Goal: Task Accomplishment & Management: Manage account settings

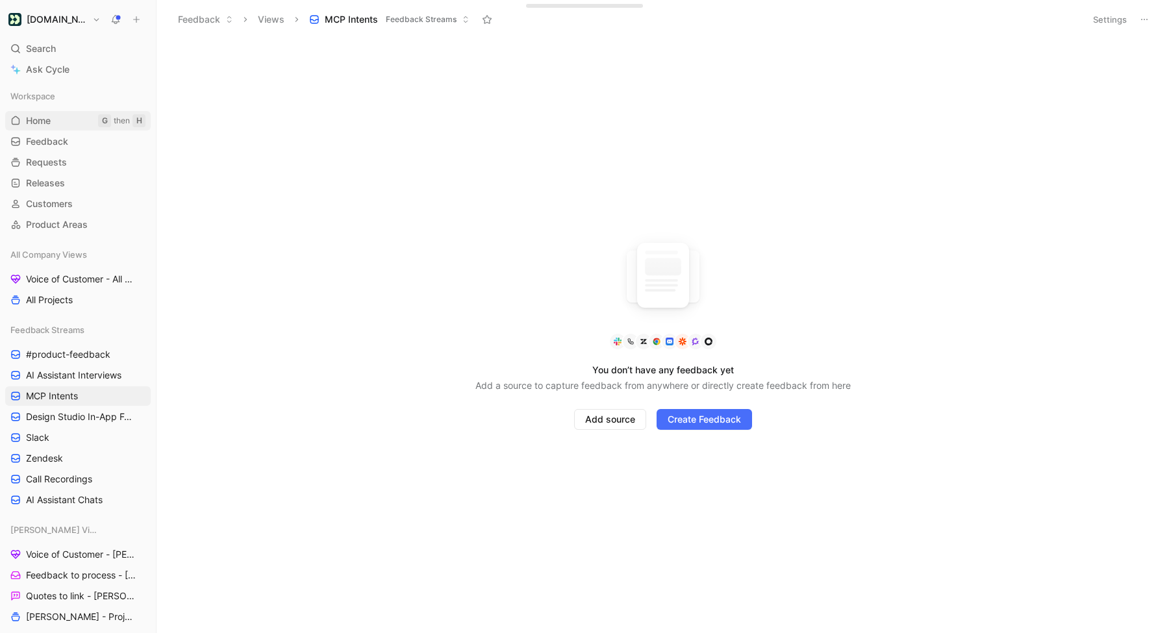
click at [57, 122] on link "Home G then H" at bounding box center [78, 120] width 146 height 19
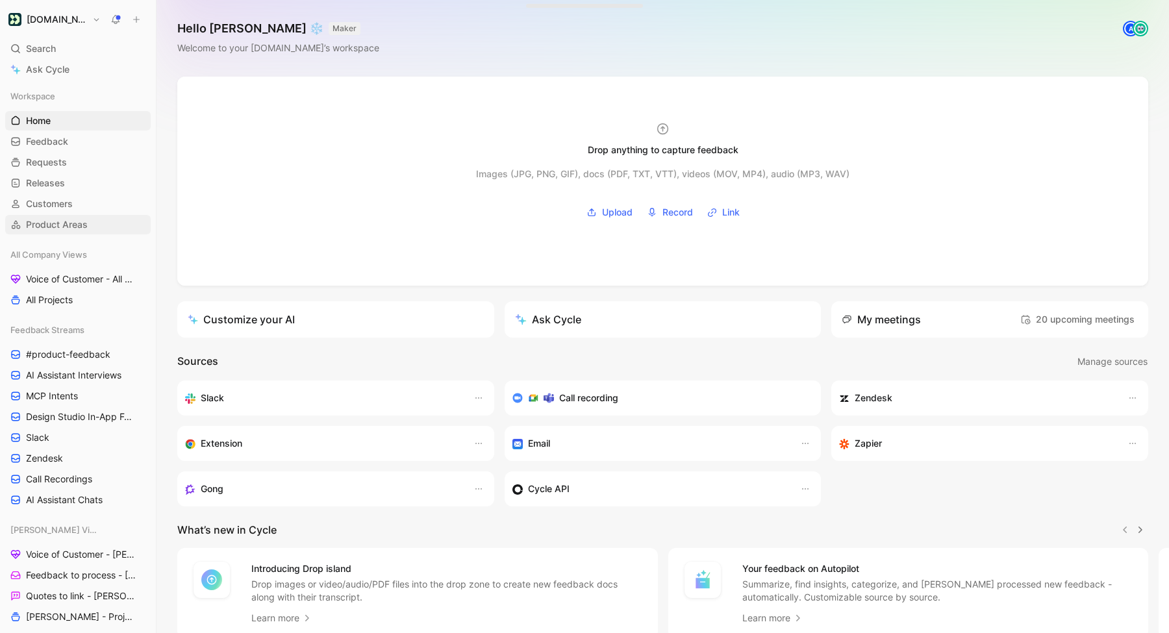
click at [77, 229] on span "Product Areas" at bounding box center [57, 224] width 62 height 13
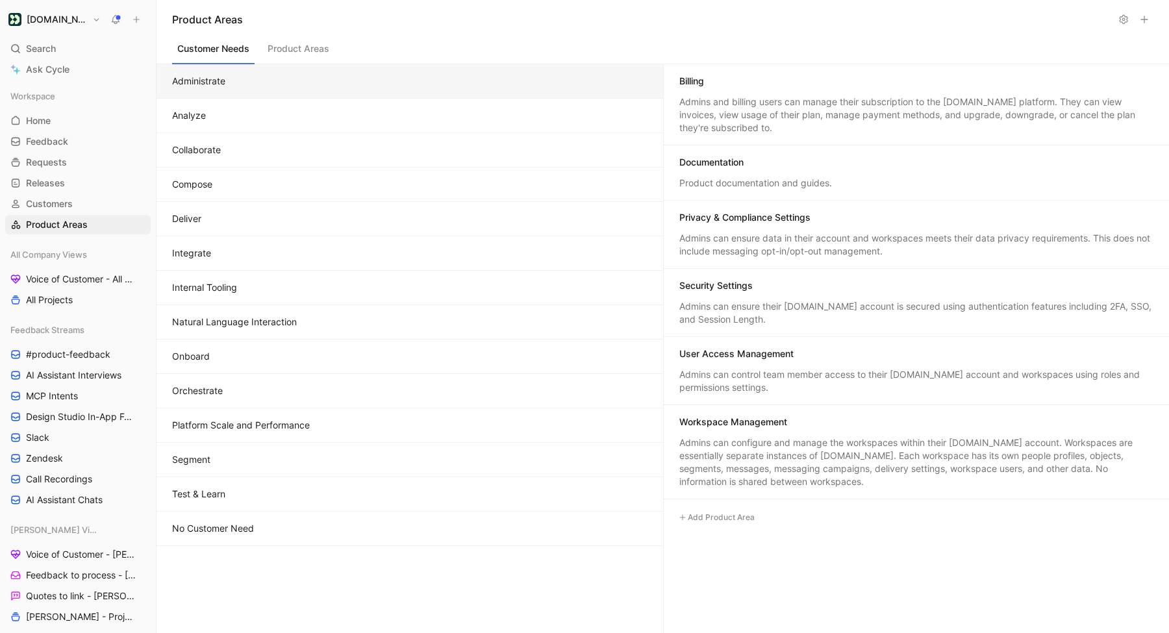
click at [466, 316] on button "Natural Language Interaction" at bounding box center [410, 322] width 507 height 34
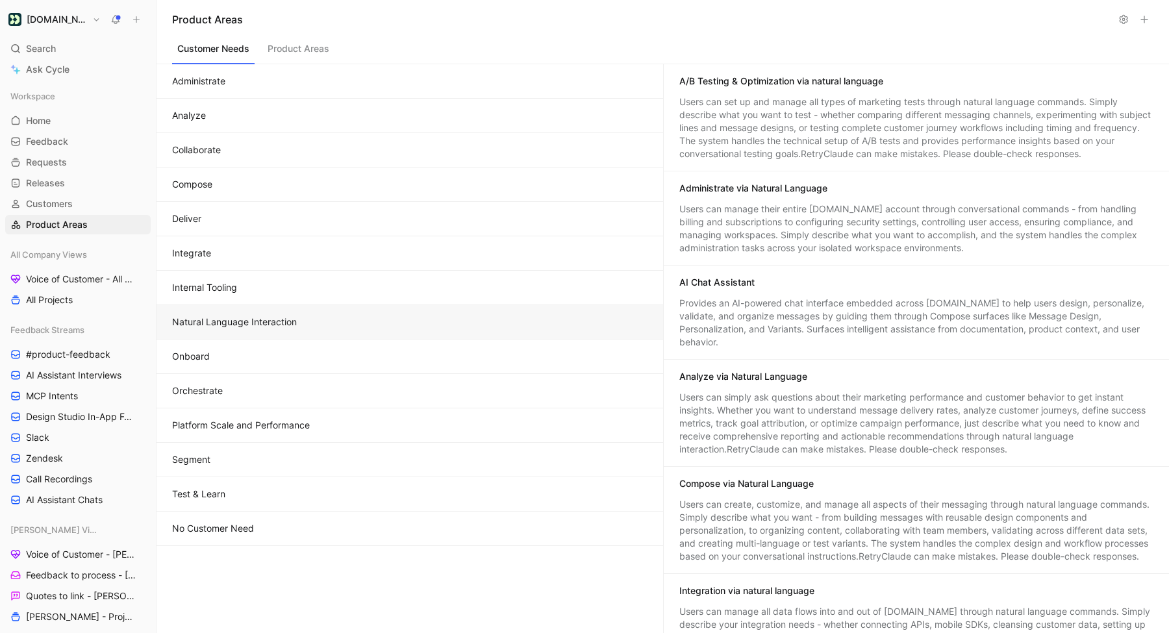
click at [250, 533] on button "No Customer Need" at bounding box center [410, 529] width 507 height 34
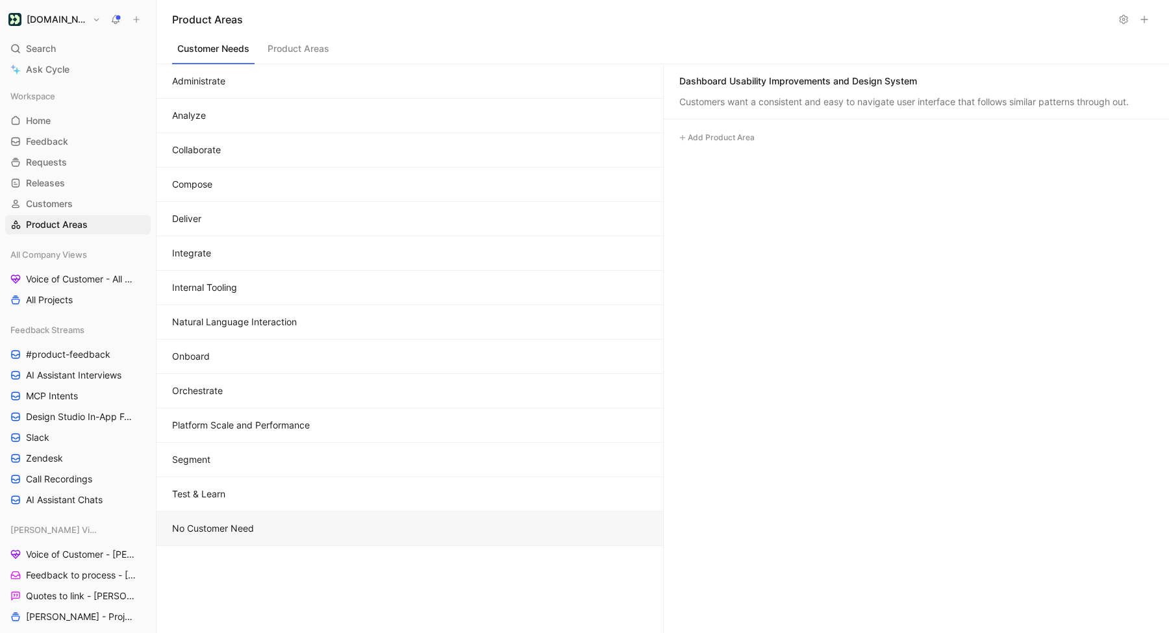
click at [201, 322] on button "Natural Language Interaction" at bounding box center [410, 322] width 507 height 34
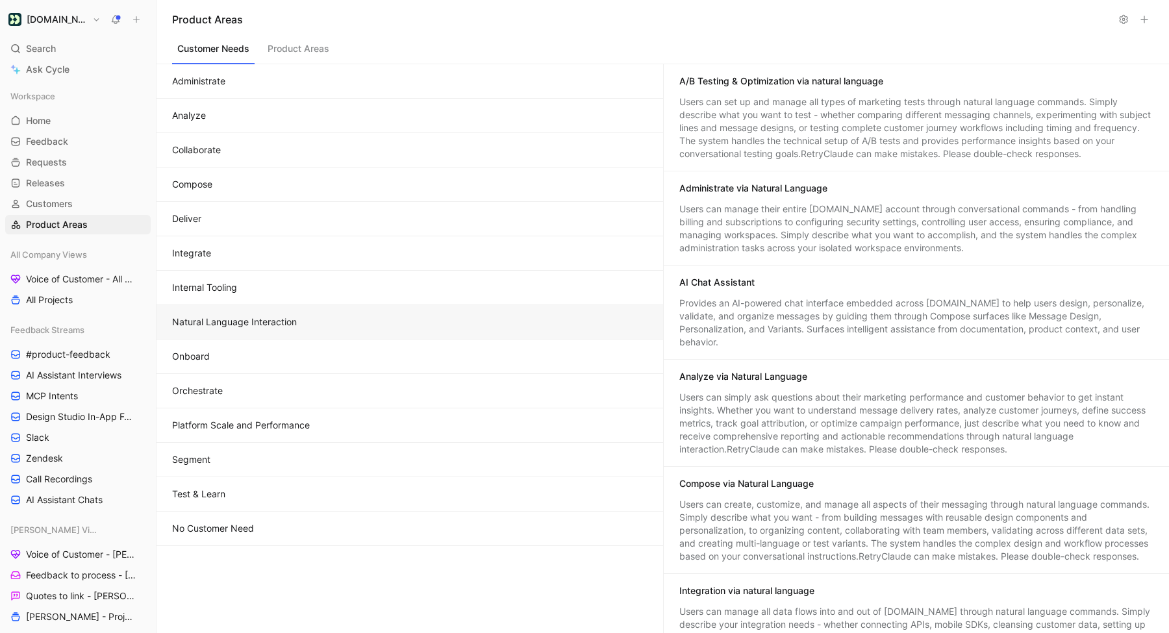
click at [298, 53] on button "Product Areas" at bounding box center [298, 52] width 72 height 25
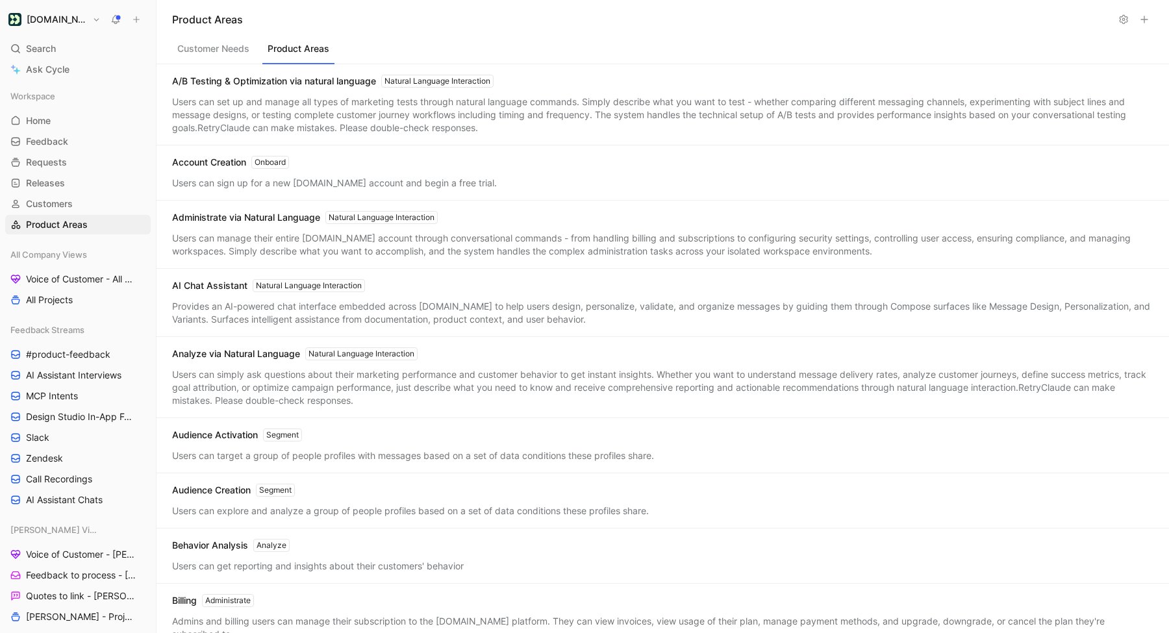
click at [220, 51] on button "Customer Needs" at bounding box center [213, 52] width 82 height 25
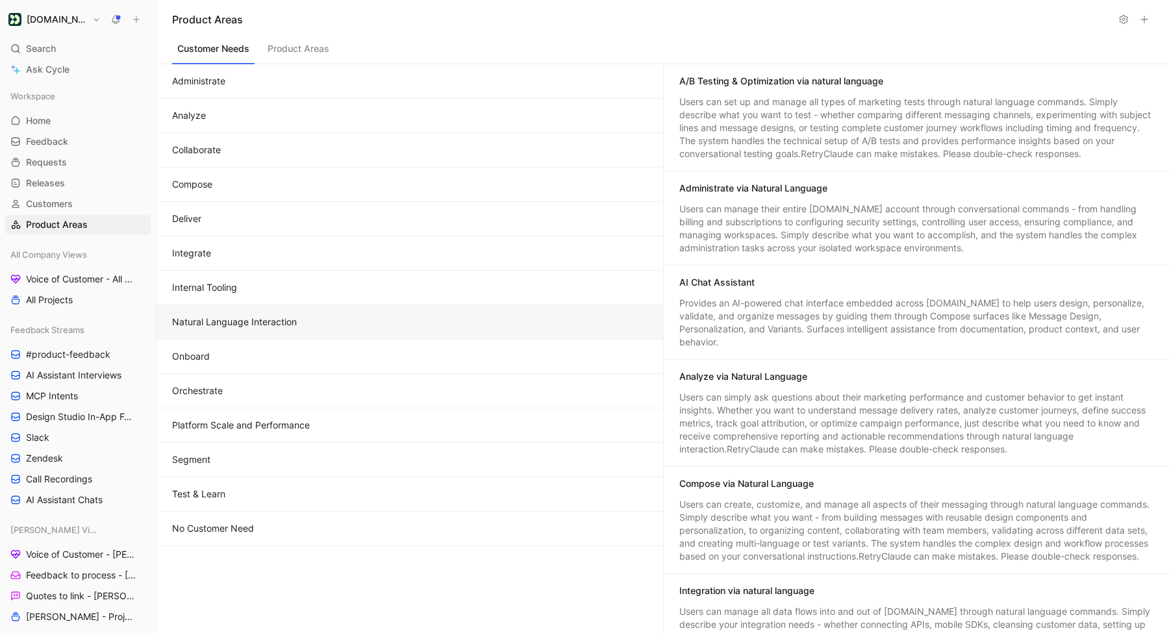
click at [288, 325] on button "Natural Language Interaction" at bounding box center [410, 322] width 507 height 34
click at [296, 323] on button "Natural Language Interaction" at bounding box center [410, 322] width 507 height 34
click at [1015, 88] on div "A/B Testing & Optimization via natural language" at bounding box center [916, 83] width 475 height 16
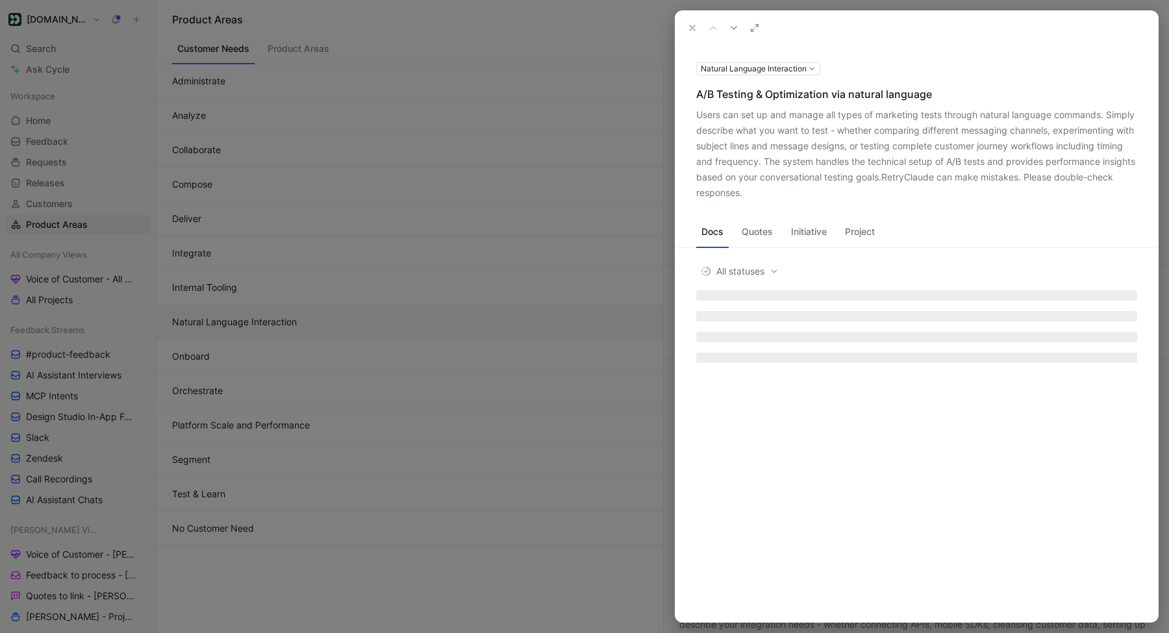
click at [0, 0] on button at bounding box center [0, 0] width 0 height 0
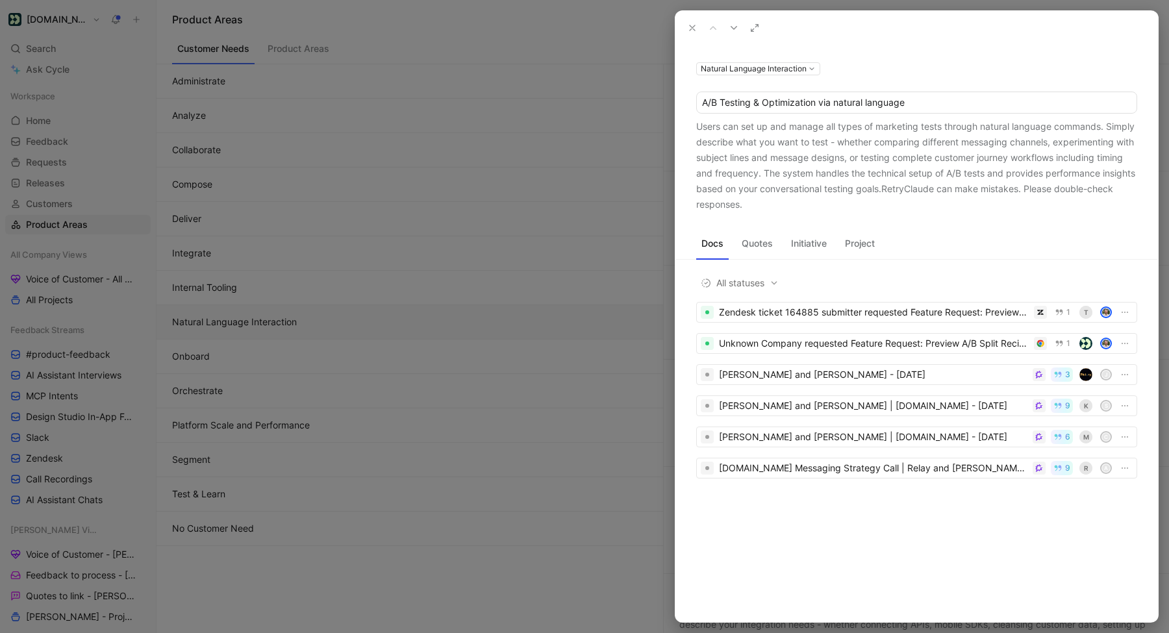
drag, startPoint x: 820, startPoint y: 101, endPoint x: 683, endPoint y: 106, distance: 137.2
click at [683, 106] on div "Natural Language Interaction A/B Testing & Optimization via natural language Us…" at bounding box center [917, 136] width 483 height 152
type input "Test & Learn via natural language"
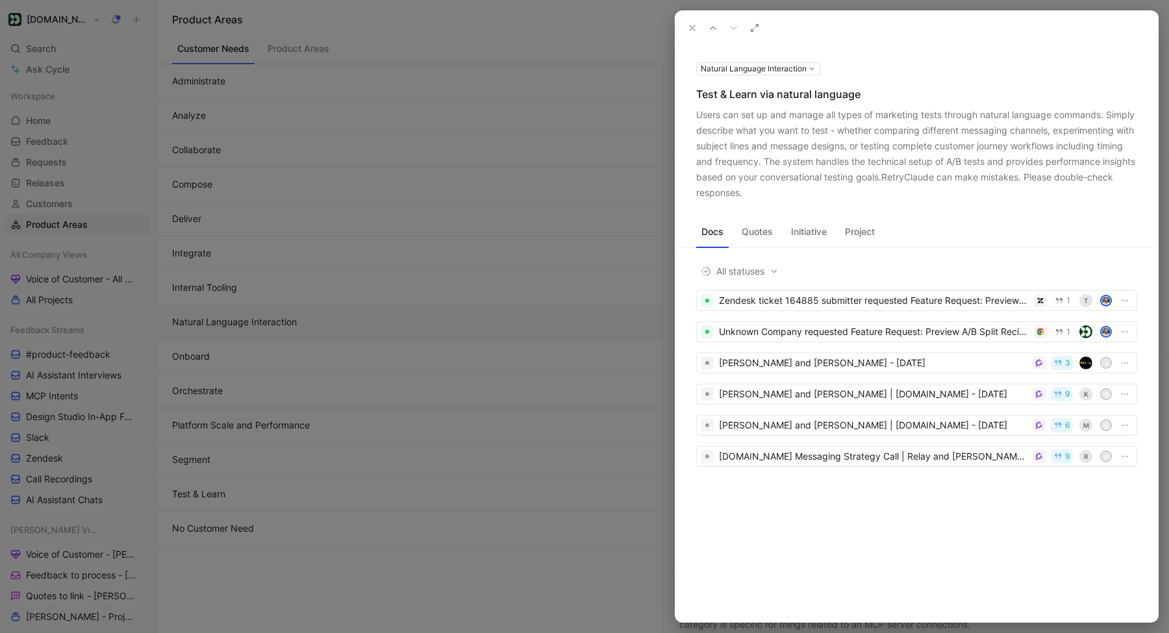
click at [691, 31] on icon at bounding box center [692, 28] width 10 height 10
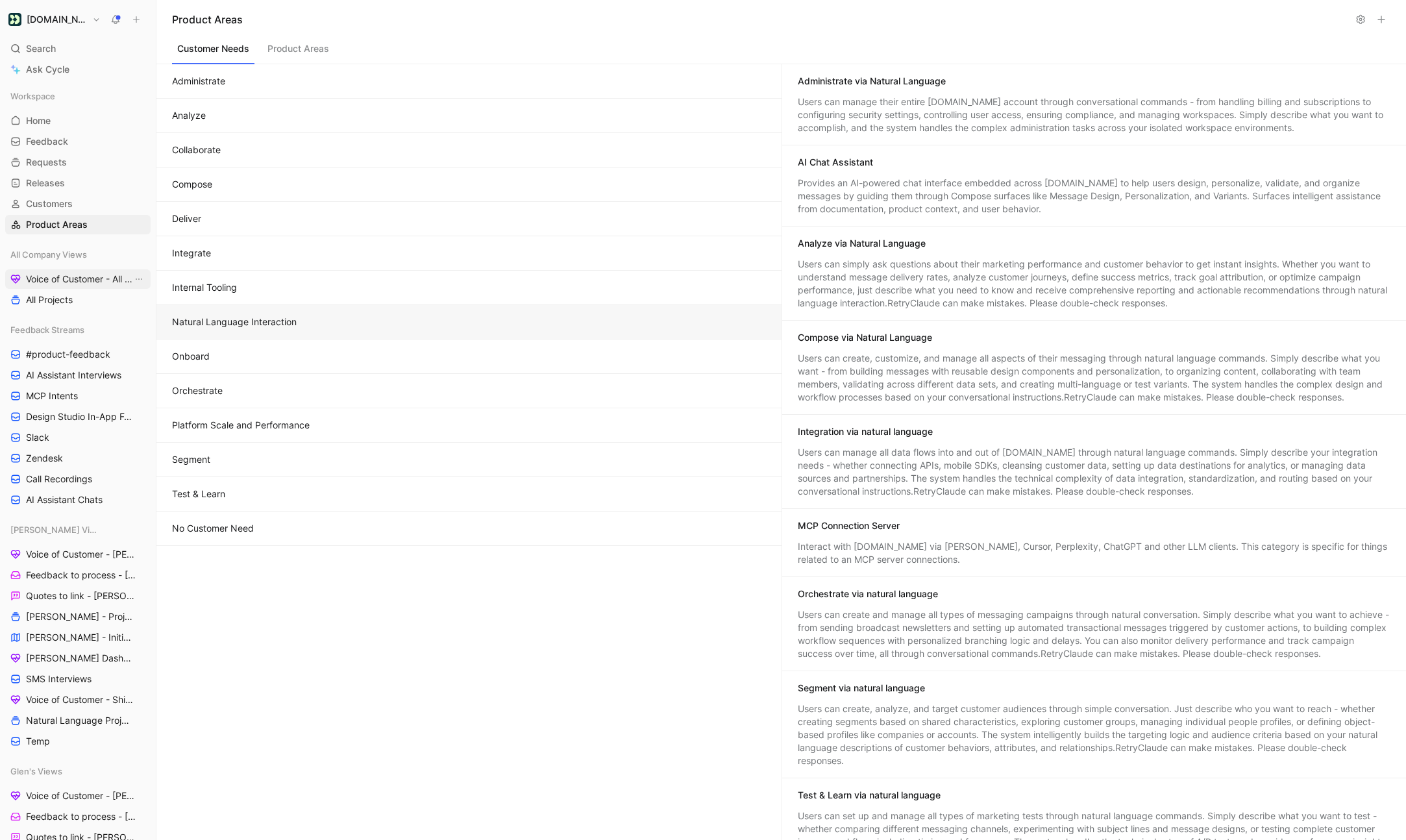
click at [82, 278] on span "Voice of Customer - All Areas" at bounding box center [79, 279] width 107 height 13
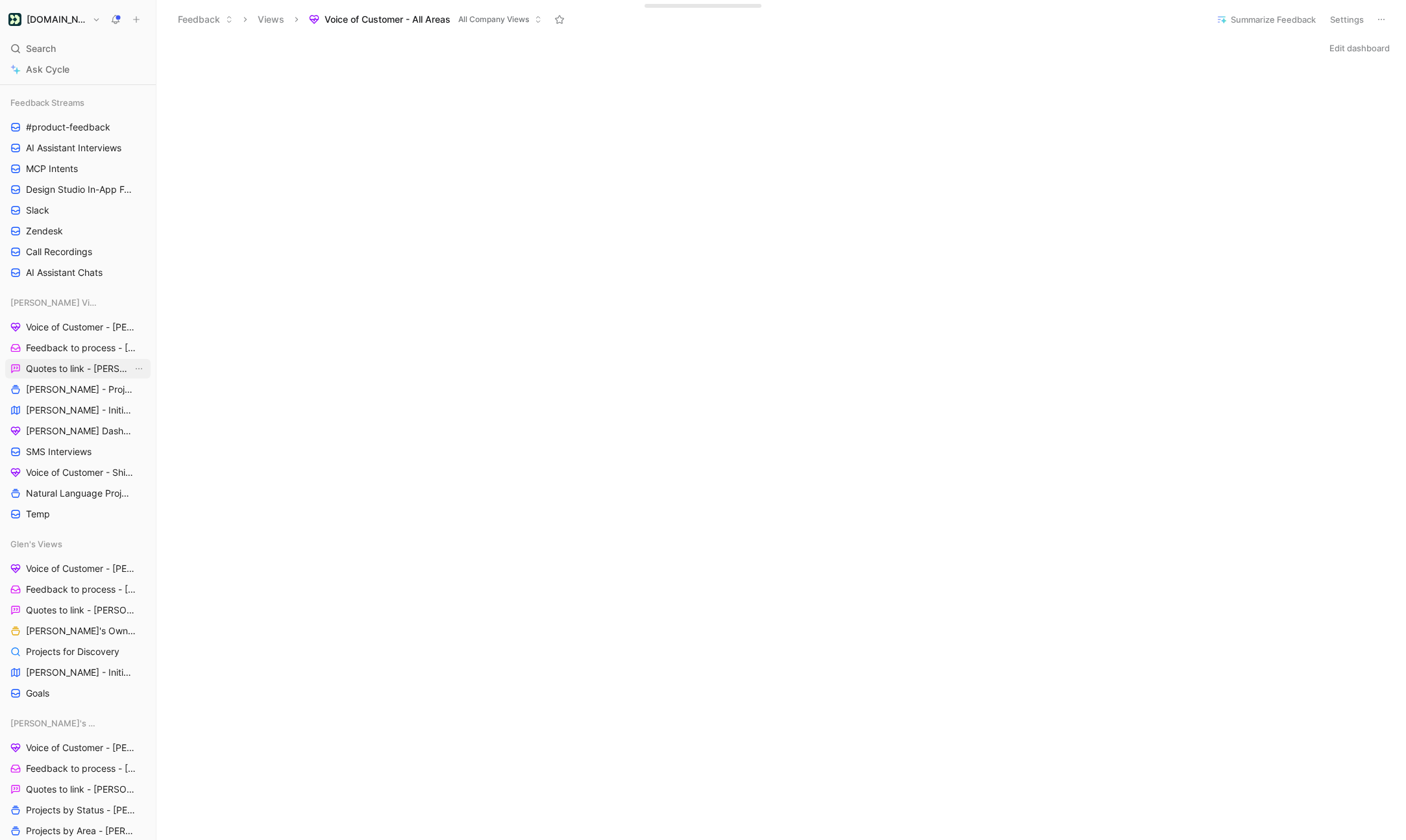
scroll to position [233, 0]
click at [94, 321] on span "Voice of Customer - [PERSON_NAME]" at bounding box center [79, 322] width 107 height 13
click at [77, 346] on span "Feedback to process - [PERSON_NAME]" at bounding box center [79, 342] width 107 height 13
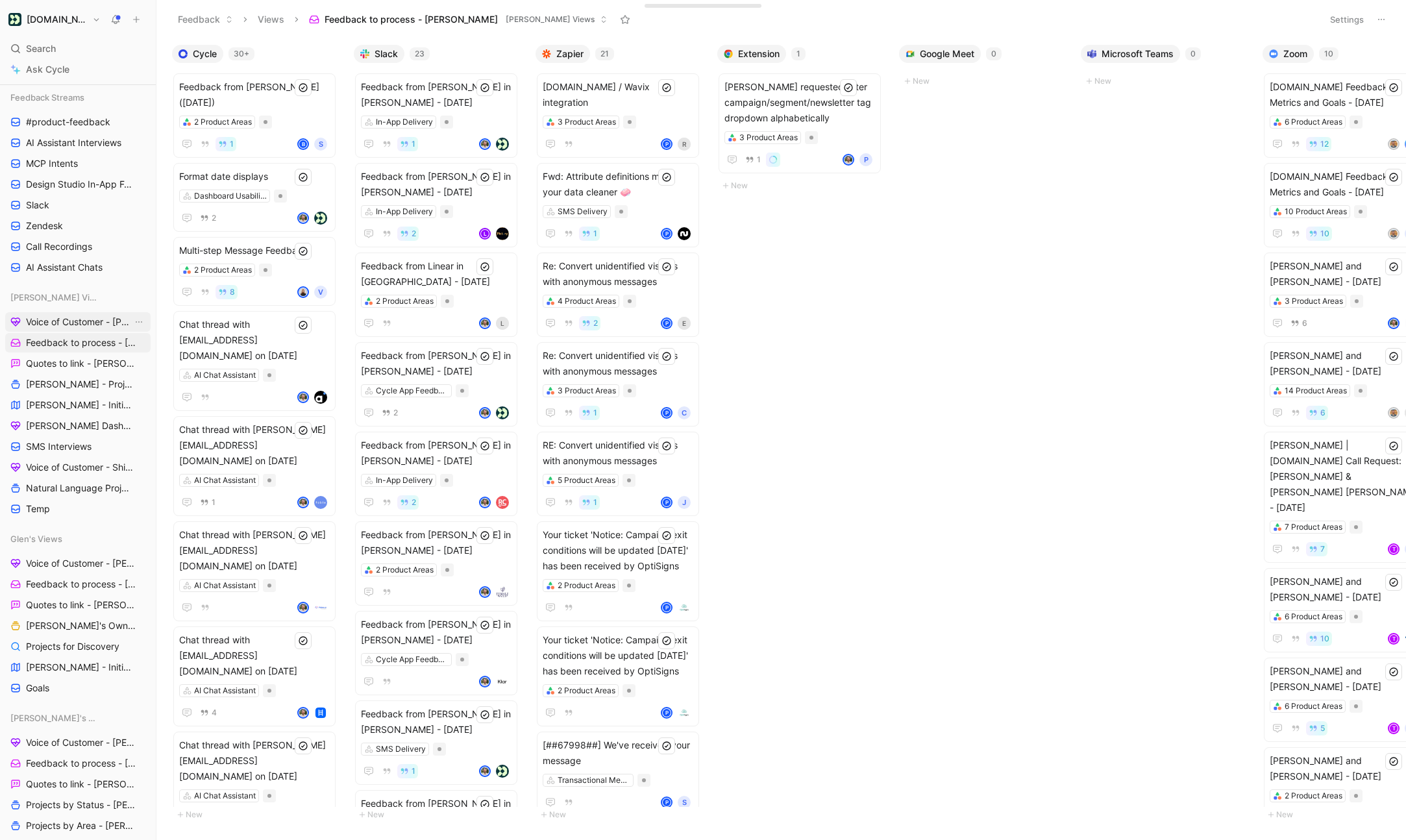
click at [76, 320] on span "Voice of Customer - [PERSON_NAME]" at bounding box center [79, 322] width 107 height 13
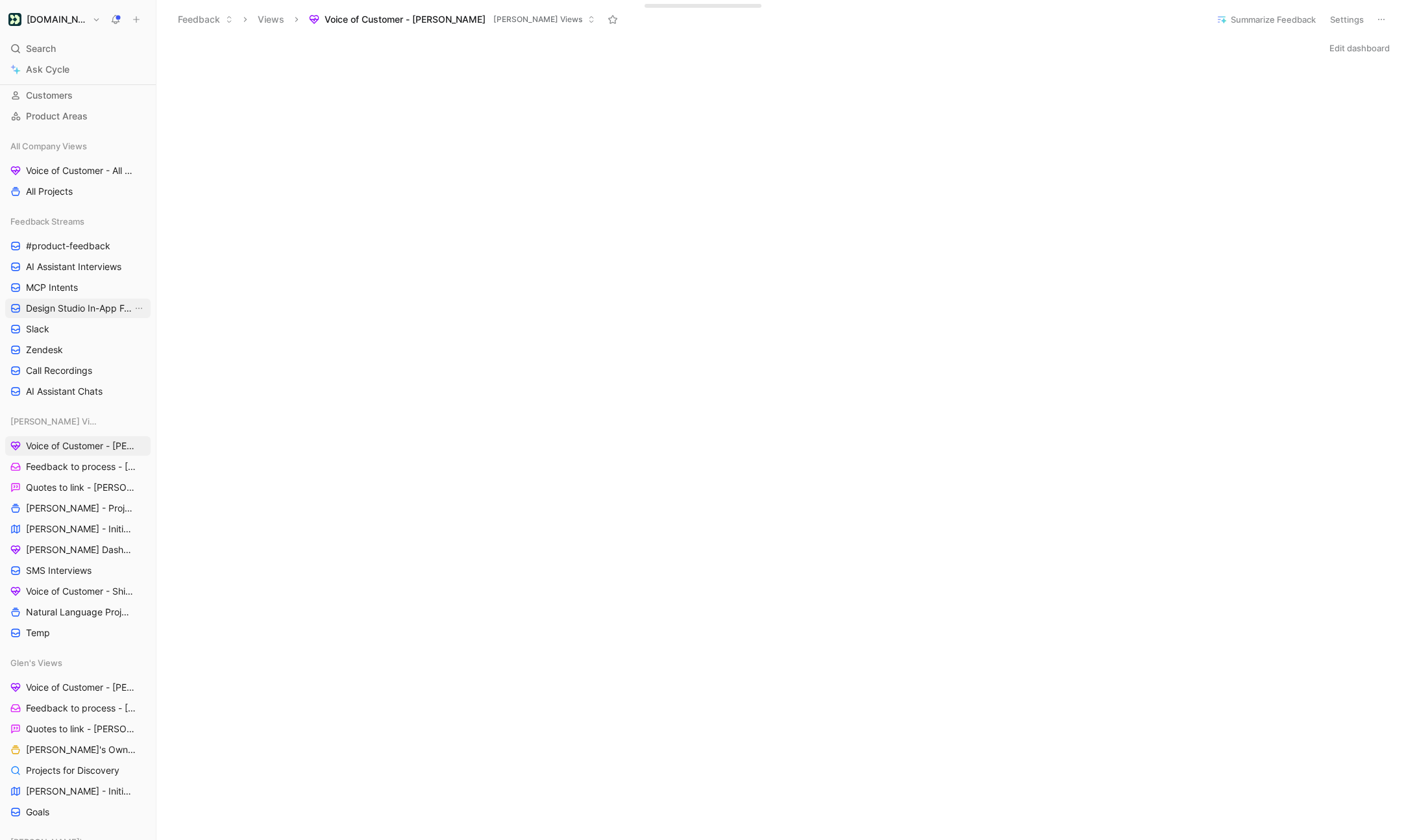
scroll to position [88, 0]
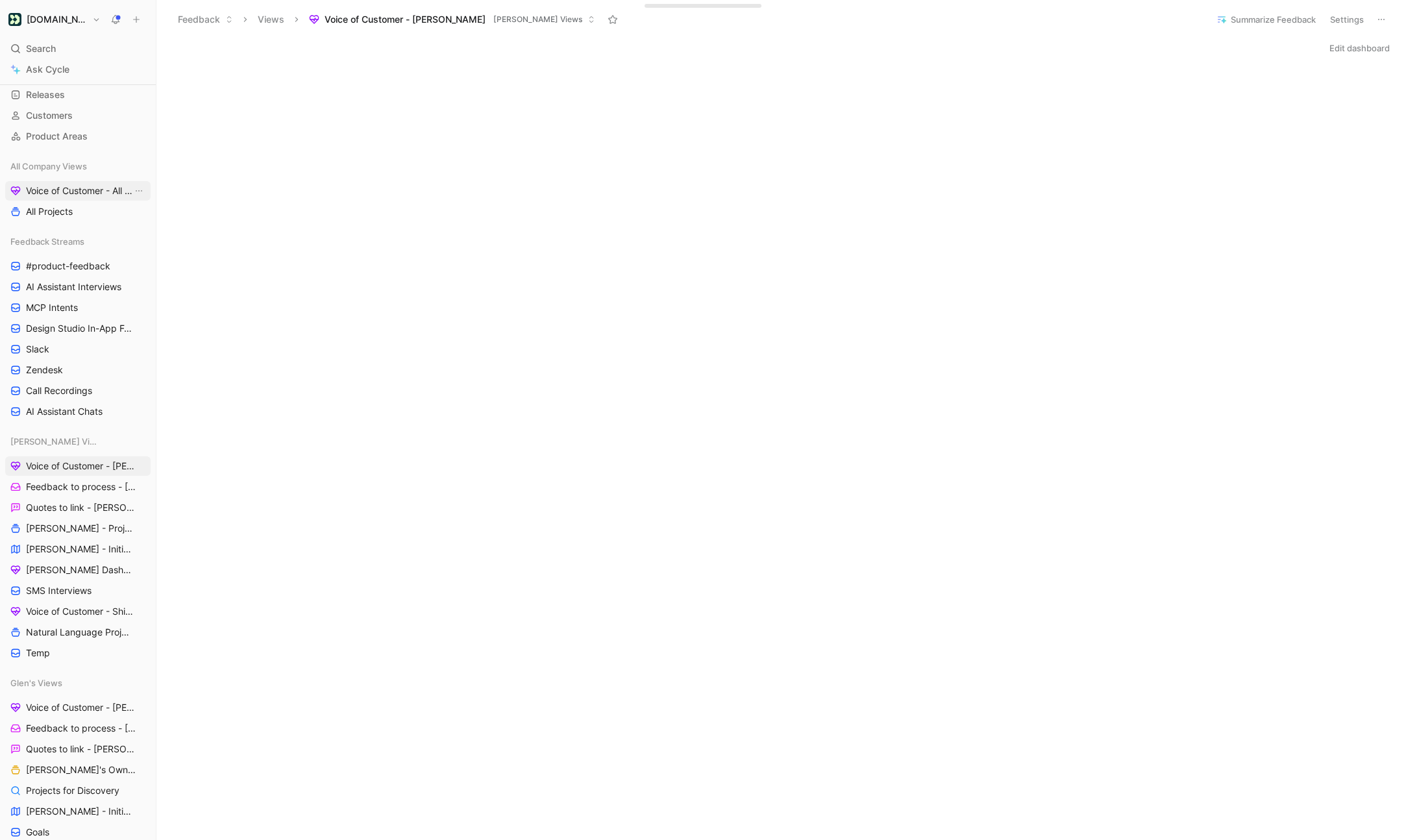
click at [82, 195] on span "Voice of Customer - All Areas" at bounding box center [79, 190] width 107 height 13
click at [142, 193] on icon "View actions" at bounding box center [139, 191] width 10 height 10
click at [130, 221] on div "Duplicate" at bounding box center [146, 215] width 97 height 16
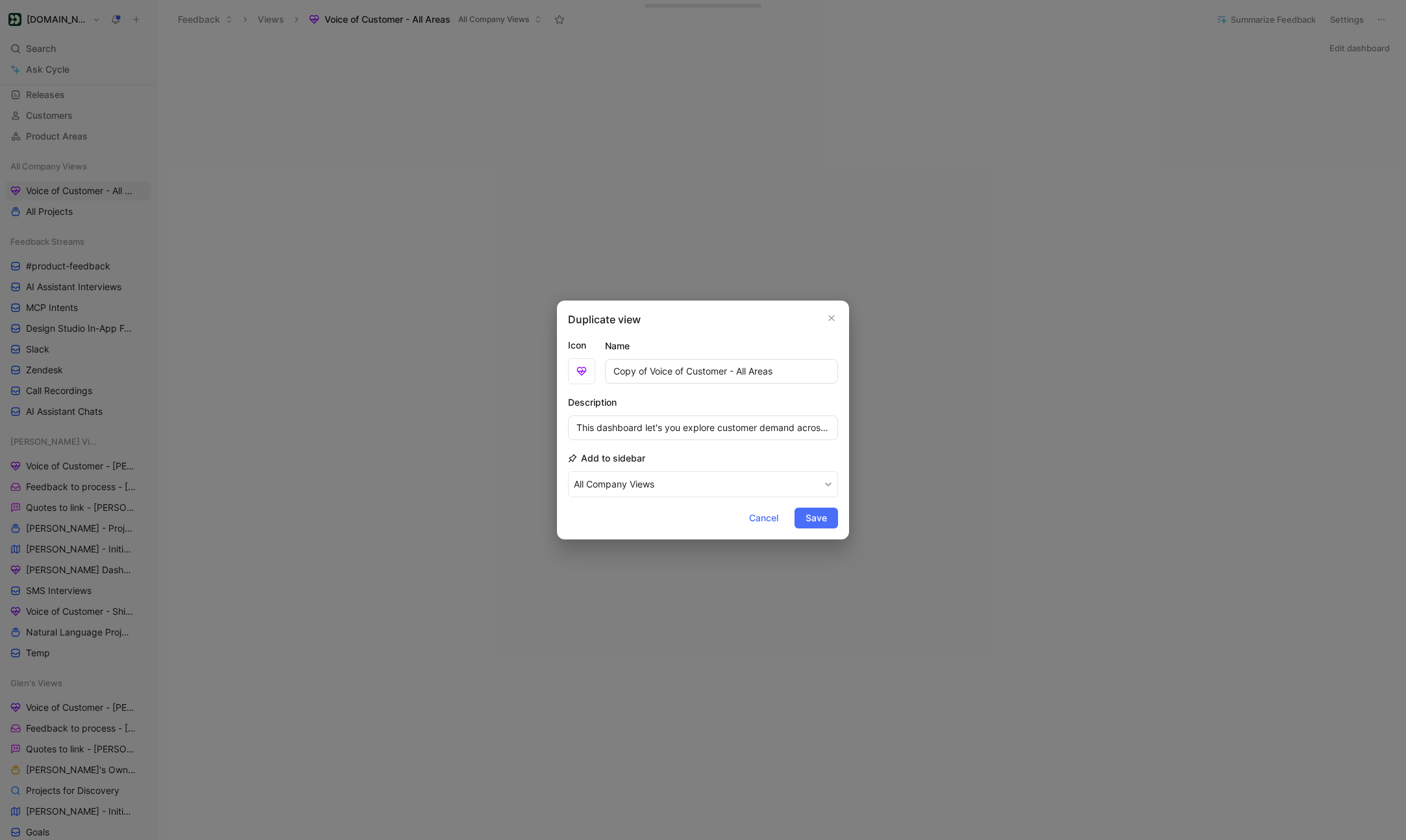
drag, startPoint x: 651, startPoint y: 370, endPoint x: 523, endPoint y: 368, distance: 128.0
click at [523, 368] on div "Duplicate view Icon Name Copy of Voice of Customer - All Areas Description This…" at bounding box center [703, 420] width 1406 height 840
drag, startPoint x: 703, startPoint y: 366, endPoint x: 994, endPoint y: 362, distance: 291.0
click at [994, 362] on div "Duplicate view Icon Name Voice of Customer - All Areas Description This dashboa…" at bounding box center [703, 420] width 1406 height 840
type input "Voice of Customer - Natural Language"
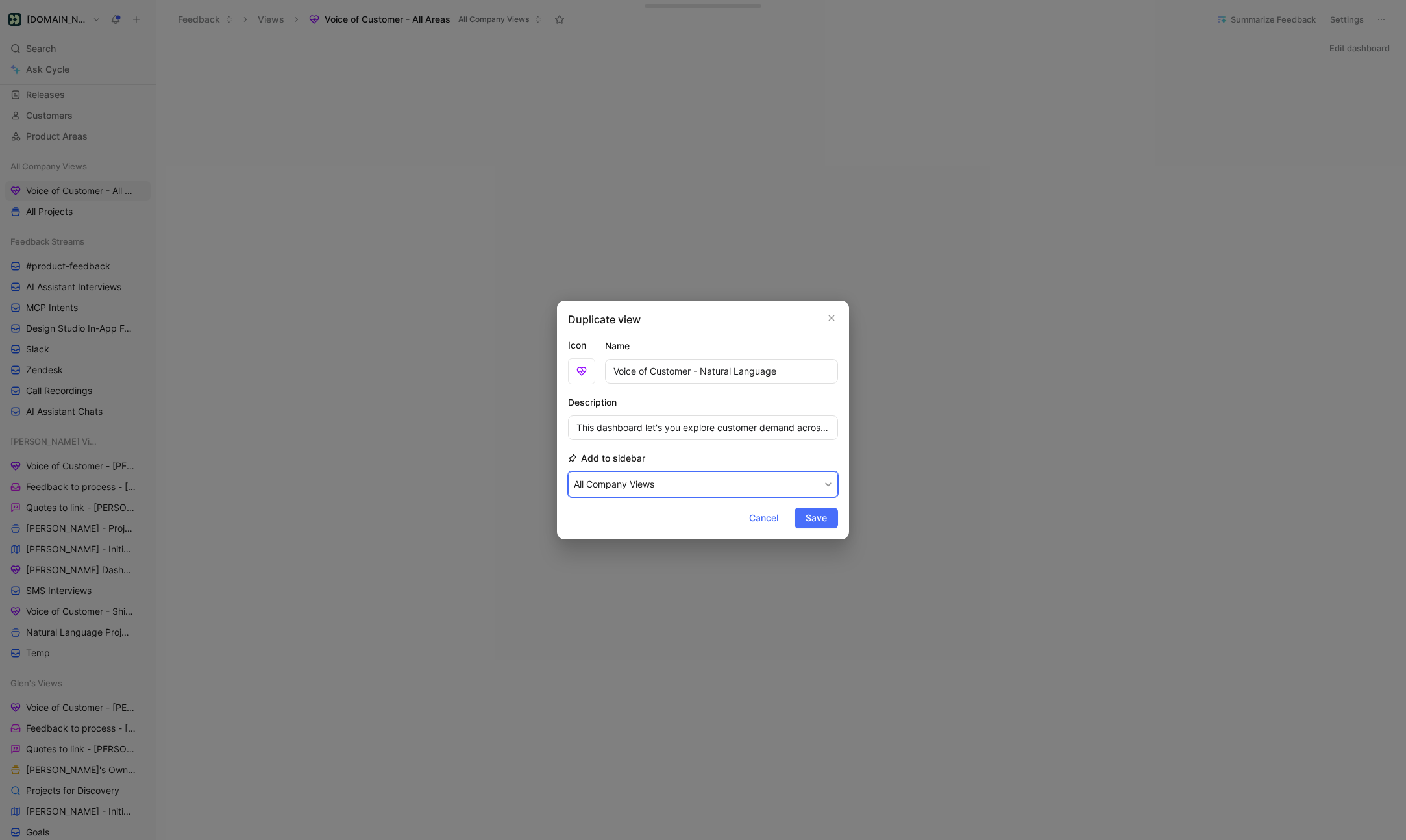
click at [738, 482] on button "All Company Views" at bounding box center [703, 484] width 270 height 26
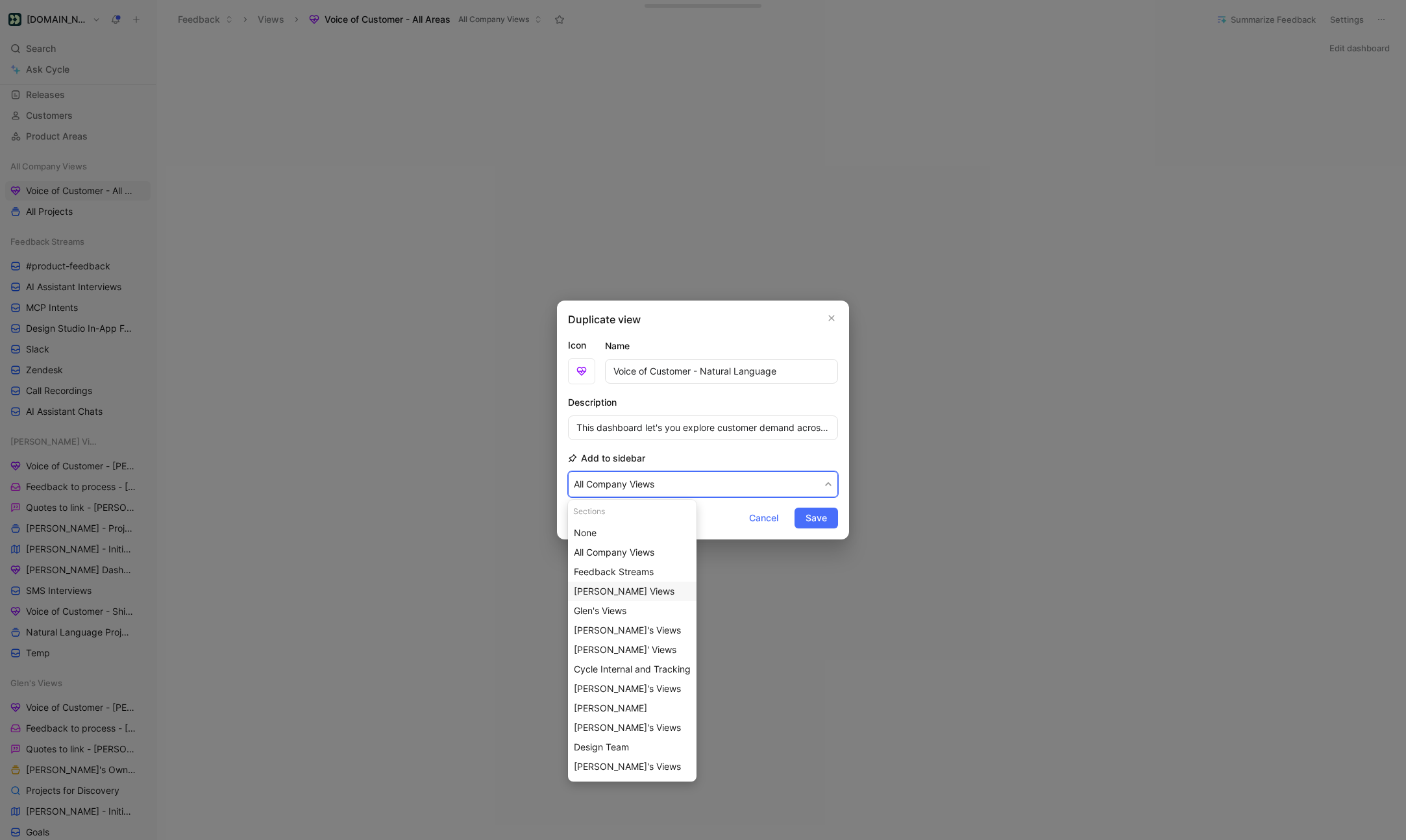
click at [603, 597] on div "[PERSON_NAME] Views" at bounding box center [632, 591] width 117 height 16
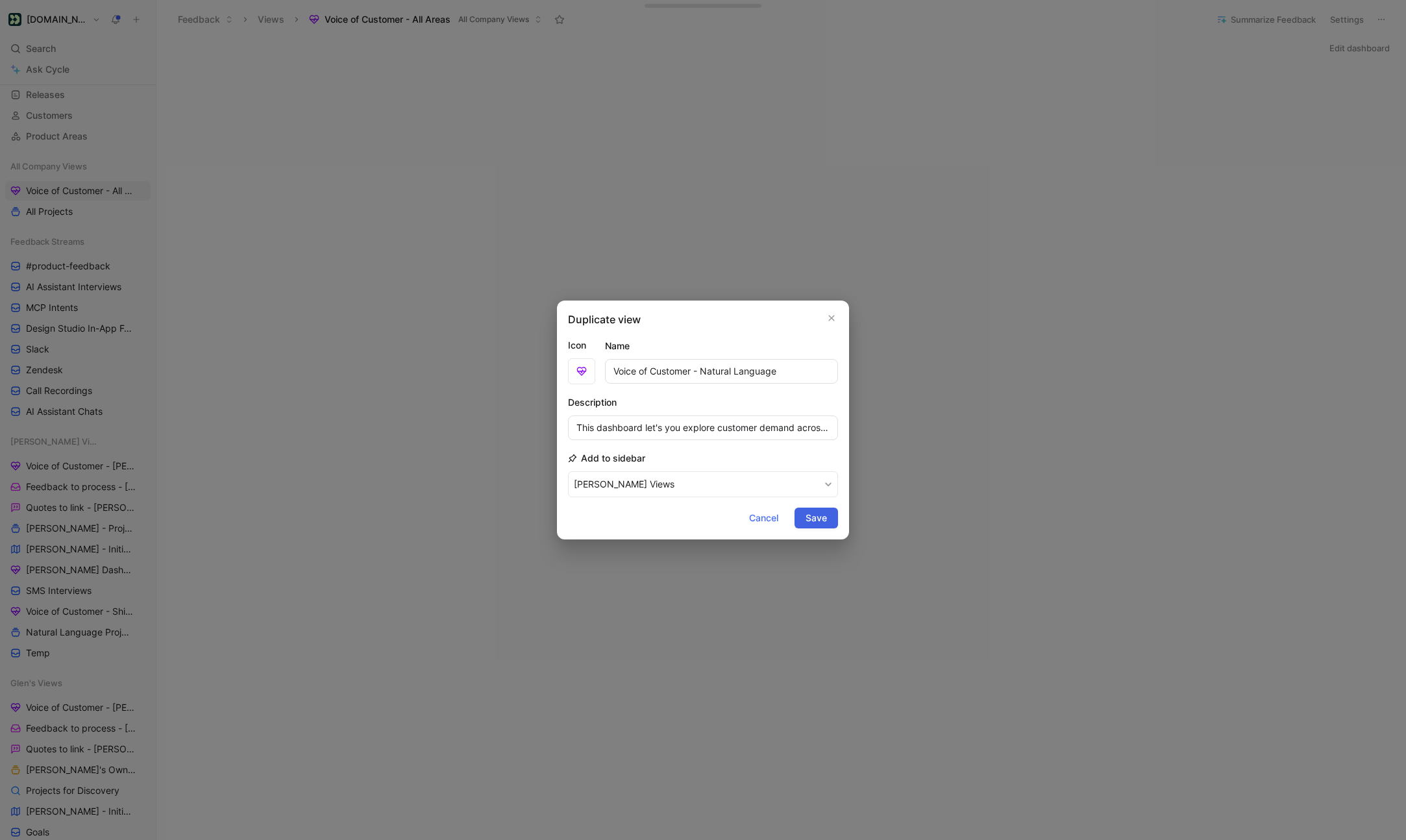
click at [811, 518] on span "Save" at bounding box center [815, 518] width 21 height 16
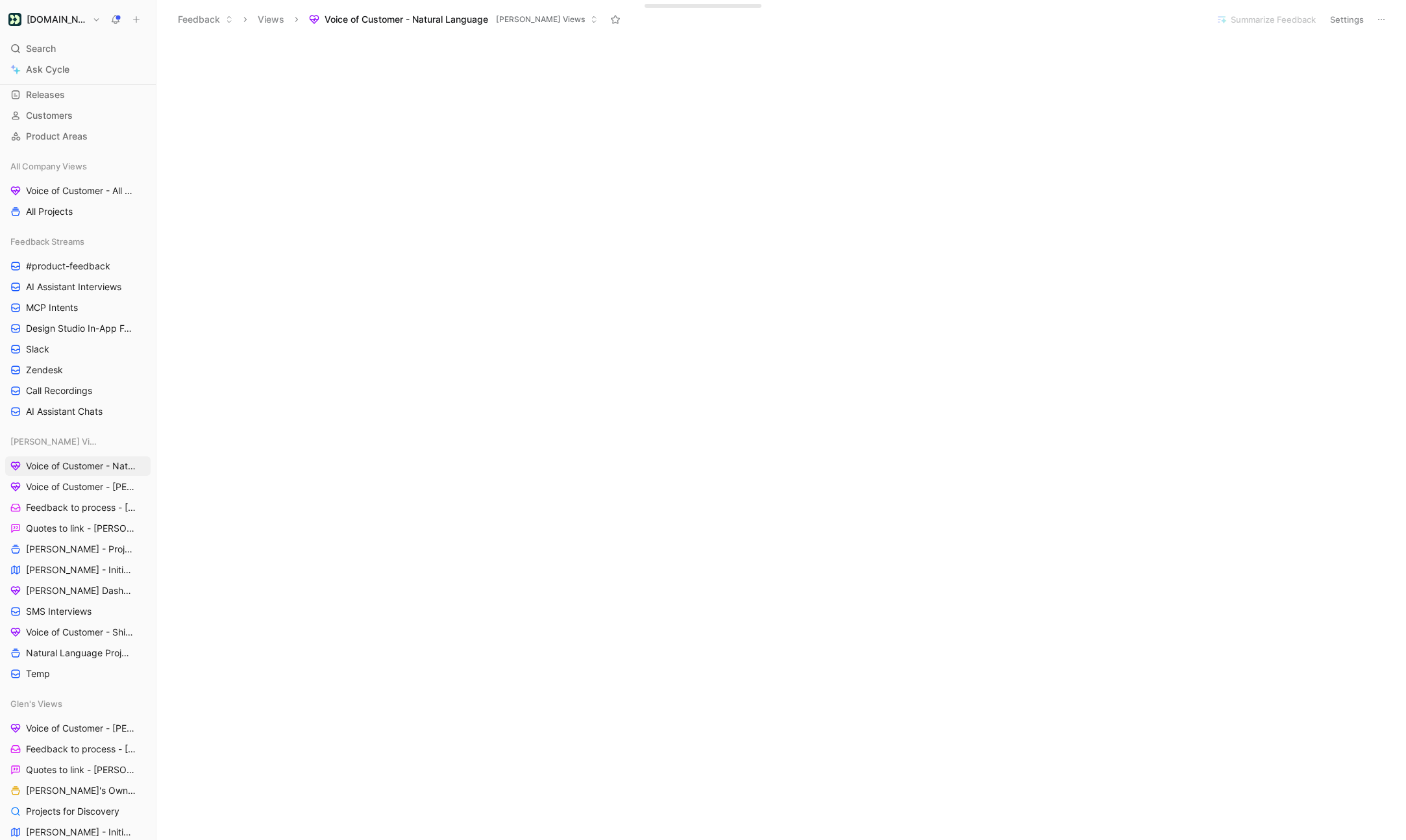
scroll to position [372, 0]
drag, startPoint x: 77, startPoint y: 463, endPoint x: 75, endPoint y: 636, distance: 173.0
drag, startPoint x: 89, startPoint y: 465, endPoint x: 89, endPoint y: 625, distance: 160.0
click at [79, 614] on span "Voice of Customer - Shipped" at bounding box center [79, 610] width 107 height 13
click at [92, 627] on span "Voice of Customer - Natural Language" at bounding box center [79, 631] width 107 height 13
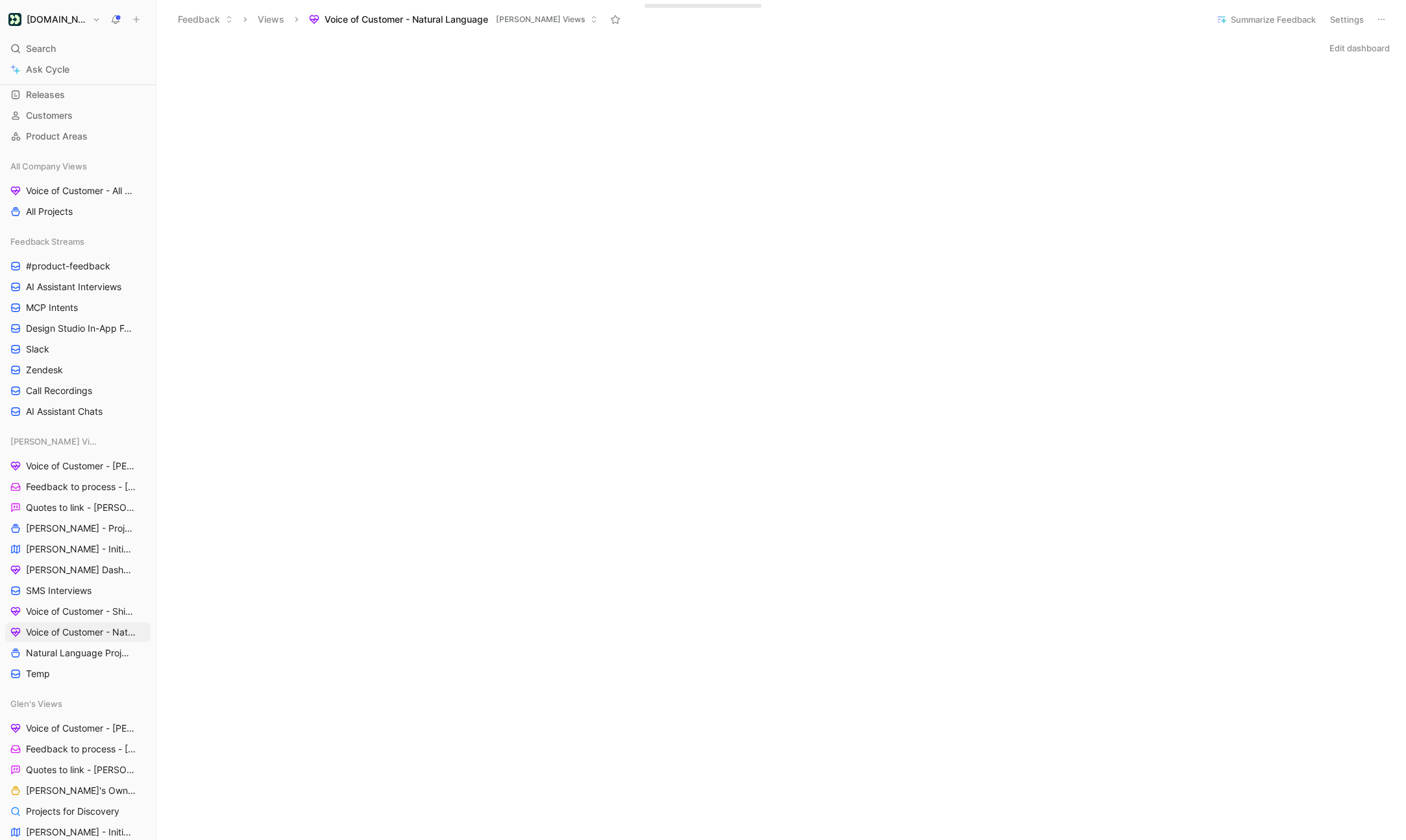
click at [1168, 52] on button "Edit dashboard" at bounding box center [1360, 48] width 72 height 18
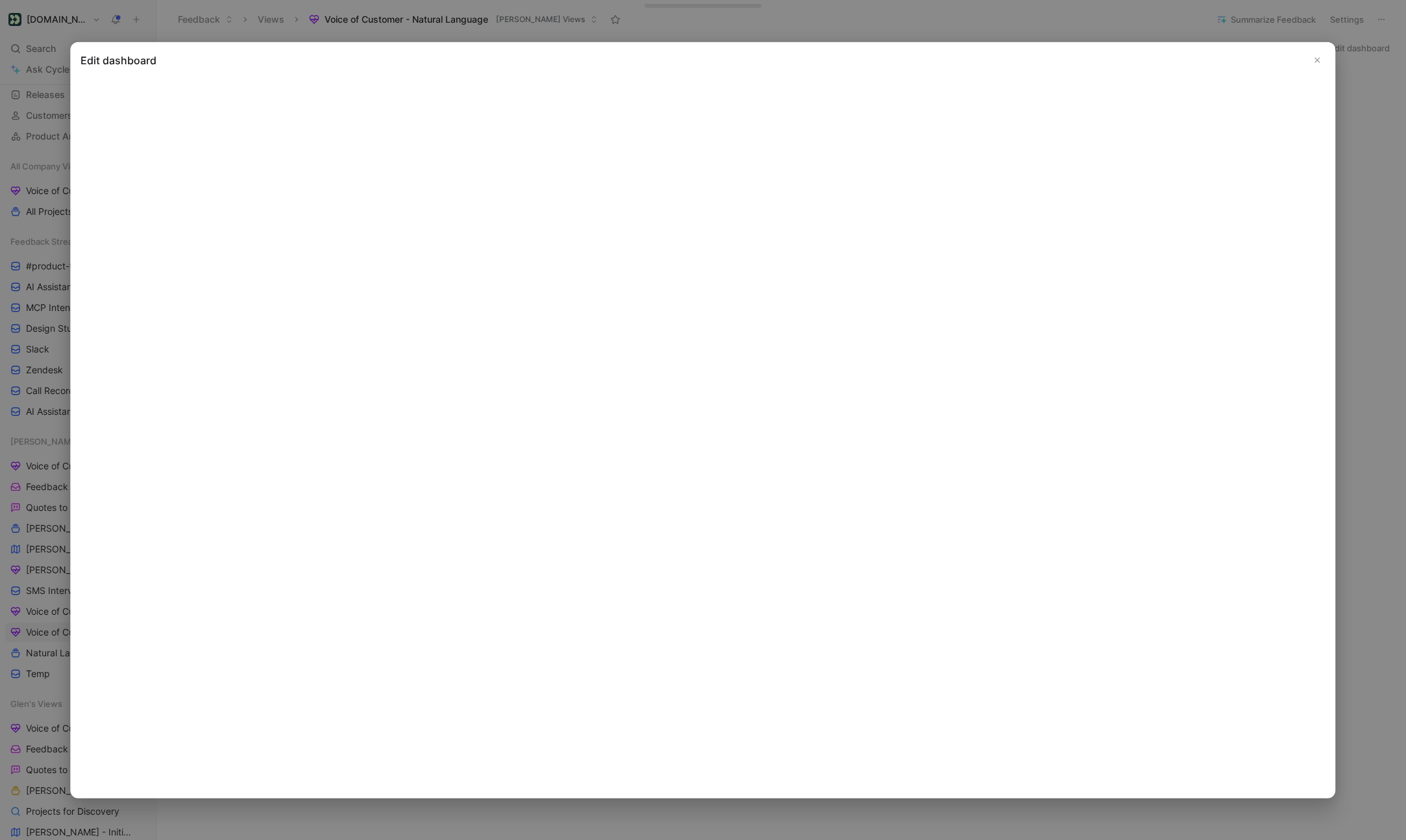
click at [1168, 64] on h2 "Edit dashboard" at bounding box center [703, 61] width 1244 height 16
click at [1168, 64] on icon "Close" at bounding box center [1317, 60] width 9 height 9
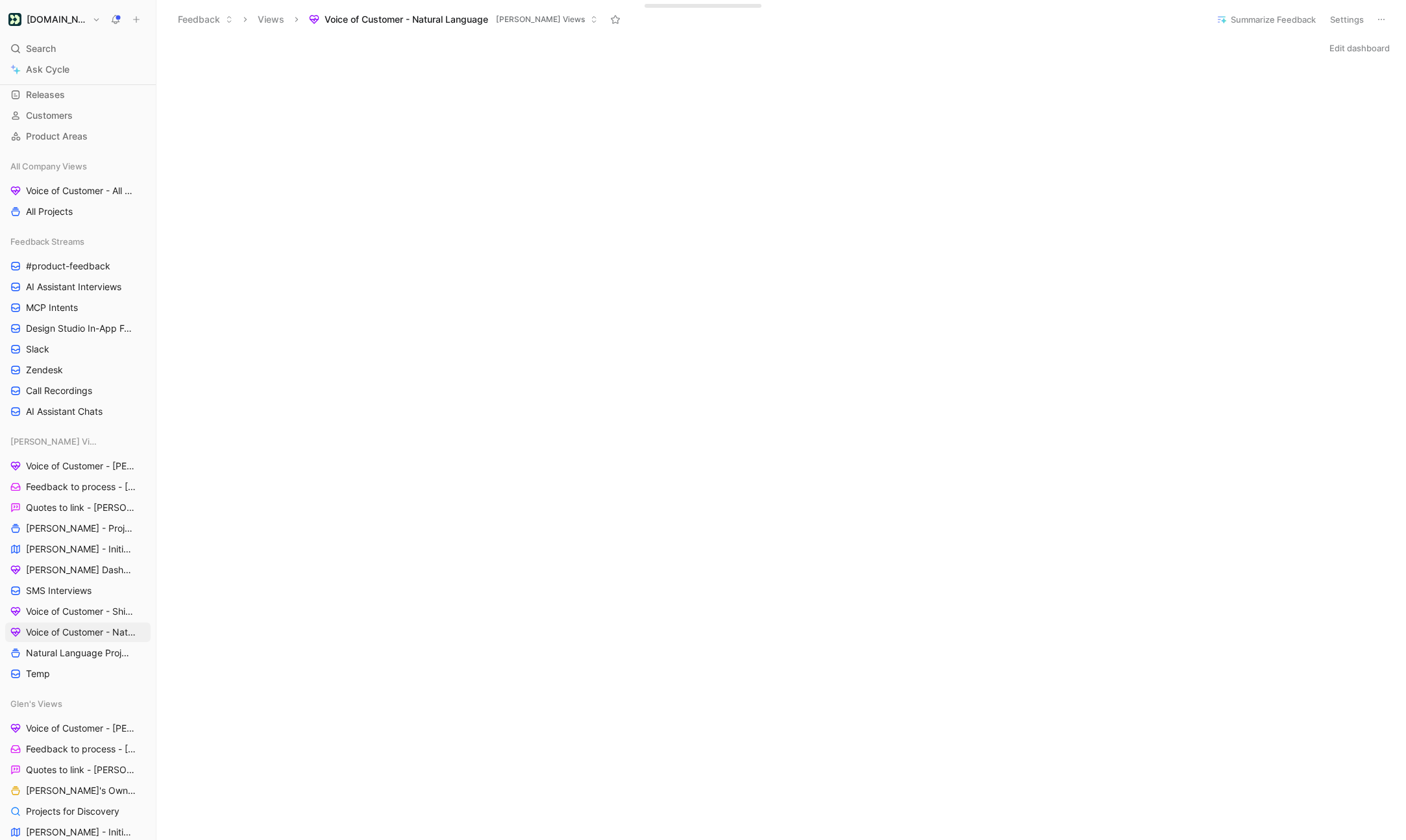
click at [1168, 51] on button "Edit dashboard" at bounding box center [1360, 48] width 72 height 18
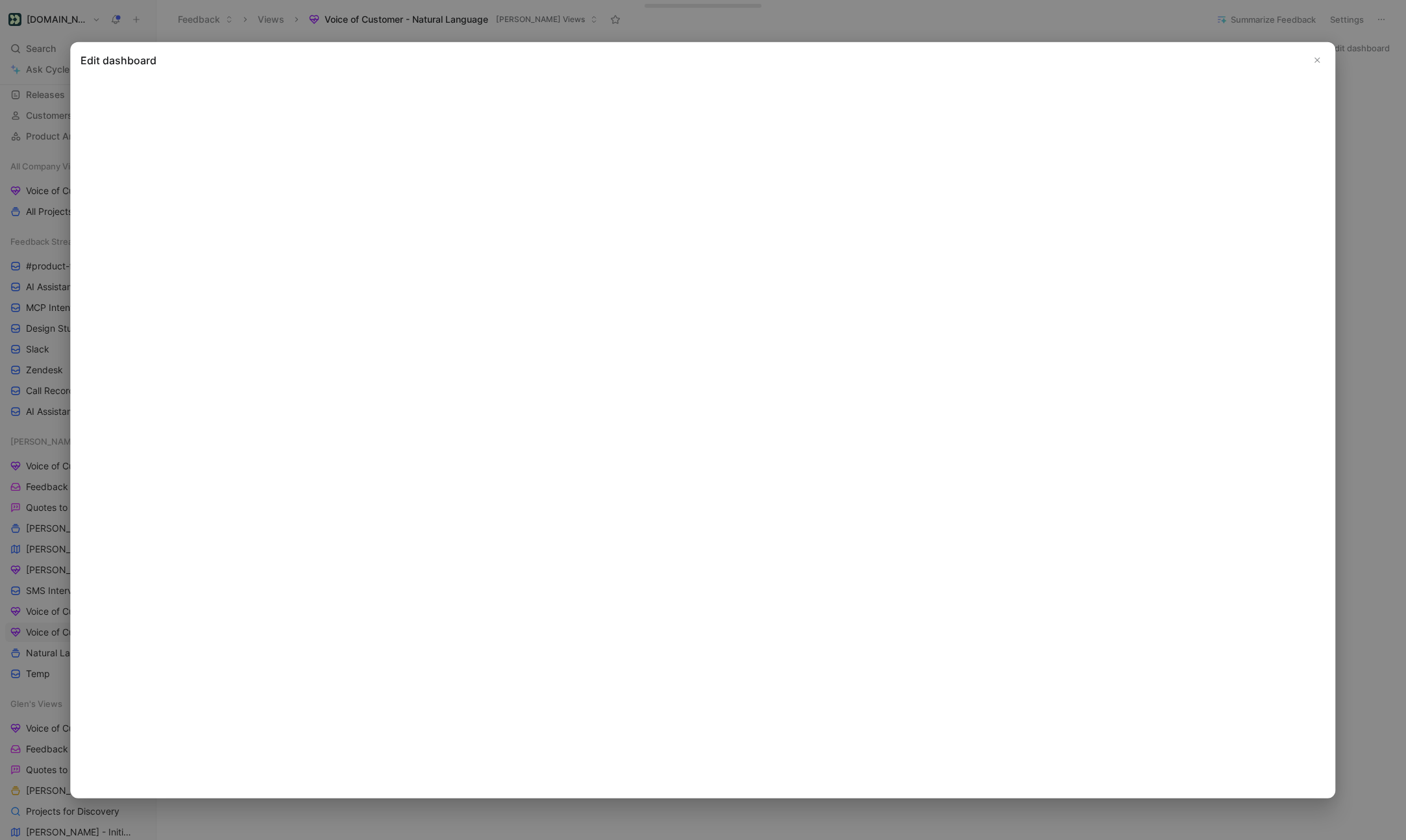
click at [1168, 62] on icon "Close" at bounding box center [1317, 60] width 9 height 9
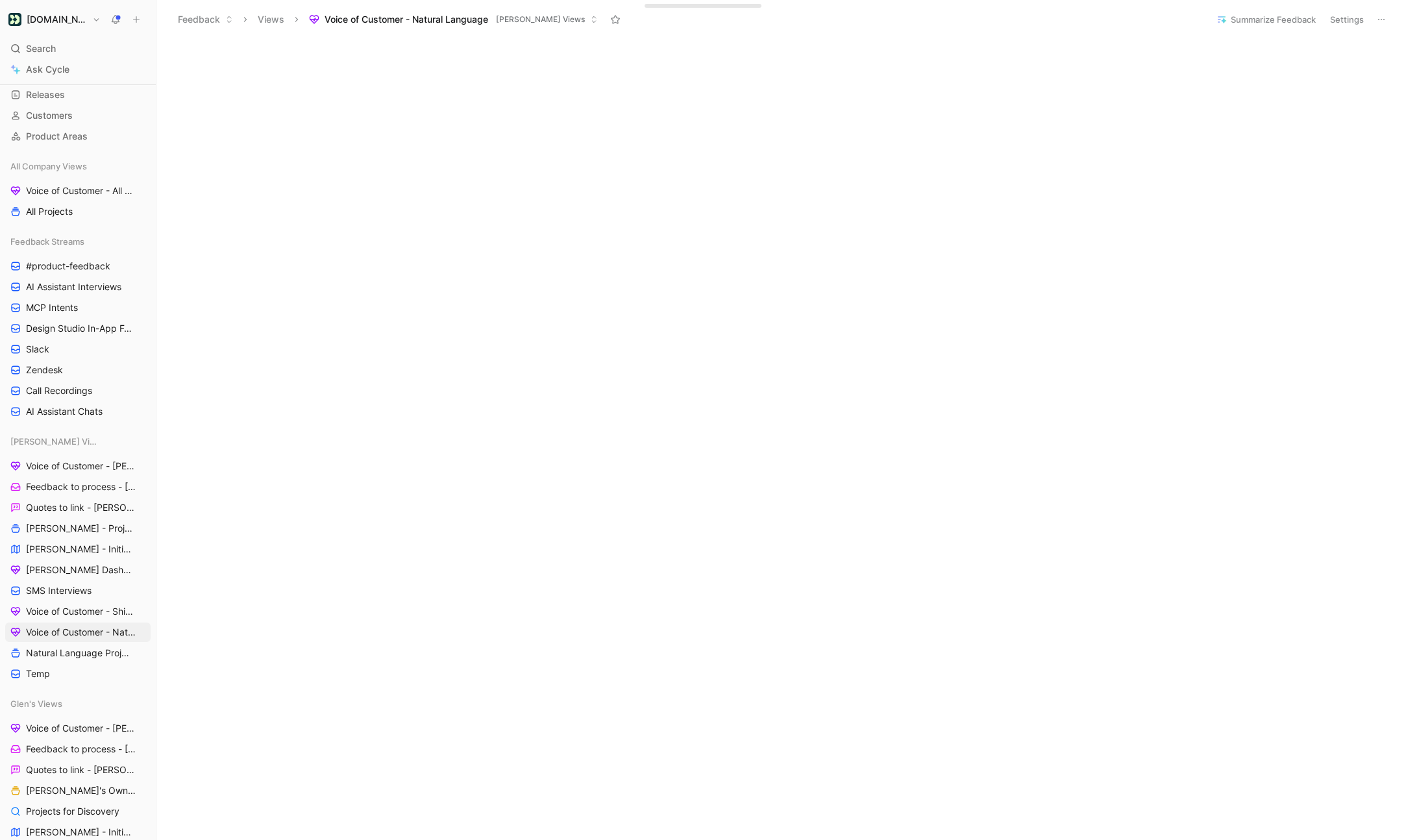
scroll to position [0, 0]
click at [1168, 45] on button "Edit dashboard" at bounding box center [1360, 48] width 72 height 18
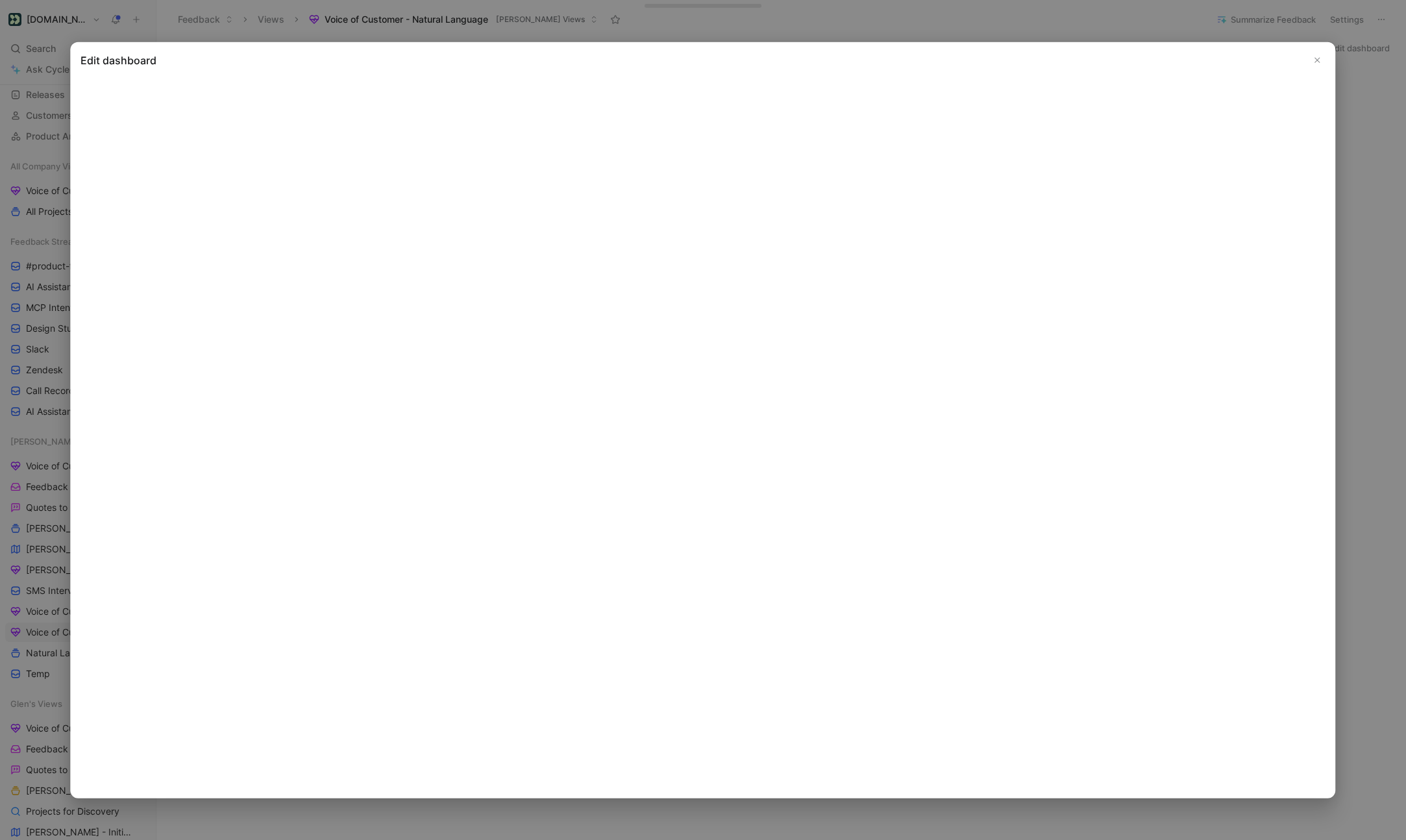
click at [1168, 56] on icon "Close" at bounding box center [1317, 60] width 9 height 9
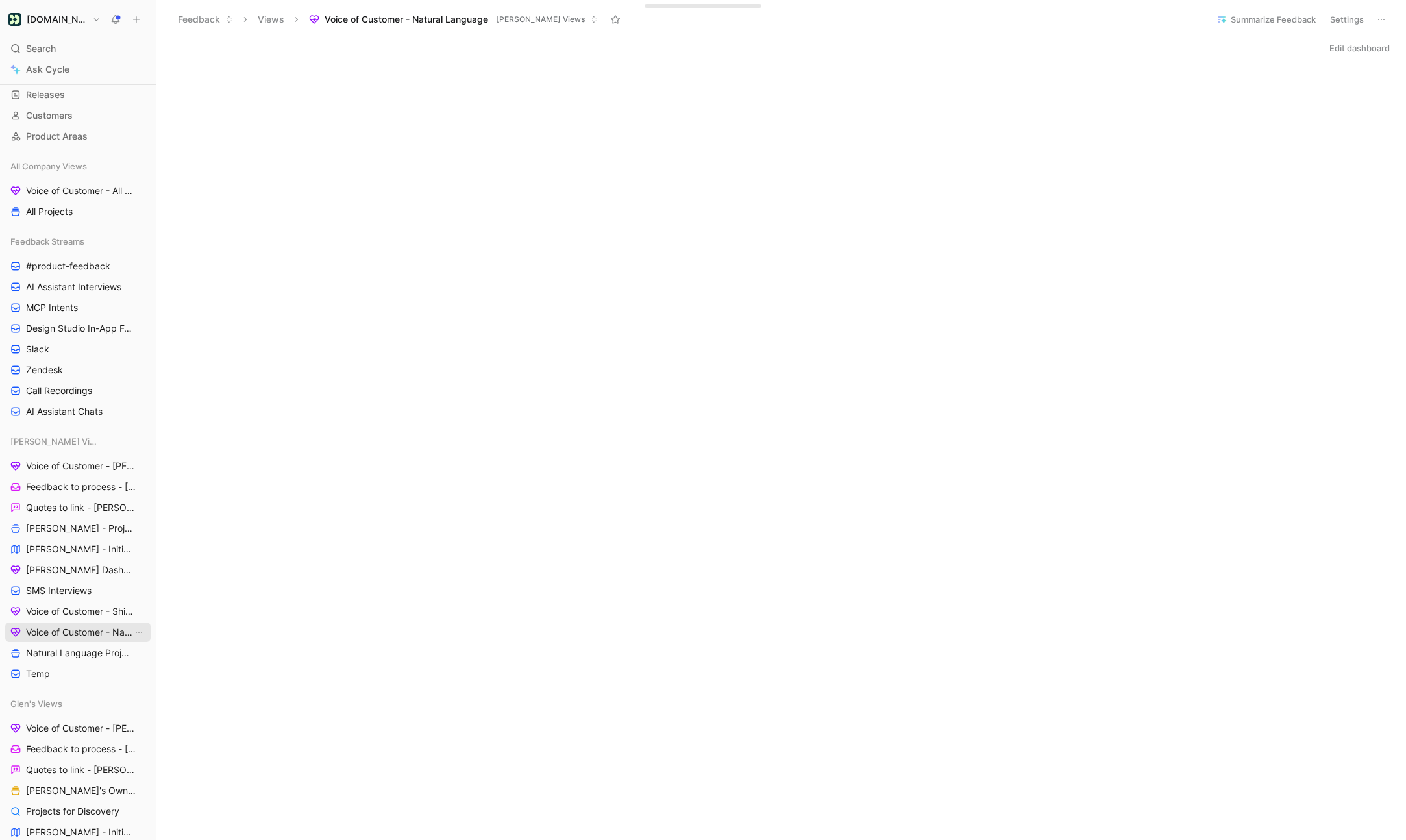
click at [80, 630] on span "Voice of Customer - Natural Language" at bounding box center [79, 631] width 107 height 13
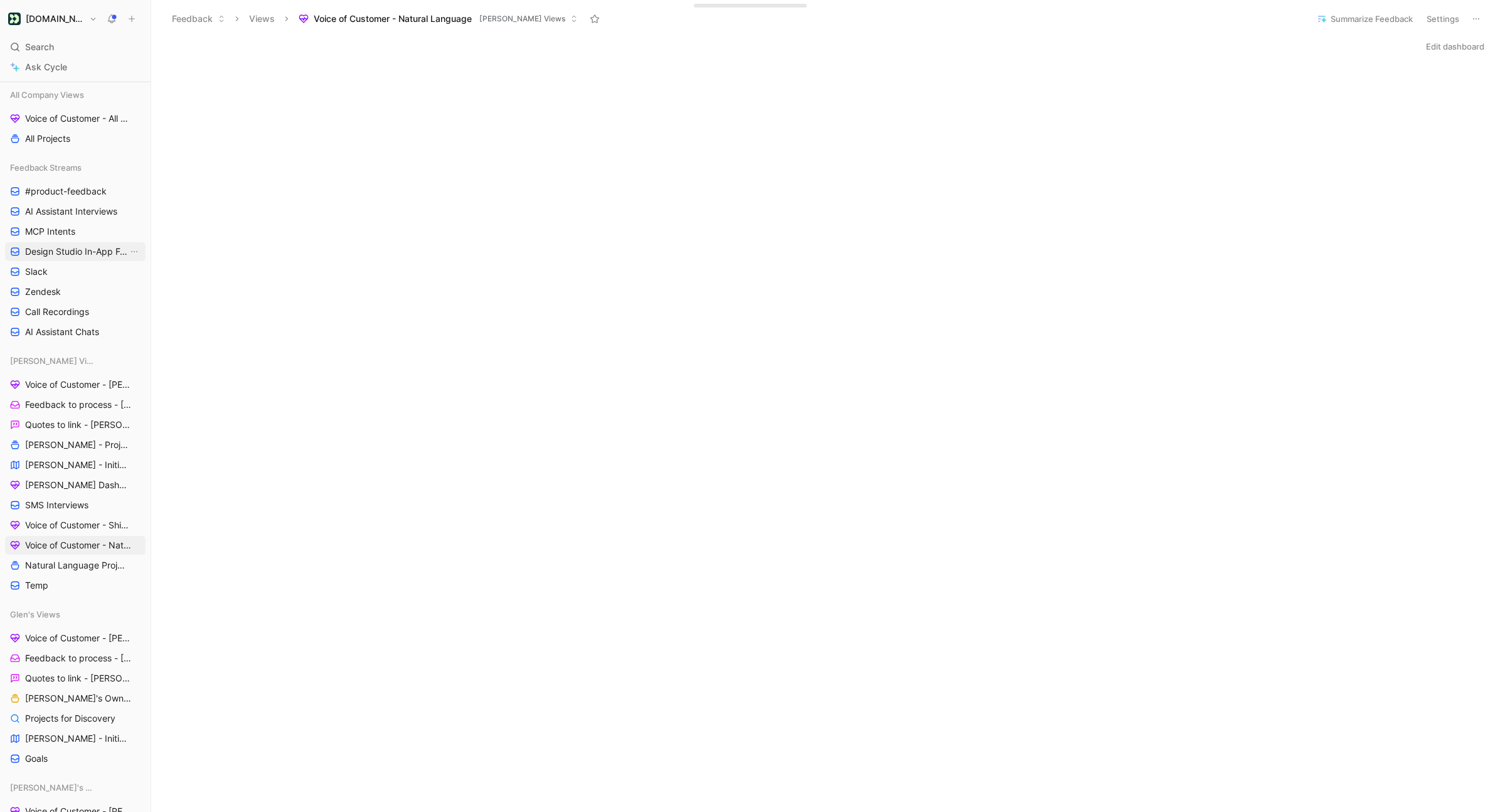
scroll to position [192, 0]
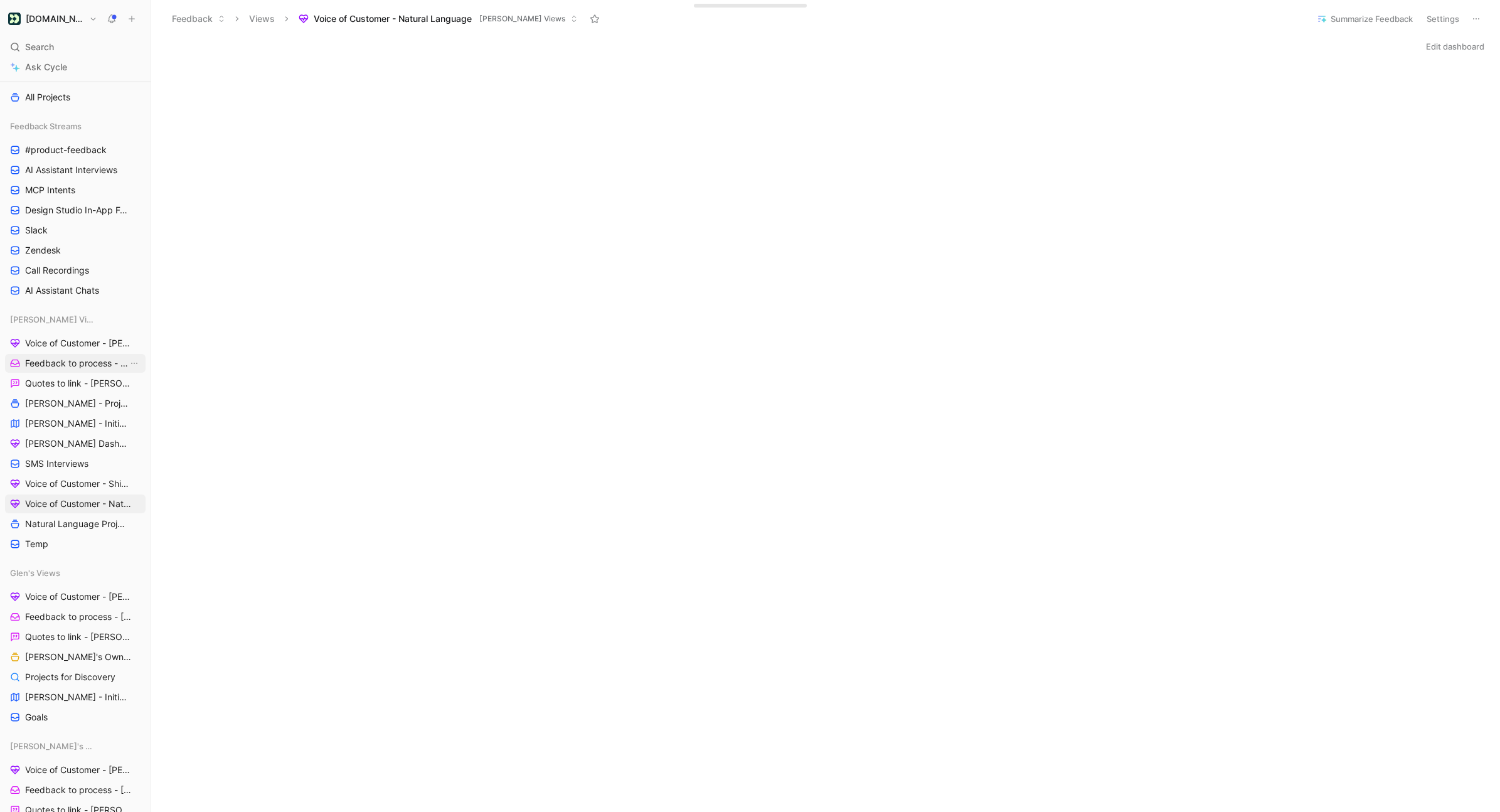
click at [81, 368] on span "Feedback to process - [PERSON_NAME]" at bounding box center [76, 363] width 103 height 13
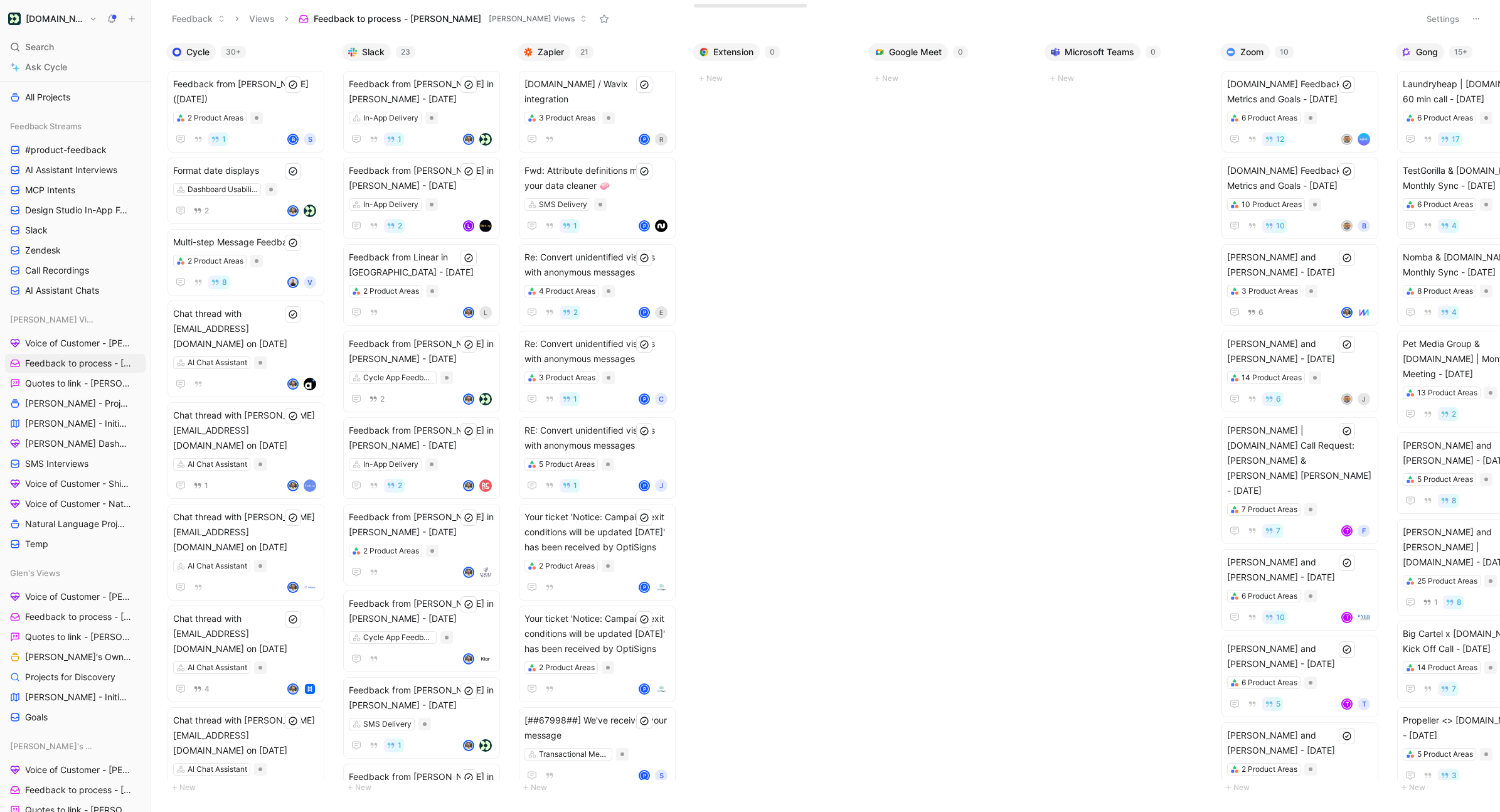
click at [1129, 18] on button "Settings" at bounding box center [1442, 18] width 43 height 17
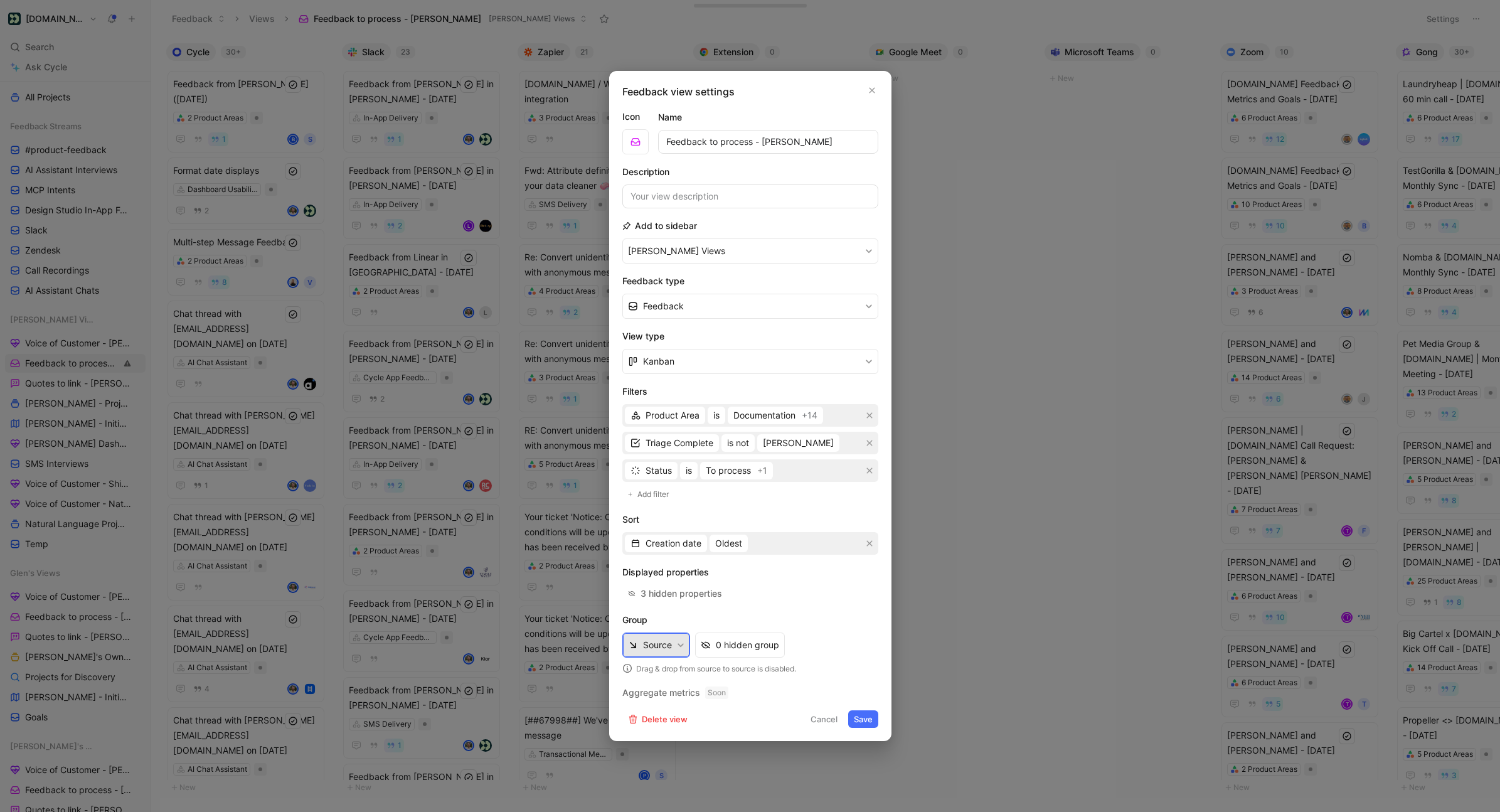
click at [679, 611] on button "Source" at bounding box center [656, 645] width 68 height 25
click at [668, 533] on div "Stream" at bounding box center [718, 541] width 149 height 15
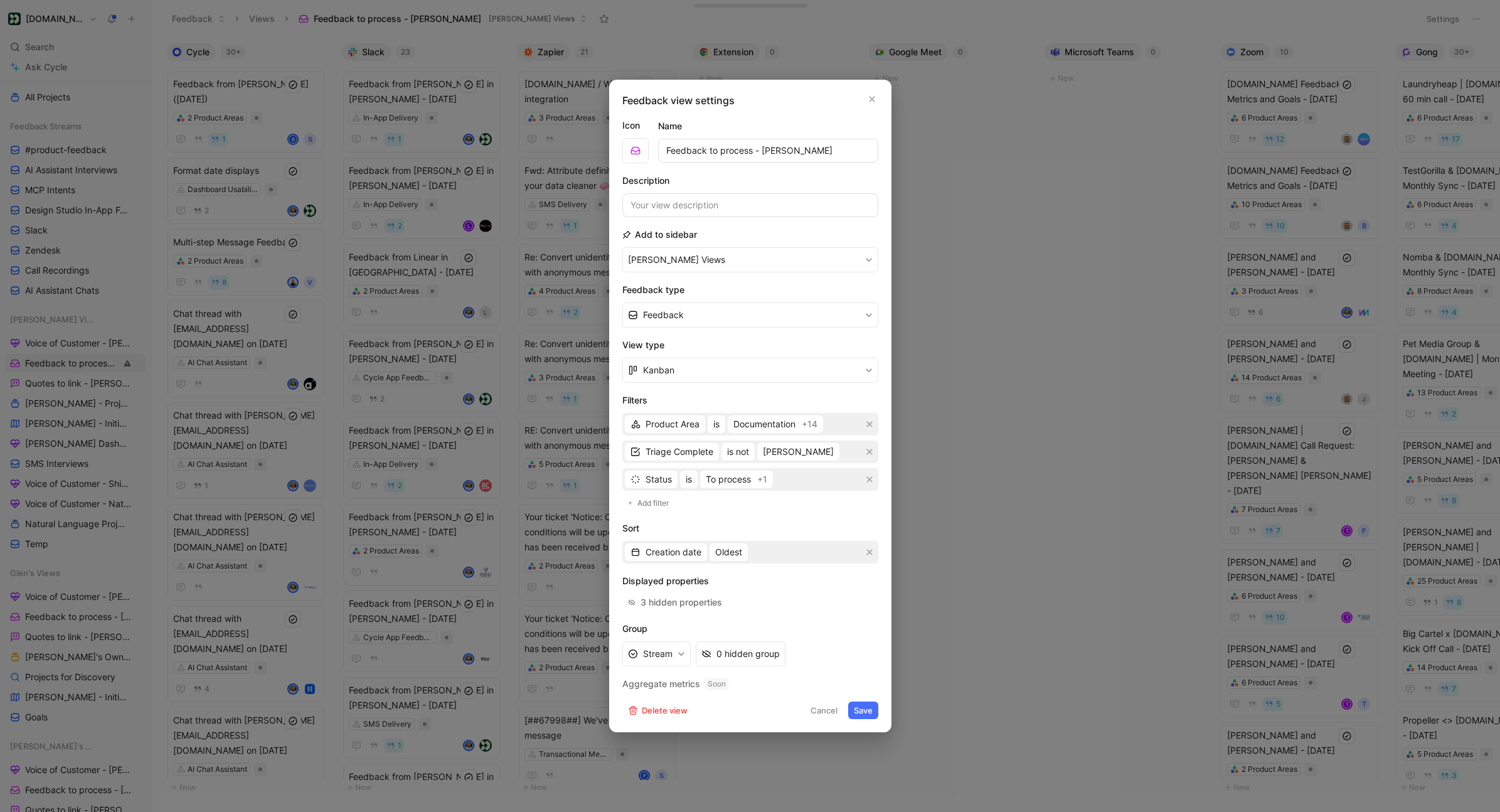
click at [862, 611] on div "Feedback view settings Icon Name Feedback to process - [PERSON_NAME] Descriptio…" at bounding box center [750, 406] width 282 height 653
click at [863, 611] on button "Save" at bounding box center [863, 710] width 30 height 17
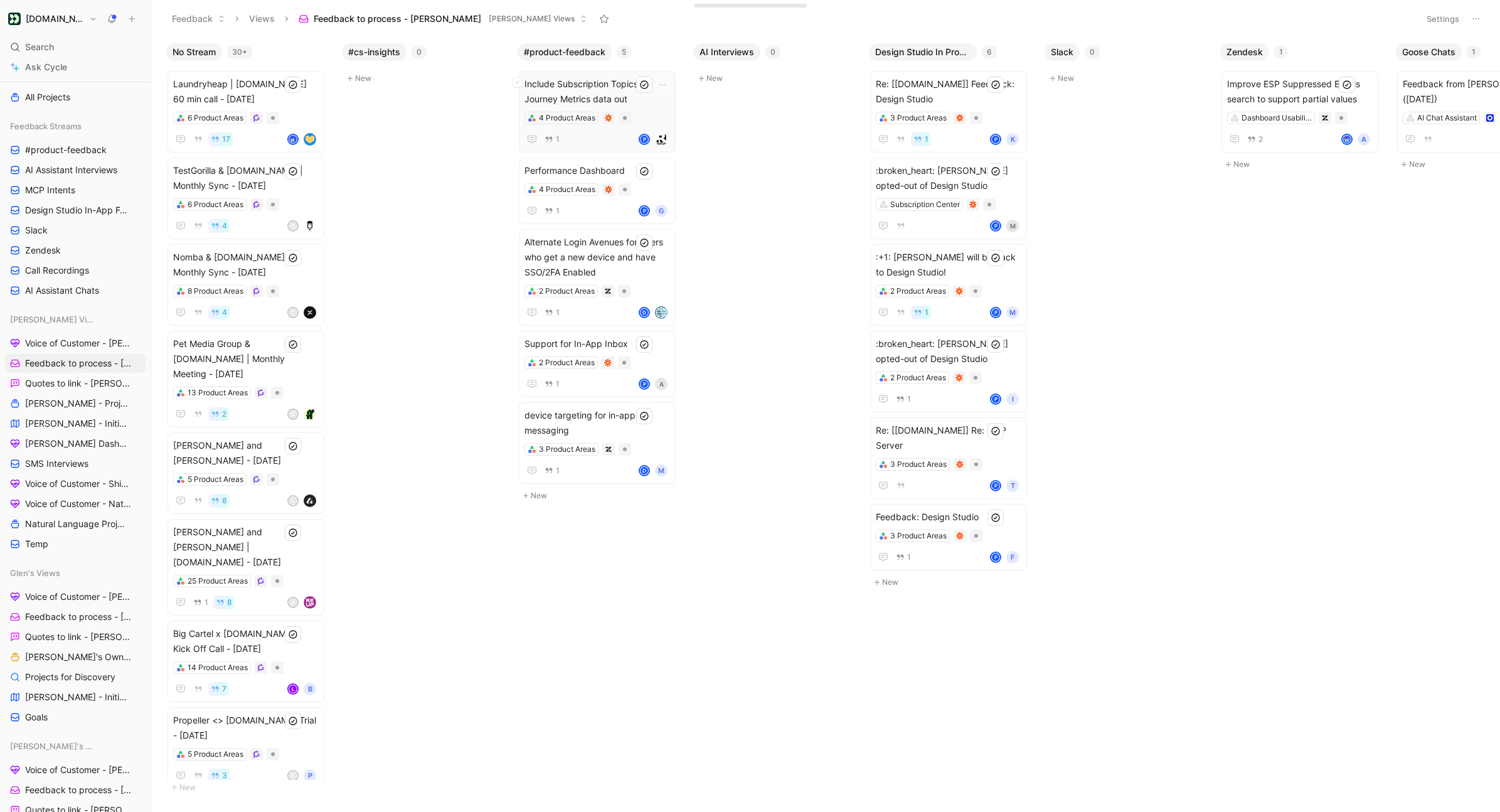
click at [574, 95] on span "Include Subscription Topics in Journey Metrics data out" at bounding box center [597, 91] width 146 height 30
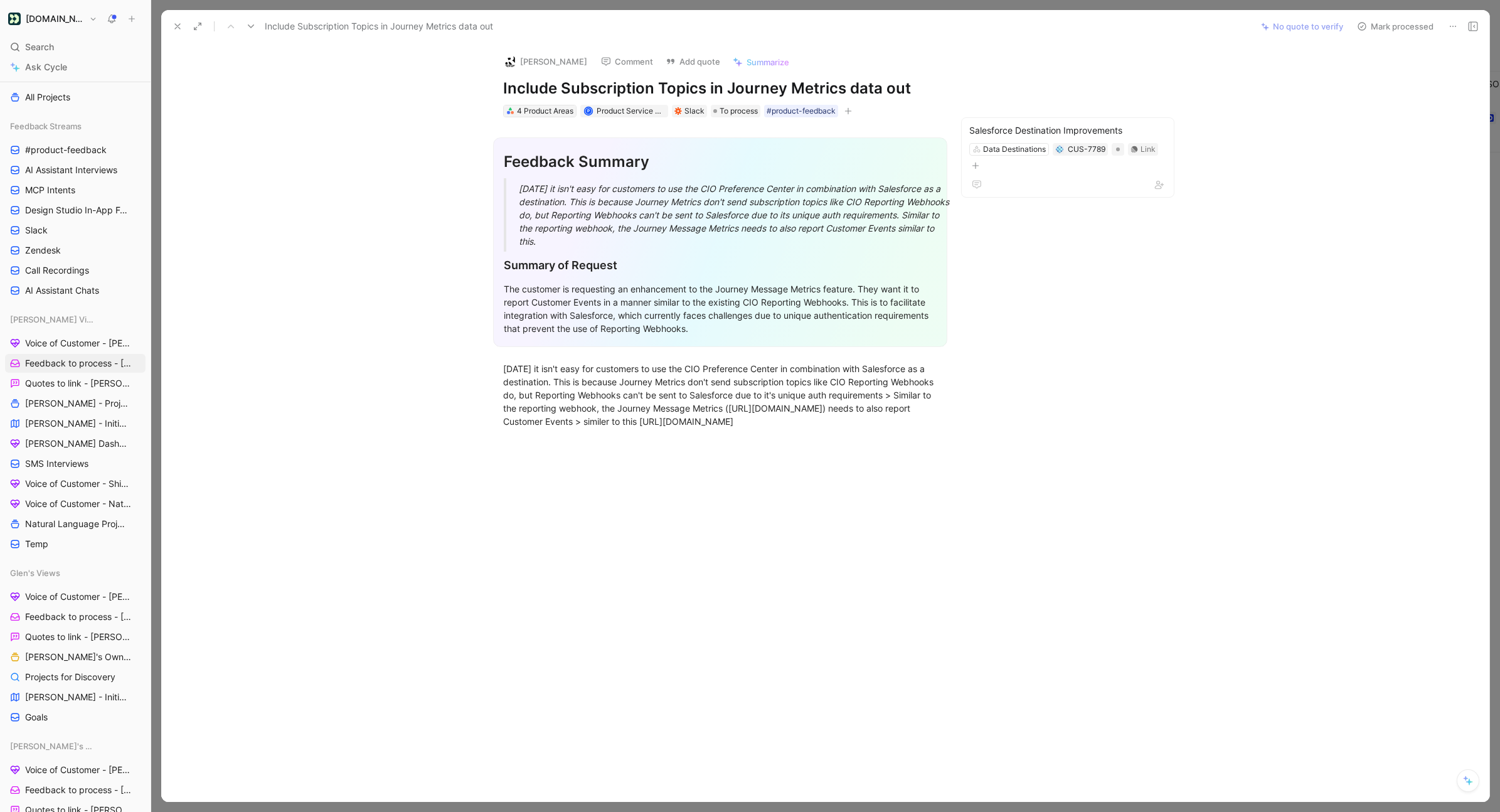
click at [549, 106] on div "4 Product Areas" at bounding box center [545, 110] width 56 height 13
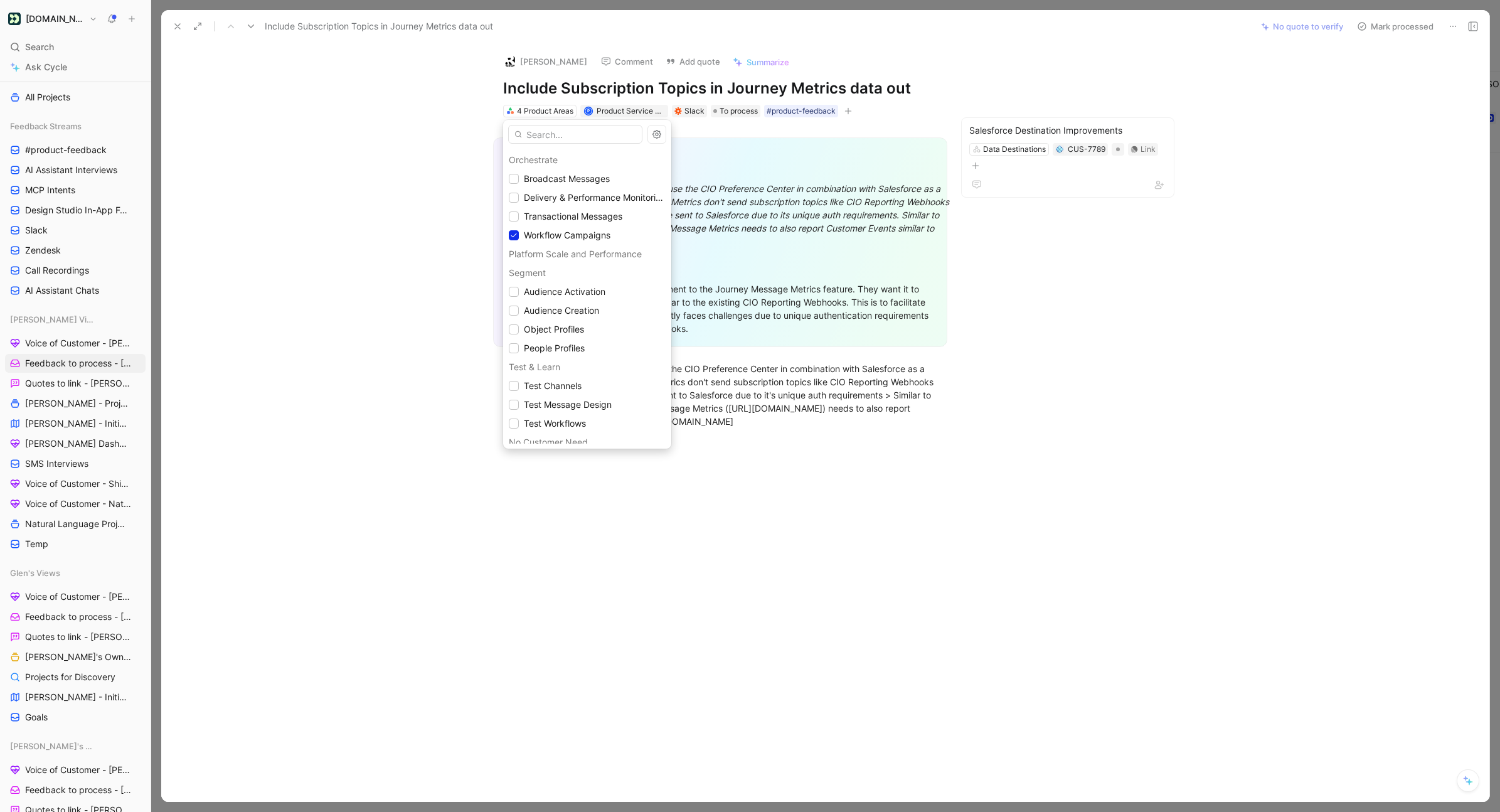
scroll to position [1098, 0]
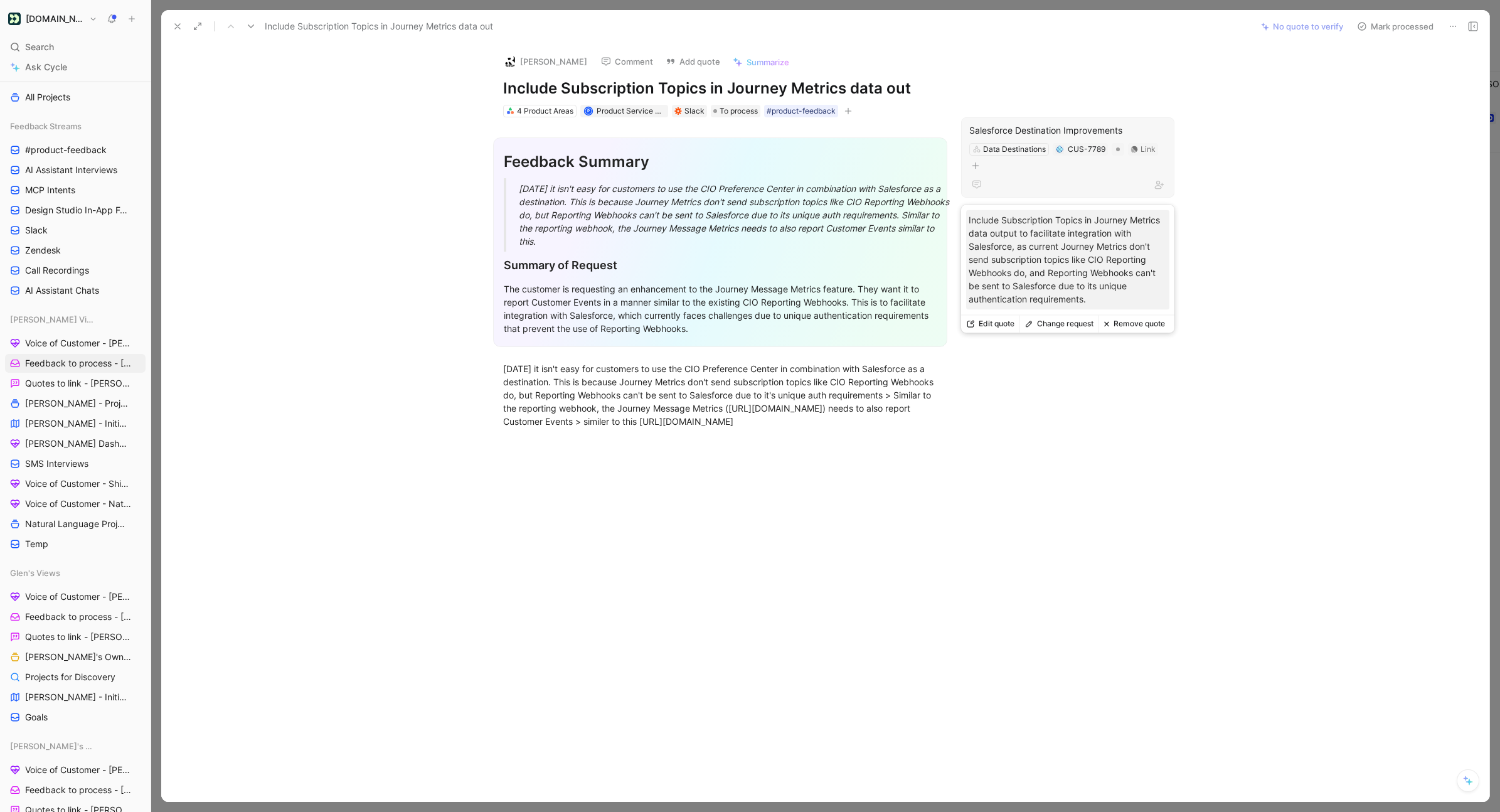
click at [1050, 168] on div "Data Destinations CUS-7789 Link" at bounding box center [1067, 157] width 200 height 31
click at [1129, 326] on button "Remove quote" at bounding box center [1134, 322] width 71 height 17
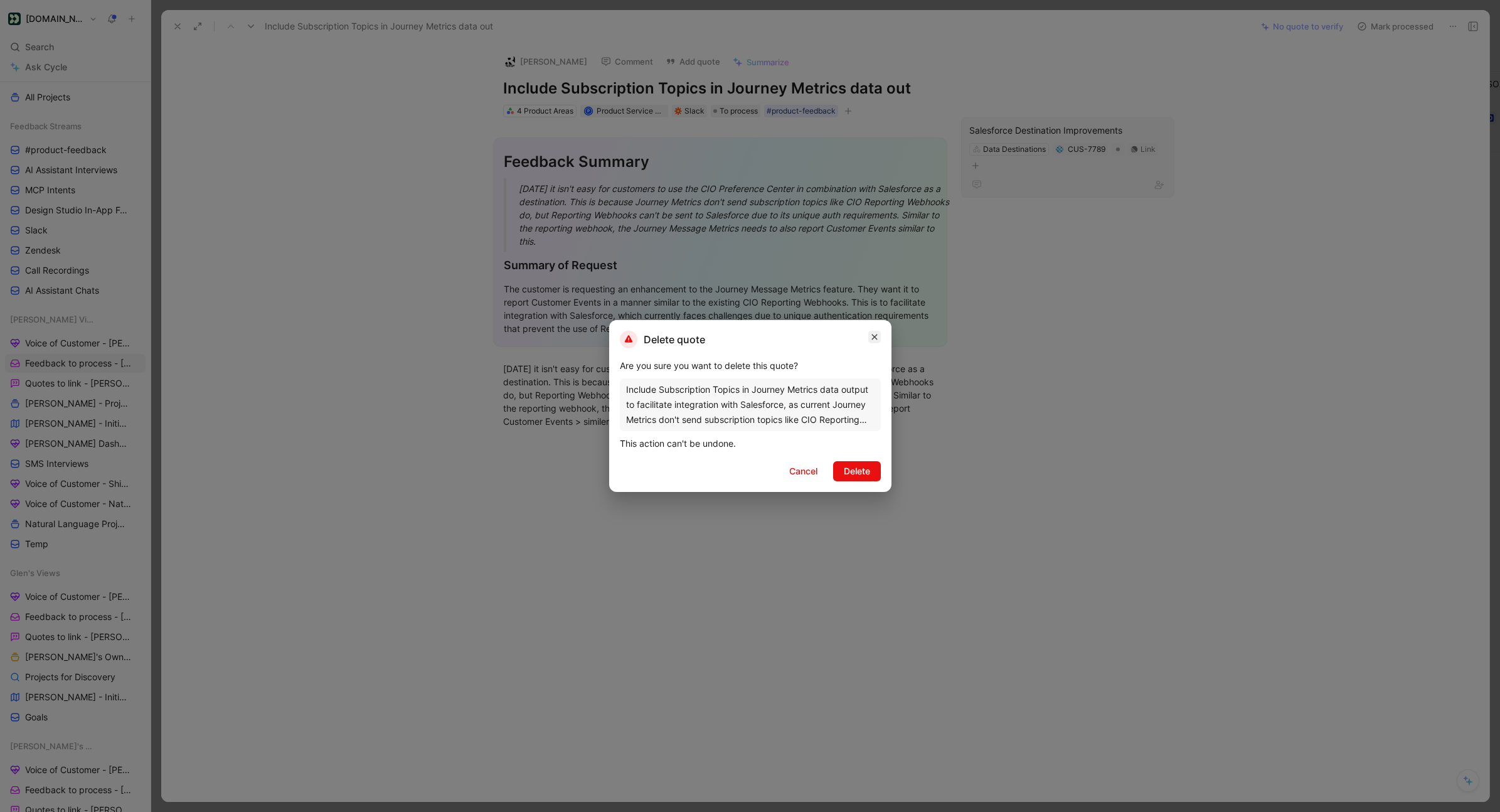
click at [874, 342] on button "button" at bounding box center [874, 336] width 13 height 13
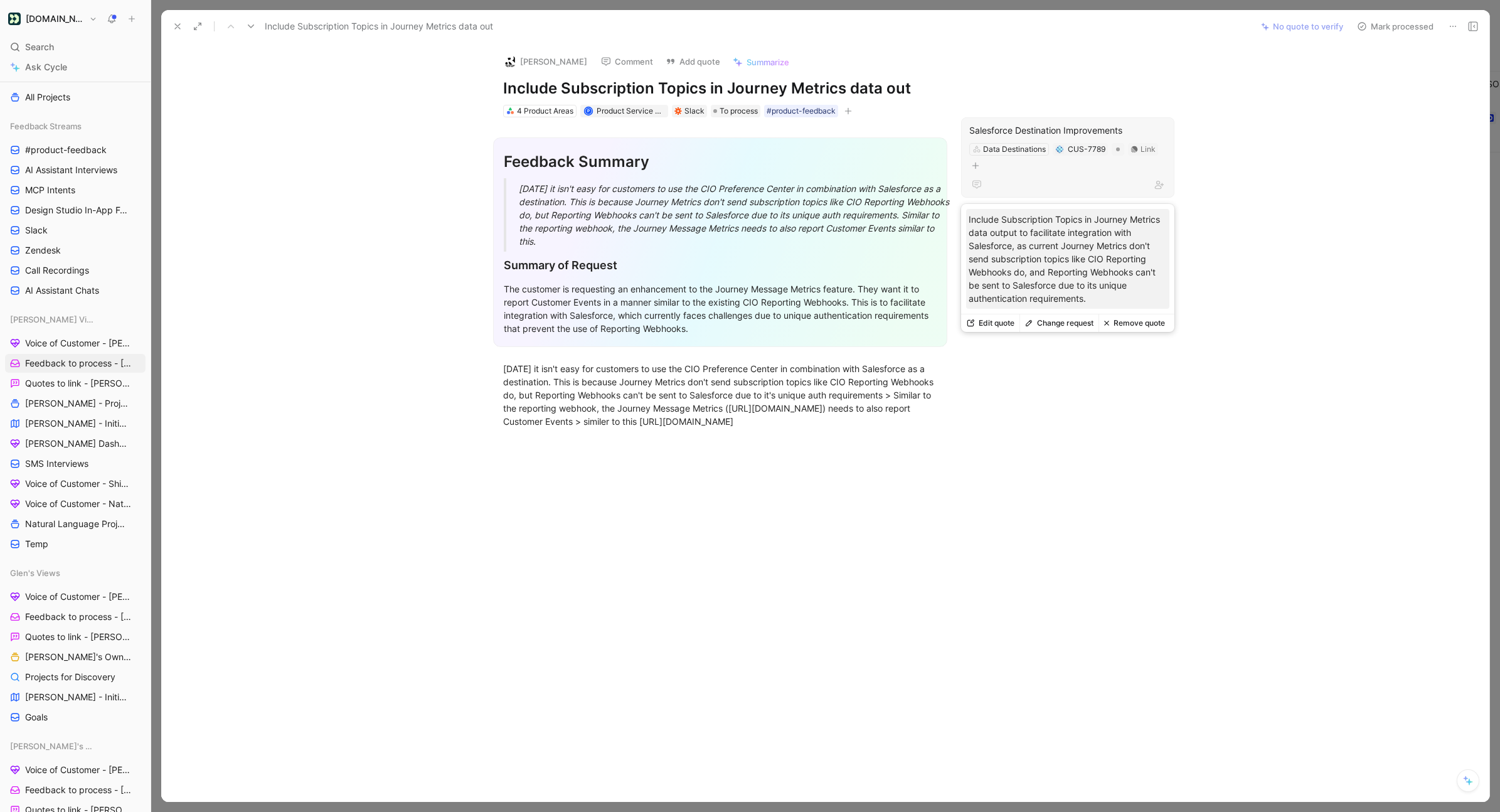
click at [1129, 322] on button "Remove quote" at bounding box center [1134, 322] width 71 height 17
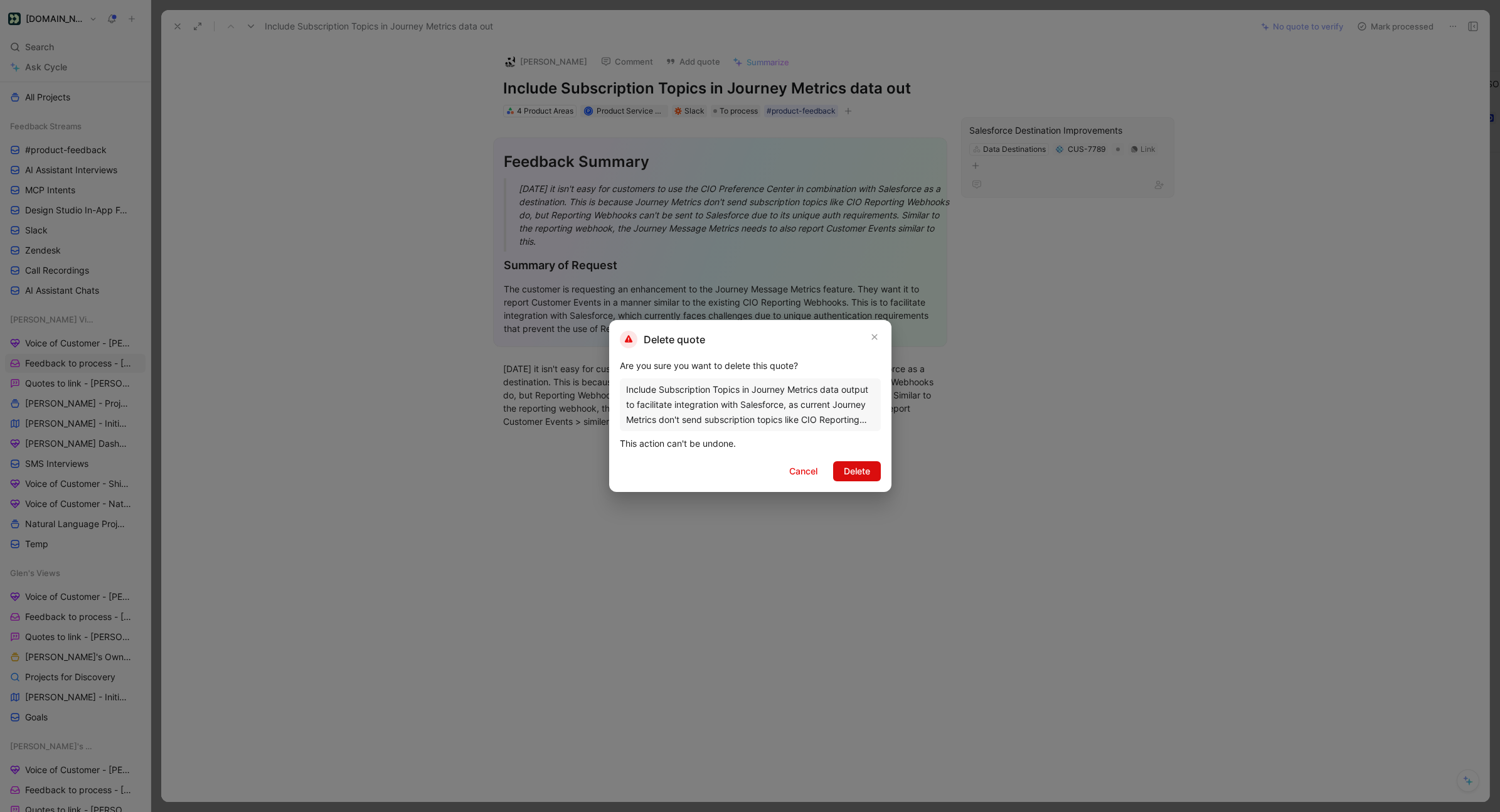
click at [863, 469] on span "Delete" at bounding box center [857, 471] width 26 height 15
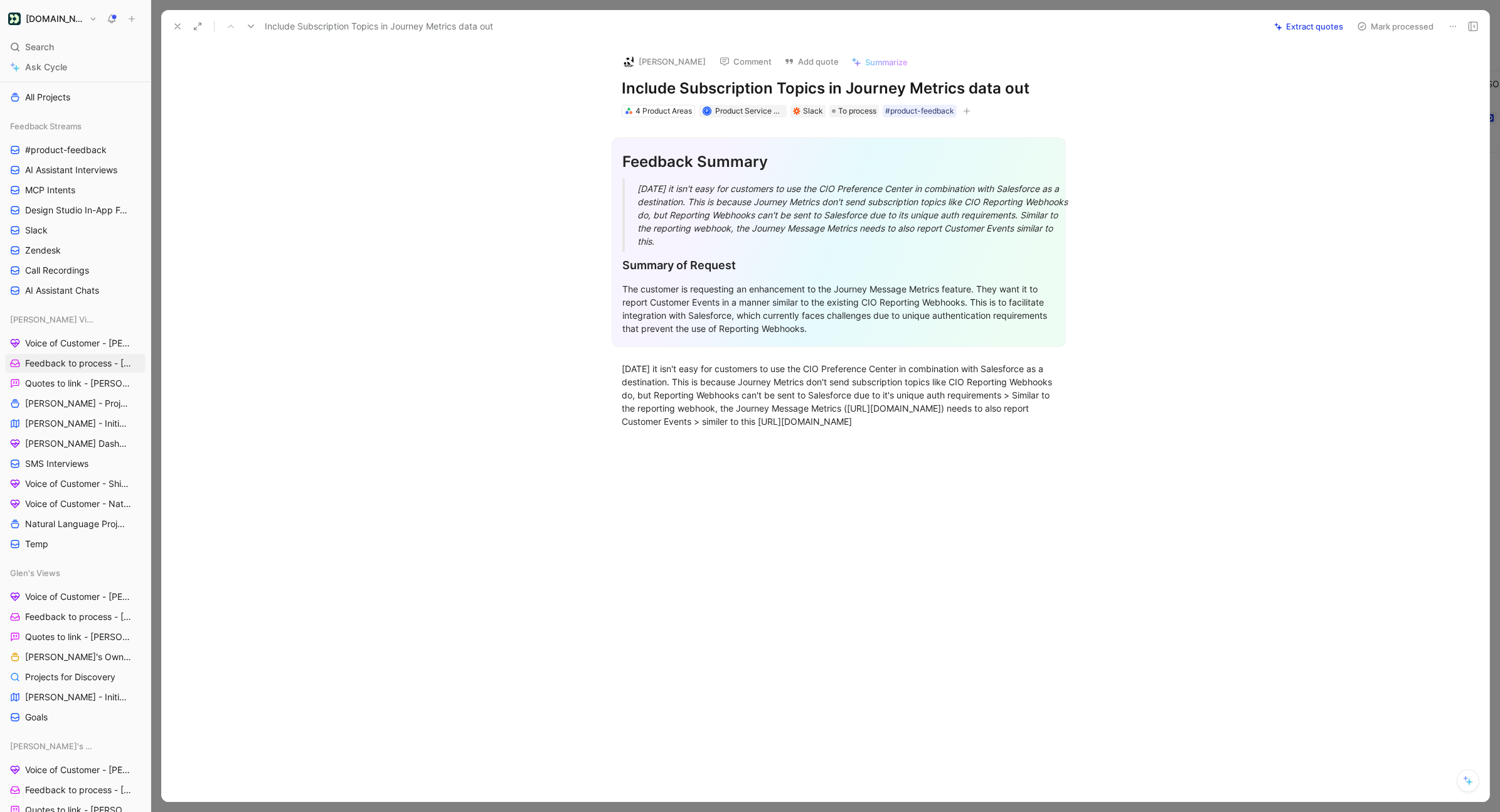
click at [1129, 21] on button "Extract quotes" at bounding box center [1308, 26] width 80 height 17
click at [251, 29] on icon at bounding box center [251, 26] width 10 height 10
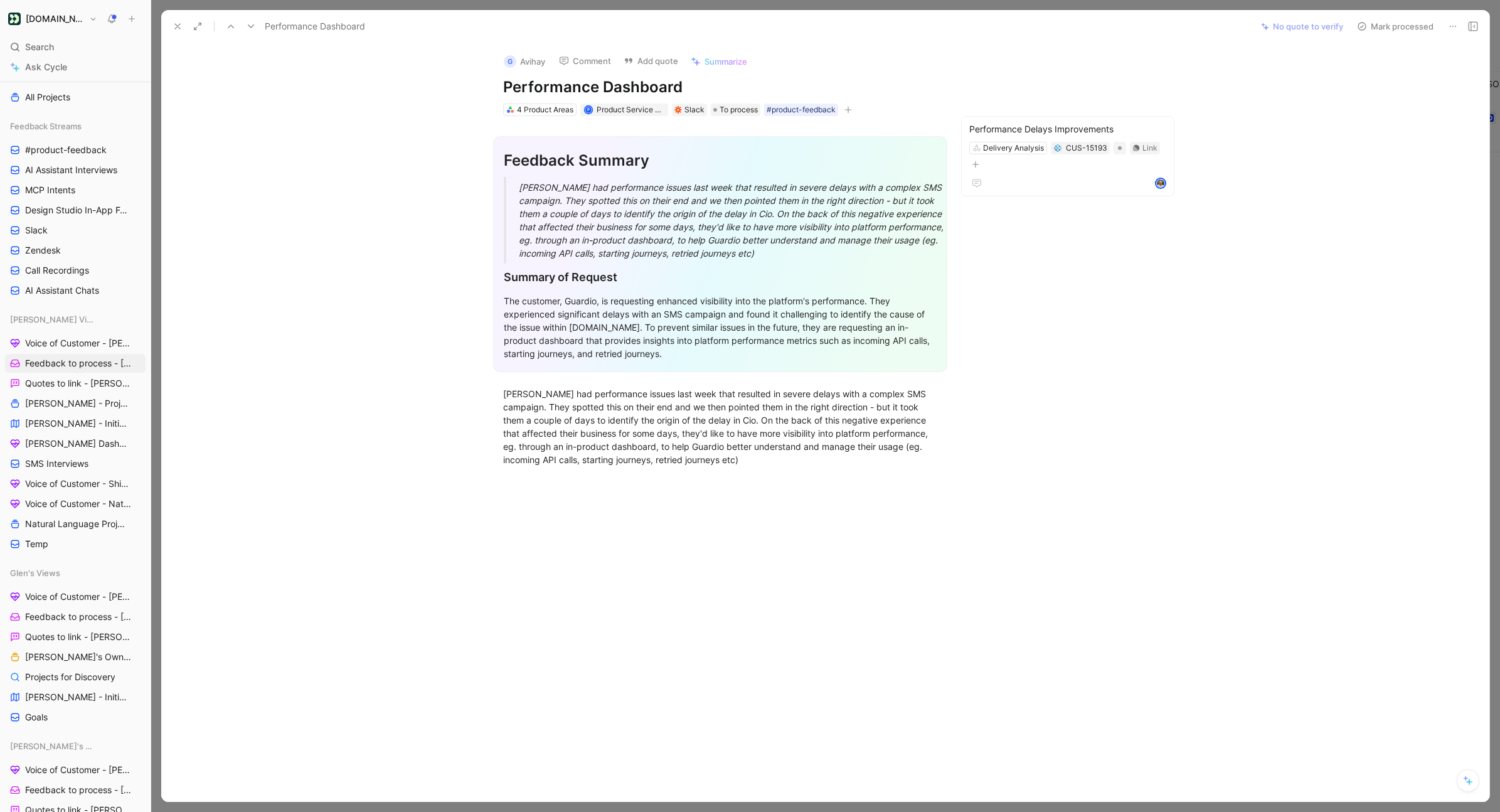
click at [1129, 26] on button "Mark processed" at bounding box center [1395, 26] width 88 height 17
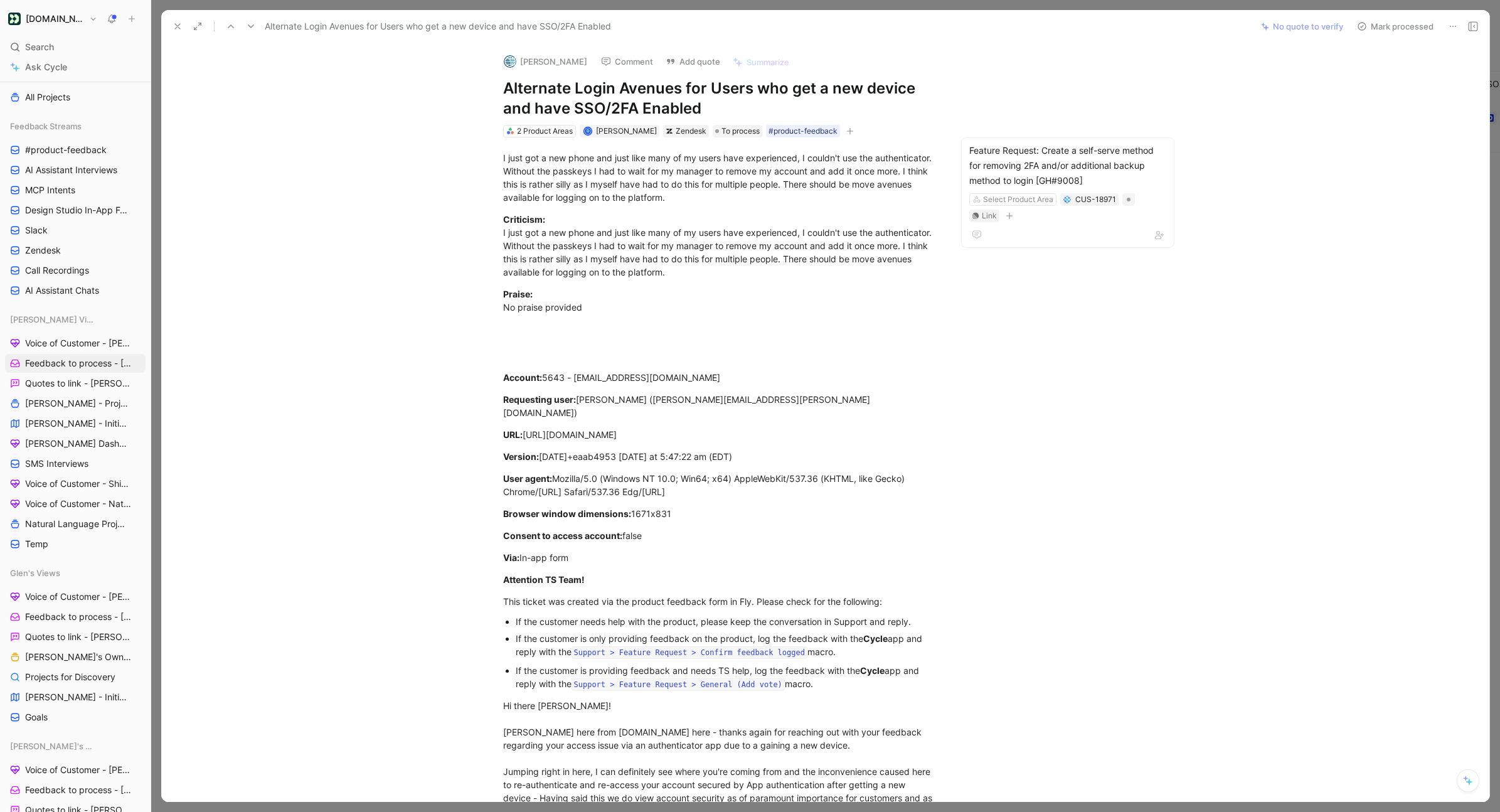
click at [68, 28] on div "[DOMAIN_NAME] Search ⌘ K Ask Cycle Workspace Home G then H Feedback G then F Re…" at bounding box center [75, 406] width 151 height 812
click at [807, 134] on div "#product-feedback" at bounding box center [803, 130] width 69 height 13
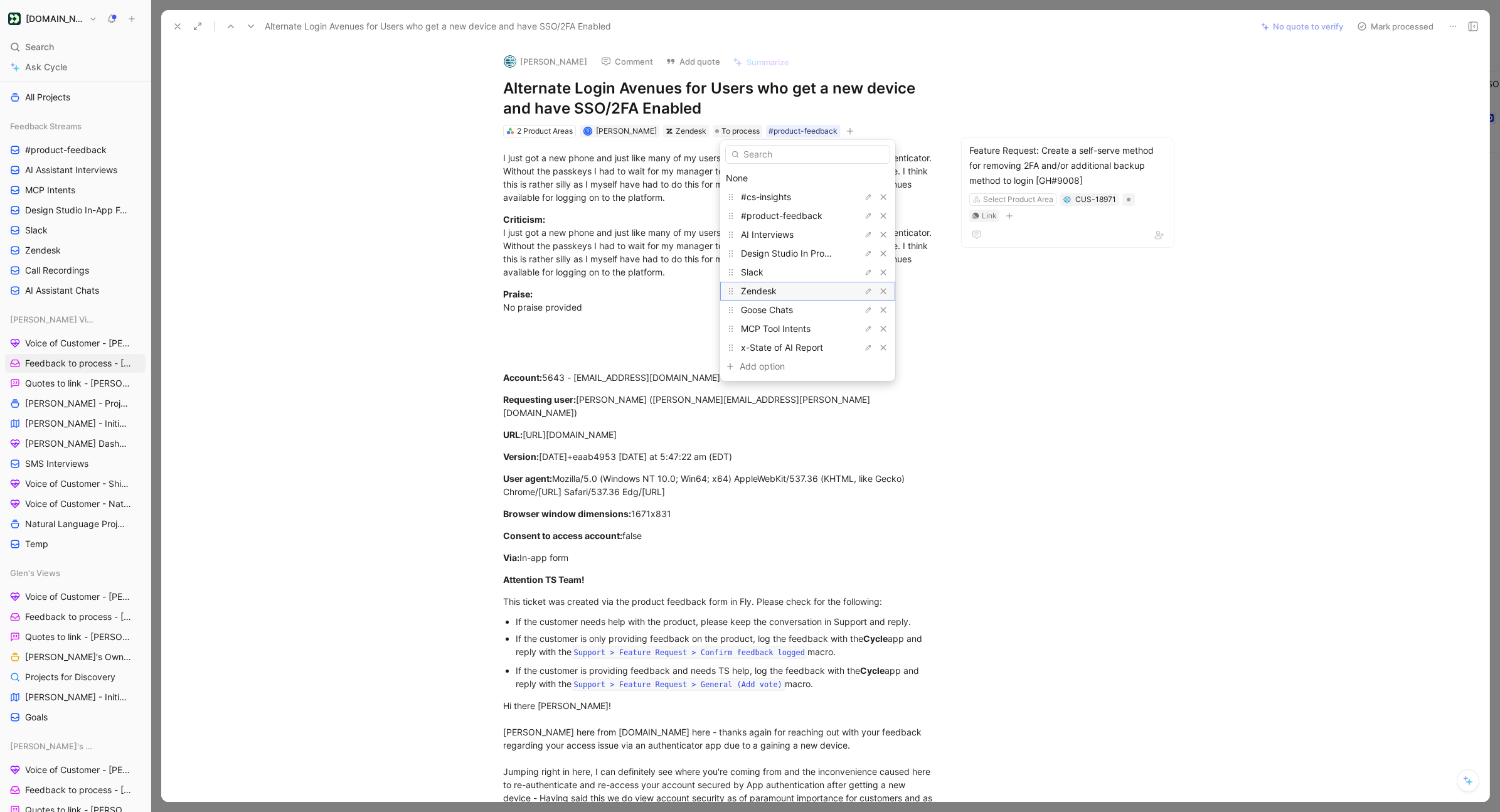
click at [797, 295] on div "Zendesk" at bounding box center [787, 292] width 94 height 15
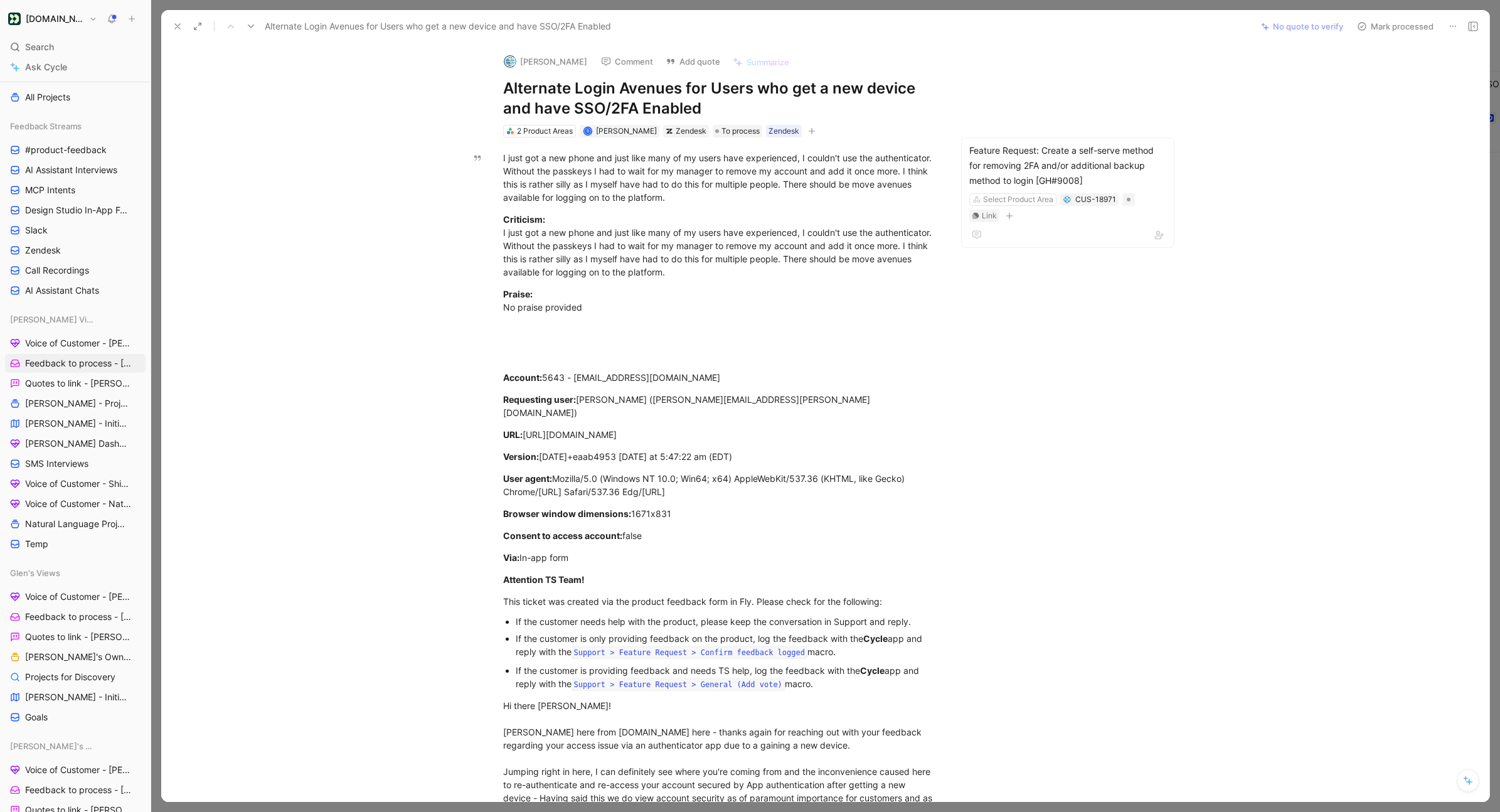
click at [176, 29] on icon at bounding box center [178, 26] width 10 height 10
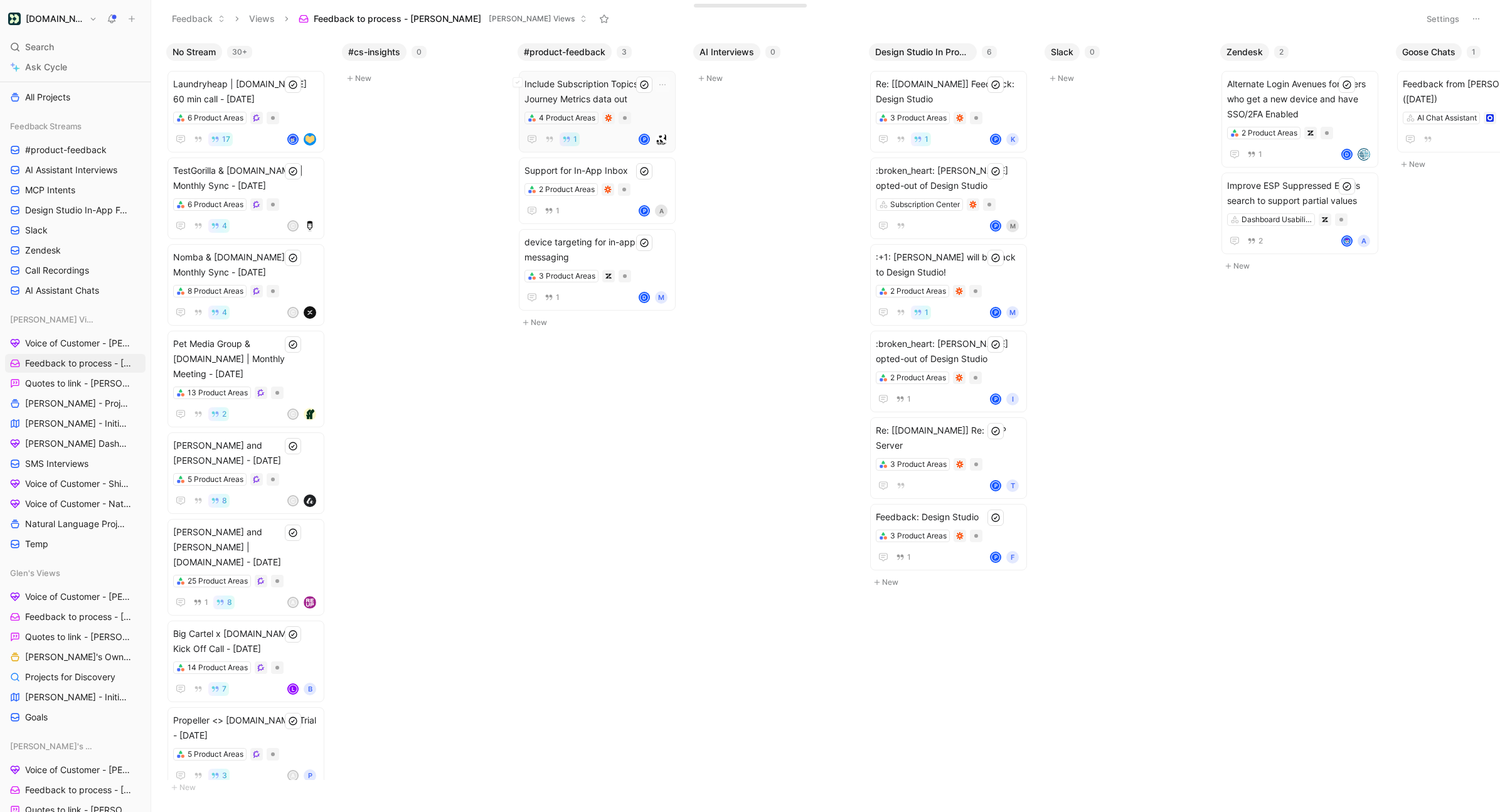
click at [592, 98] on span "Include Subscription Topics in Journey Metrics data out" at bounding box center [597, 91] width 146 height 30
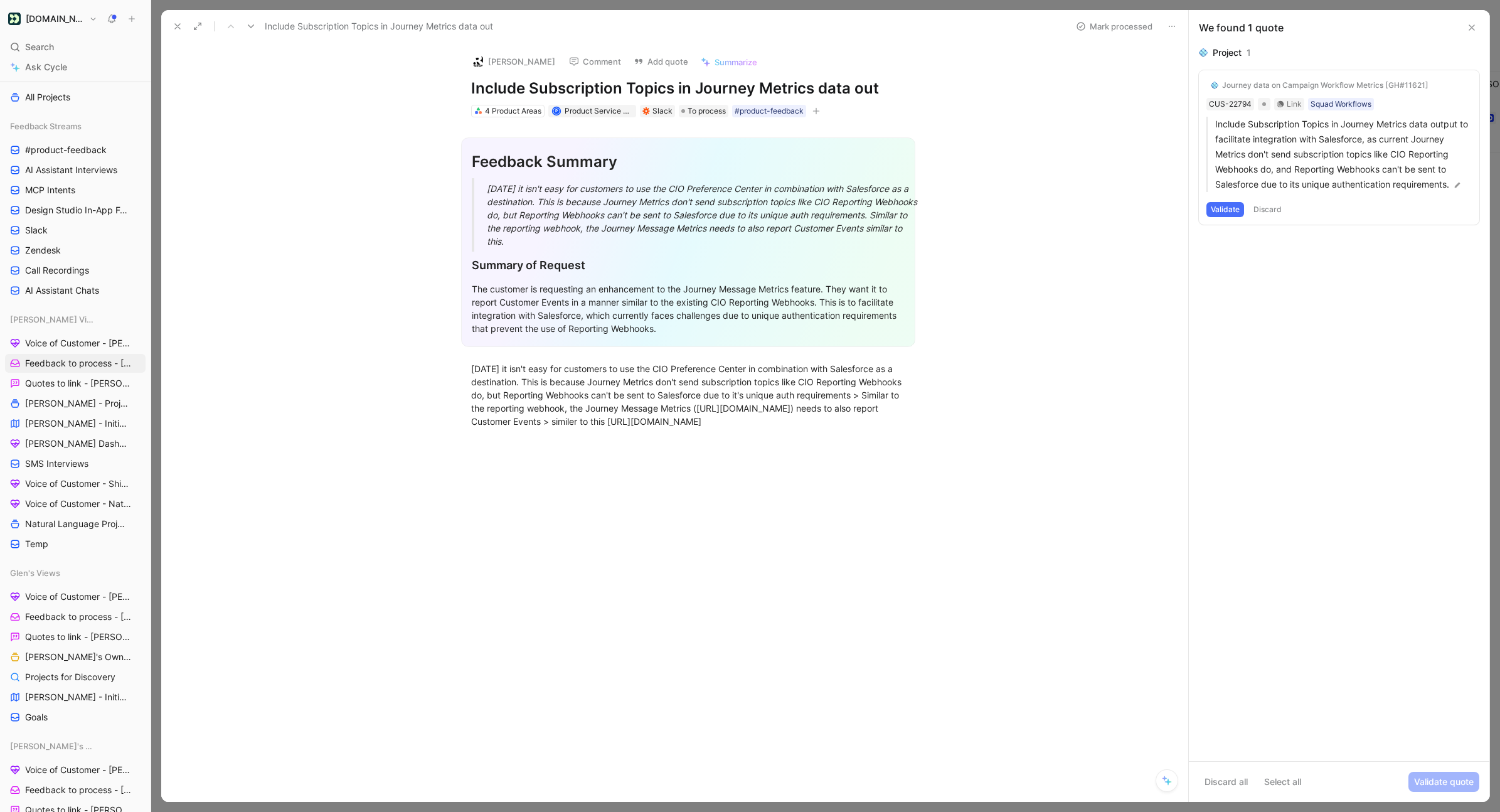
click at [180, 29] on icon at bounding box center [178, 26] width 10 height 10
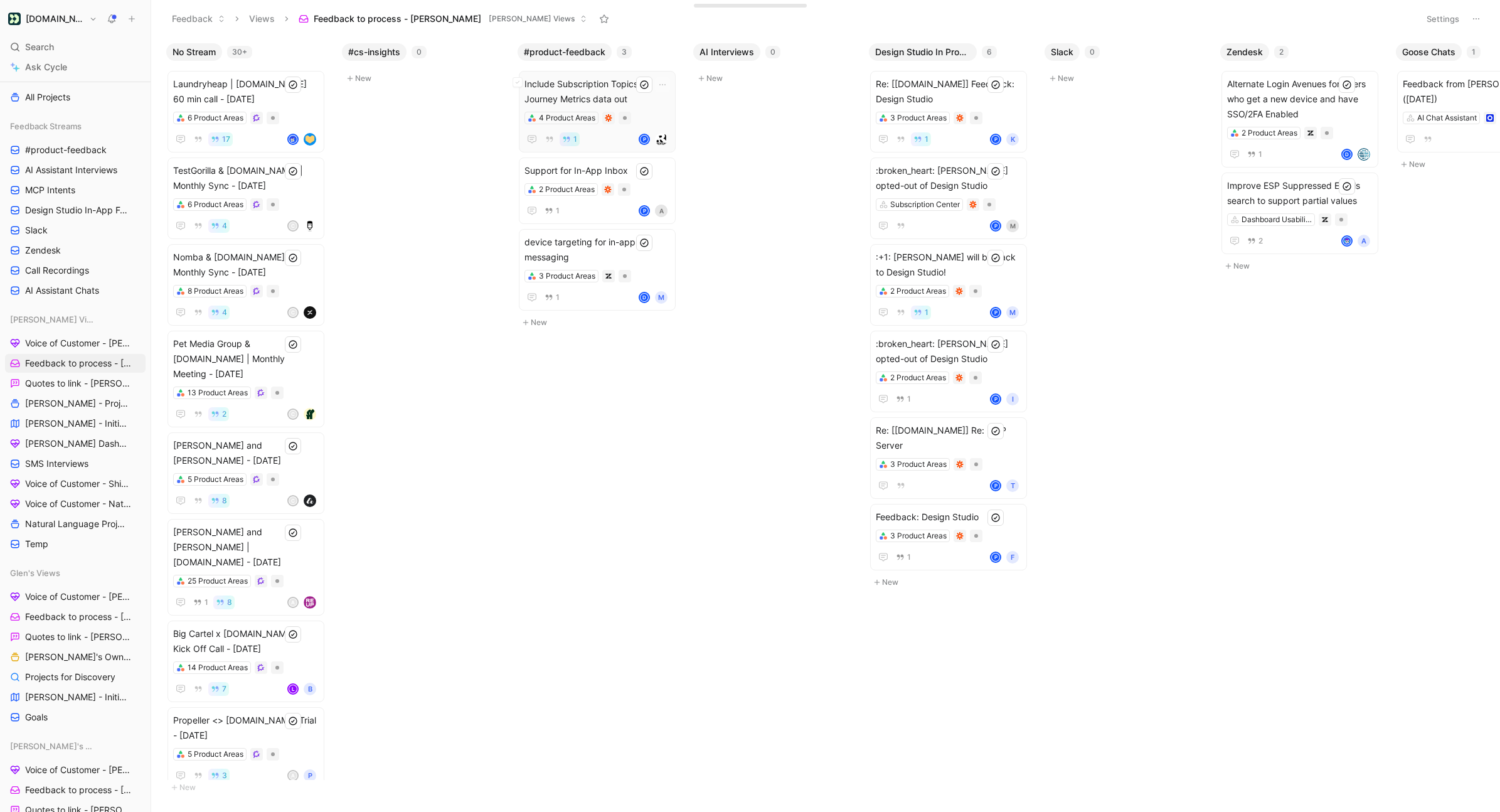
click at [599, 94] on span "Include Subscription Topics in Journey Metrics data out" at bounding box center [597, 91] width 146 height 30
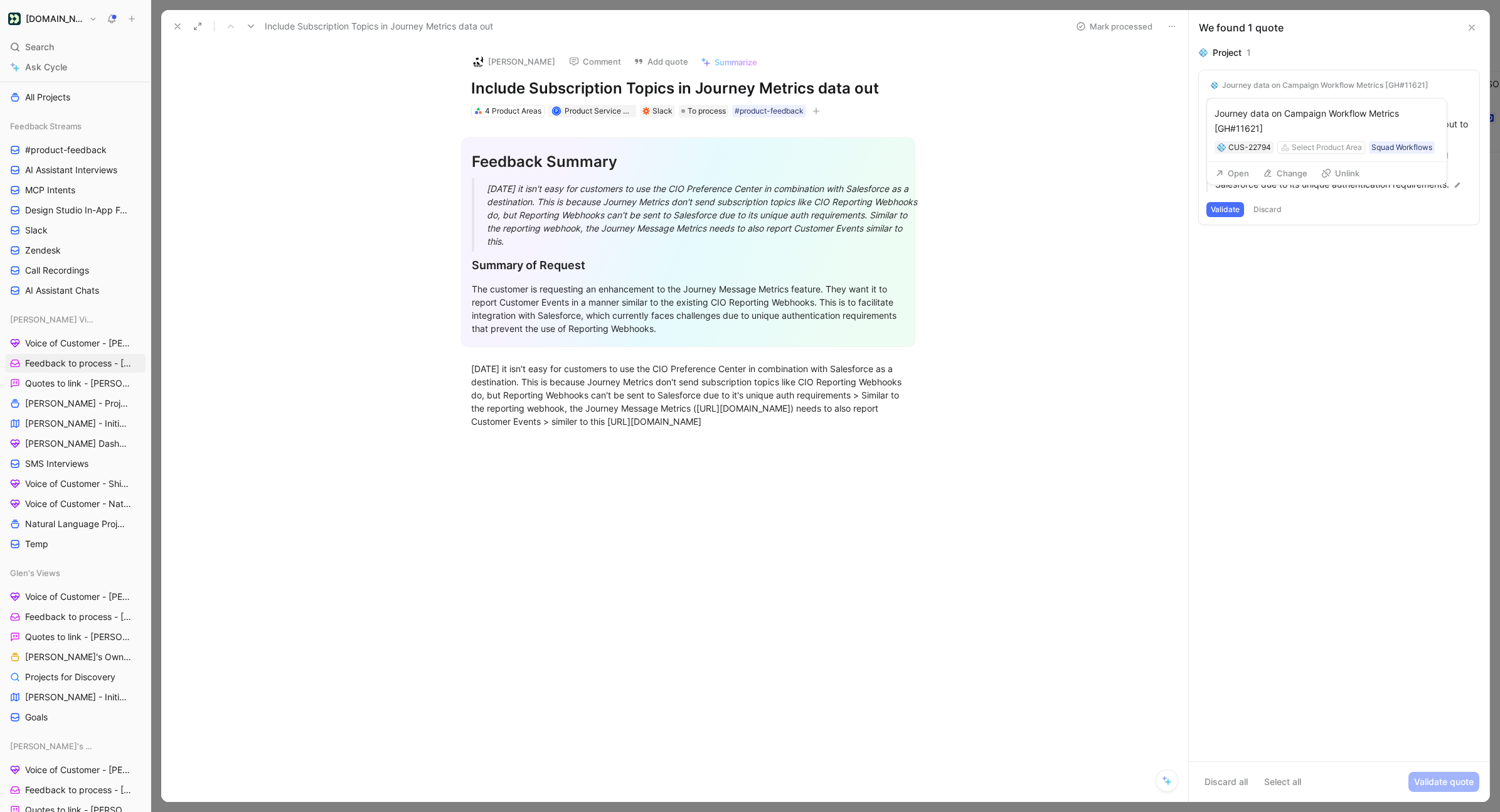
click at [1129, 167] on button "Unlink" at bounding box center [1340, 173] width 49 height 17
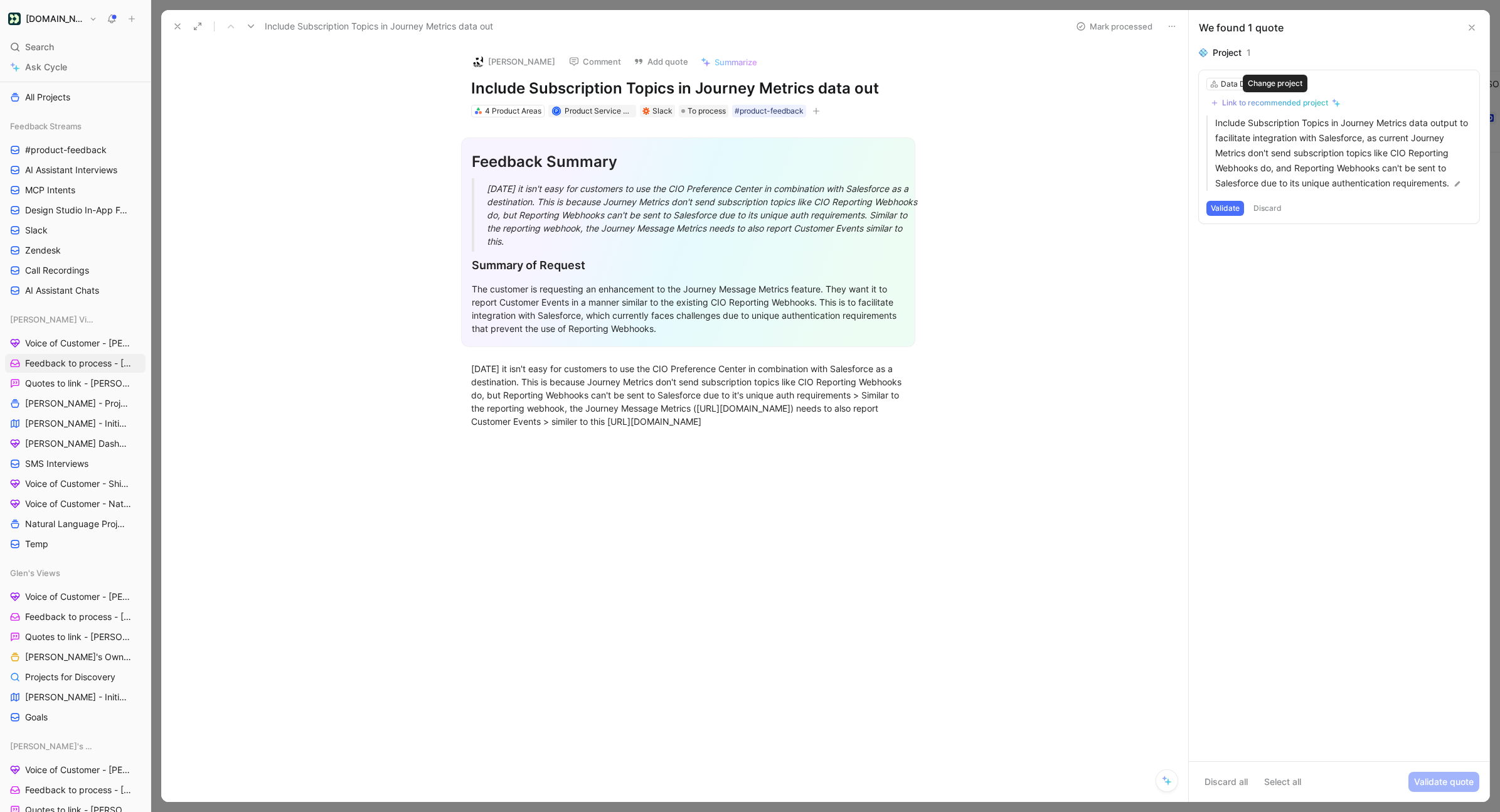
click at [1129, 102] on div "Link to recommended project" at bounding box center [1275, 102] width 106 height 10
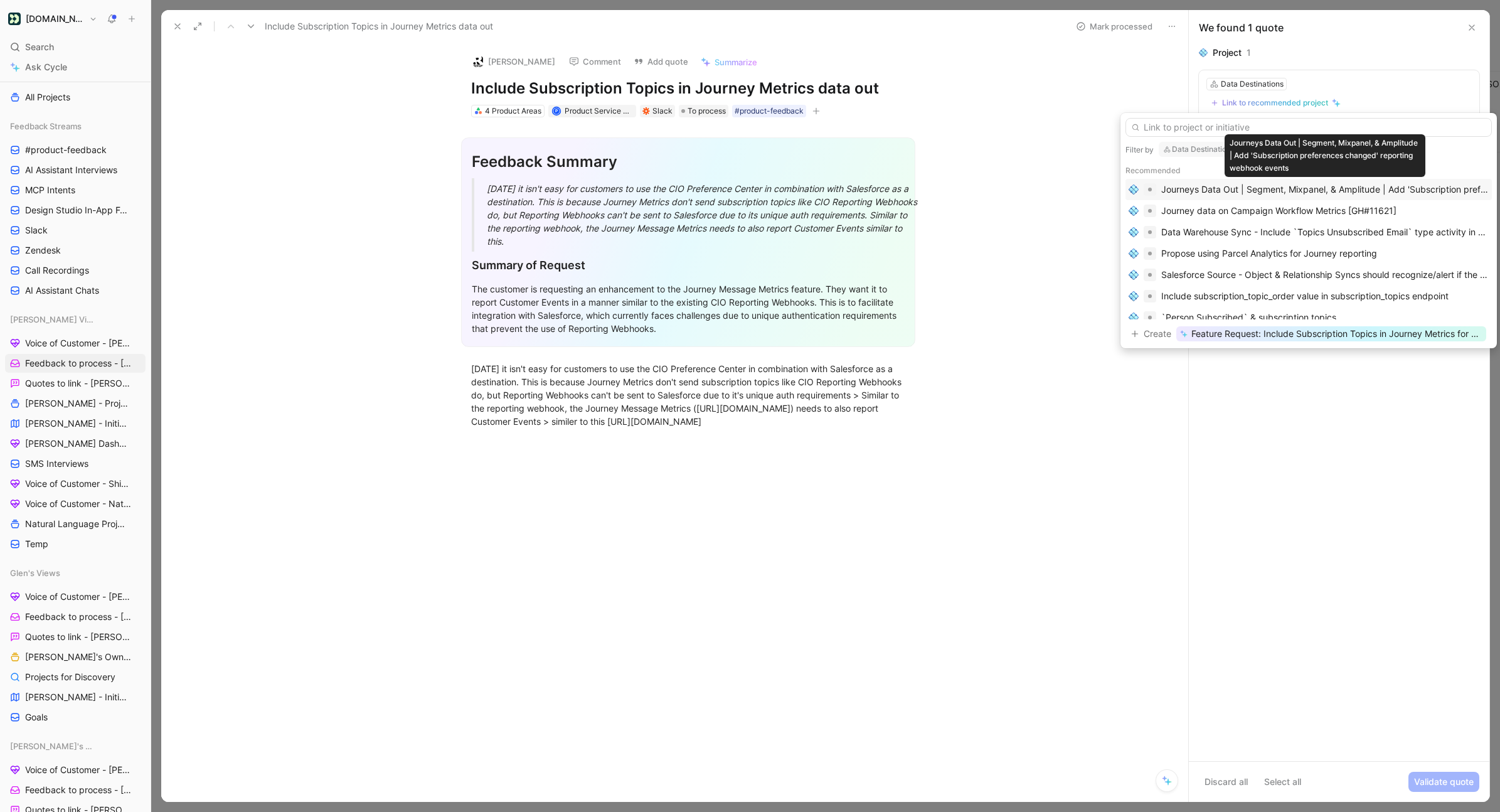
click at [1129, 192] on div "Journeys Data Out | Segment, Mixpanel, & Amplitude | Add 'Subscription preferen…" at bounding box center [1324, 189] width 327 height 15
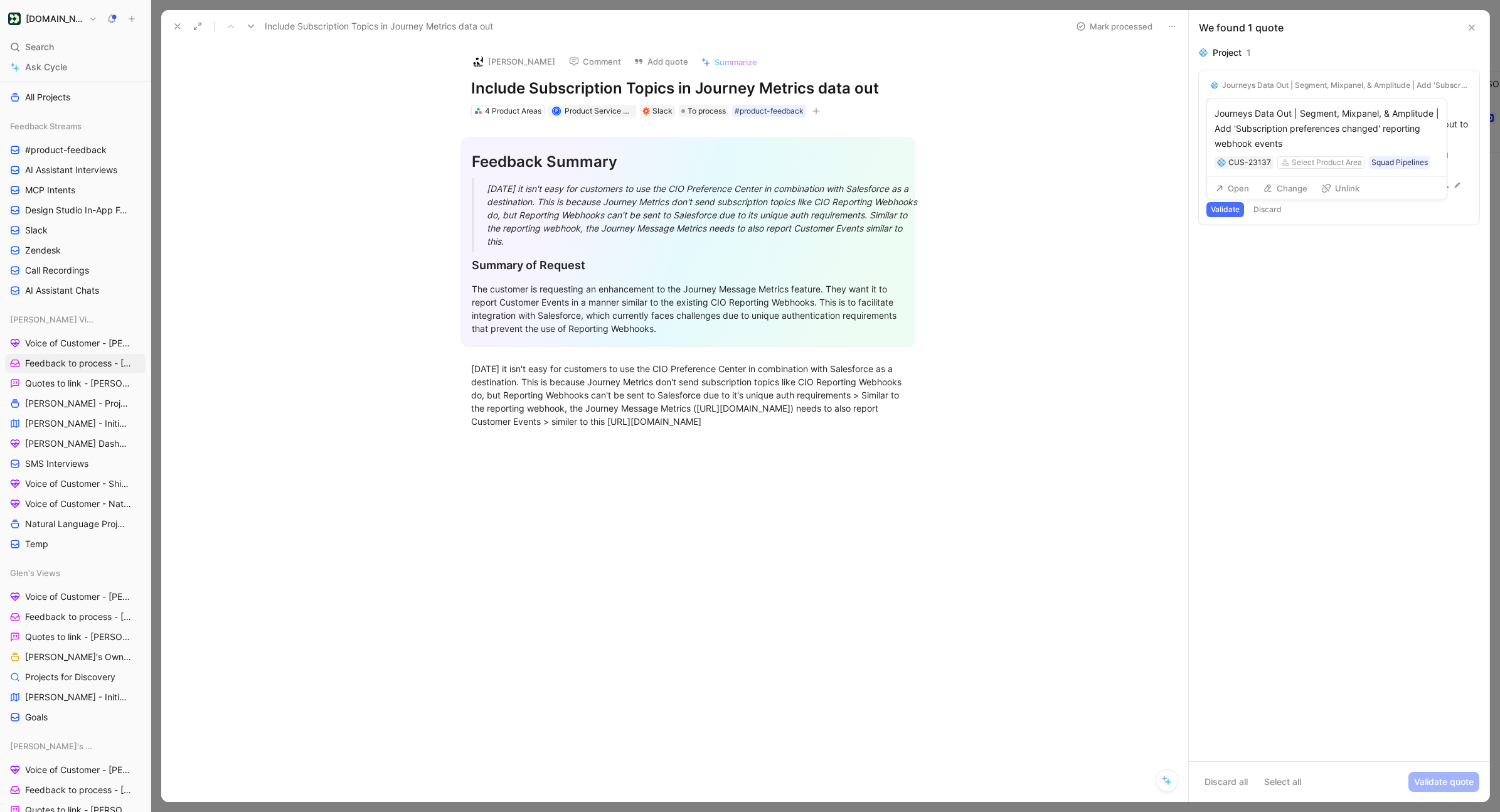
click at [1129, 187] on button "Open" at bounding box center [1231, 188] width 45 height 17
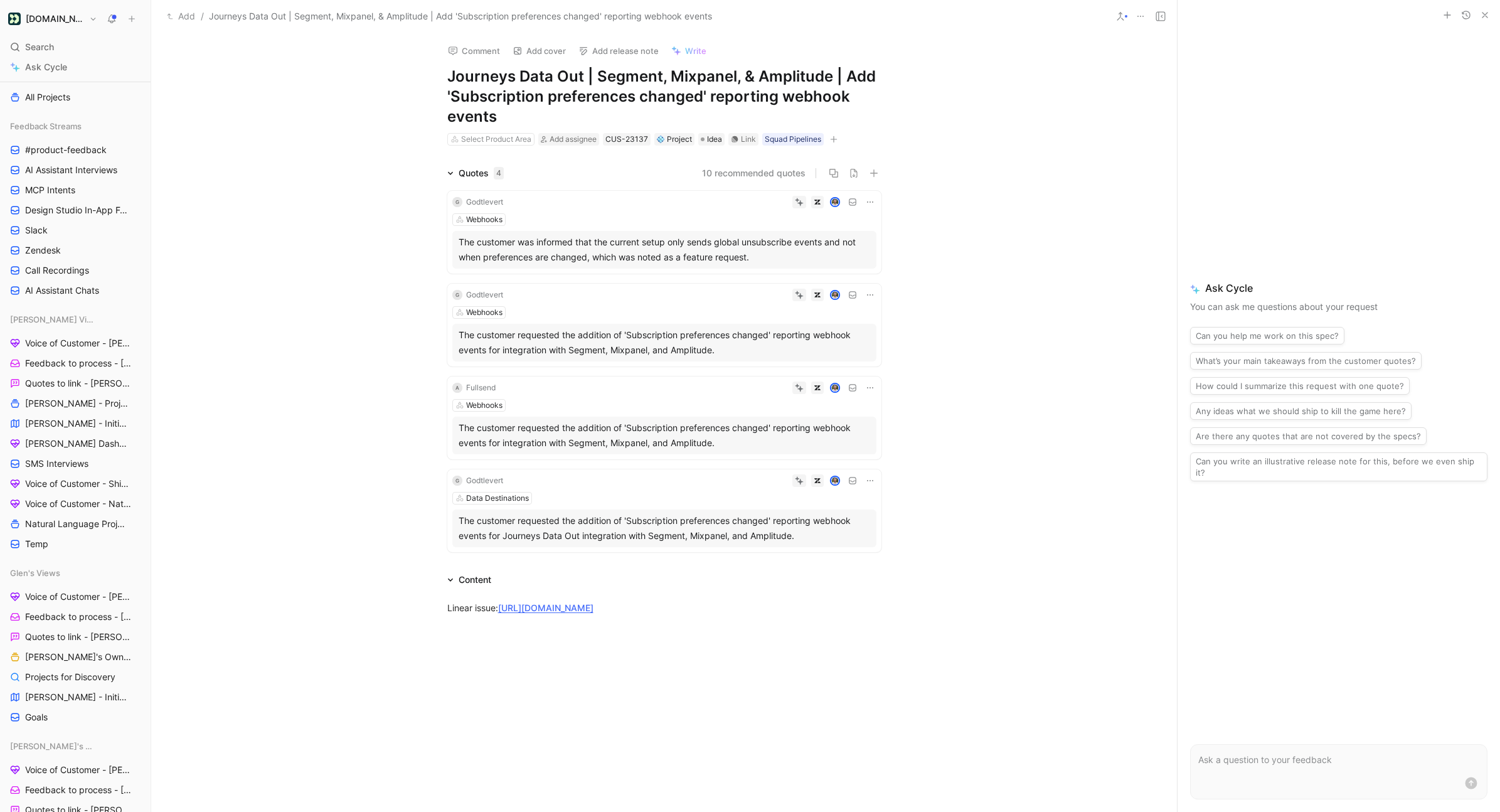
click at [685, 45] on span "Write" at bounding box center [695, 51] width 21 height 12
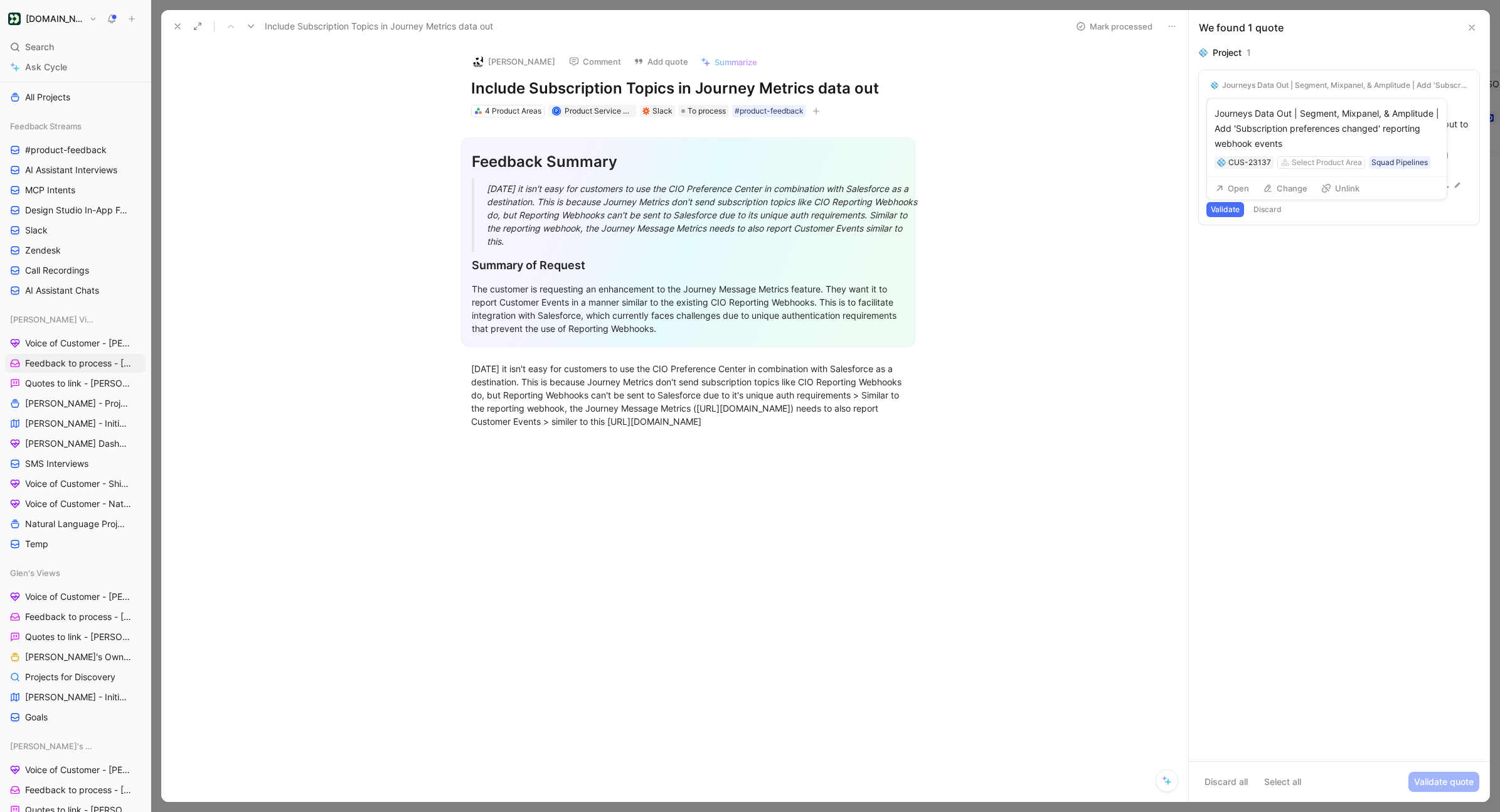
click at [1129, 190] on button "Unlink" at bounding box center [1340, 188] width 49 height 17
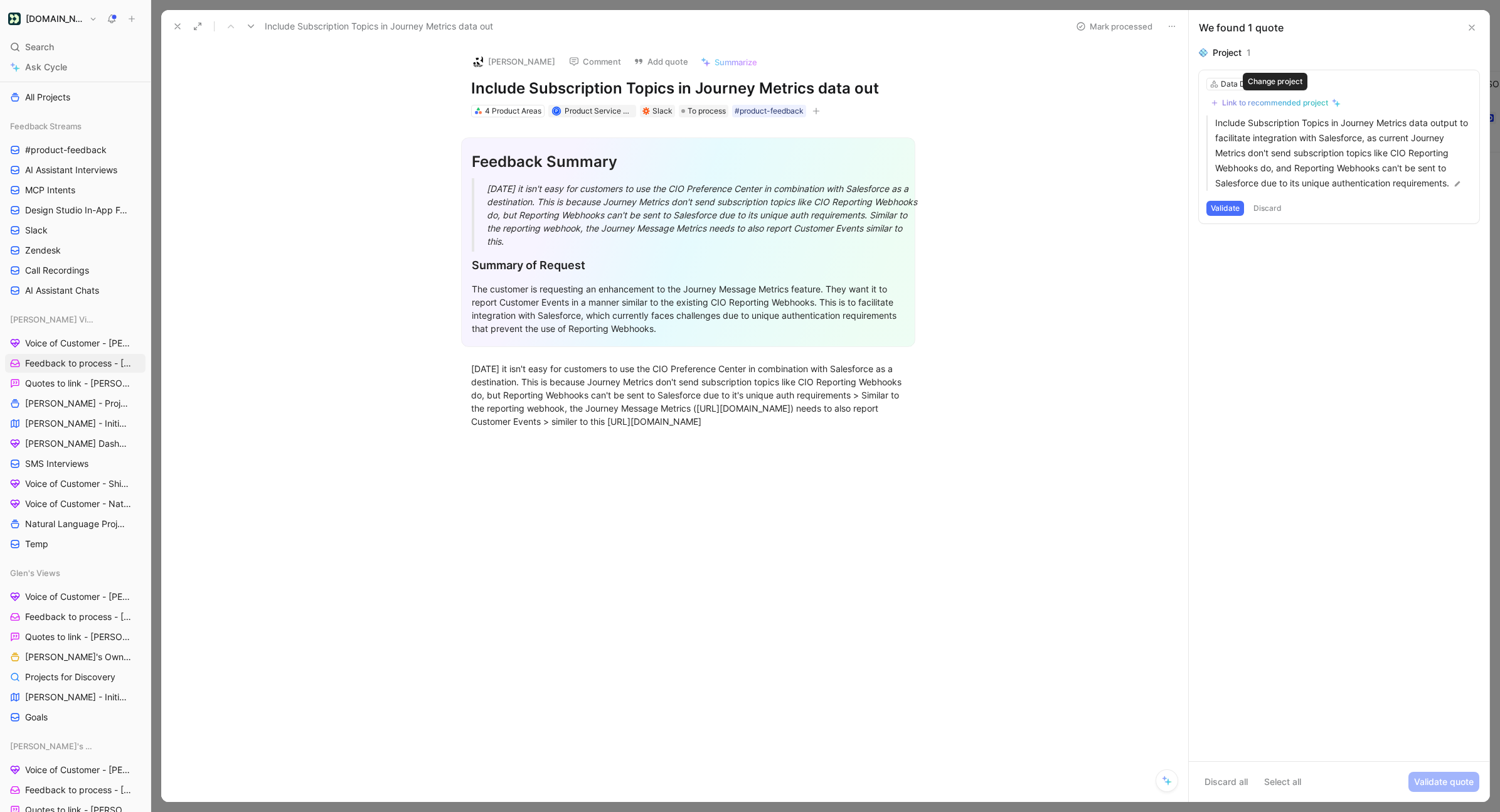
click at [1129, 101] on div "Link to recommended project" at bounding box center [1275, 102] width 106 height 10
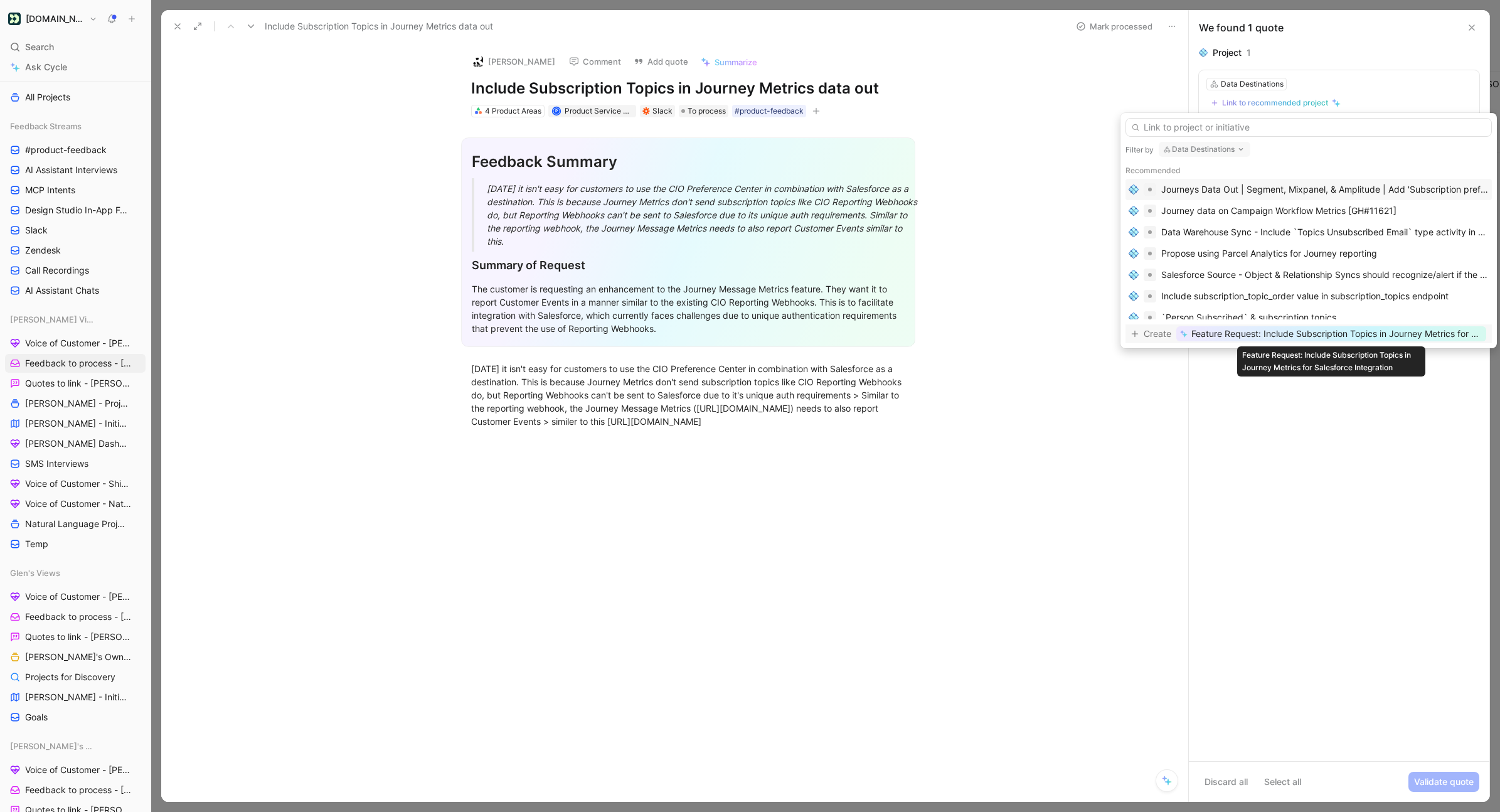
click at [1129, 334] on span "Feature Request: Include Subscription Topics in Journey Metrics for Salesforce …" at bounding box center [1337, 334] width 291 height 15
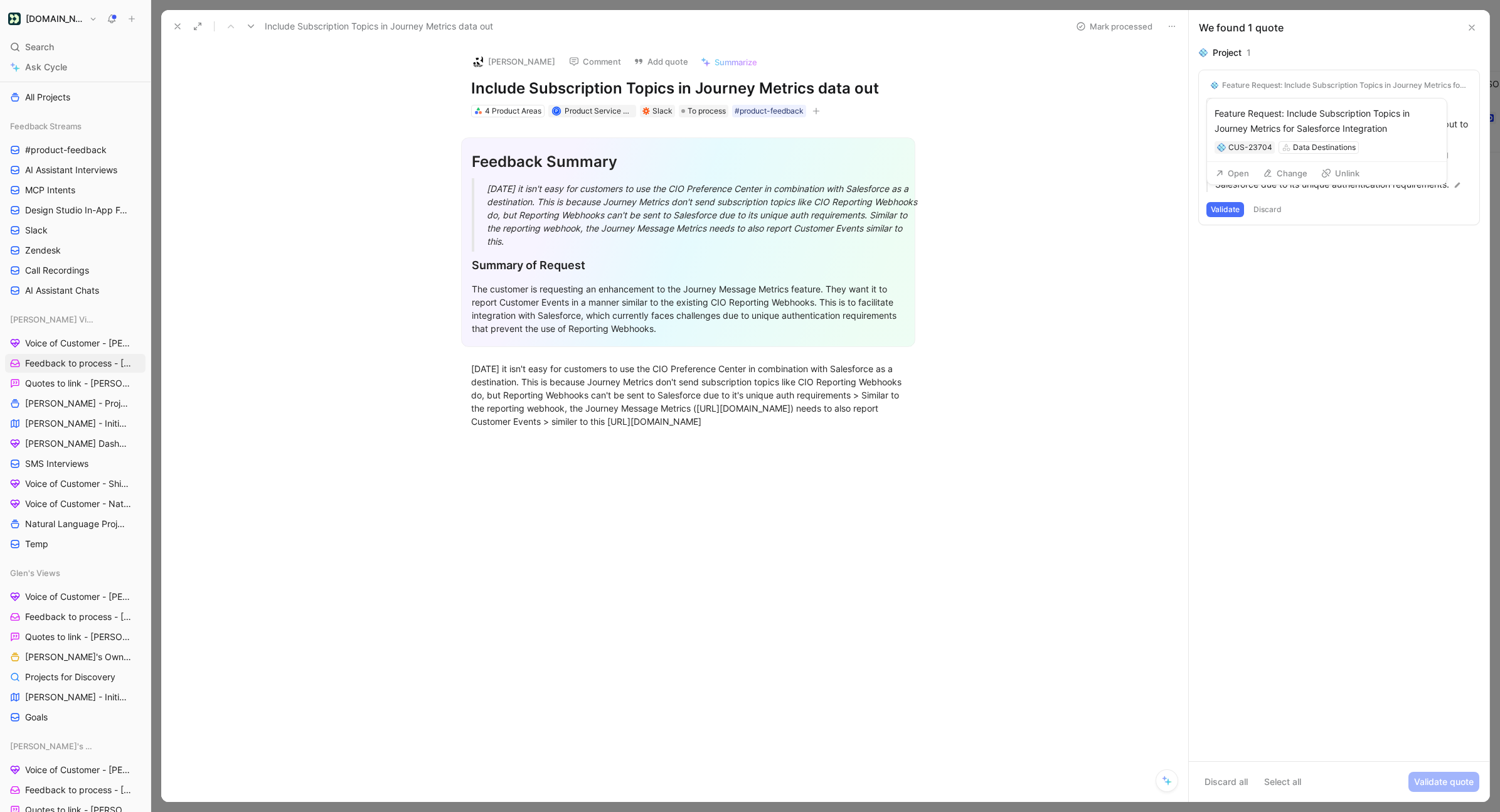
click at [1129, 175] on button "Open" at bounding box center [1231, 173] width 45 height 17
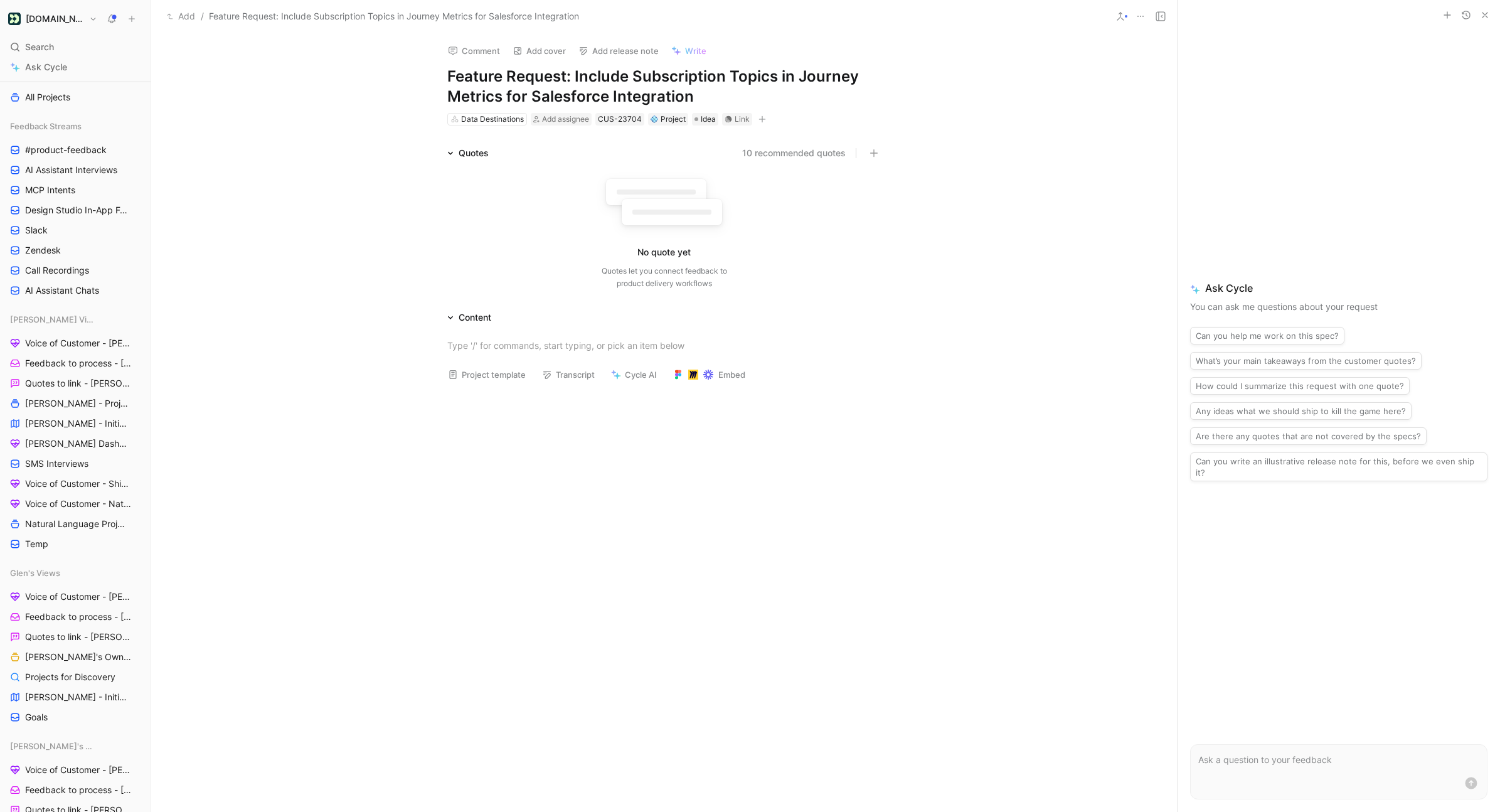
click at [701, 97] on h1 "Feature Request: Include Subscription Topics in Journey Metrics for Salesforce …" at bounding box center [665, 87] width 435 height 41
drag, startPoint x: 716, startPoint y: 97, endPoint x: 515, endPoint y: 98, distance: 201.0
click at [515, 98] on h1 "Feature Request: Include Subscription Topics in Journey Metrics for Salesforce …" at bounding box center [665, 87] width 435 height 41
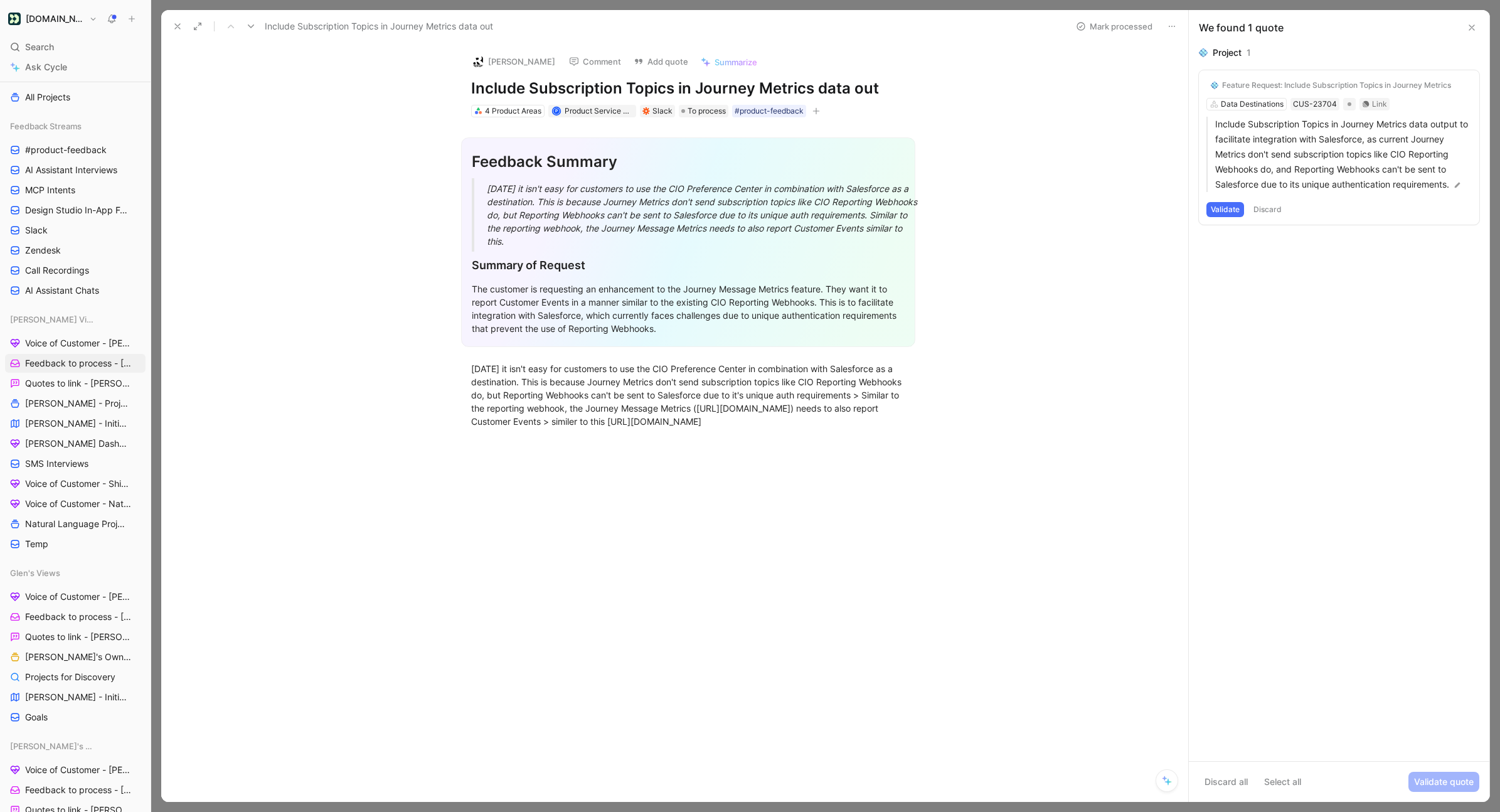
click at [1129, 209] on button "Validate" at bounding box center [1225, 210] width 38 height 15
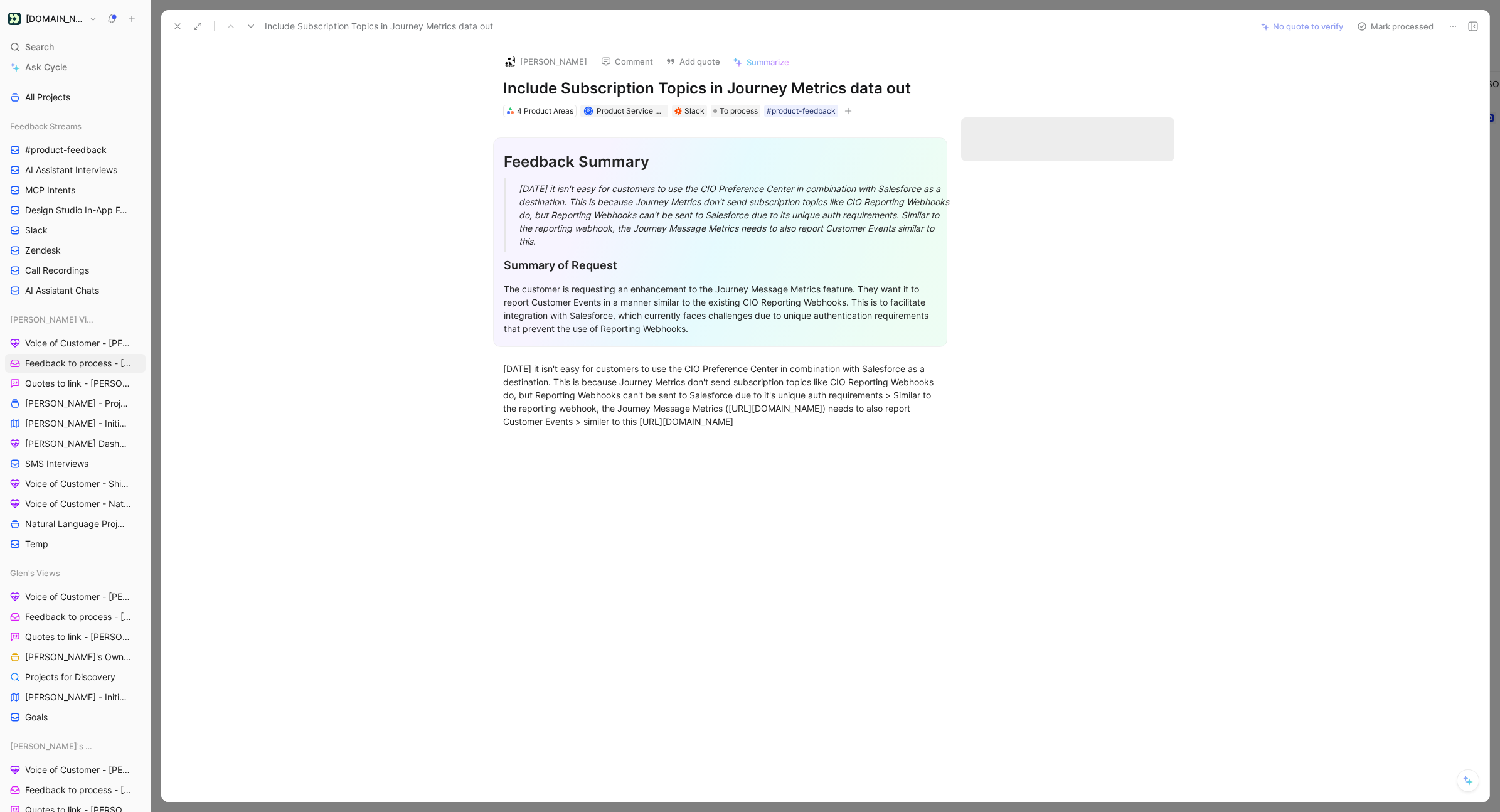
click at [1129, 27] on icon at bounding box center [1362, 26] width 10 height 10
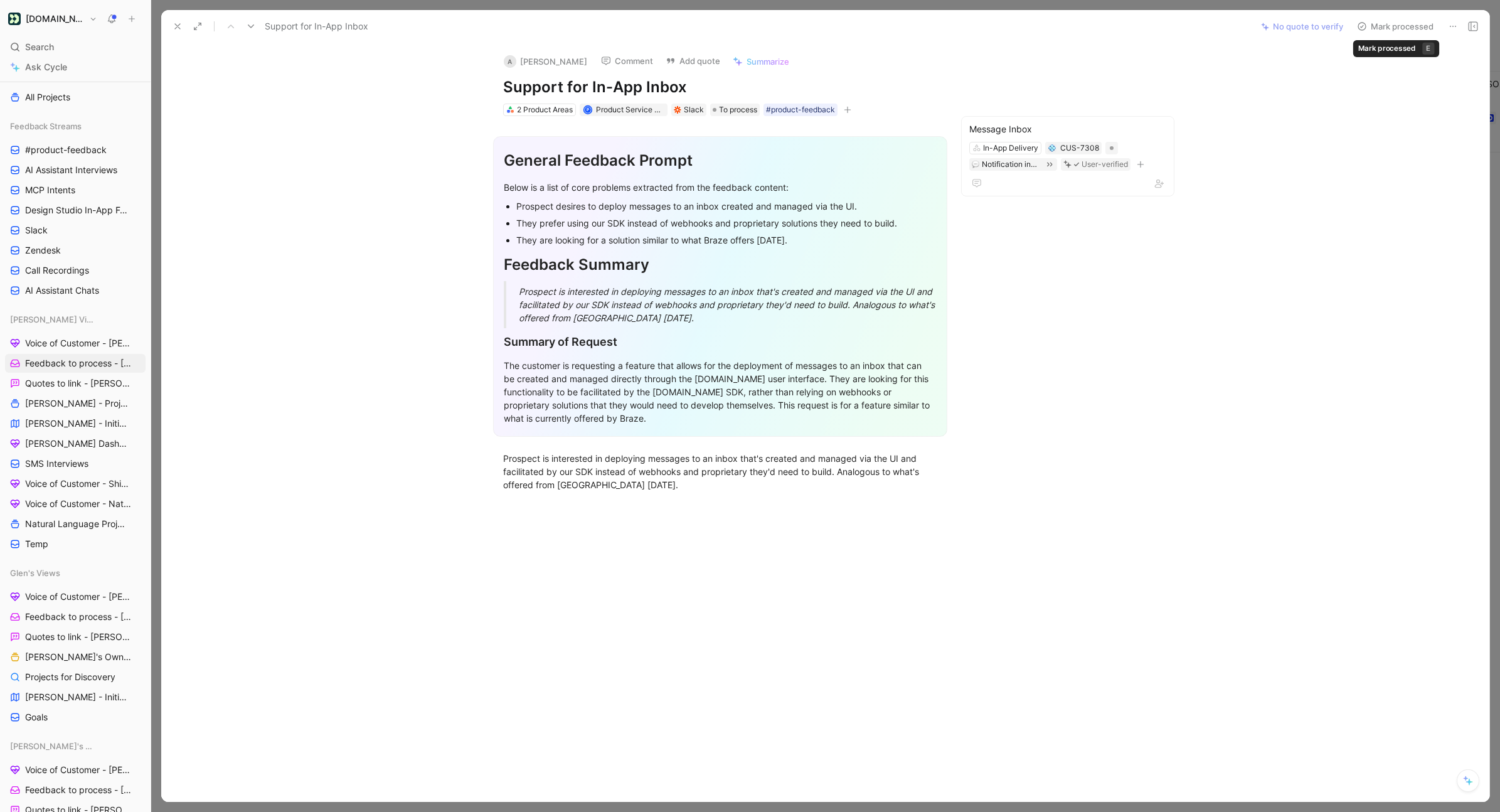
click at [1129, 23] on button "Mark processed" at bounding box center [1395, 26] width 88 height 17
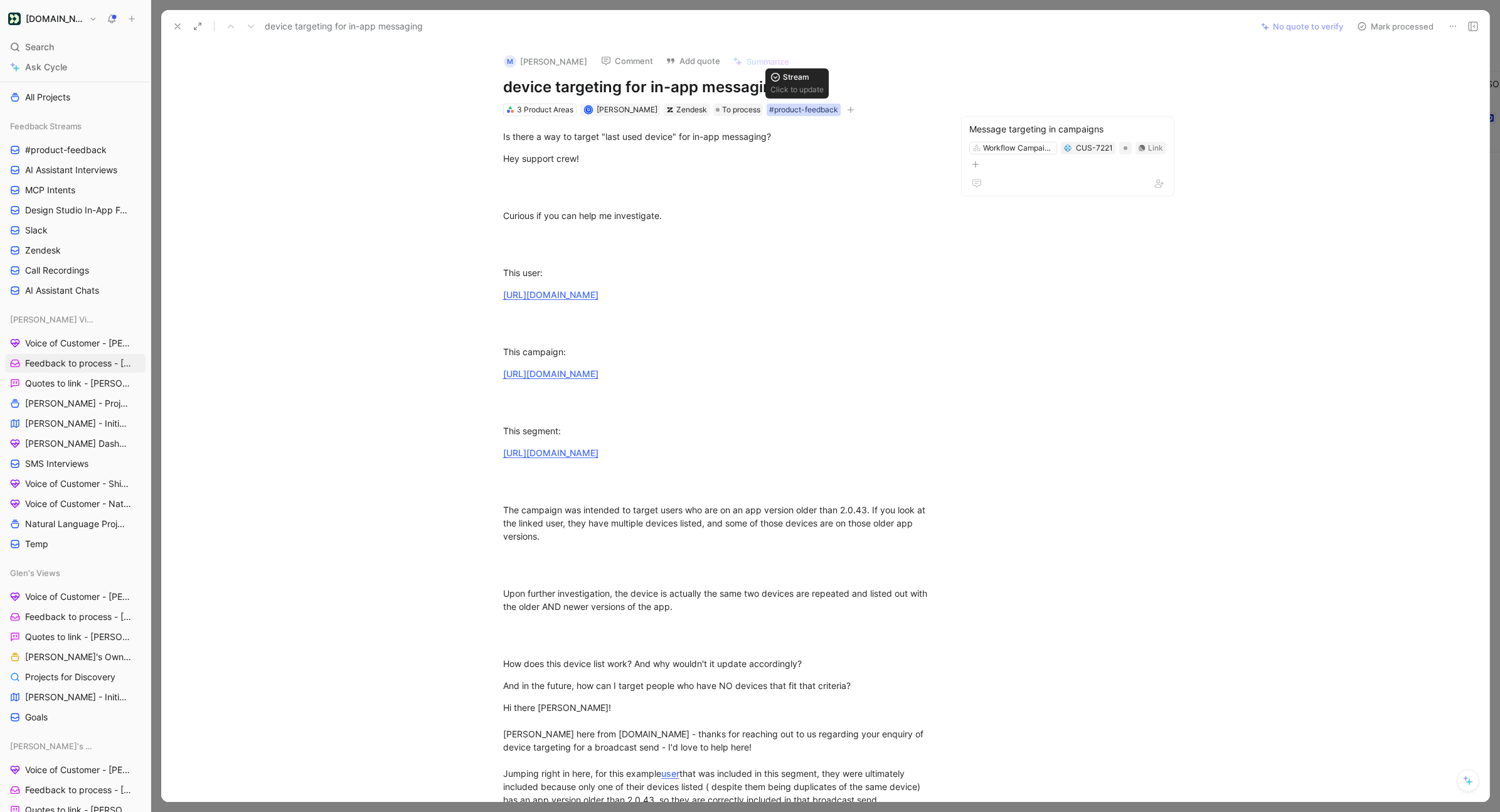
click at [775, 108] on div "#product-feedback" at bounding box center [803, 109] width 69 height 13
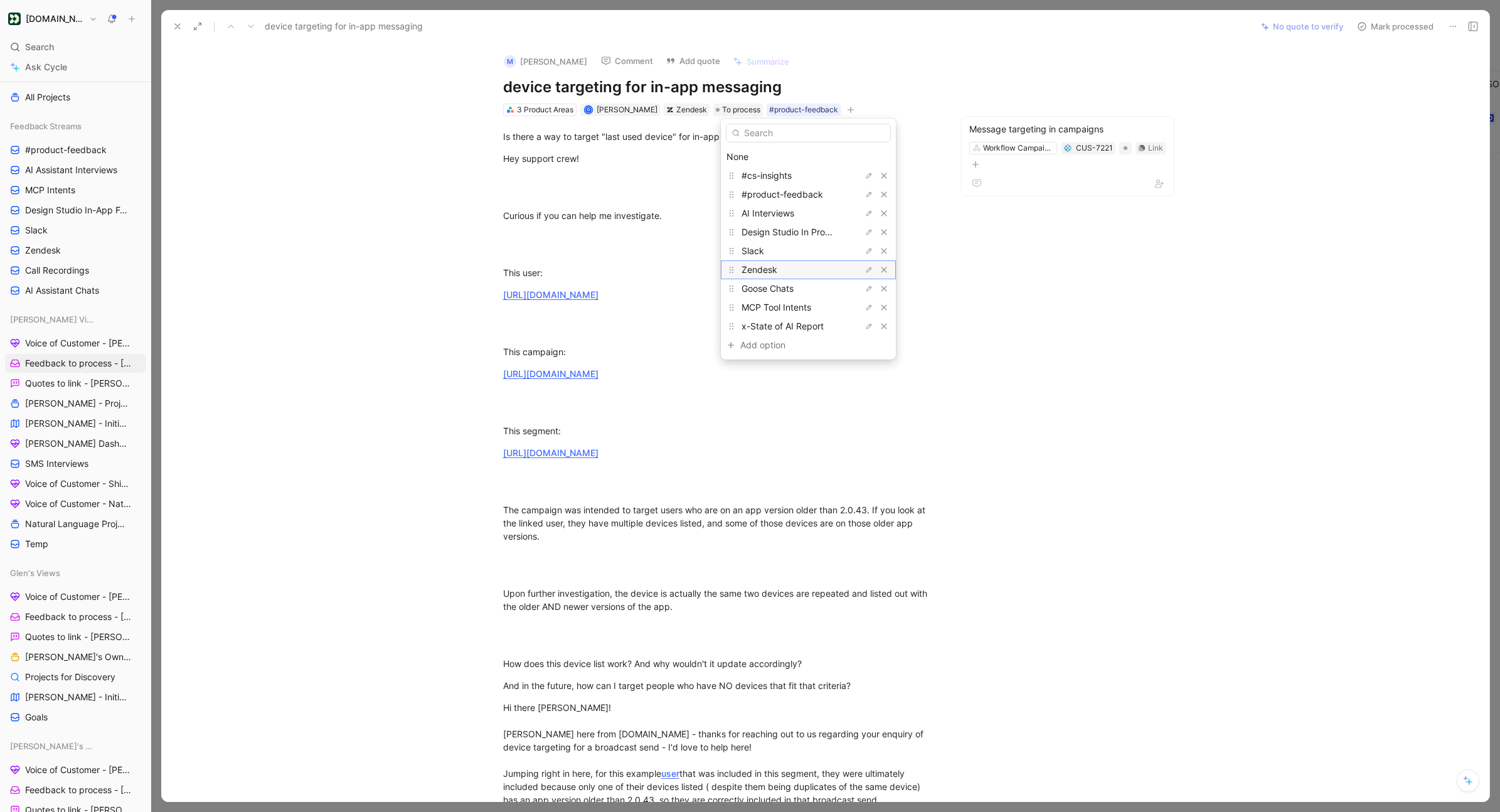
click at [771, 275] on div "Zendesk" at bounding box center [788, 270] width 94 height 15
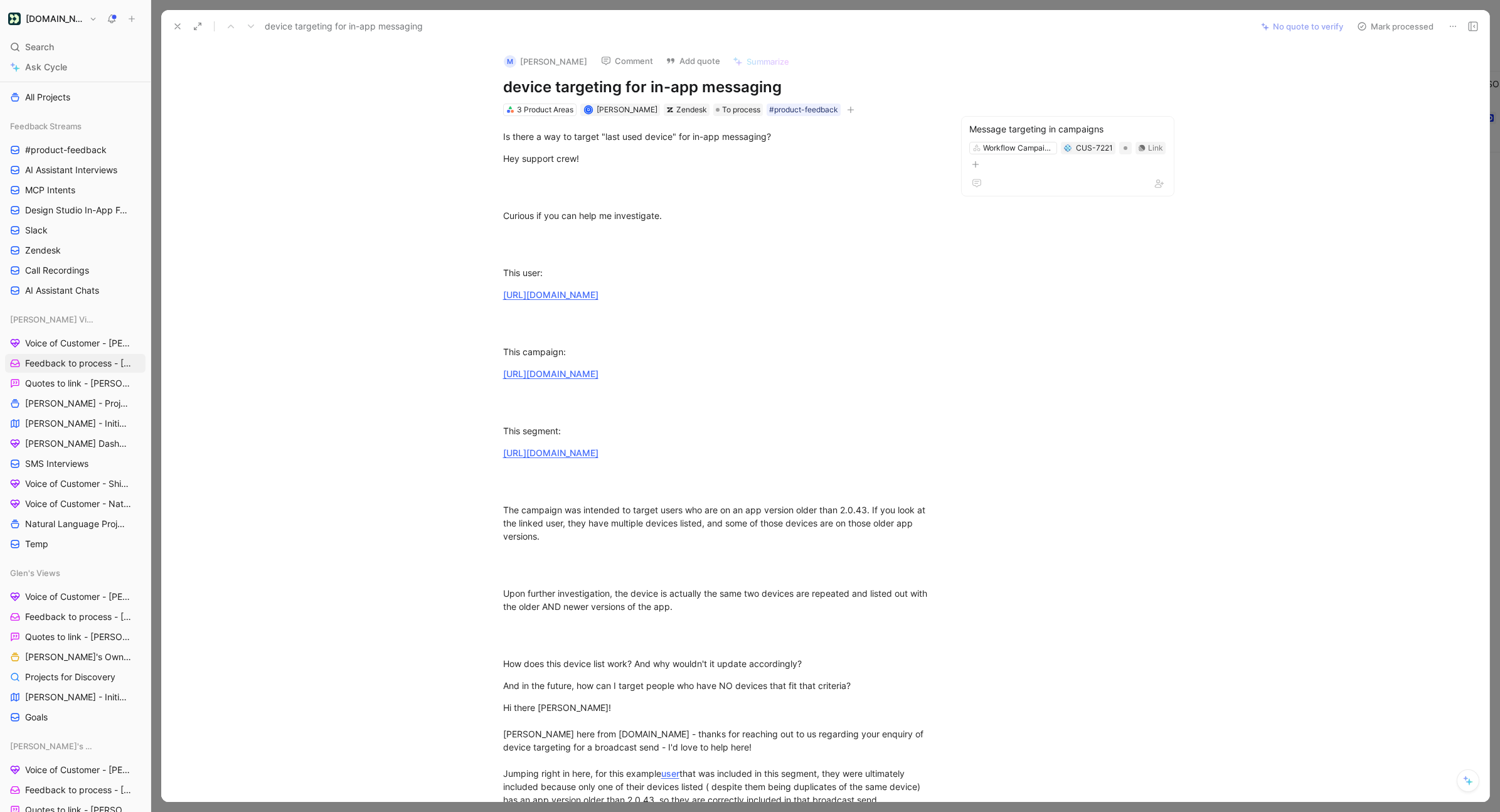
click at [184, 31] on button at bounding box center [178, 26] width 17 height 17
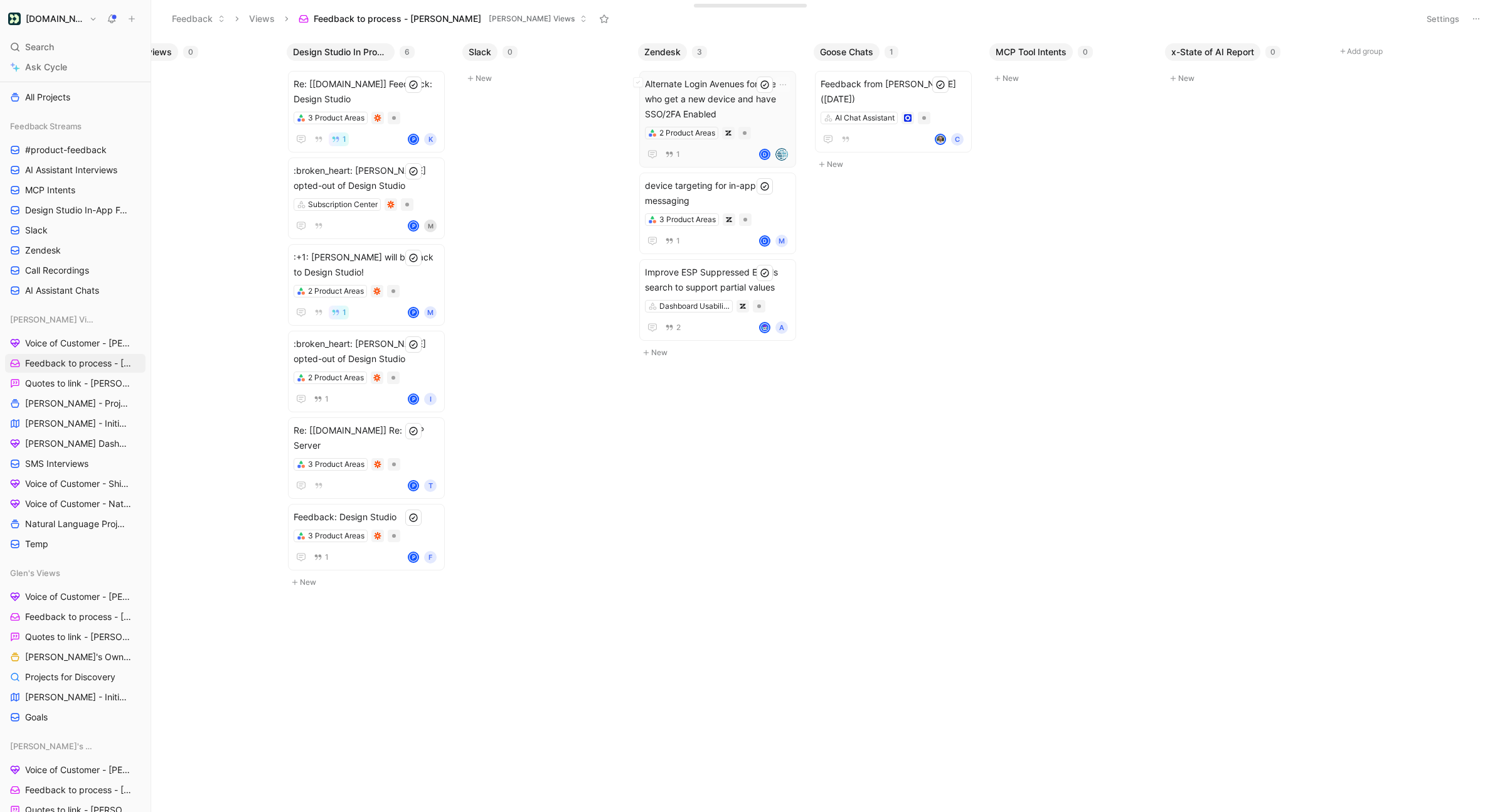
scroll to position [0, 597]
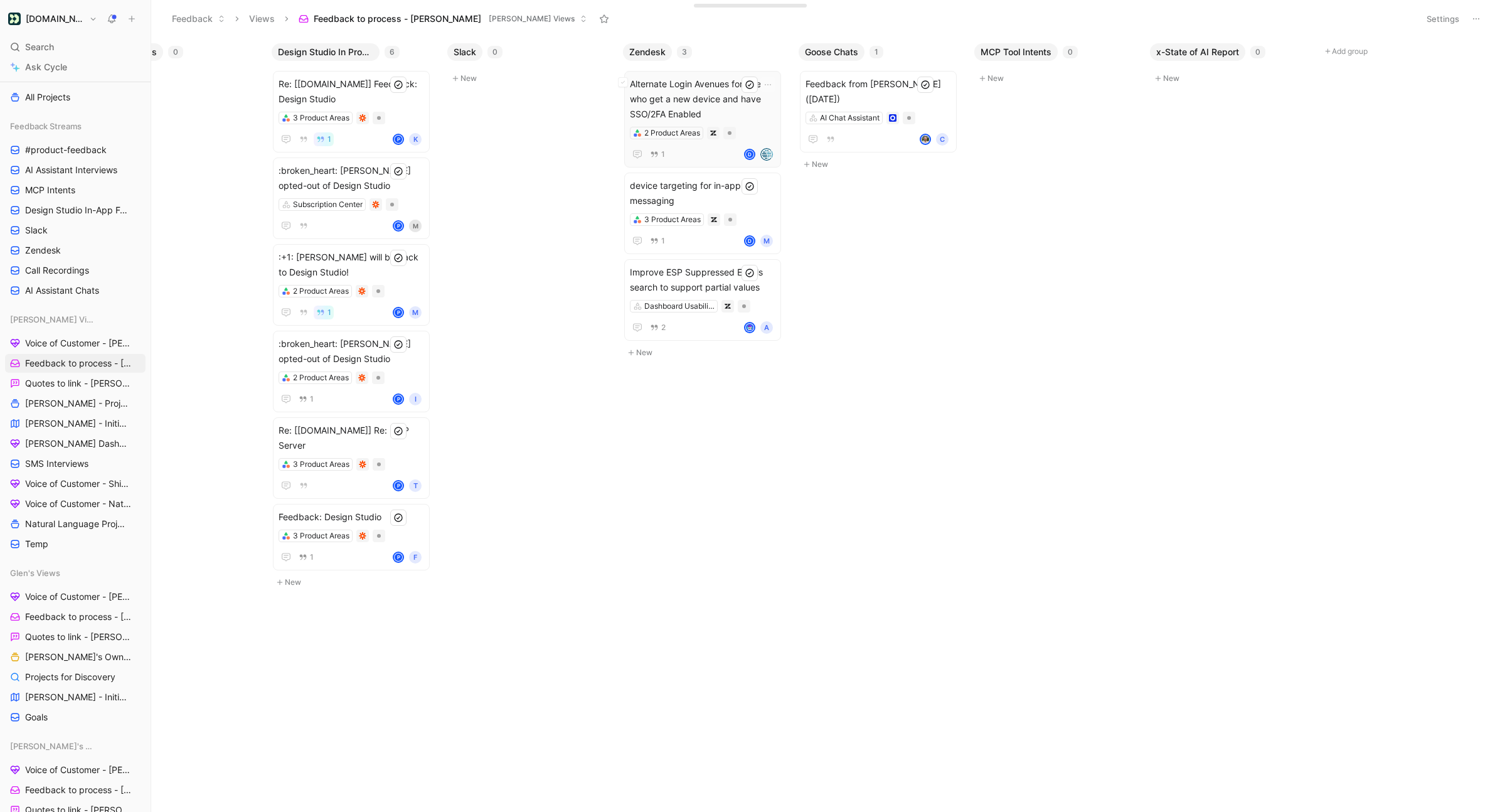
click at [717, 103] on span "Alternate Login Avenues for Users who get a new device and have SSO/2FA Enabled" at bounding box center [702, 98] width 146 height 45
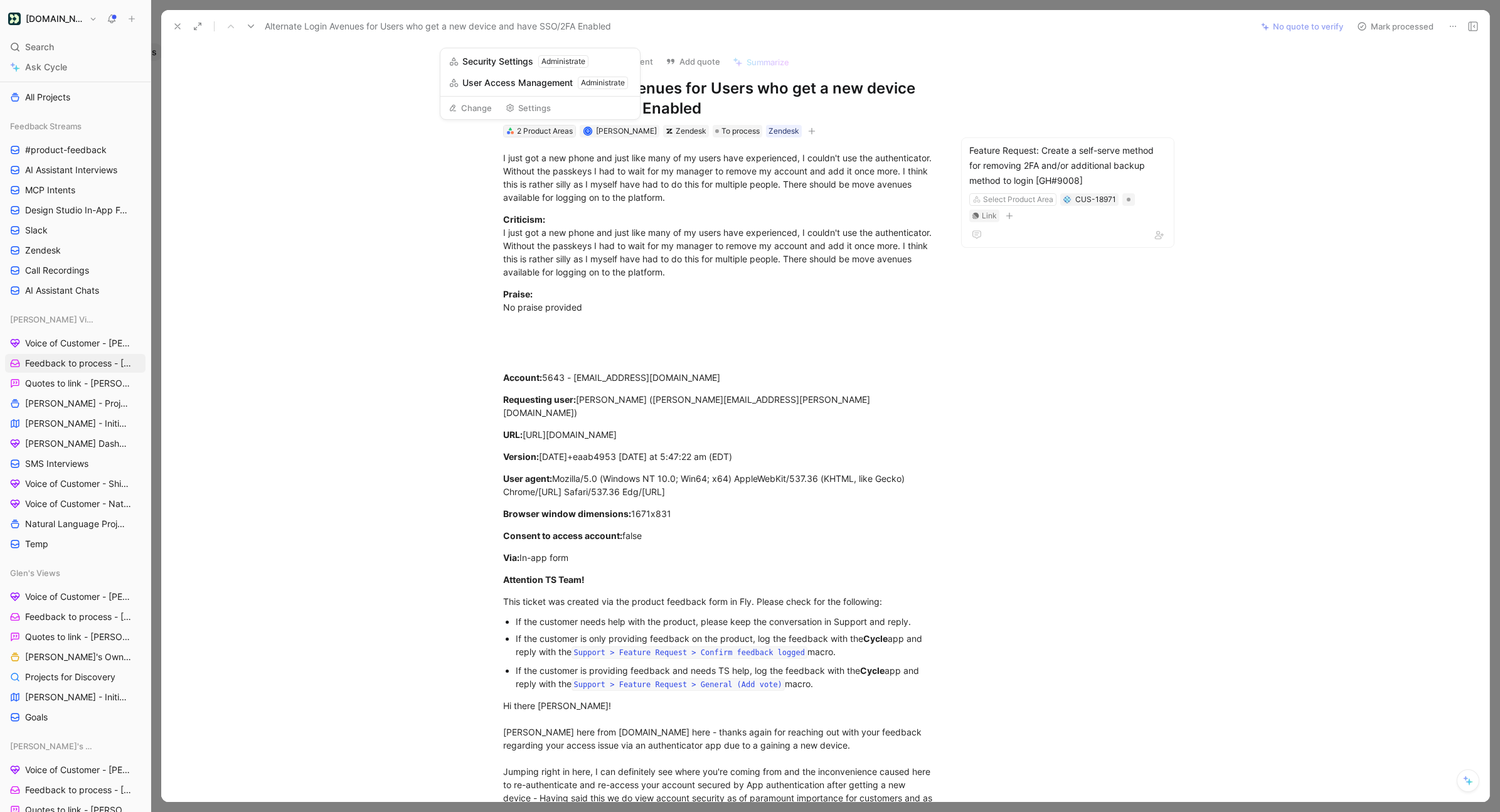
click at [536, 128] on div "2 Product Areas" at bounding box center [545, 130] width 56 height 13
click at [1129, 24] on button "Mark processed" at bounding box center [1395, 26] width 88 height 17
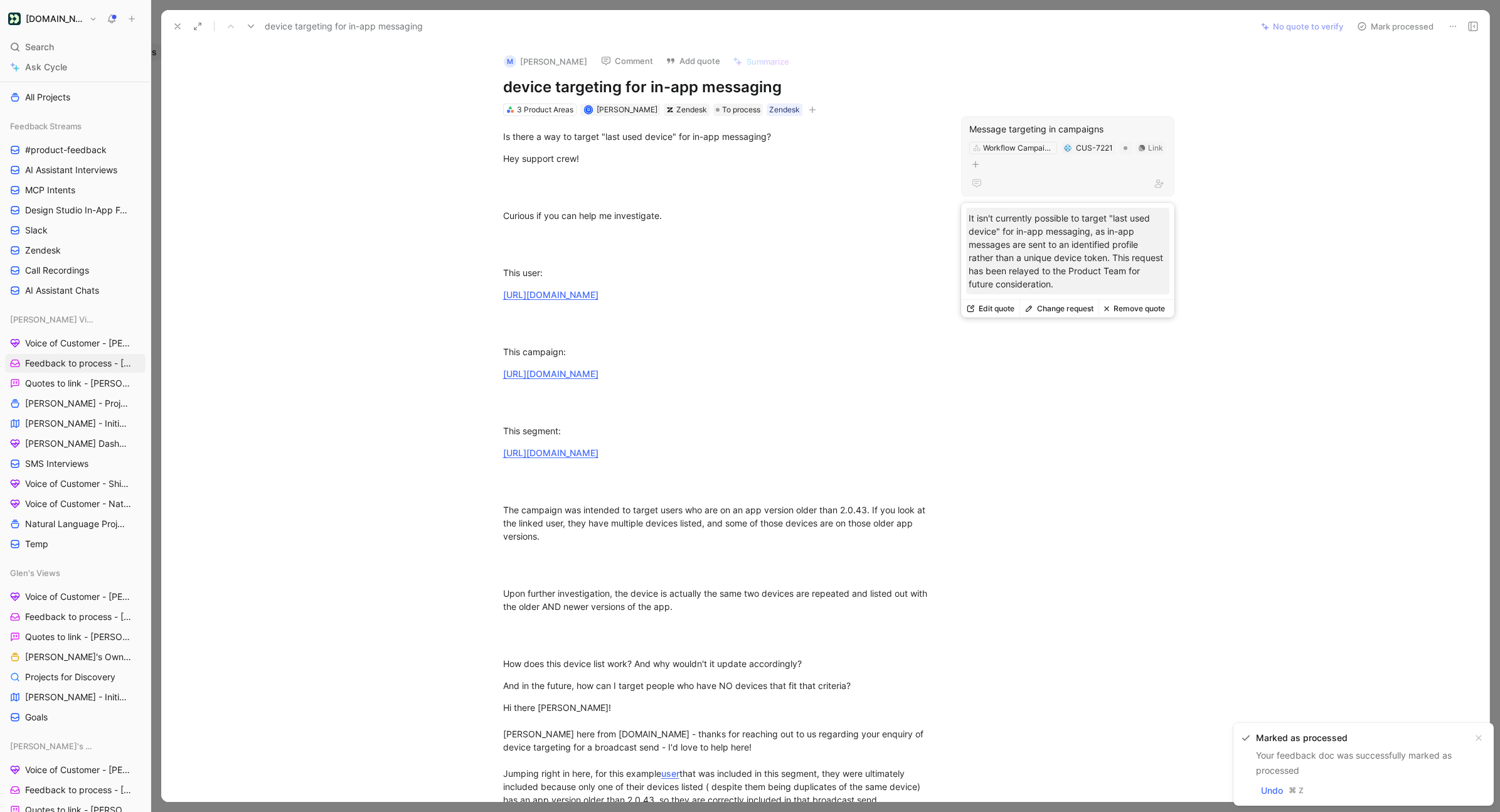
click at [1019, 125] on div "Message targeting in campaigns" at bounding box center [1068, 129] width 197 height 15
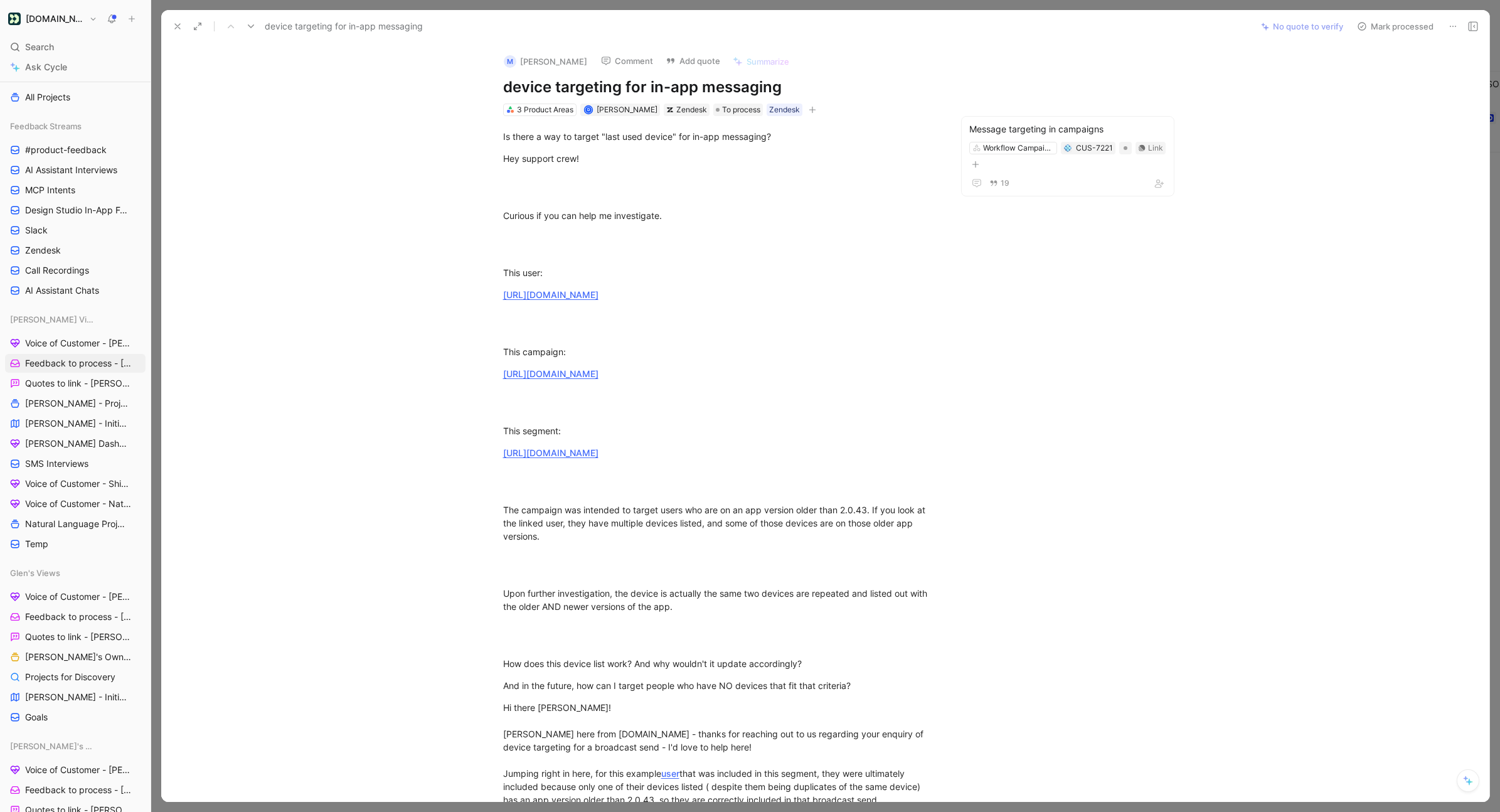
click at [503, 87] on h1 "device targeting for in-app messaging" at bounding box center [721, 87] width 435 height 20
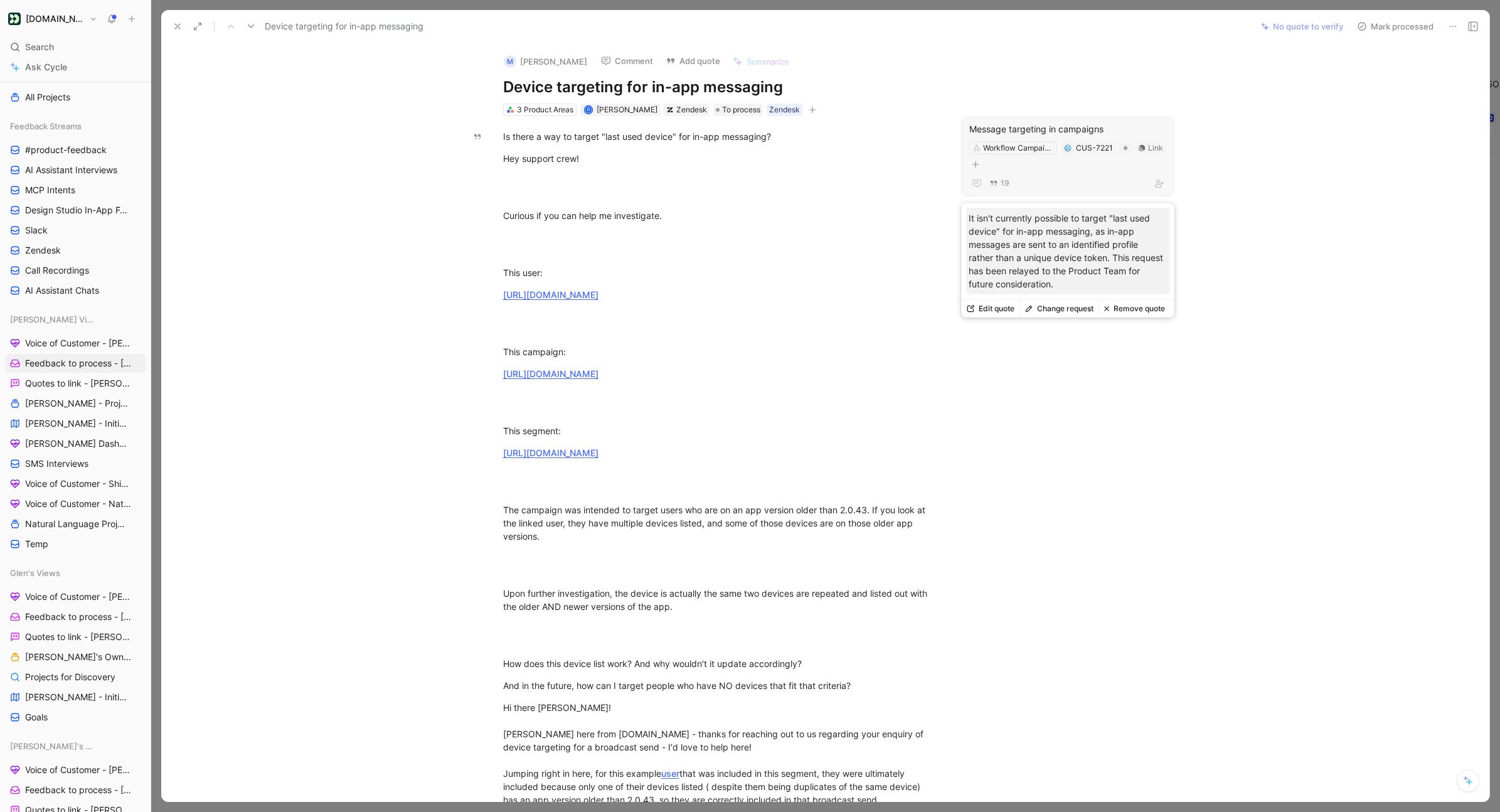
click at [1123, 314] on button "Remove quote" at bounding box center [1134, 309] width 71 height 17
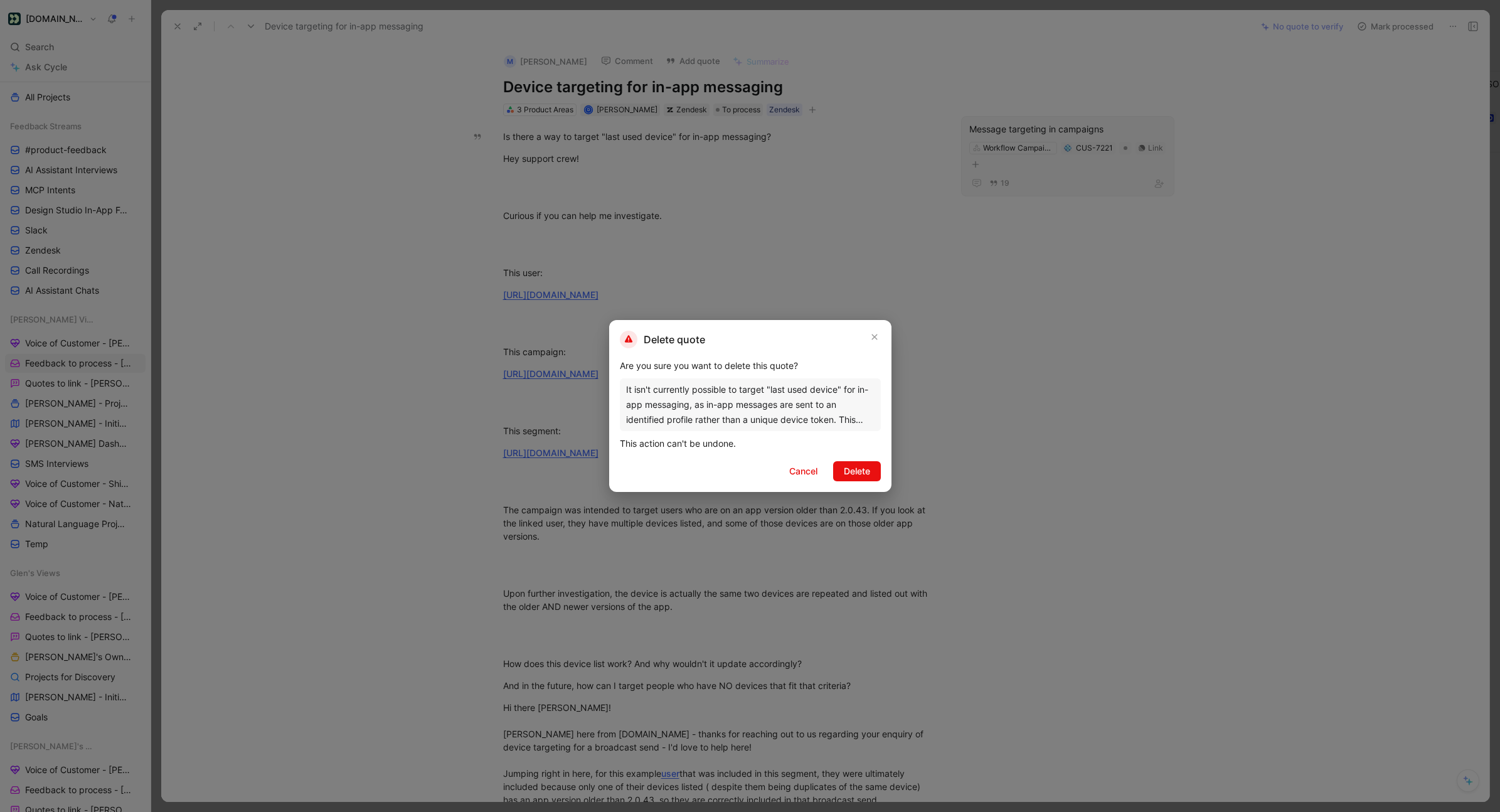
click at [857, 476] on span "Delete" at bounding box center [857, 471] width 26 height 15
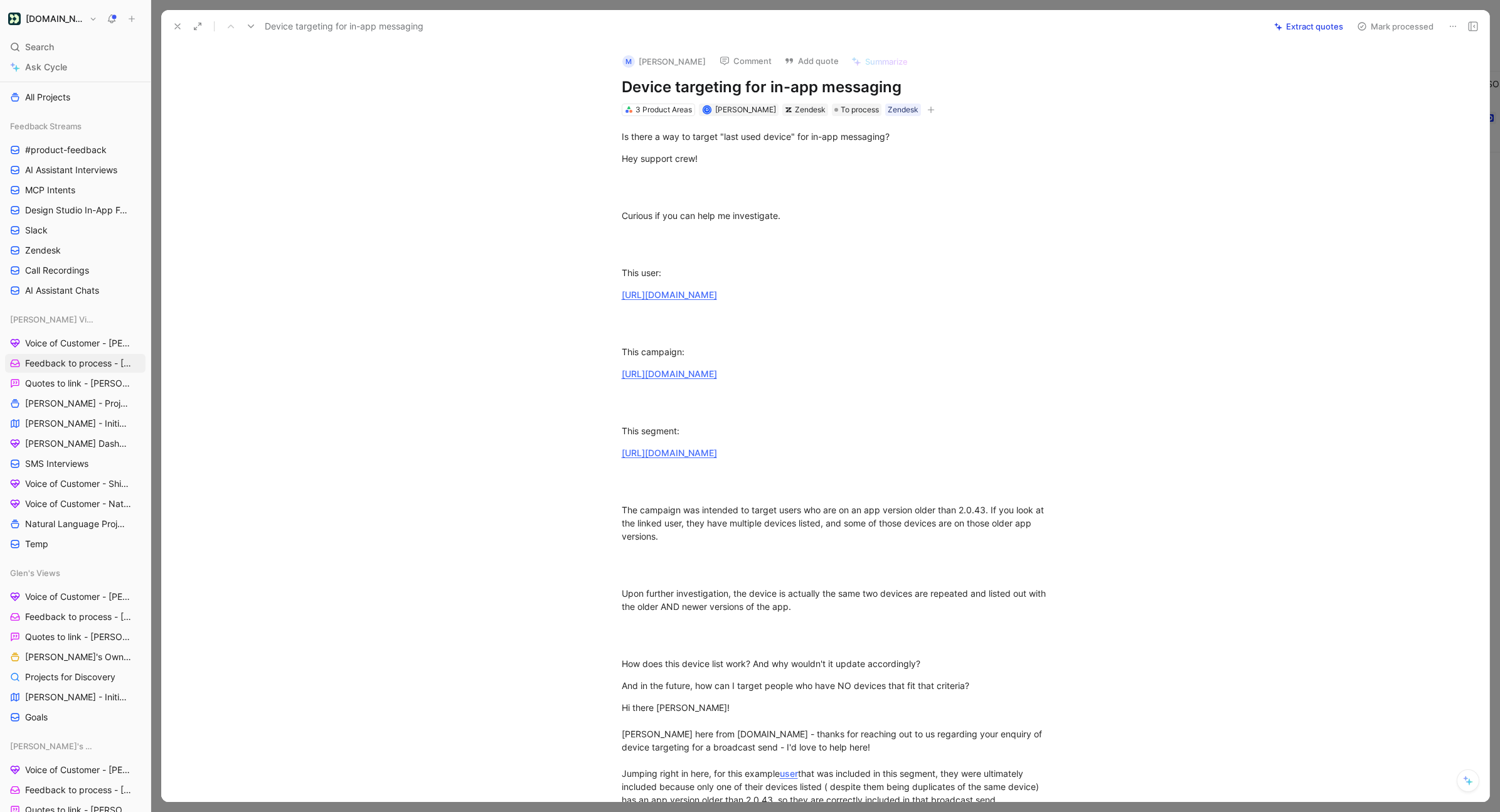
click at [1129, 28] on button "Extract quotes" at bounding box center [1308, 26] width 80 height 17
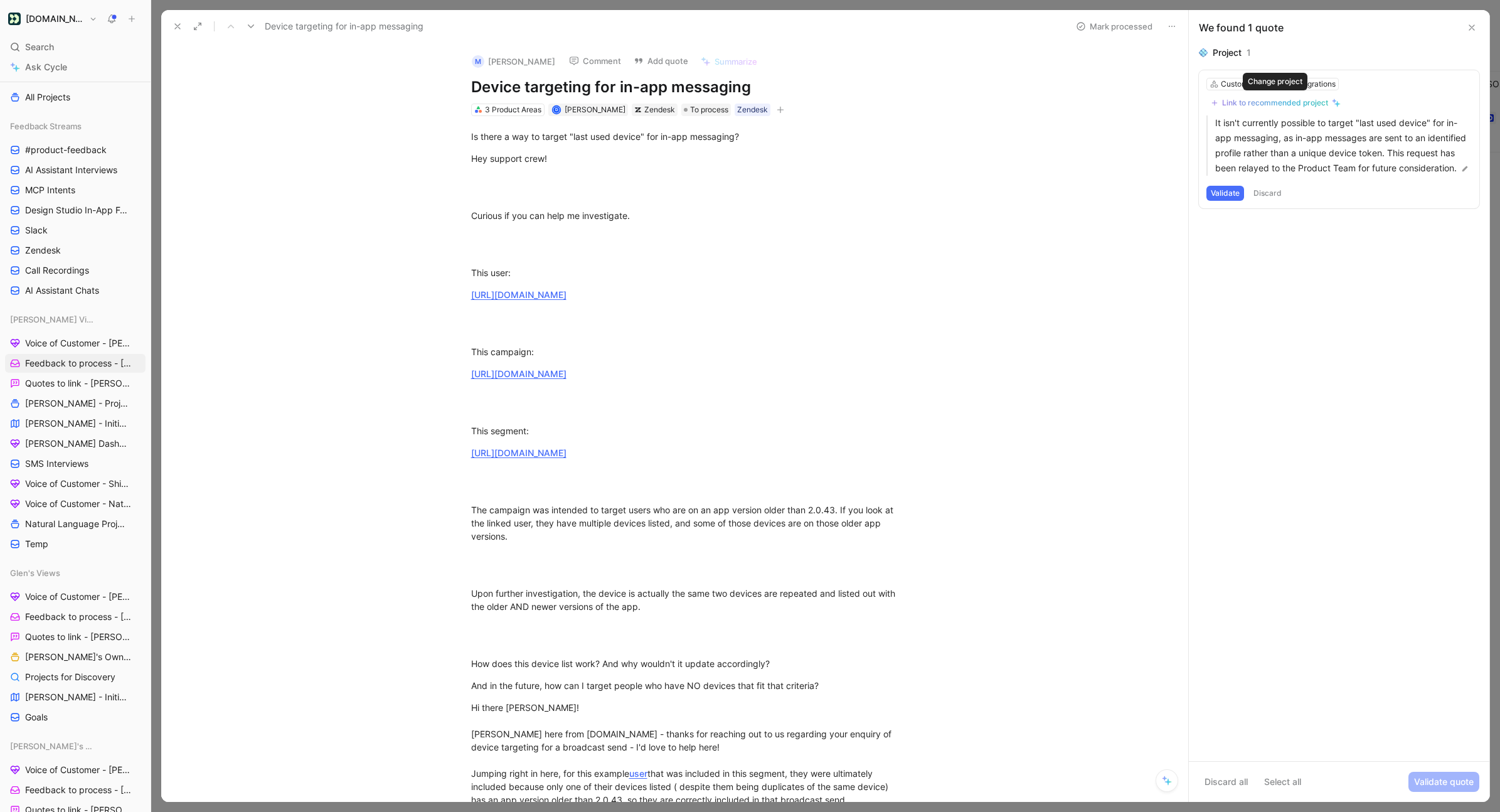
click at [1129, 106] on div "Link to recommended project" at bounding box center [1275, 102] width 106 height 10
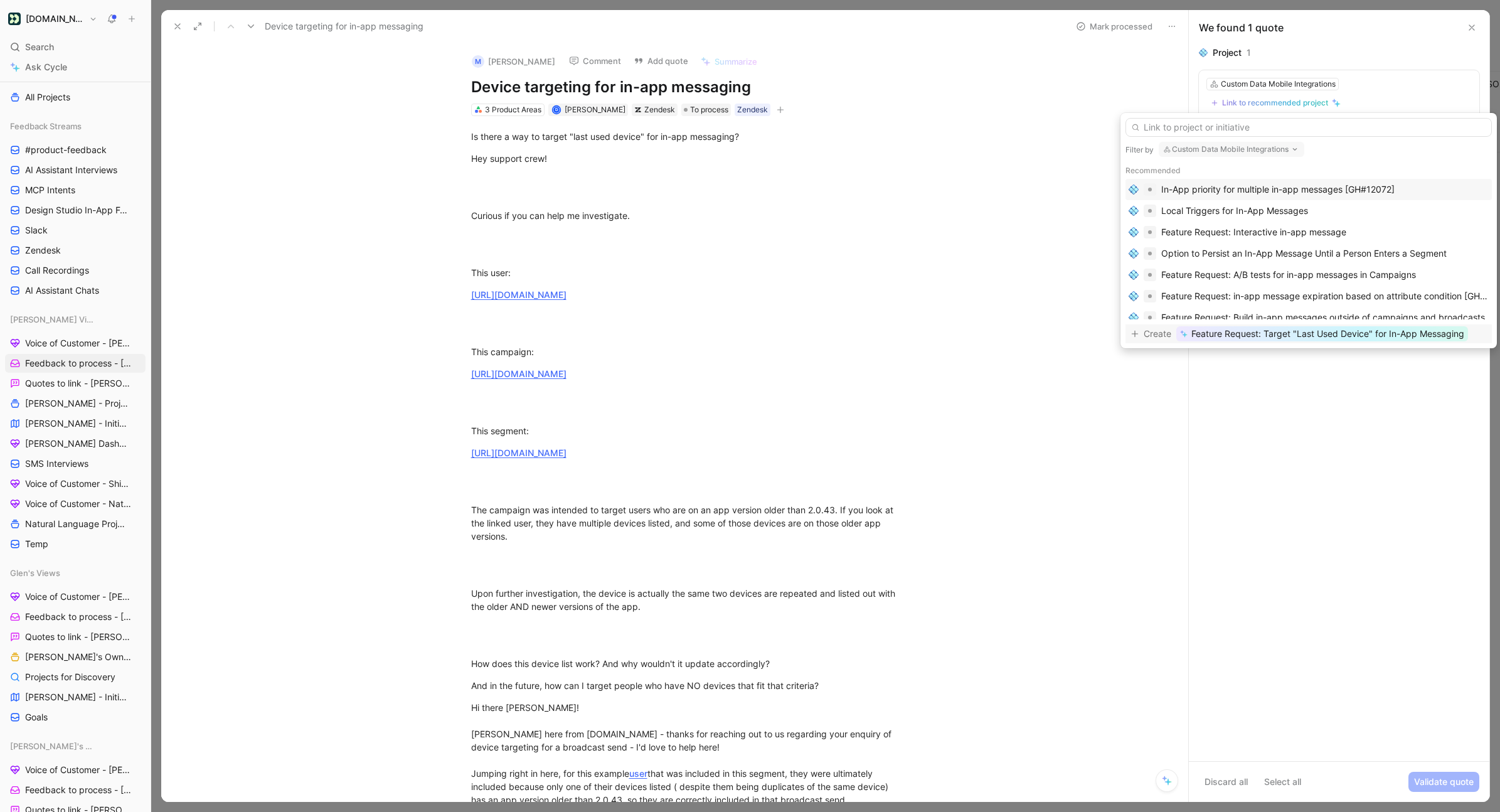
click at [1129, 336] on span "Feature Request: Target "Last Used Device" for In-App Messaging" at bounding box center [1328, 334] width 273 height 15
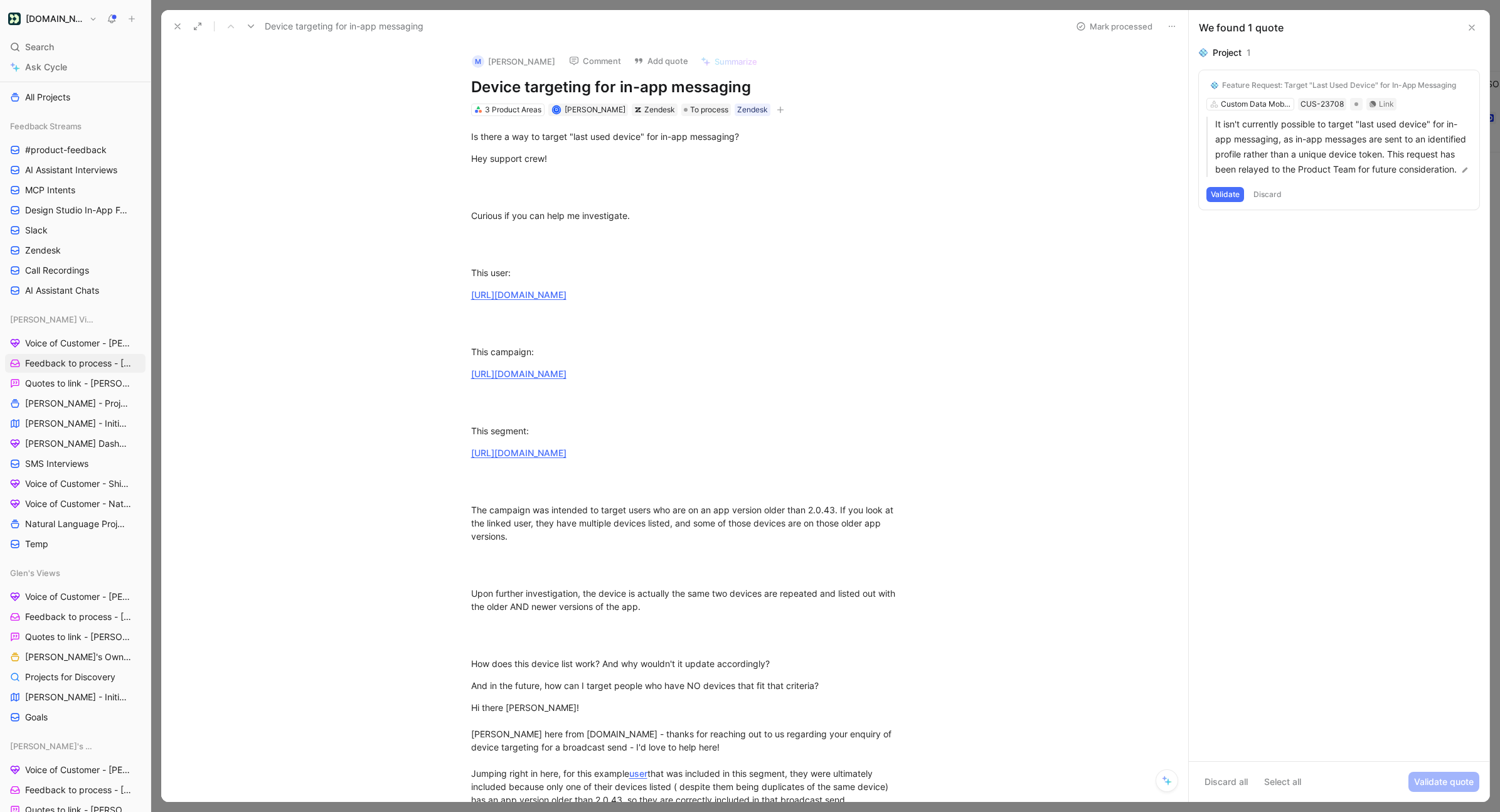
click at [1129, 189] on button "Validate" at bounding box center [1225, 195] width 38 height 15
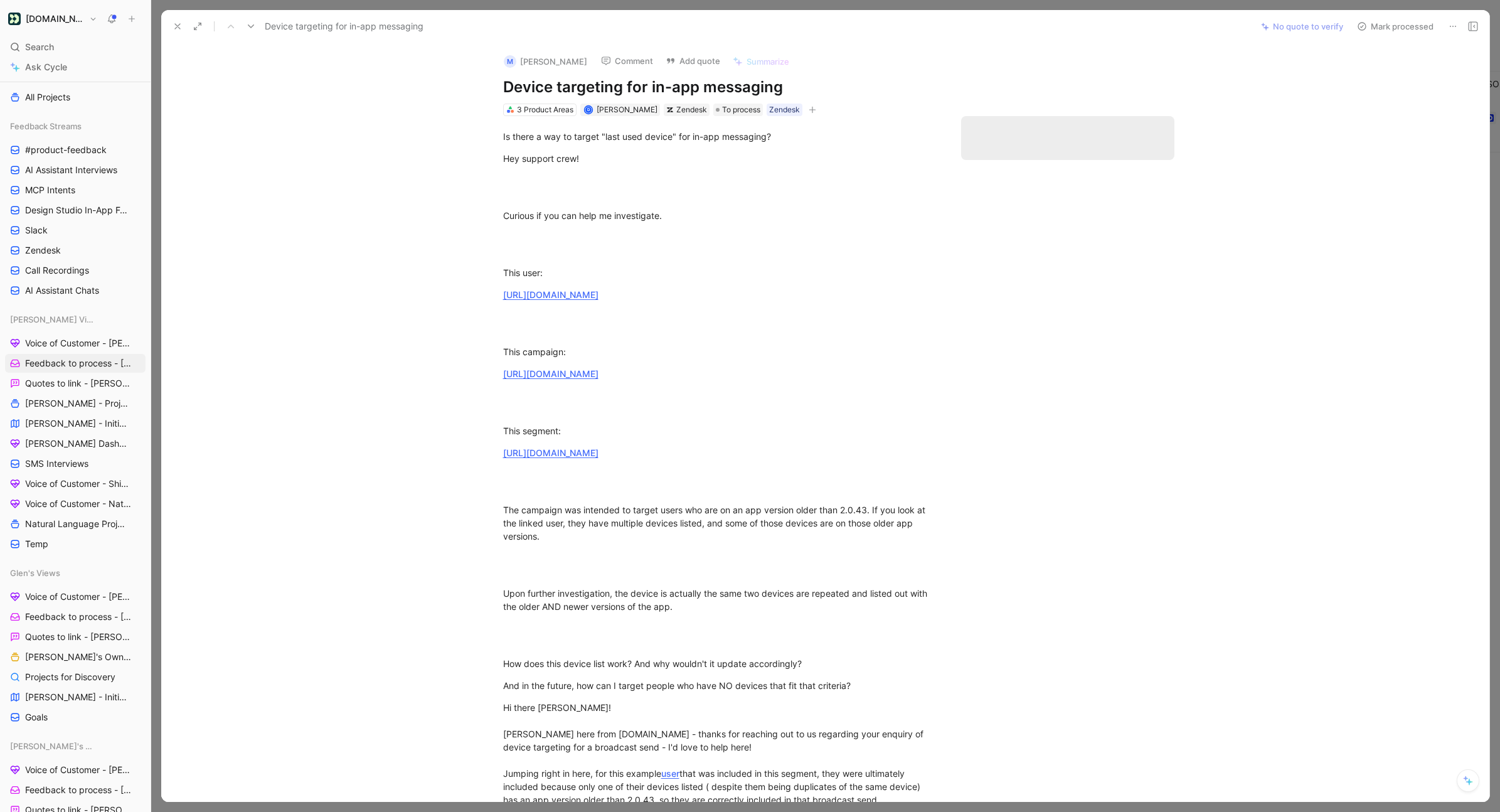
click at [1129, 22] on button "Mark processed" at bounding box center [1395, 26] width 88 height 17
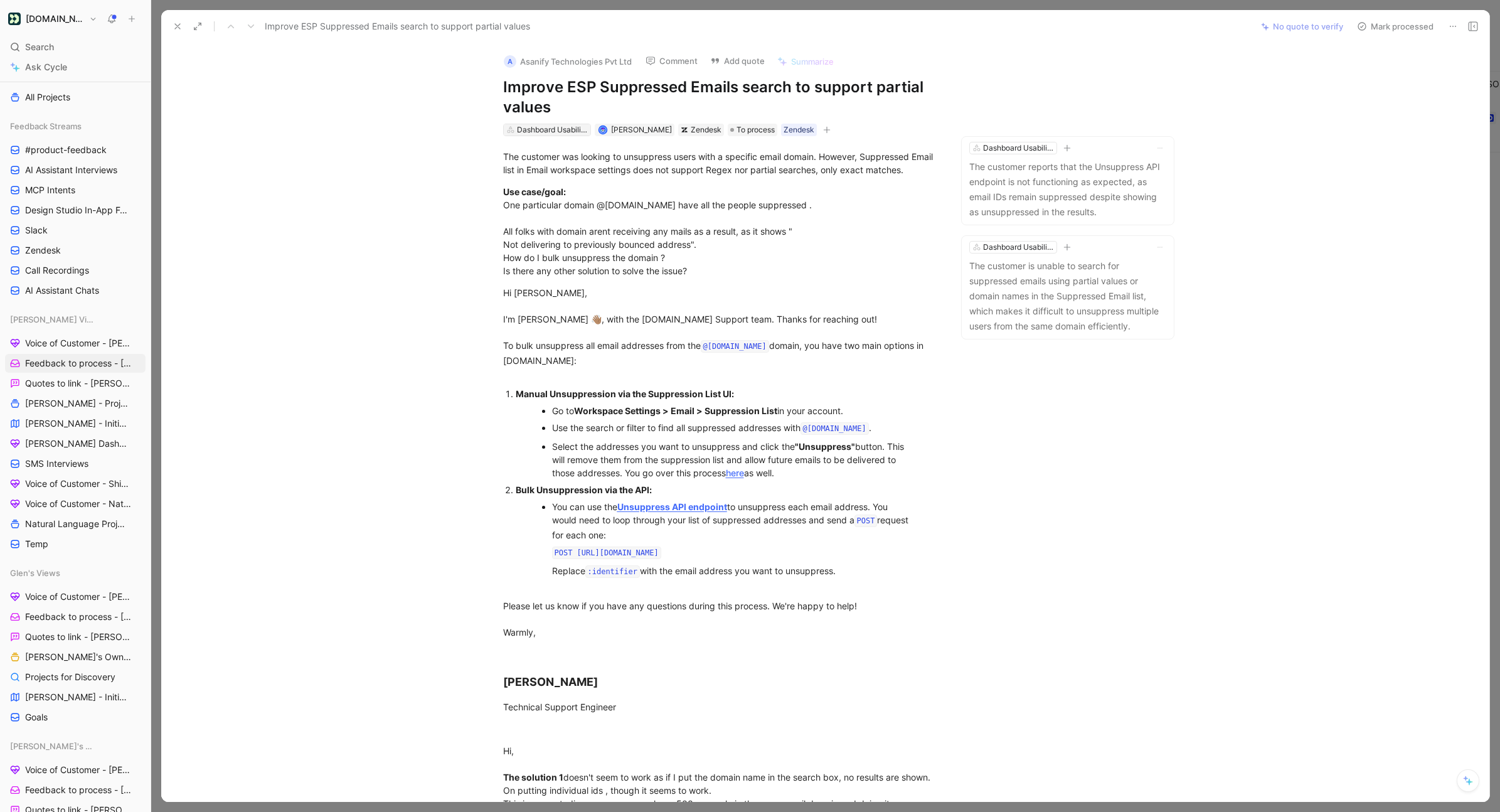
click at [546, 126] on div "Dashboard Usability Improvements and Design System" at bounding box center [552, 129] width 71 height 13
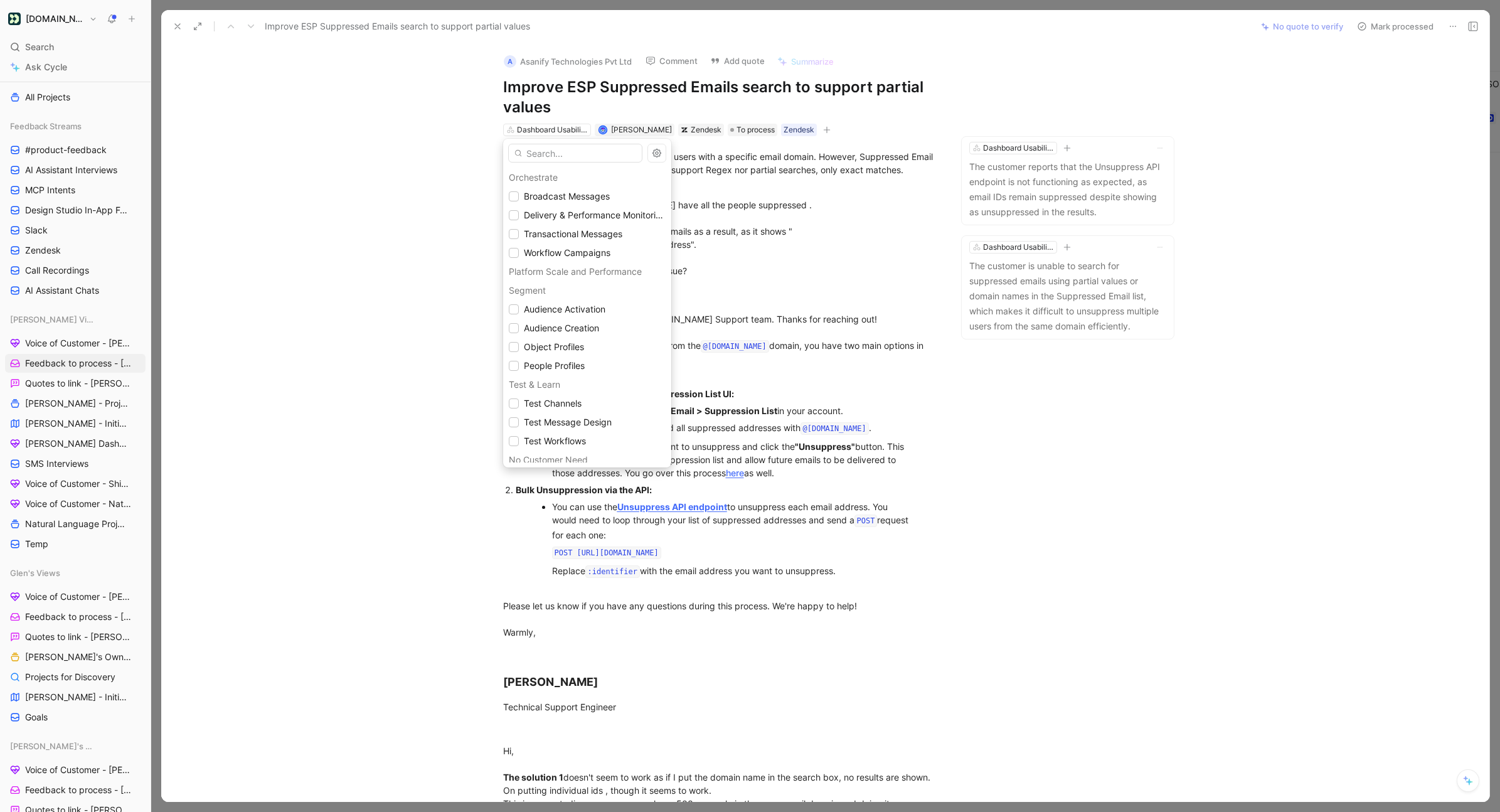
scroll to position [1098, 0]
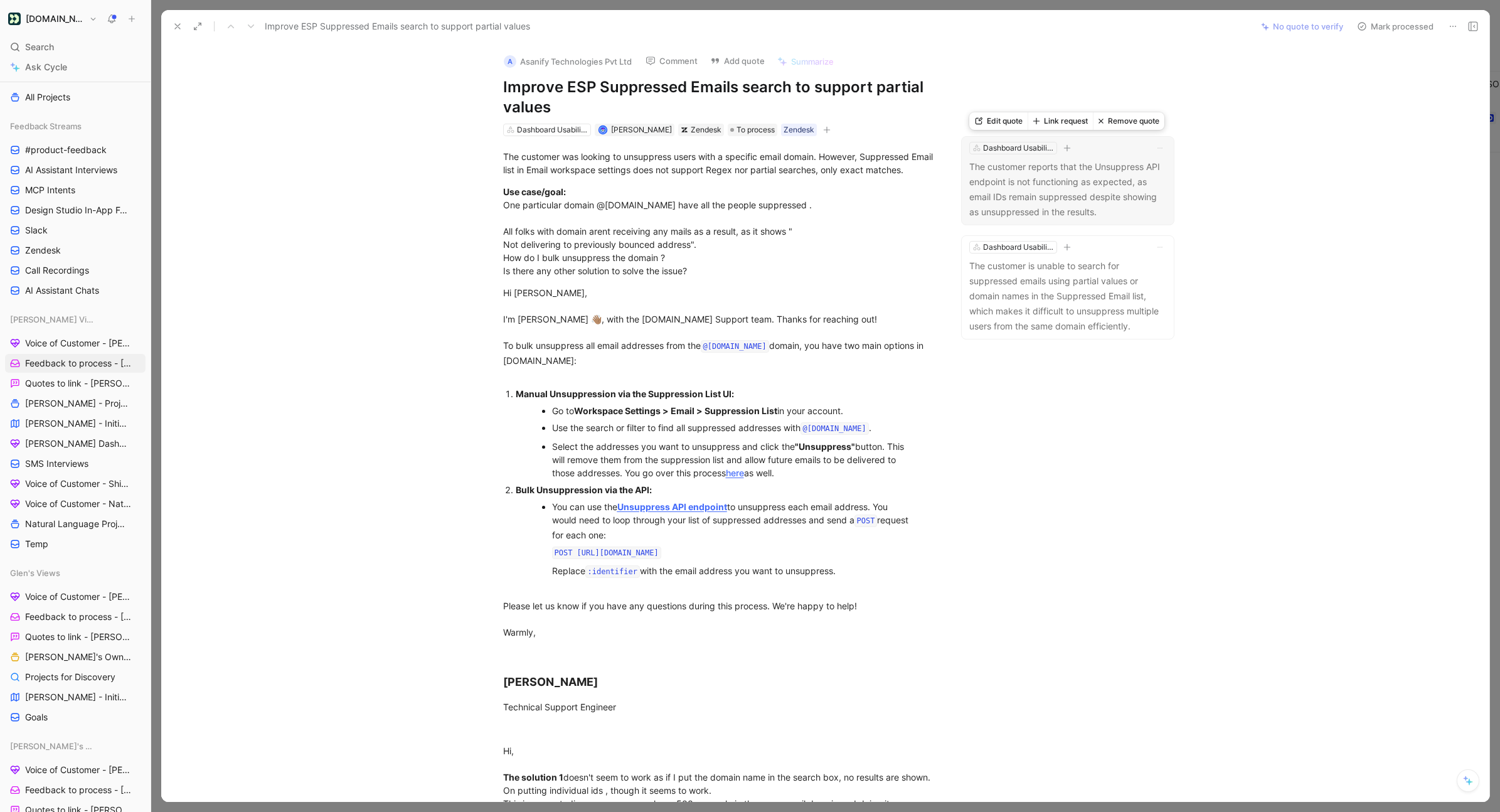
click at [1058, 126] on button "Link request" at bounding box center [1061, 121] width 66 height 17
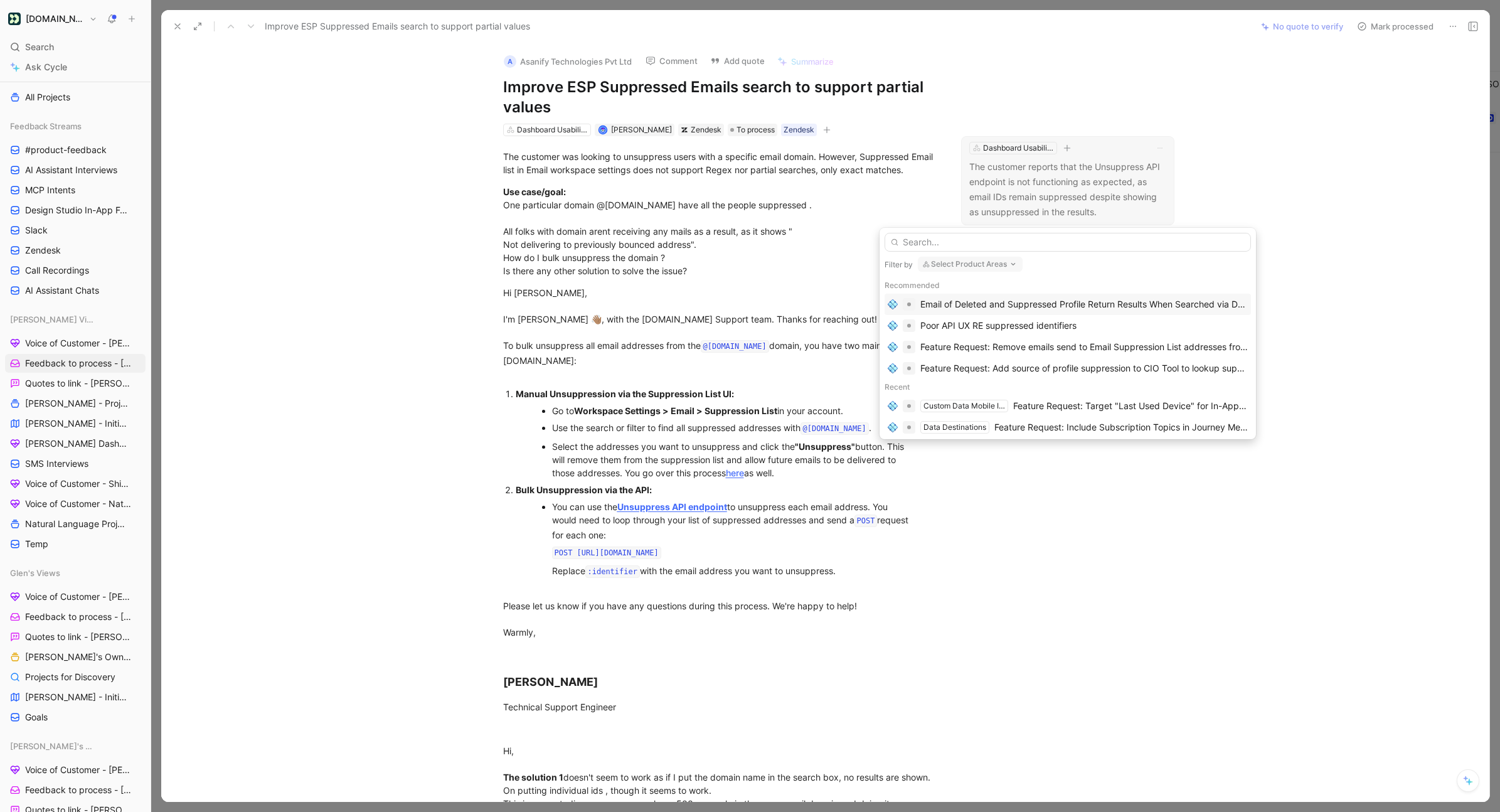
drag, startPoint x: 1245, startPoint y: 98, endPoint x: 1252, endPoint y: 95, distance: 7.6
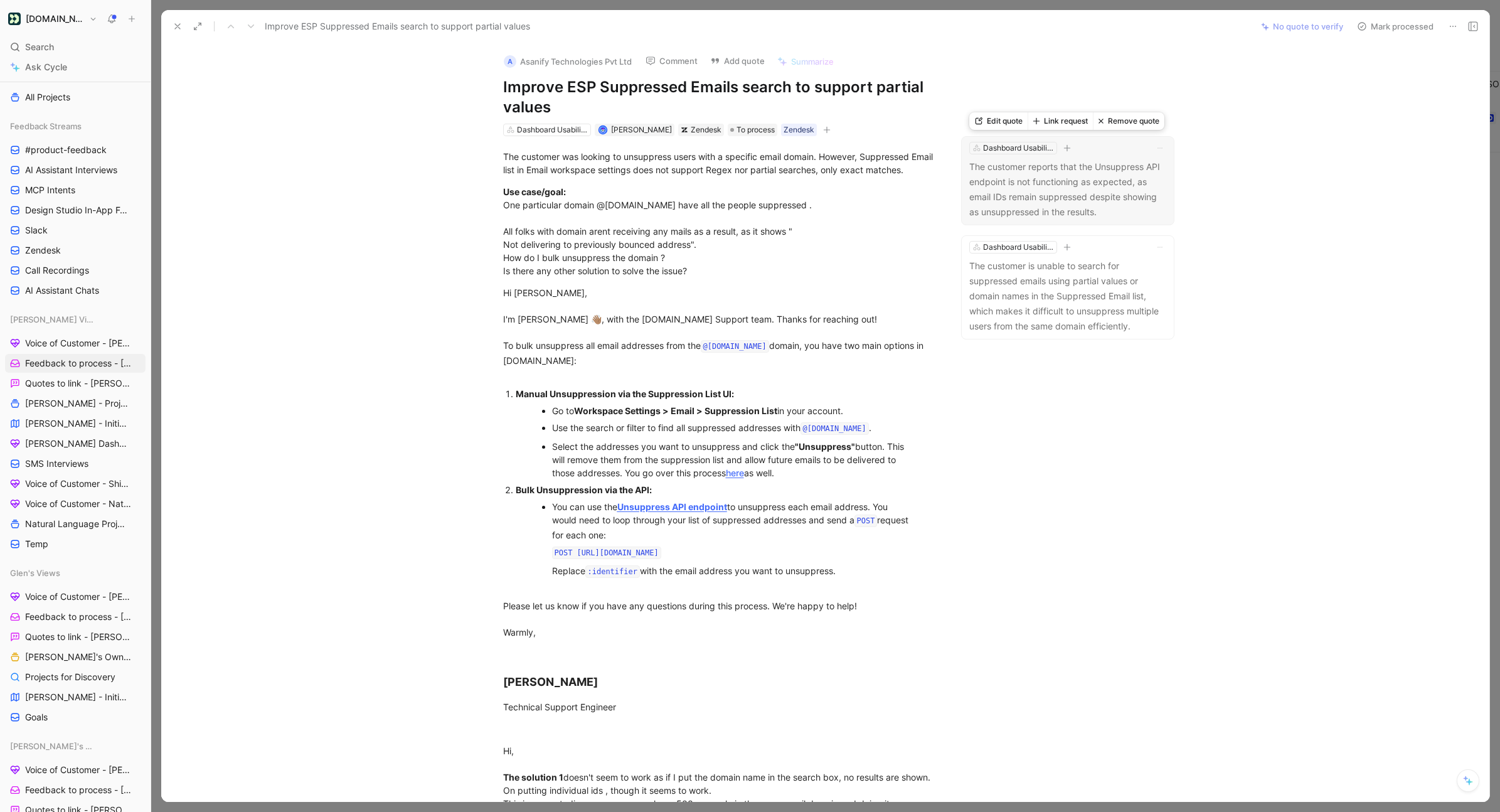
click at [1129, 126] on button "Remove quote" at bounding box center [1129, 121] width 71 height 17
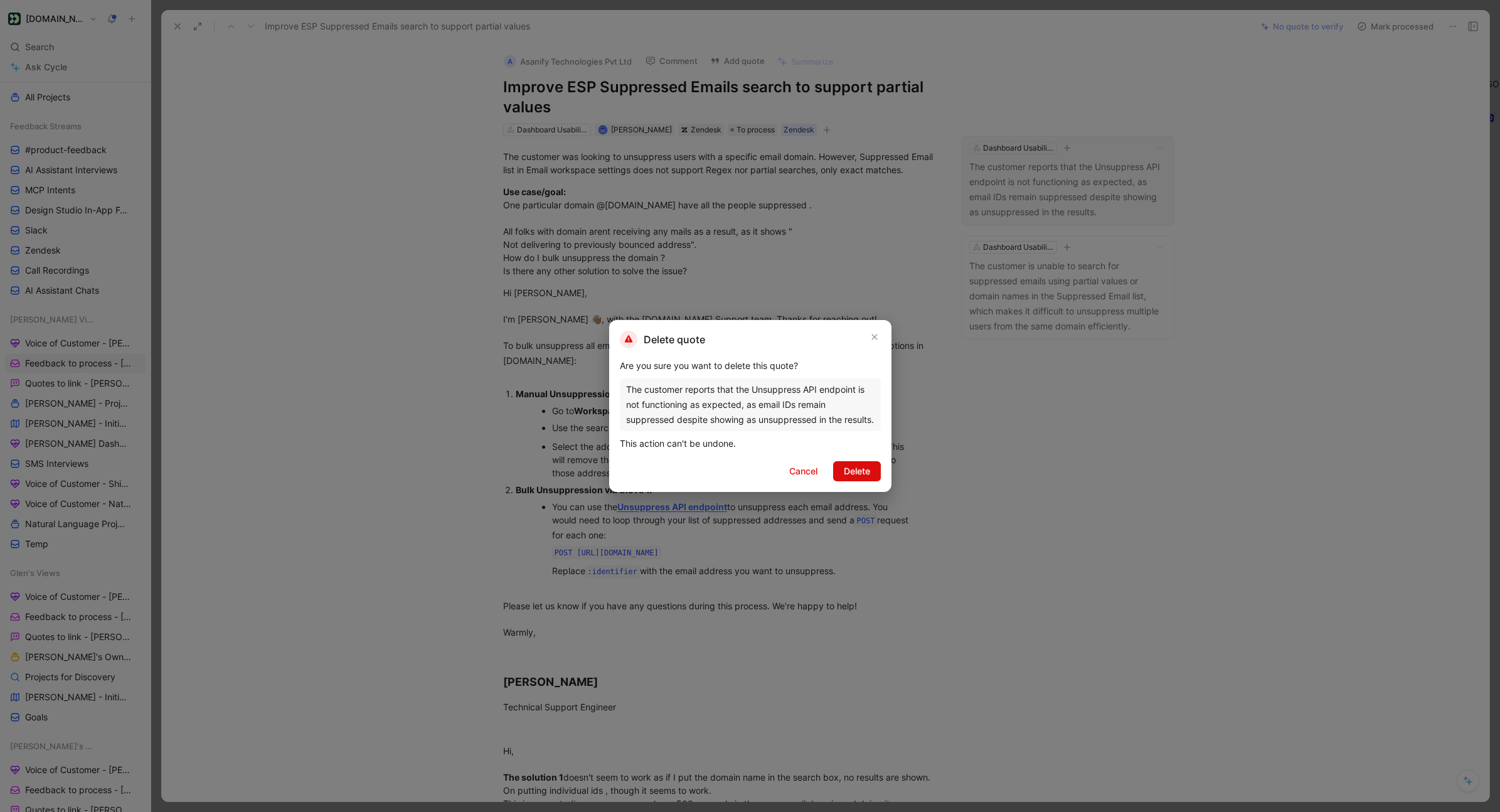
click at [848, 471] on span "Delete" at bounding box center [857, 471] width 26 height 15
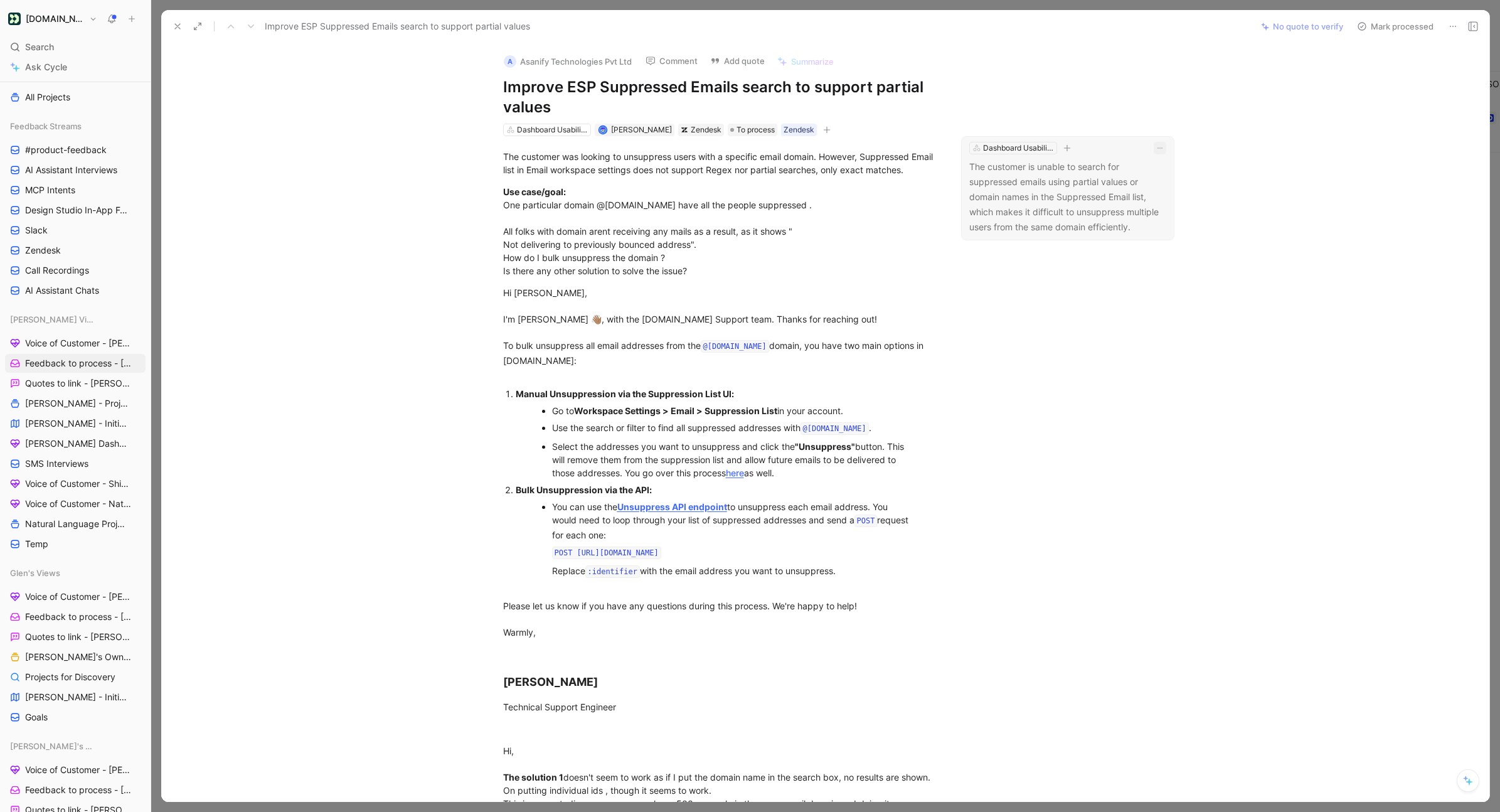
click at [1129, 148] on icon "button" at bounding box center [1160, 148] width 8 height 8
click at [1129, 124] on button "Remove quote" at bounding box center [1129, 121] width 71 height 17
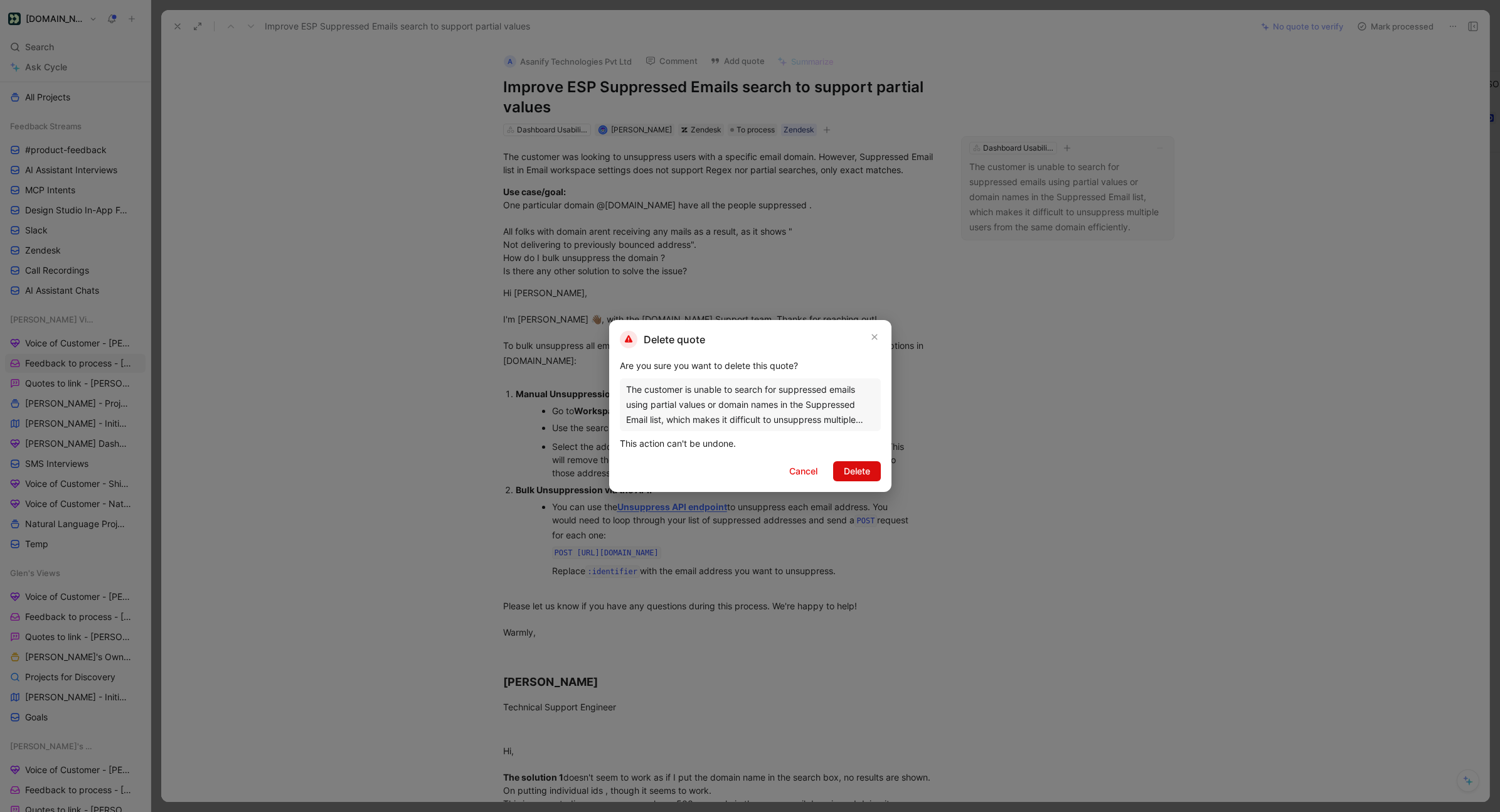
click at [863, 467] on span "Delete" at bounding box center [857, 471] width 26 height 15
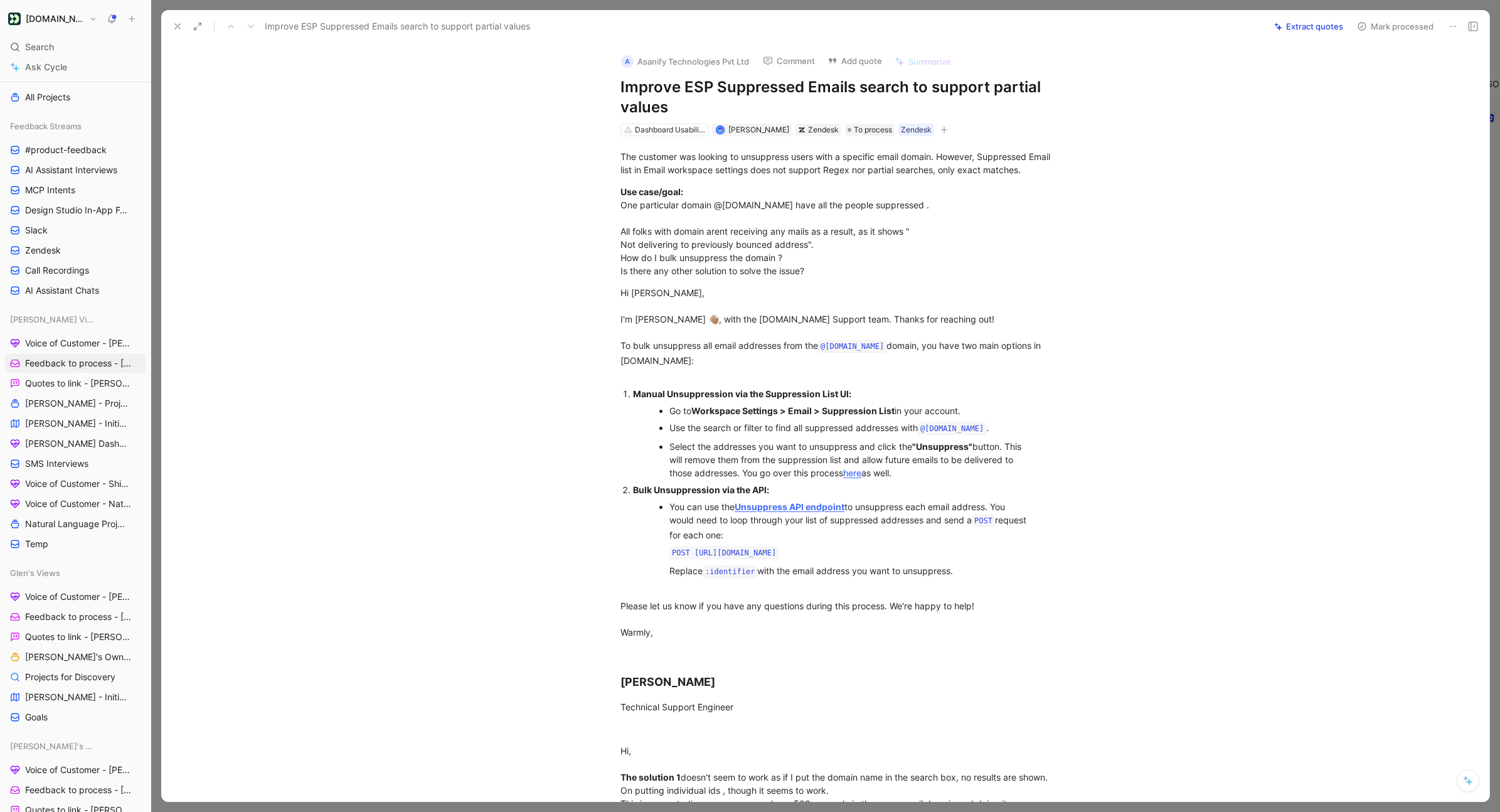
click at [1129, 37] on div "Improve ESP Suppressed Emails search to support partial values Extract quotes M…" at bounding box center [825, 26] width 1328 height 33
click at [1129, 33] on button "Extract quotes" at bounding box center [1308, 26] width 80 height 17
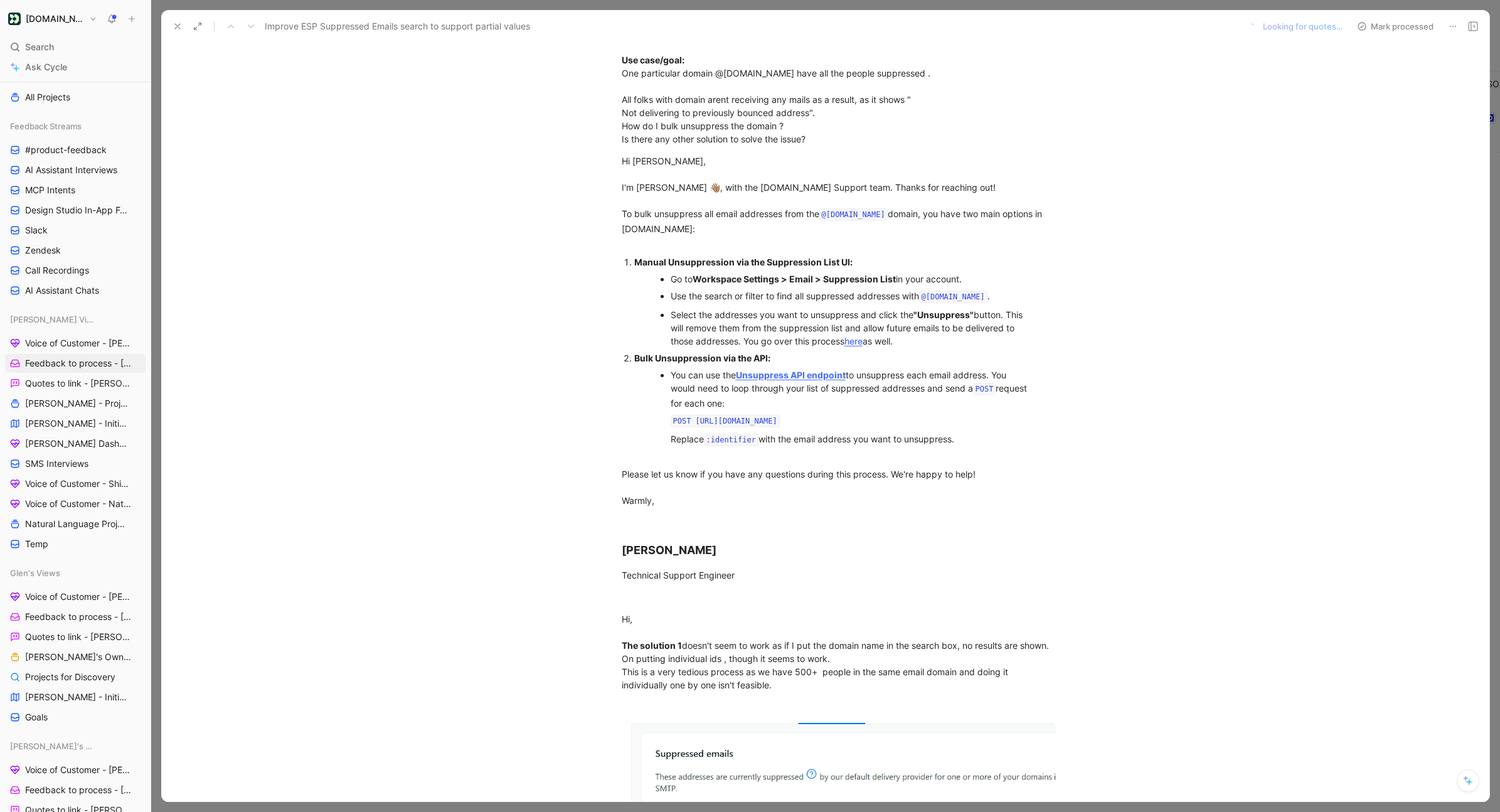
scroll to position [0, 0]
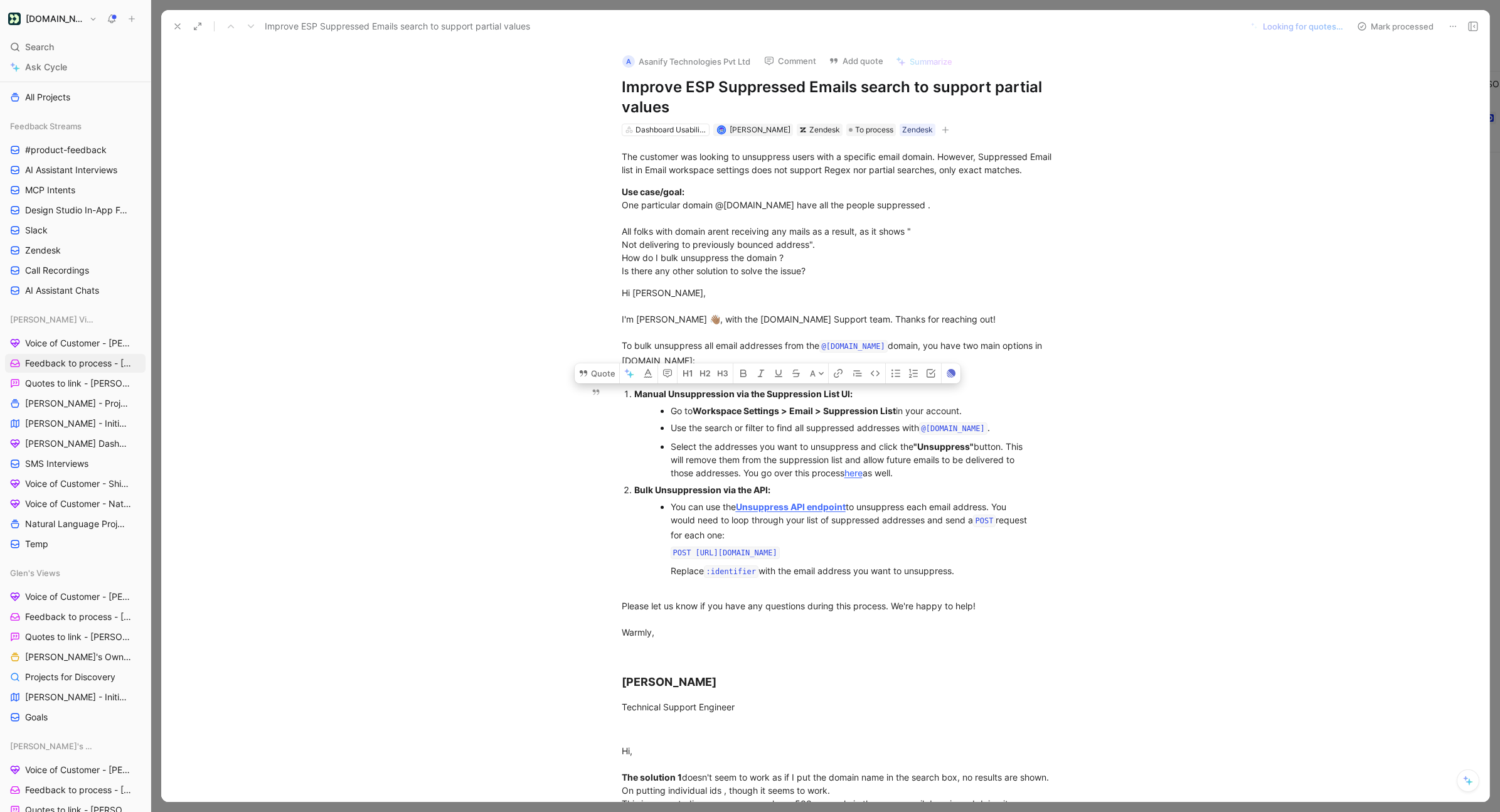
drag, startPoint x: 949, startPoint y: 477, endPoint x: 608, endPoint y: 394, distance: 351.0
click at [608, 393] on ol "Manual Unsuppression via the Suppression List UI: Go to Workspace Settings > Em…" at bounding box center [838, 483] width 482 height 196
click at [599, 376] on button "Quote" at bounding box center [597, 373] width 44 height 20
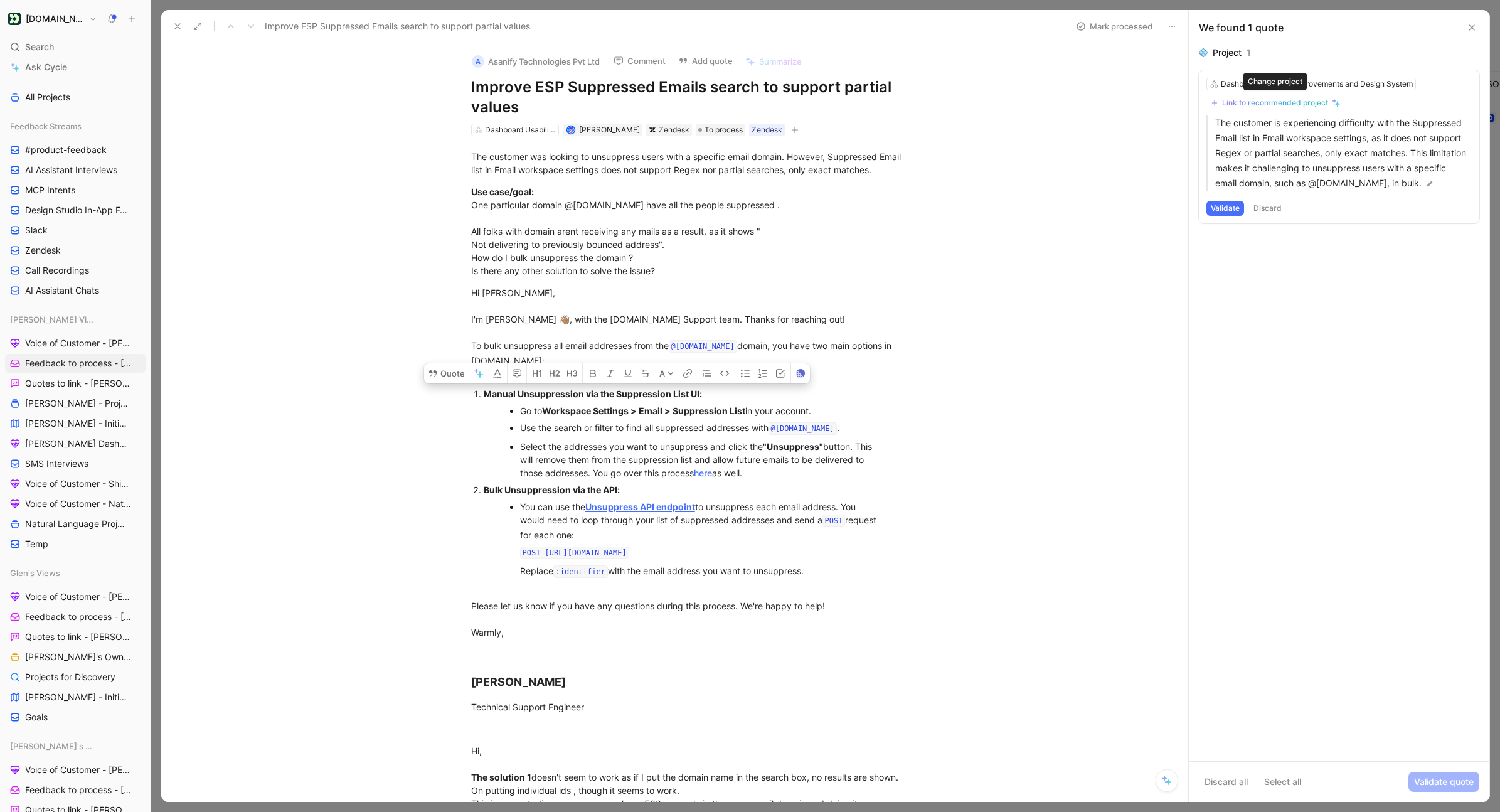
click at [1129, 106] on div "Link to recommended project" at bounding box center [1275, 102] width 106 height 10
click at [914, 158] on p "The customer was looking to unsuppress users with a specific email domain. Howe…" at bounding box center [688, 162] width 482 height 34
click at [1129, 101] on div "Link to recommended project" at bounding box center [1275, 102] width 106 height 10
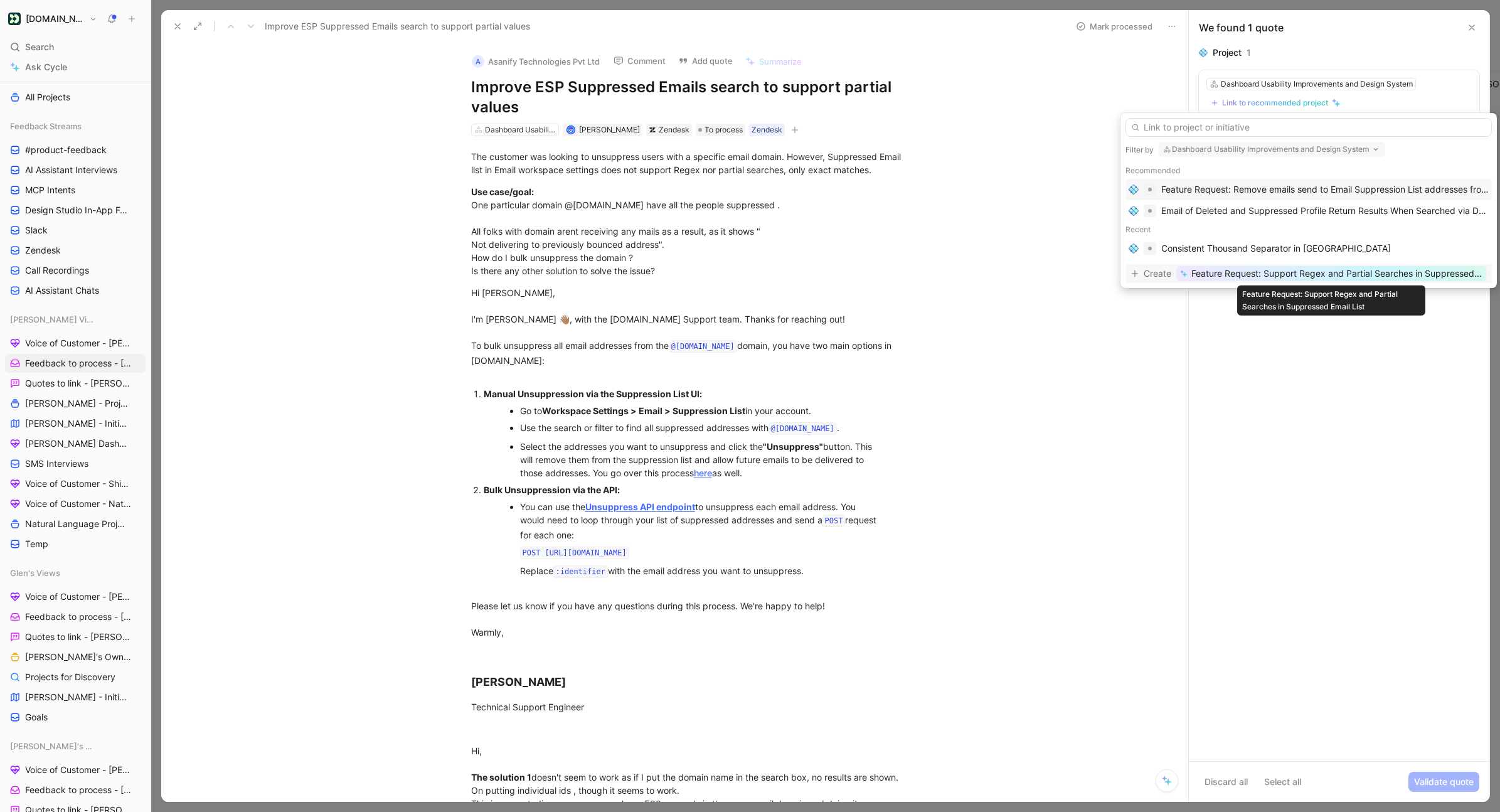
click at [1129, 272] on span "Feature Request: Support Regex and Partial Searches in Suppressed Email List" at bounding box center [1337, 273] width 291 height 15
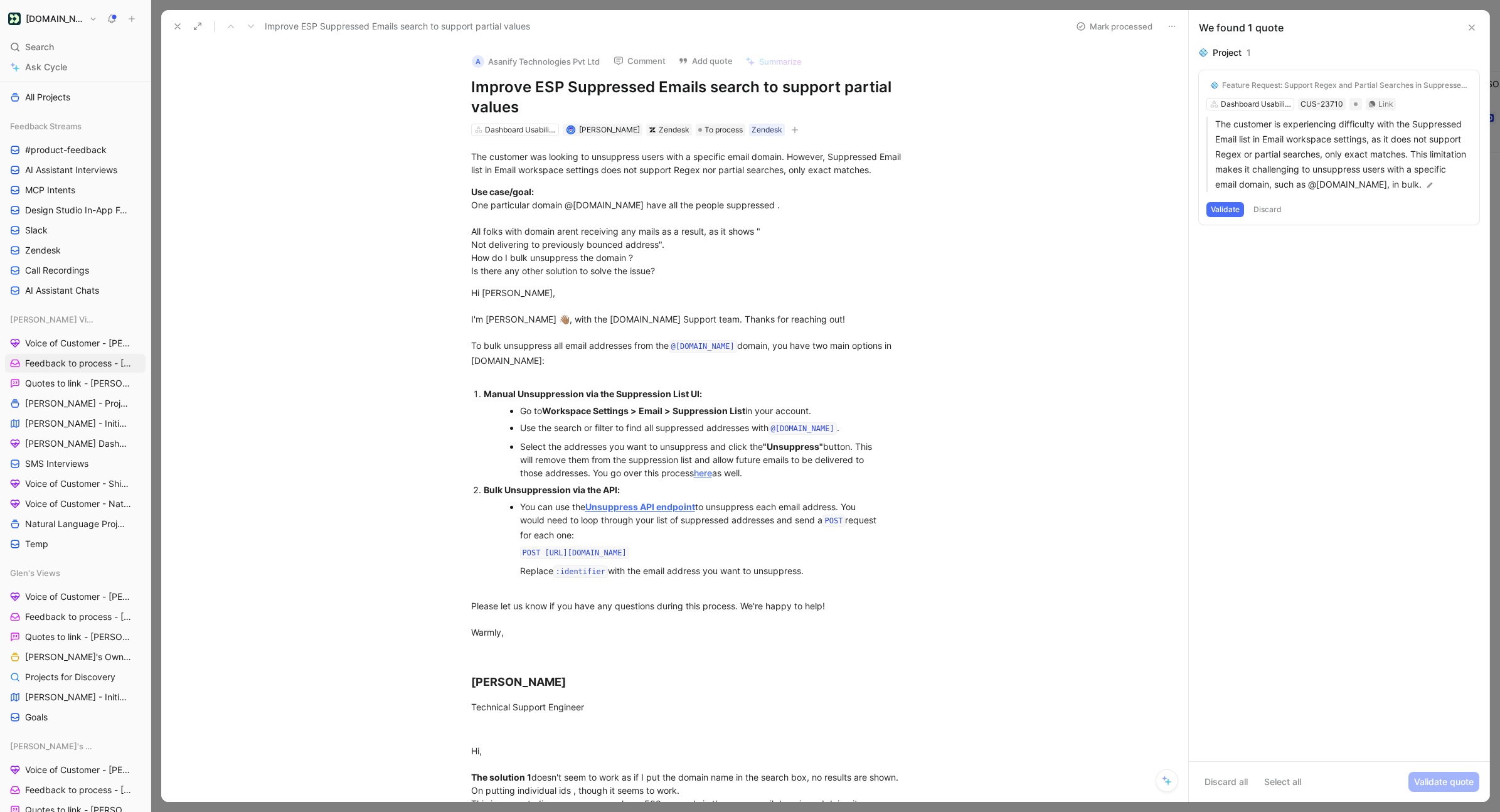
click at [1129, 199] on div "Feature Request: Support Regex and Partial Searches in Suppressed Email List Da…" at bounding box center [1339, 148] width 280 height 154
click at [1129, 209] on div "Feature Request: Support Regex and Partial Searches in Suppressed Email List Da…" at bounding box center [1339, 148] width 280 height 154
click at [1129, 210] on button "Validate" at bounding box center [1225, 210] width 38 height 15
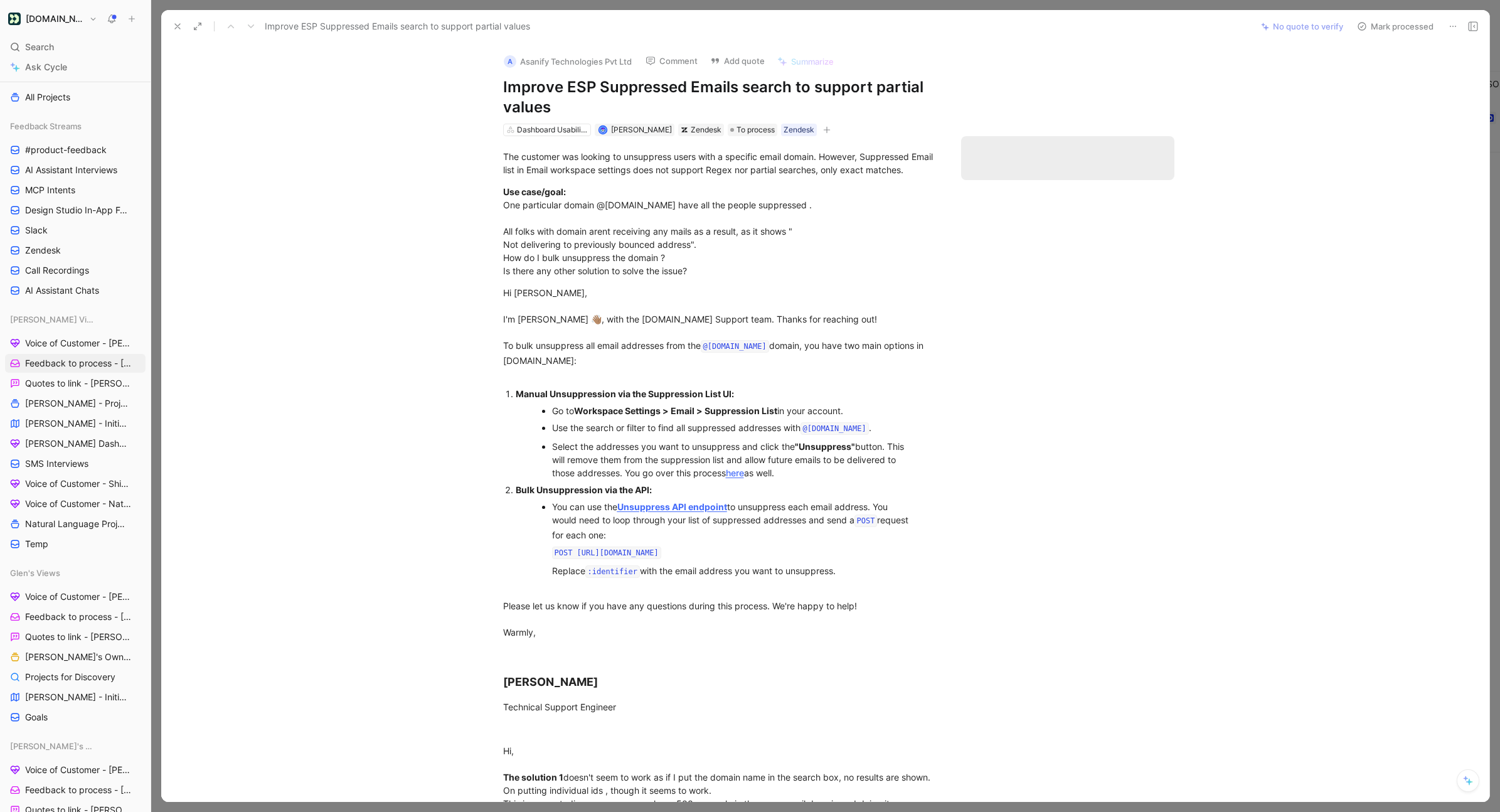
click at [1129, 29] on button "Mark processed" at bounding box center [1395, 26] width 88 height 17
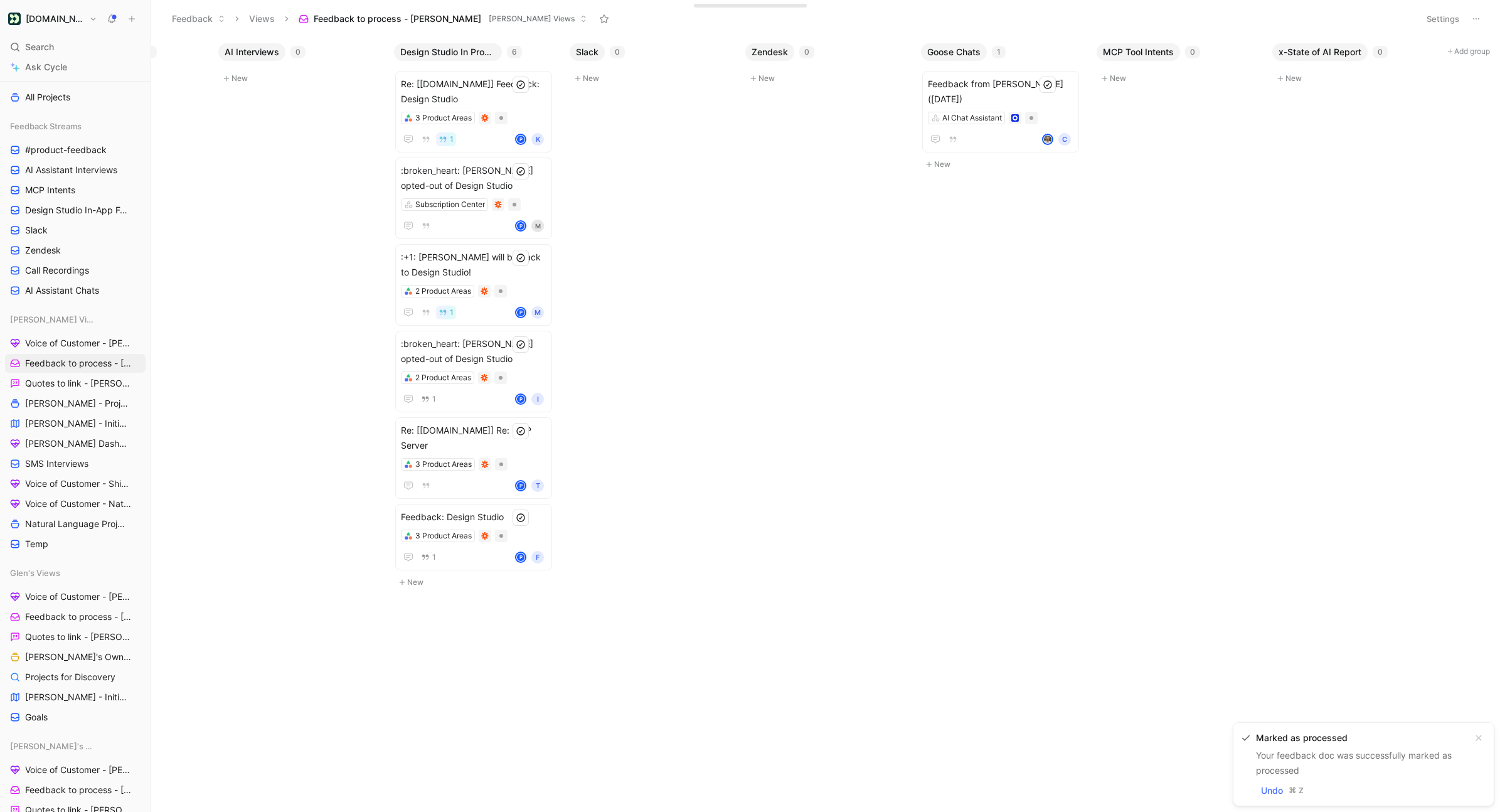
scroll to position [0, 597]
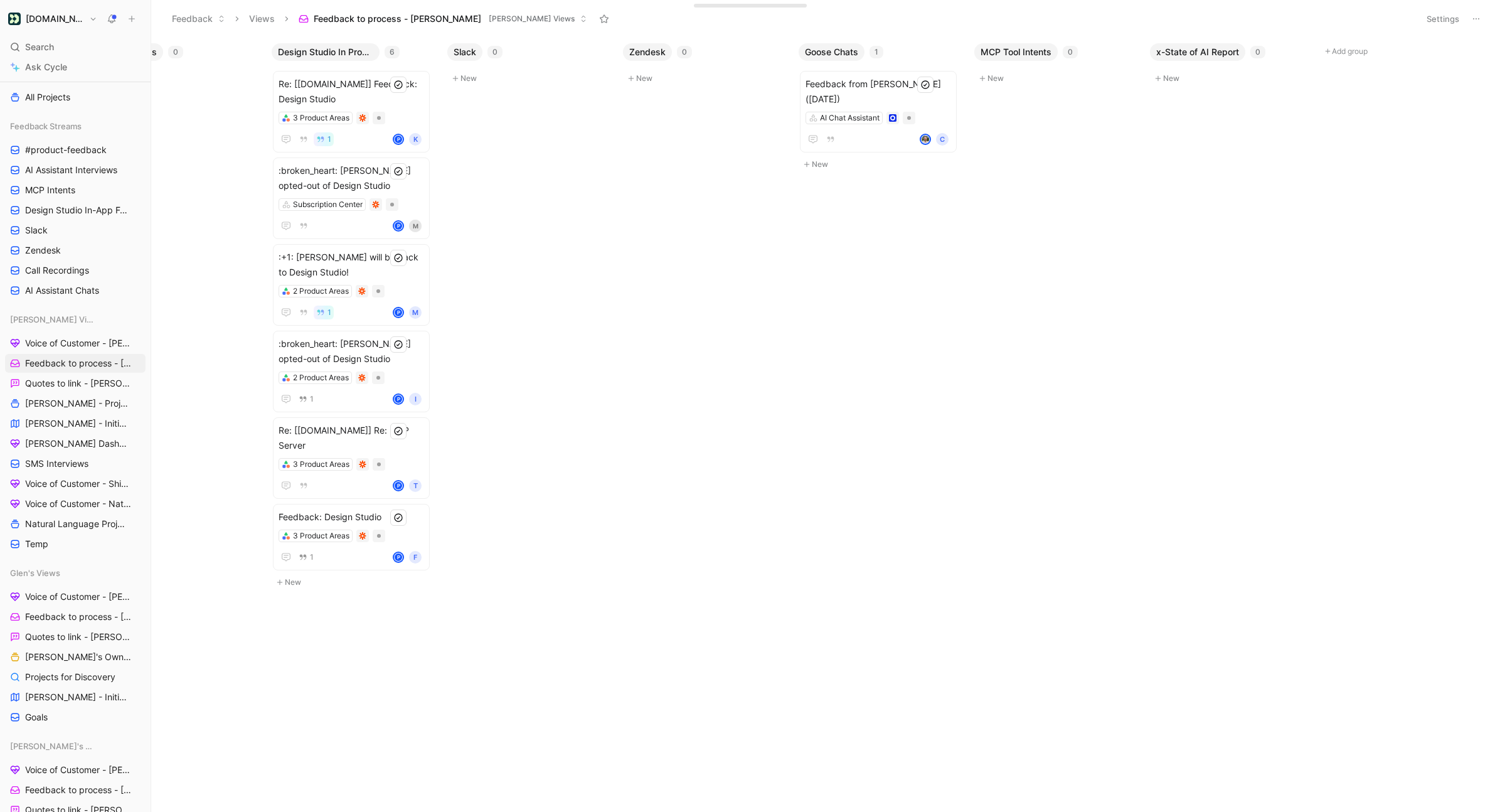
click at [1129, 22] on button "Settings" at bounding box center [1442, 18] width 43 height 17
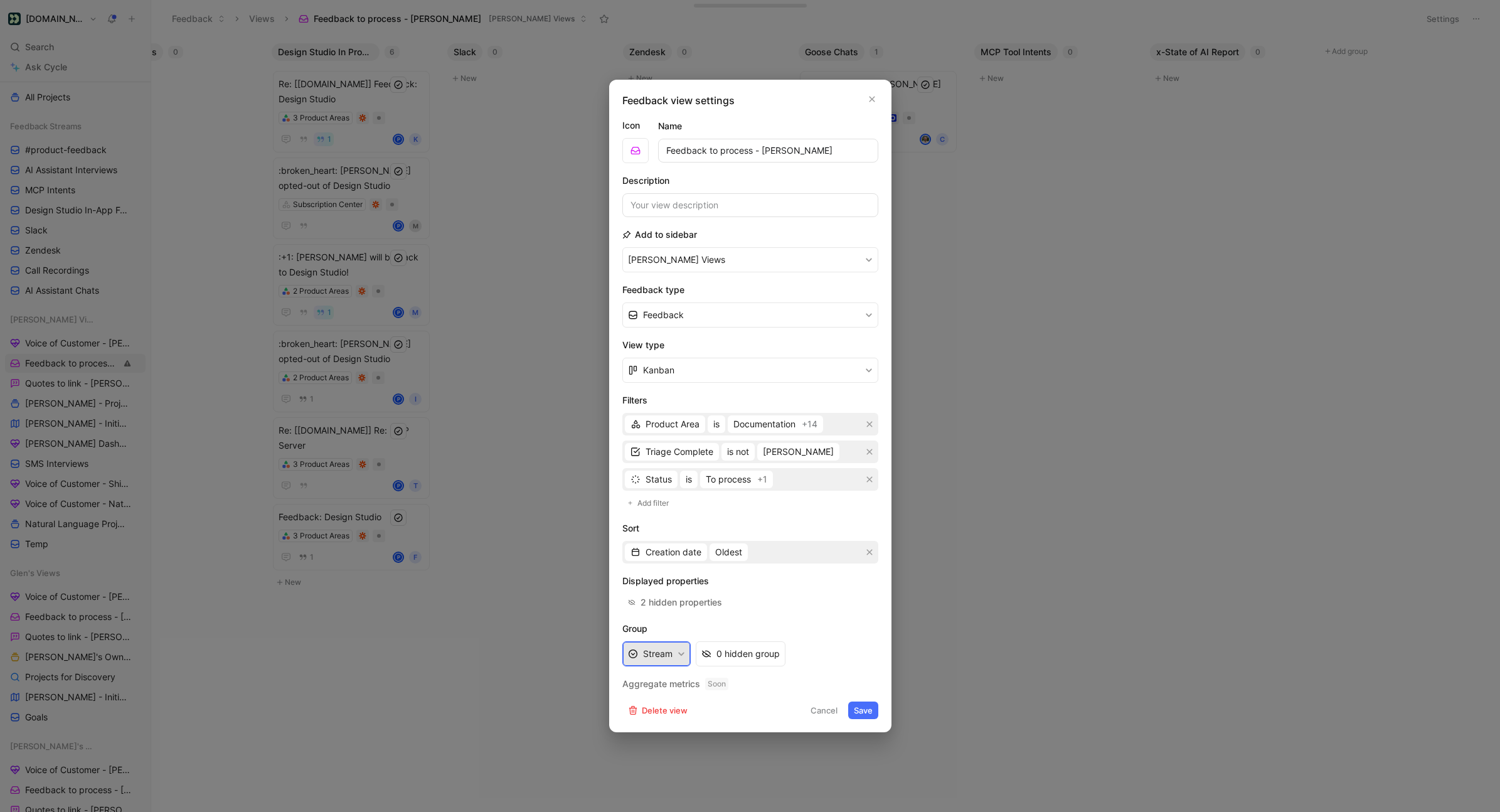
click at [661, 611] on button "Stream" at bounding box center [656, 654] width 69 height 25
click at [665, 513] on span "Source" at bounding box center [658, 511] width 29 height 11
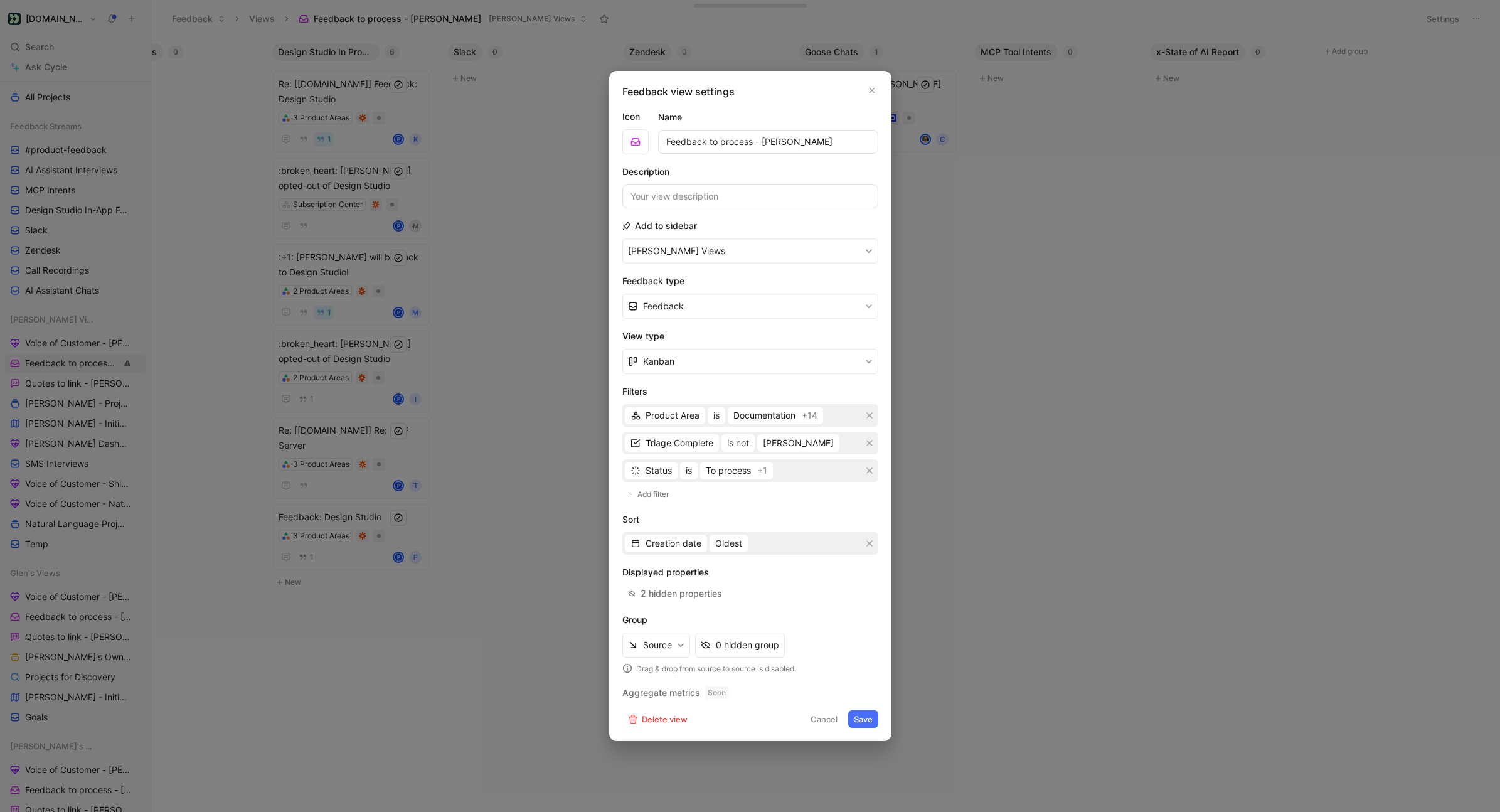
click at [855, 611] on div "Feedback view settings Icon Name Feedback to process - [PERSON_NAME] Descriptio…" at bounding box center [750, 406] width 282 height 670
click at [855, 611] on button "Save" at bounding box center [863, 718] width 30 height 17
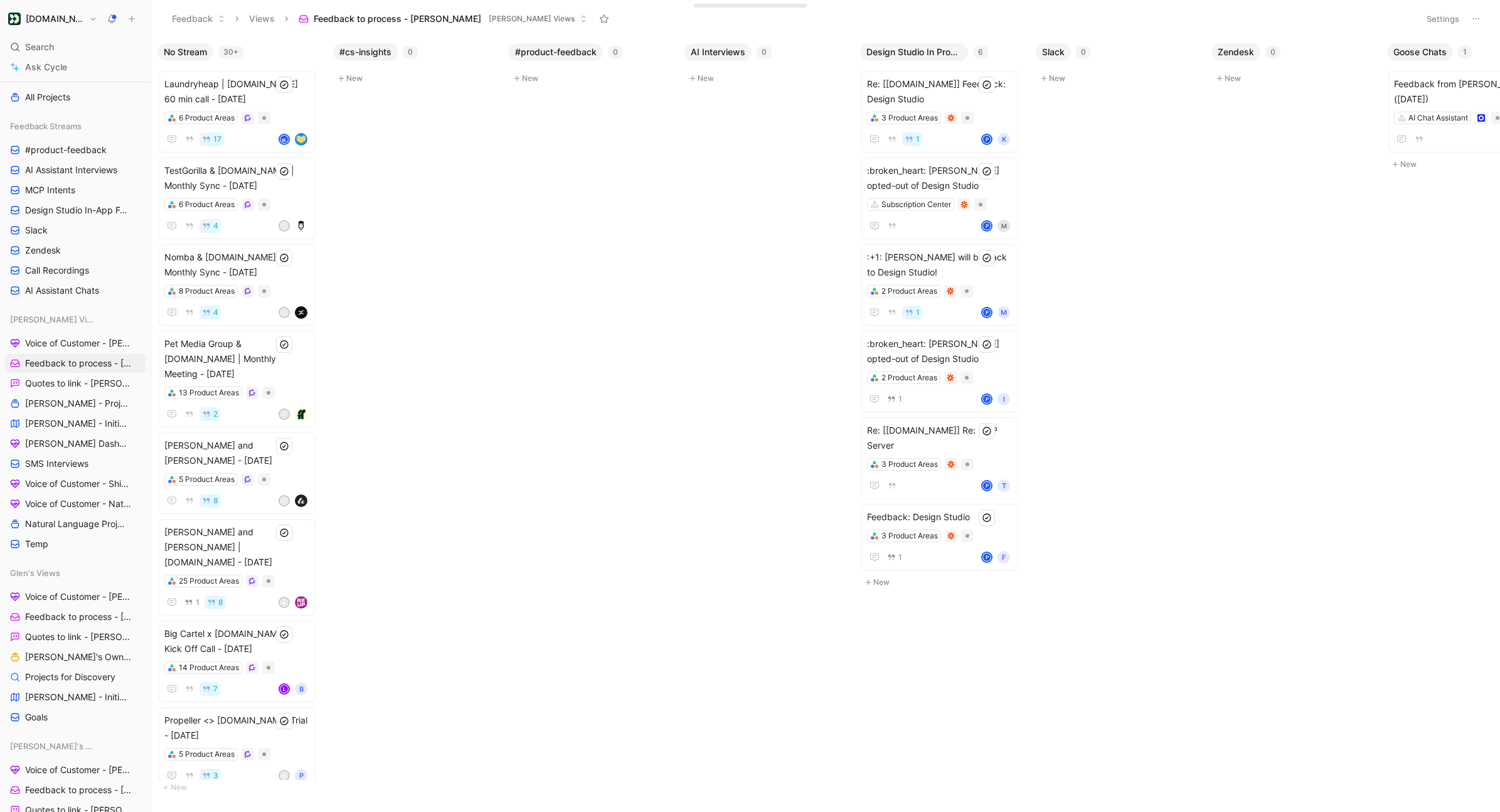
scroll to position [0, 0]
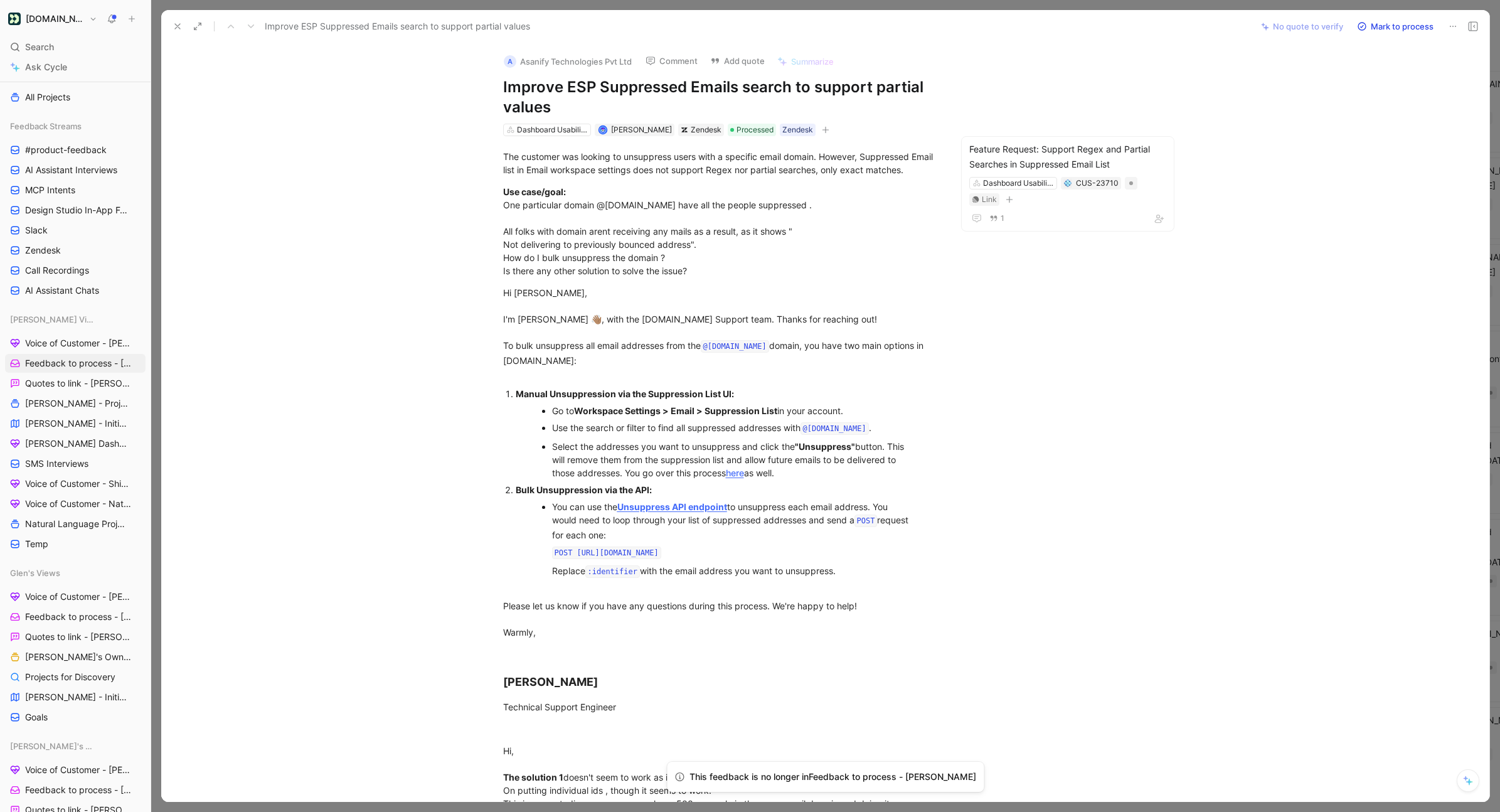
click at [170, 21] on button at bounding box center [178, 26] width 17 height 17
click at [177, 22] on icon at bounding box center [178, 26] width 10 height 10
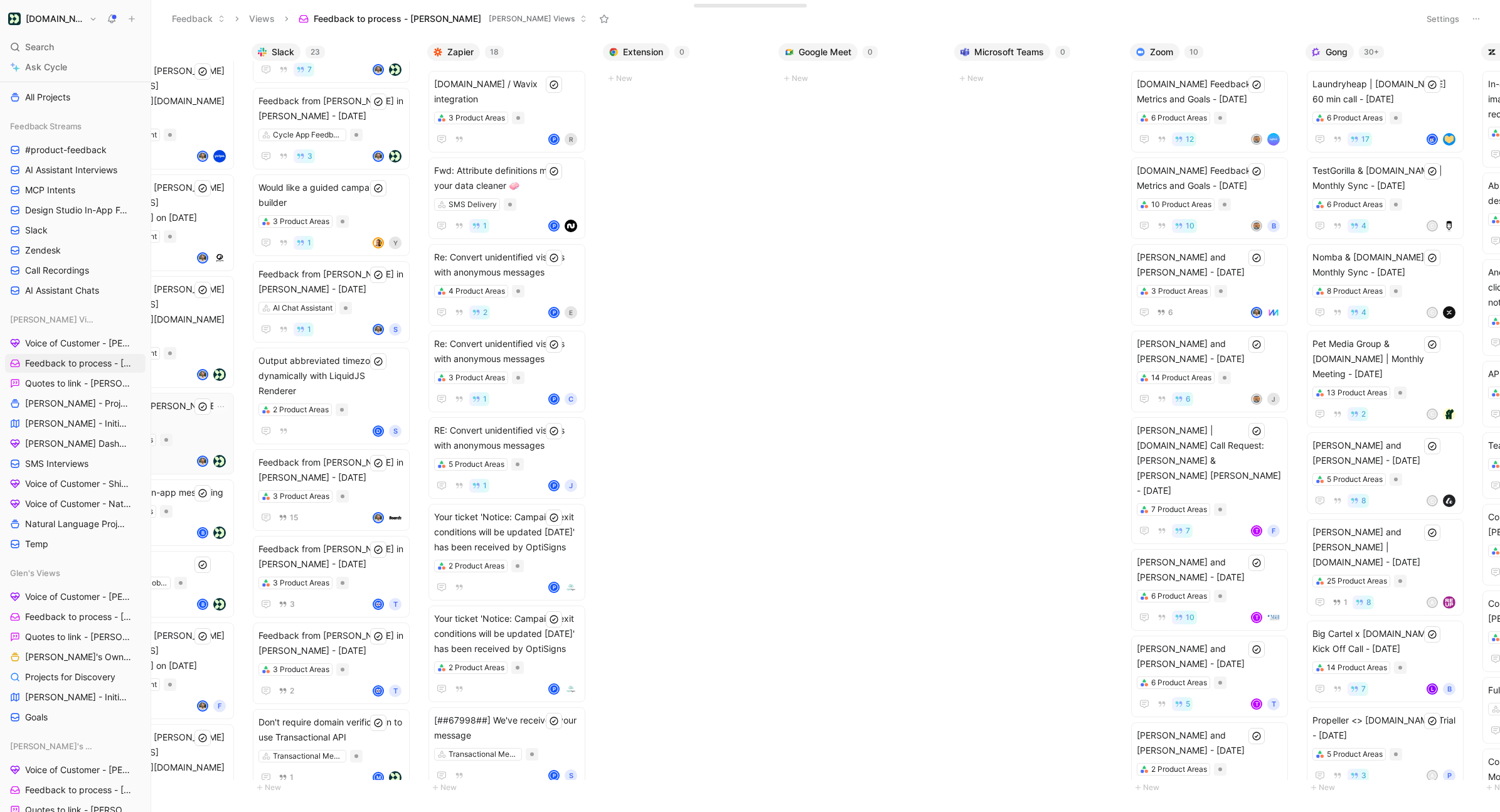
scroll to position [0, 252]
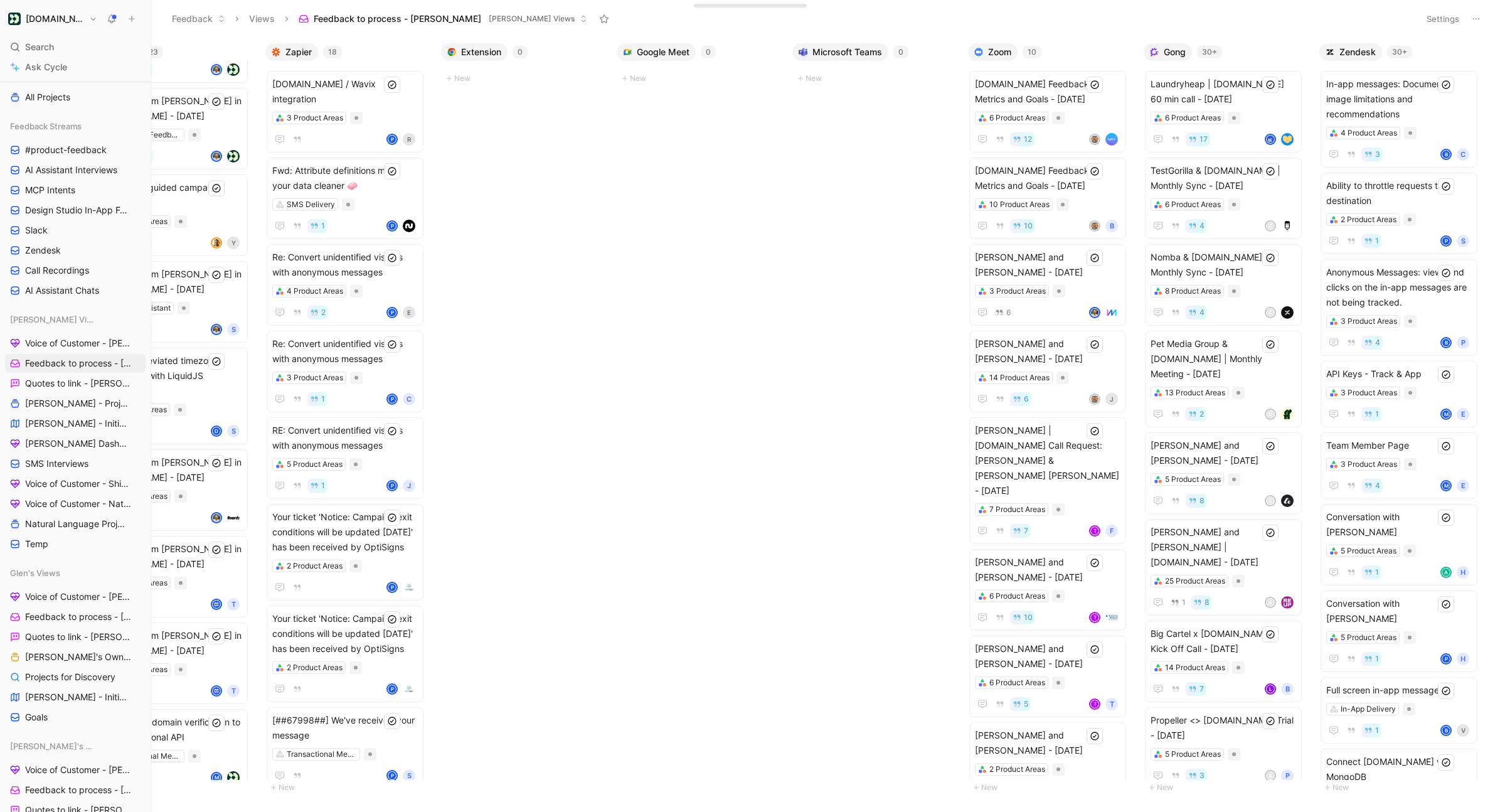
click at [1129, 49] on div "30+" at bounding box center [1400, 51] width 25 height 13
click at [1129, 95] on span "In-app messages: Document image limitations and recommendations" at bounding box center [1399, 98] width 146 height 45
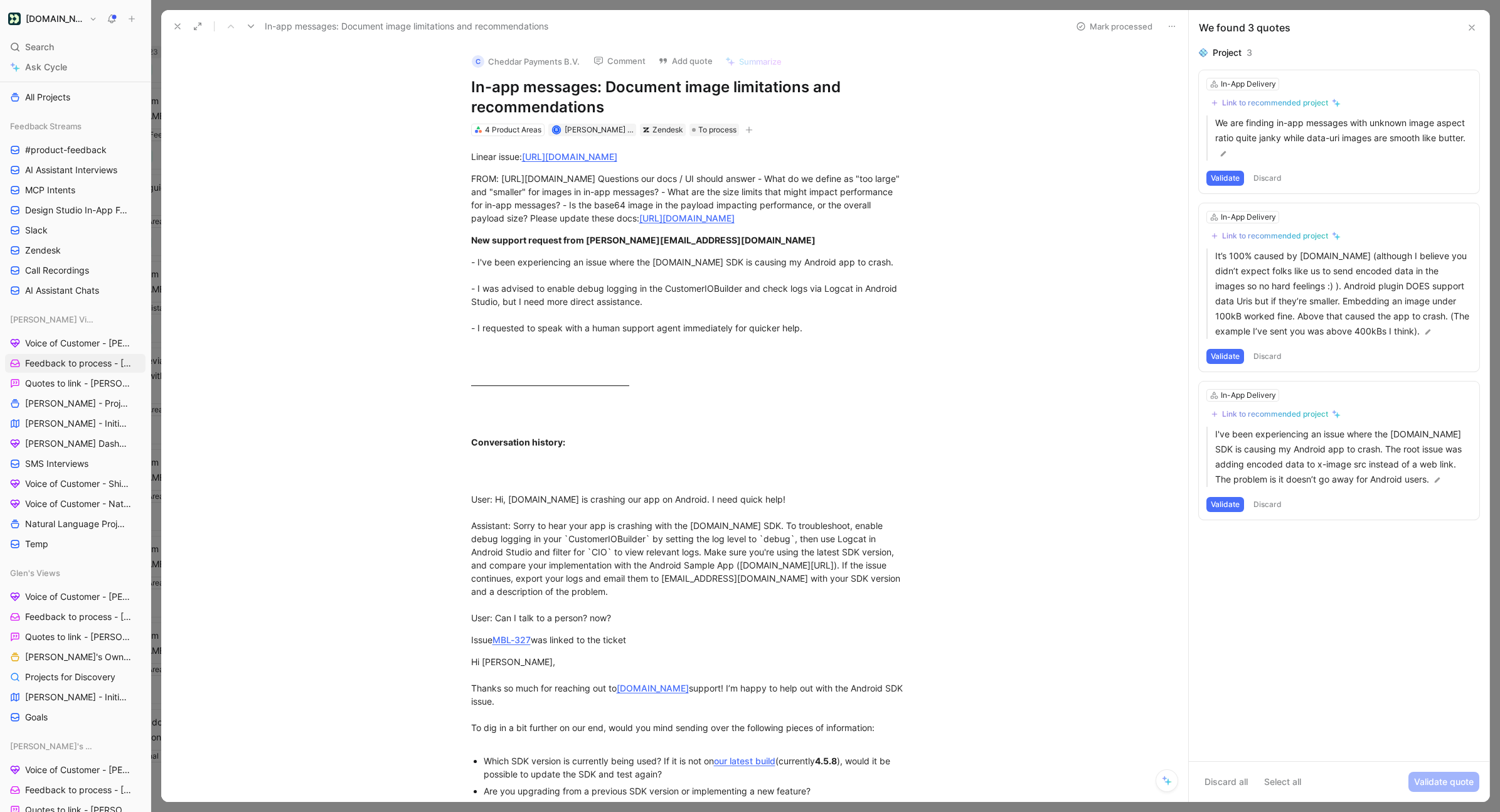
click at [169, 27] on button at bounding box center [178, 26] width 17 height 17
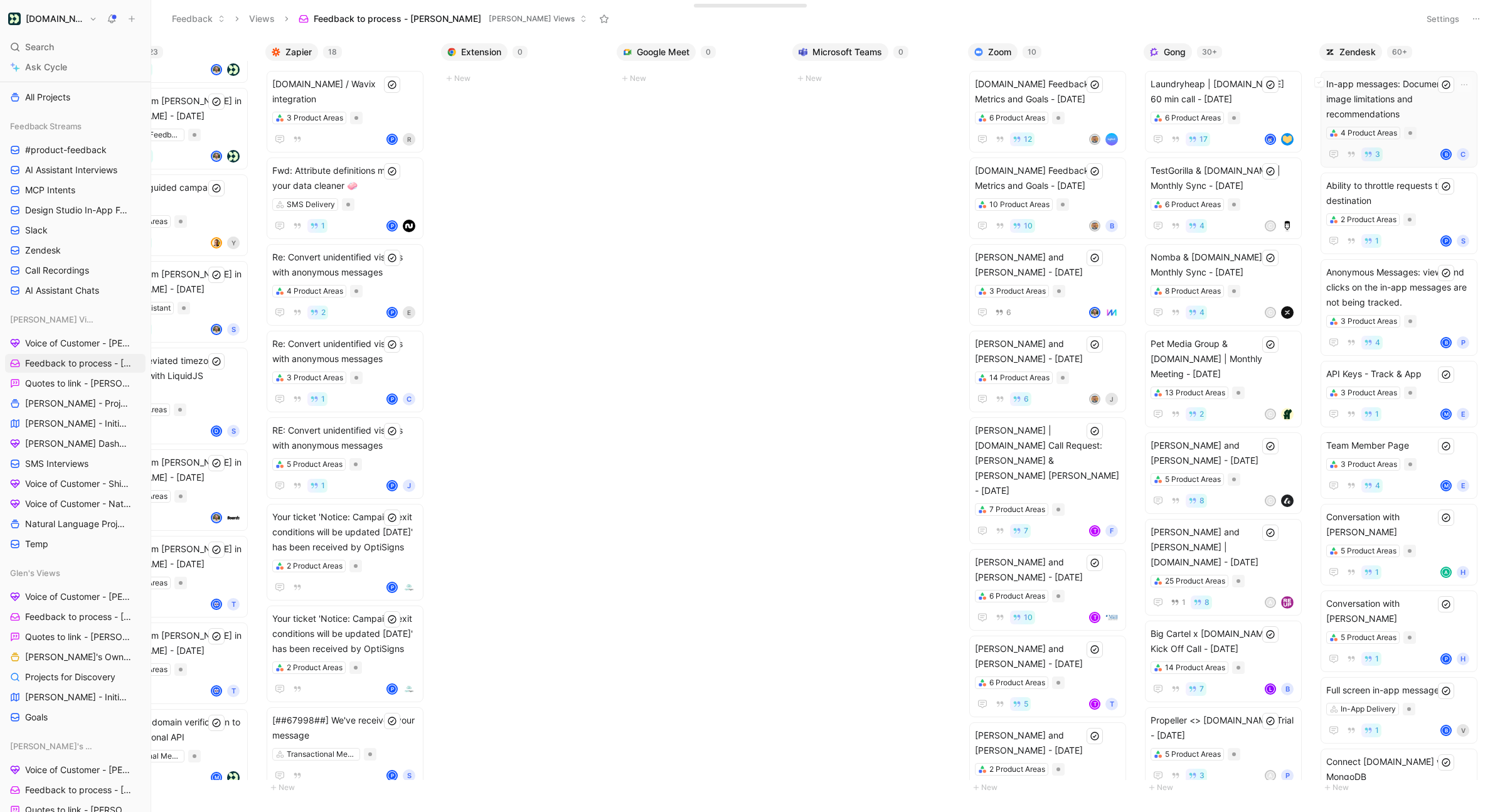
click at [1129, 95] on span "In-app messages: Document image limitations and recommendations" at bounding box center [1399, 98] width 146 height 45
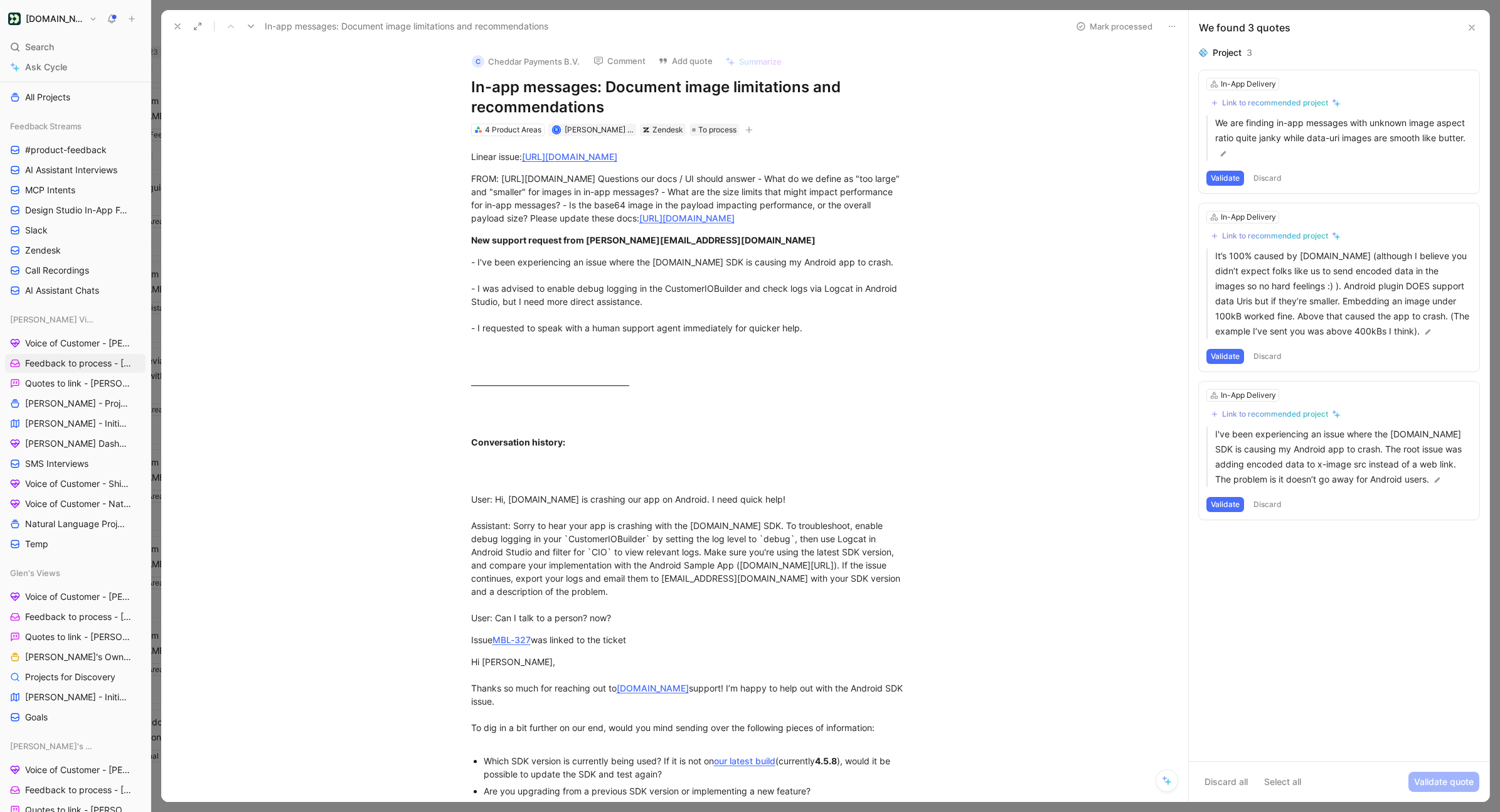
click at [1129, 27] on icon at bounding box center [1172, 26] width 10 height 10
click at [1129, 611] on button "Discard all" at bounding box center [1226, 781] width 55 height 20
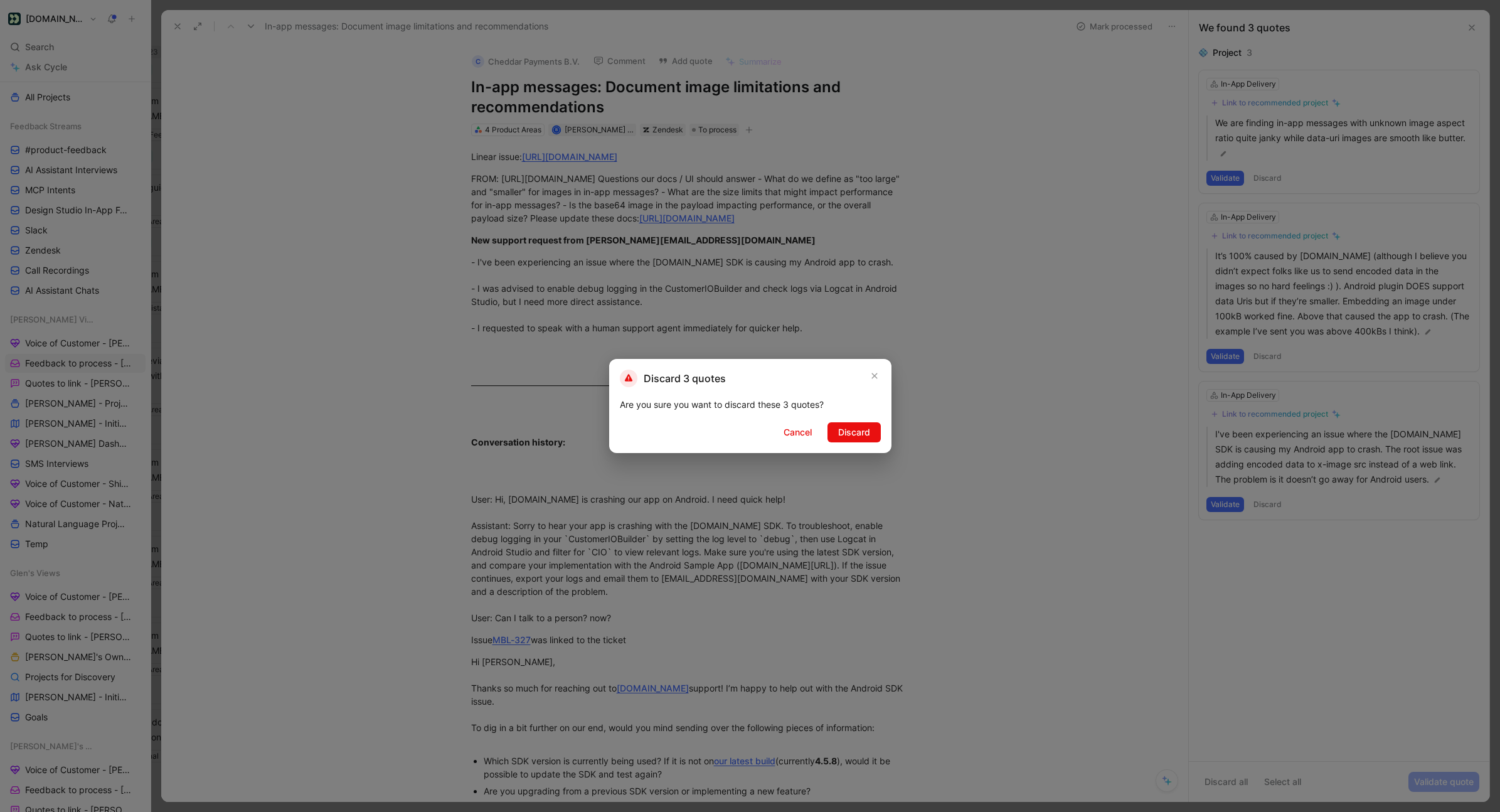
click at [861, 425] on span "Discard" at bounding box center [854, 433] width 32 height 15
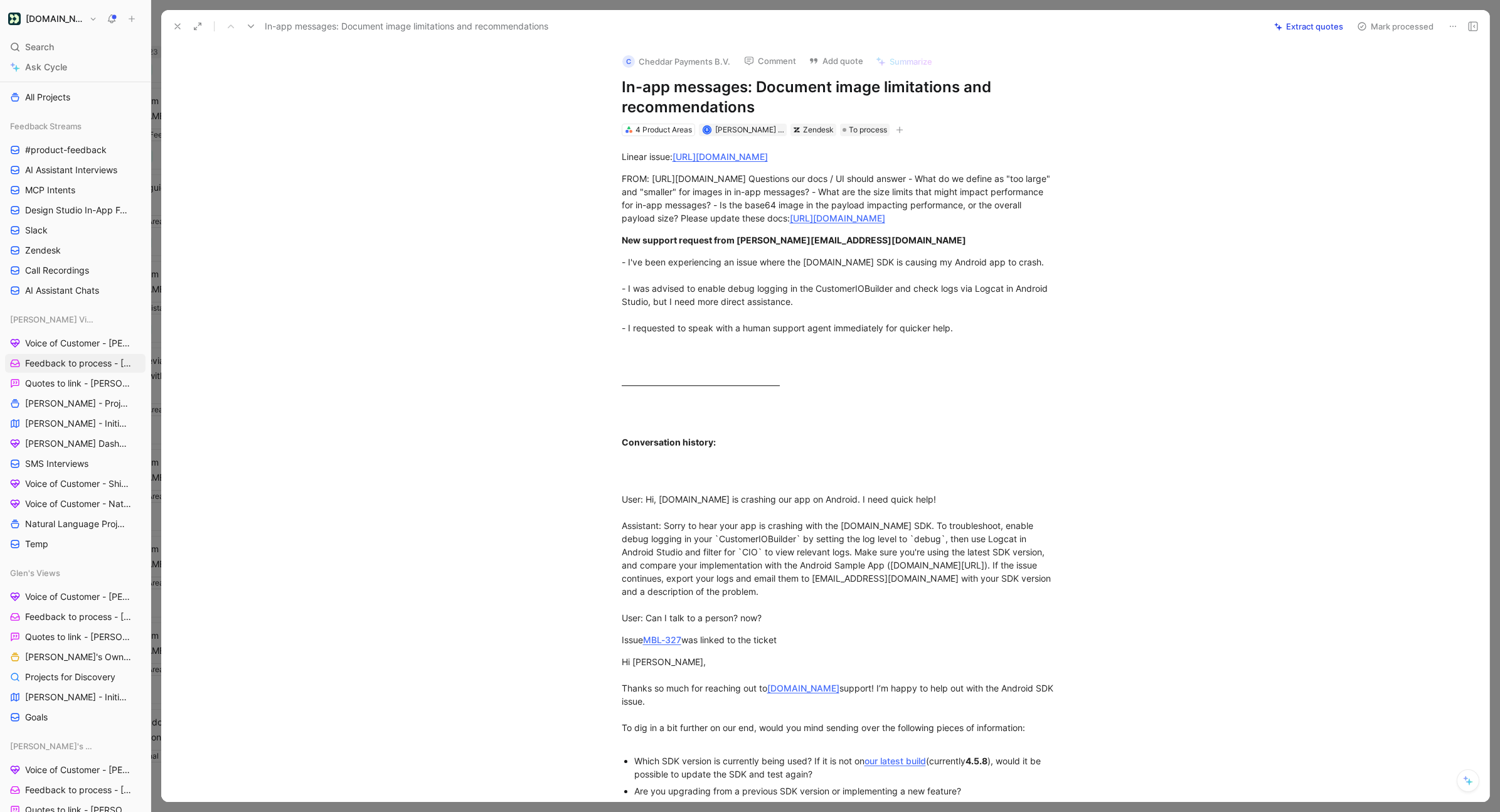
click at [1129, 21] on button "Extract quotes" at bounding box center [1308, 26] width 80 height 17
click at [248, 26] on icon at bounding box center [251, 26] width 10 height 10
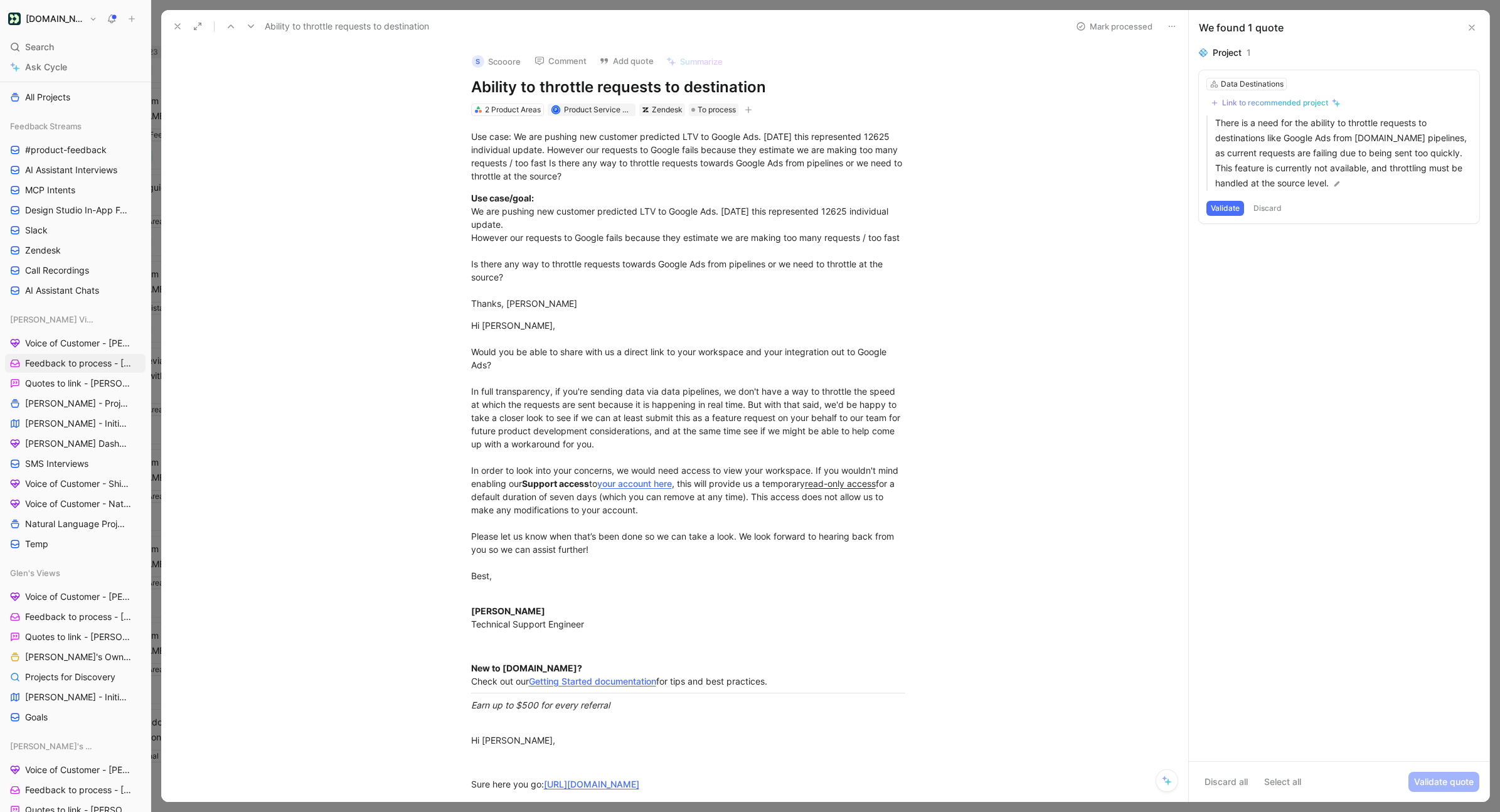
click at [1129, 611] on button "Discard all" at bounding box center [1226, 781] width 55 height 20
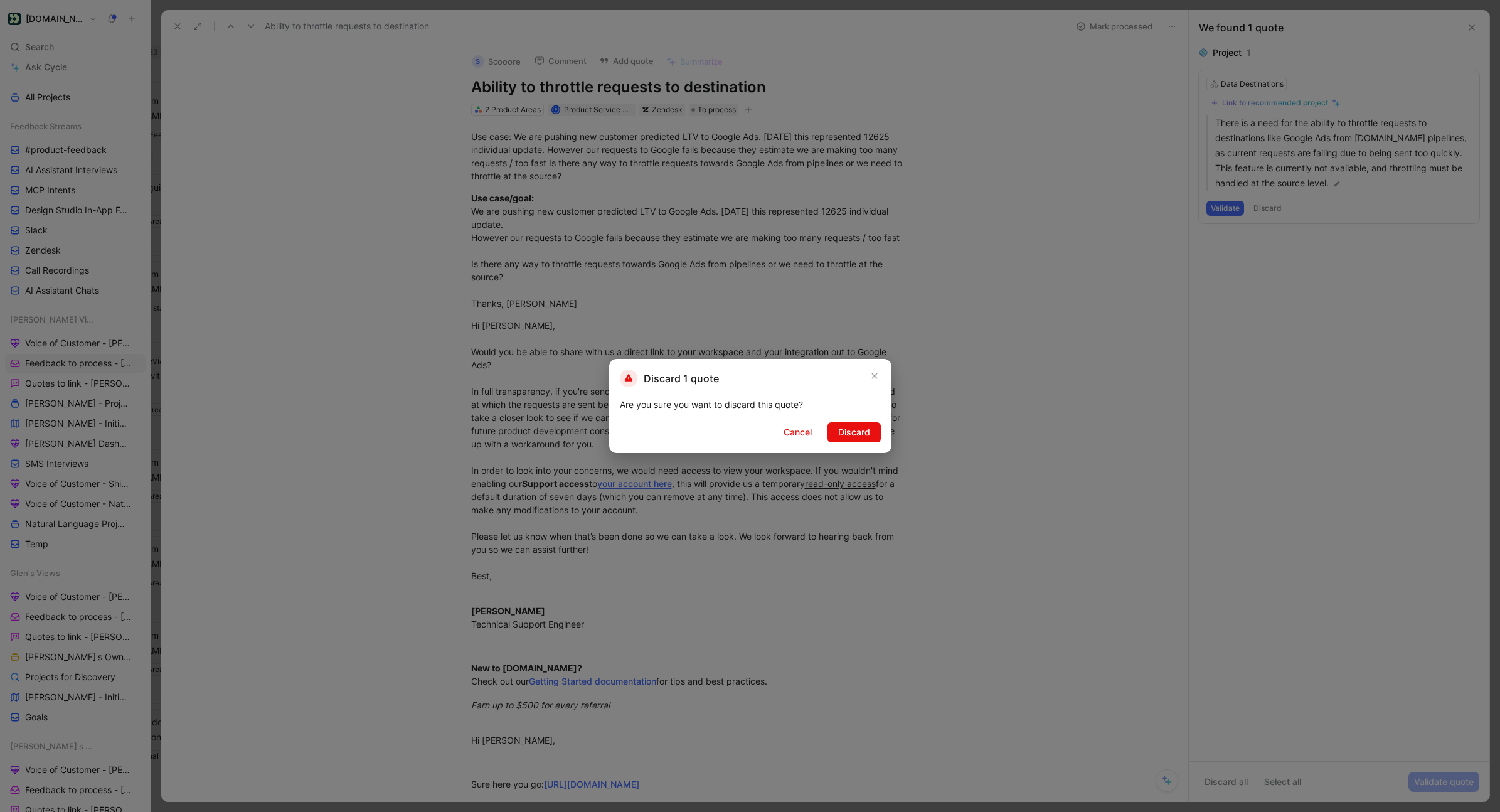
click at [836, 445] on div "Discard 1 quote Are you sure you want to discard this quote? Cancel Discard" at bounding box center [750, 406] width 282 height 94
click at [852, 430] on span "Discard" at bounding box center [854, 433] width 32 height 15
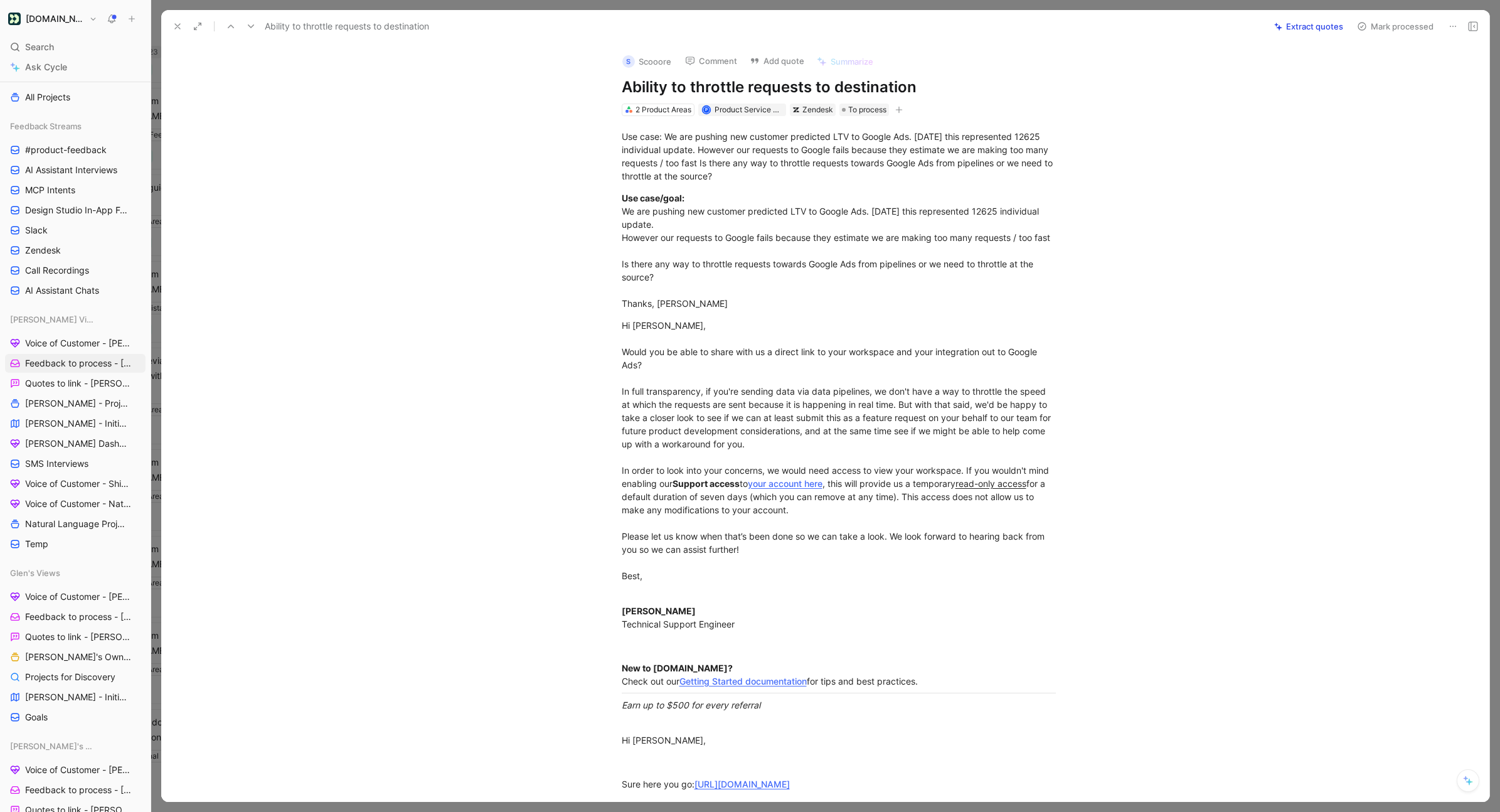
click at [1129, 38] on div "Ability to throttle requests to destination Extract quotes Mark processed" at bounding box center [825, 26] width 1328 height 33
click at [1129, 28] on button "Extract quotes" at bounding box center [1308, 26] width 80 height 17
click at [234, 30] on icon at bounding box center [231, 26] width 10 height 10
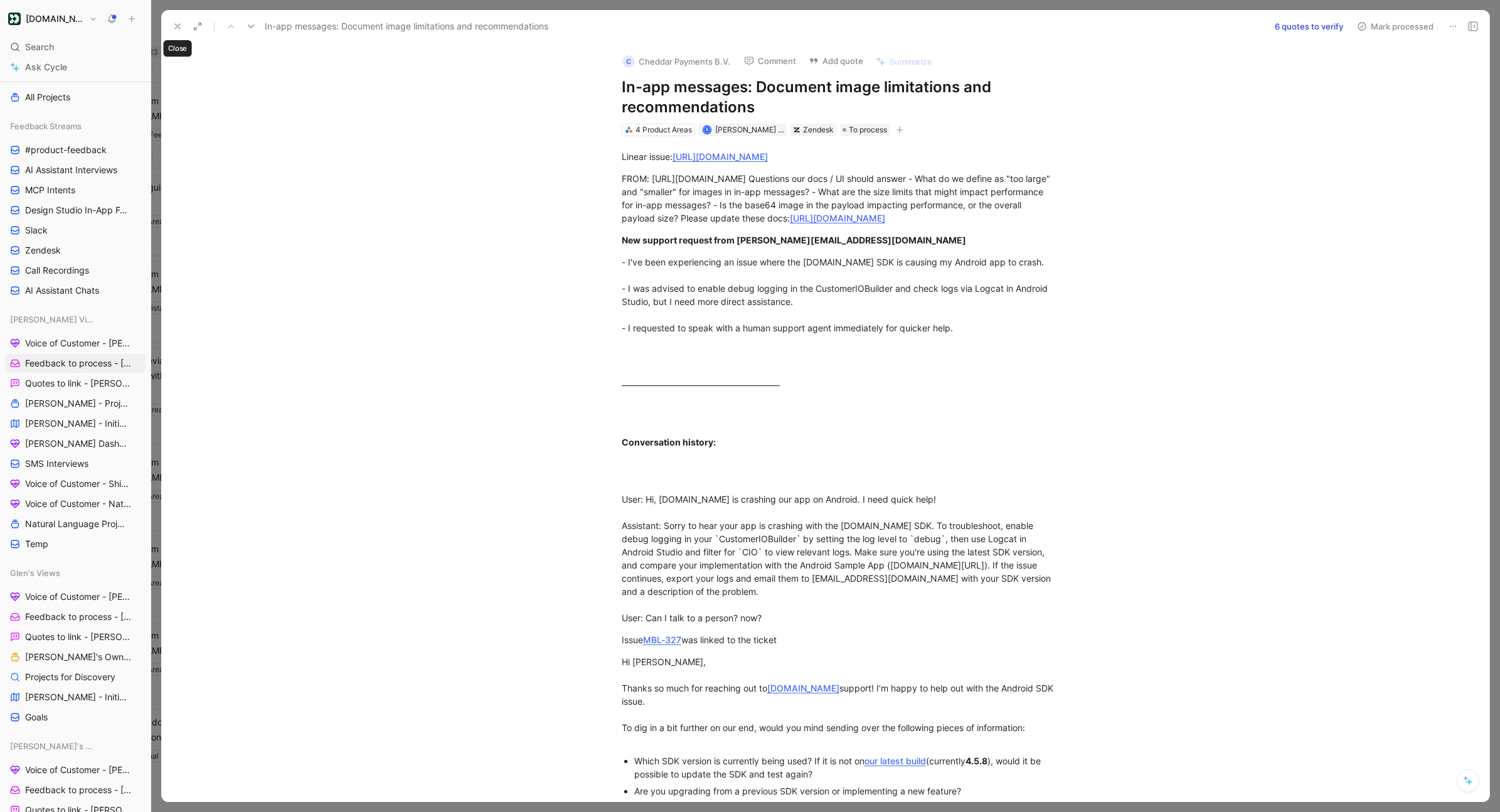
click at [175, 27] on icon at bounding box center [178, 26] width 10 height 10
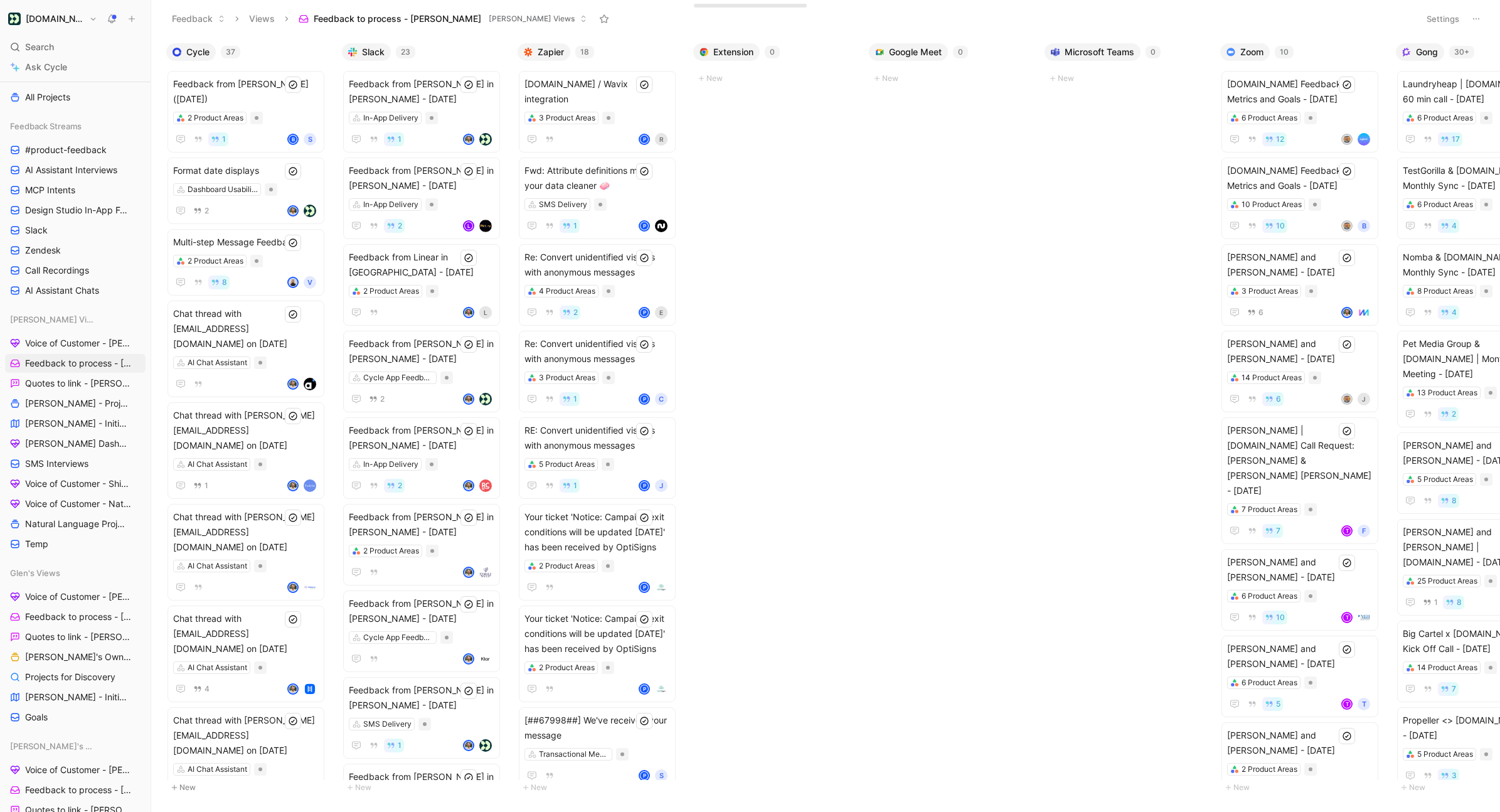
scroll to position [0, 252]
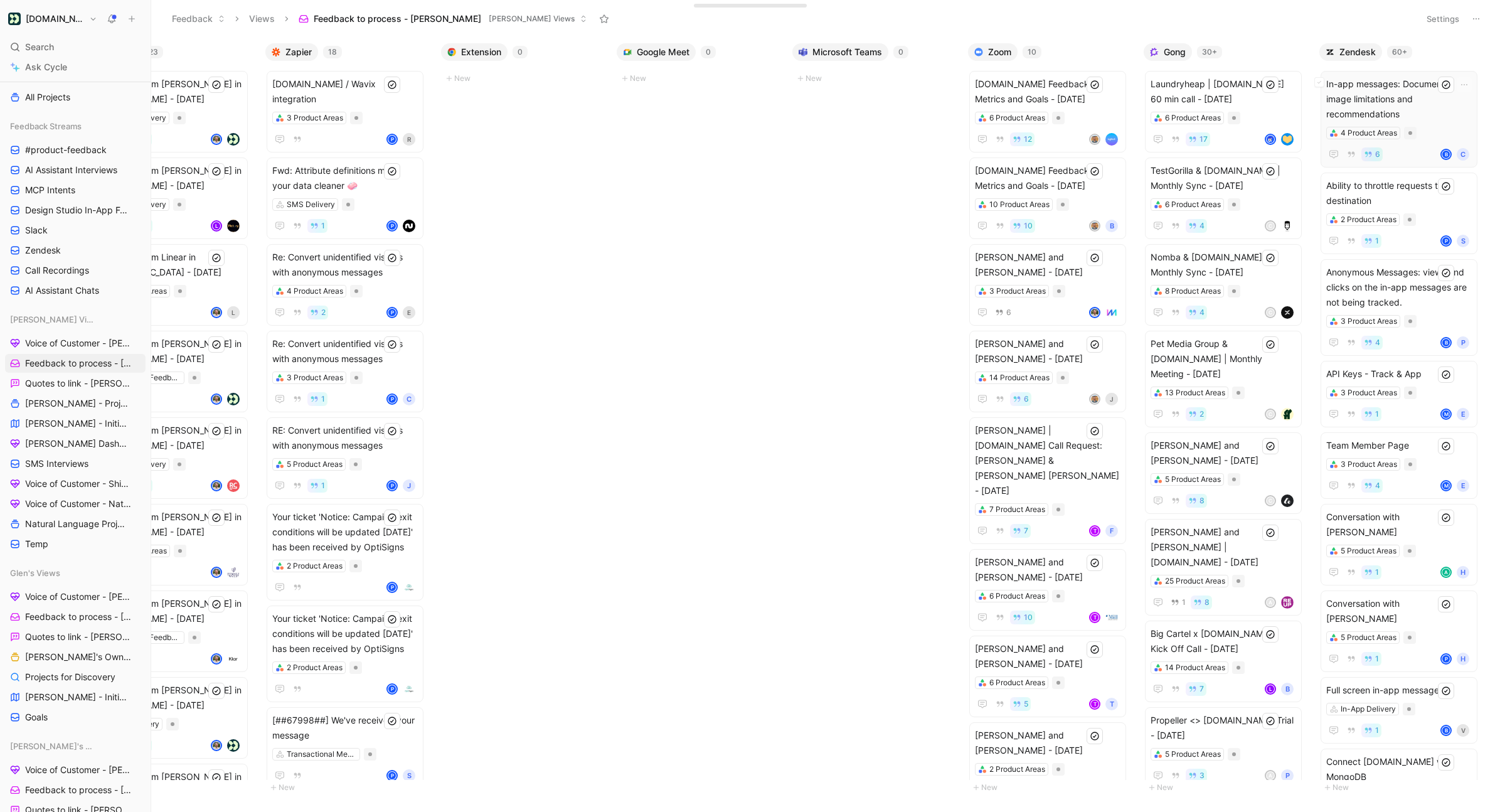
click at [1129, 94] on span "In-app messages: Document image limitations and recommendations" at bounding box center [1399, 98] width 146 height 45
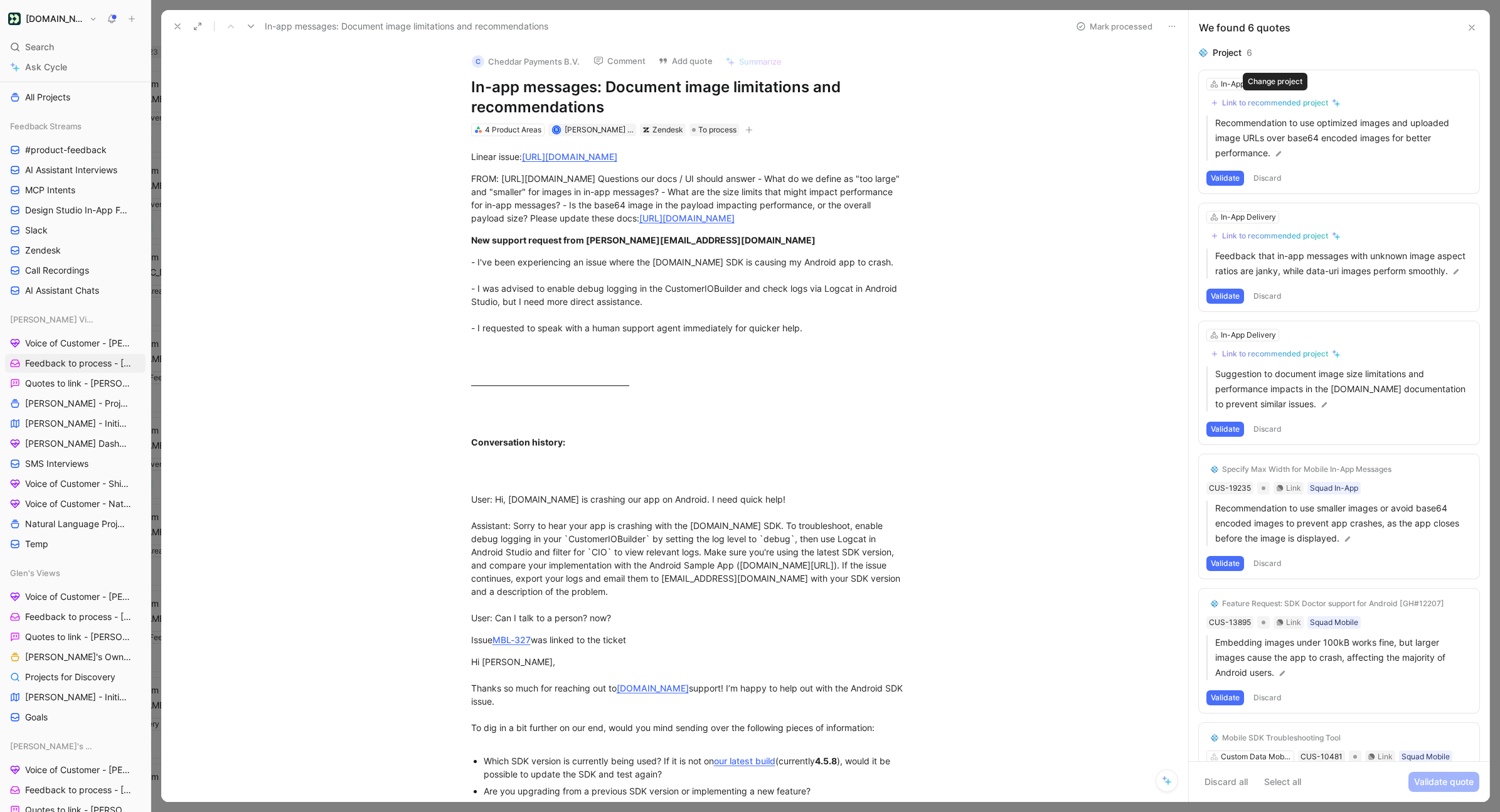
click at [1129, 104] on div "Link to recommended project" at bounding box center [1275, 102] width 106 height 10
click at [1129, 238] on div "Link to recommended project" at bounding box center [1275, 236] width 106 height 10
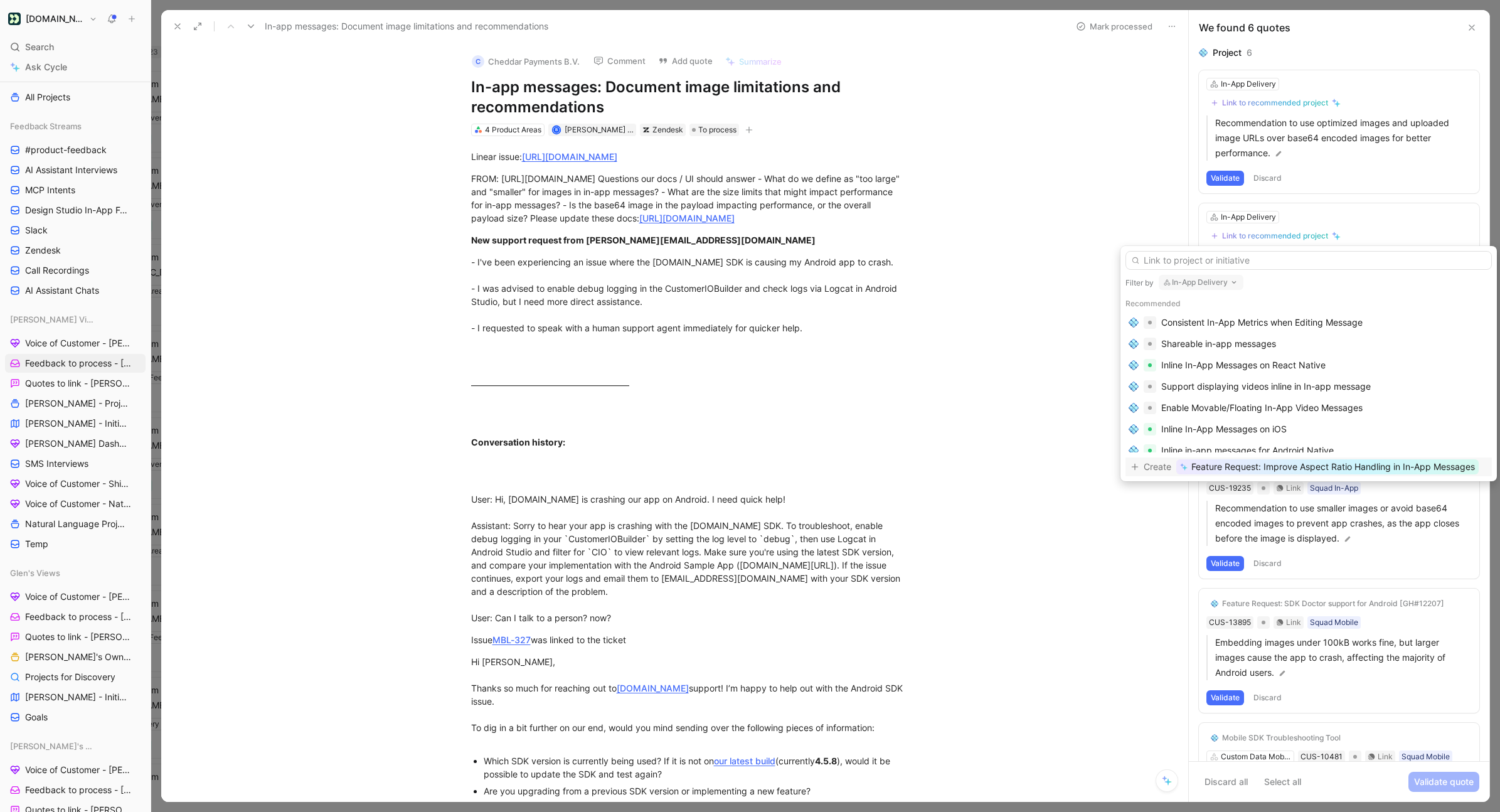
click at [1129, 468] on span "Create" at bounding box center [1157, 467] width 28 height 15
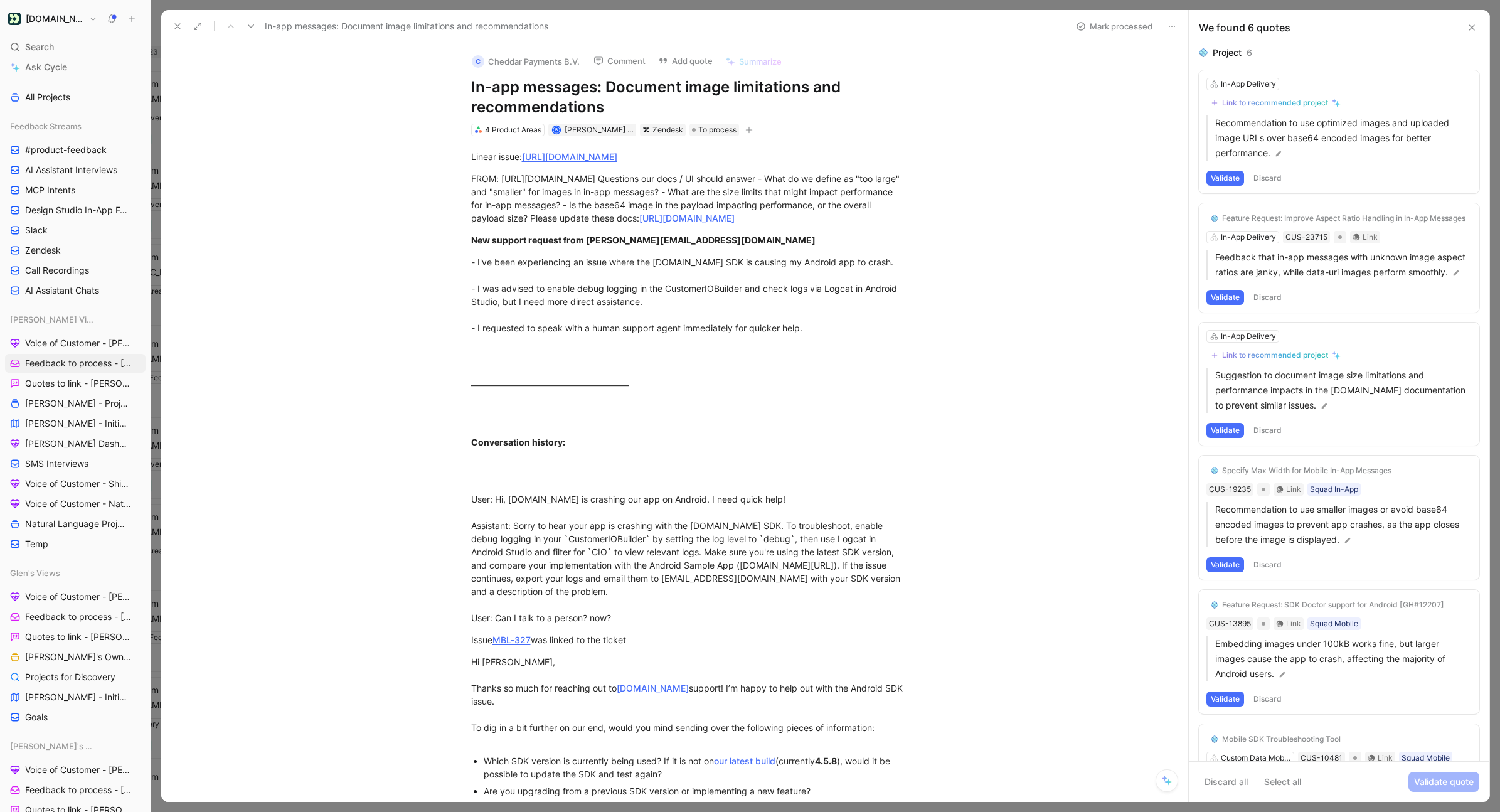
click at [1129, 298] on button "Validate" at bounding box center [1225, 297] width 38 height 15
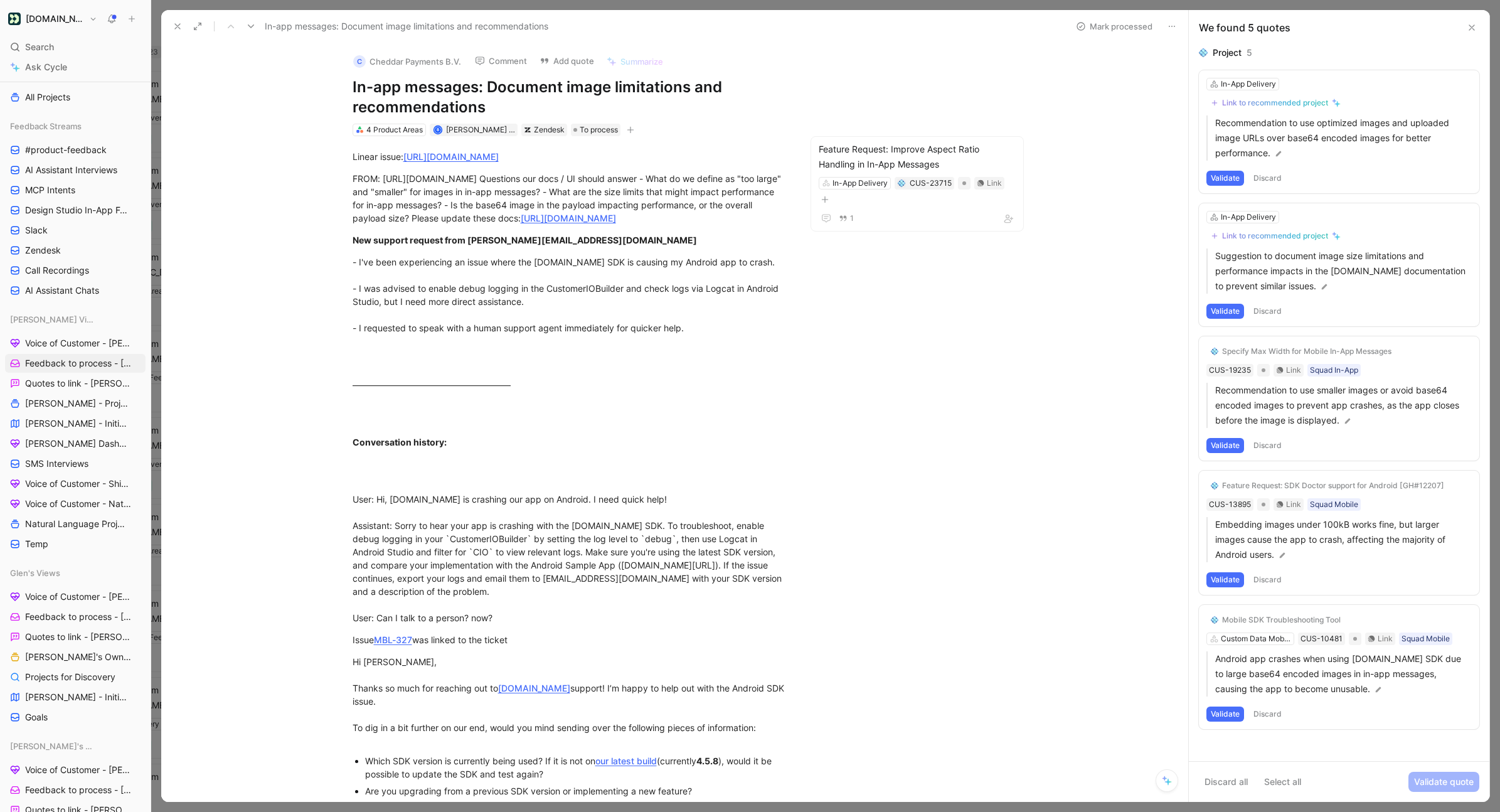
click at [1129, 238] on div "Link to recommended project" at bounding box center [1275, 236] width 106 height 10
click at [1129, 216] on div "In-App Delivery" at bounding box center [1248, 216] width 55 height 13
type input "docu"
click at [1129, 265] on span "mentation" at bounding box center [1254, 264] width 41 height 11
click at [1129, 233] on div "Link to recommended project" at bounding box center [1275, 236] width 106 height 10
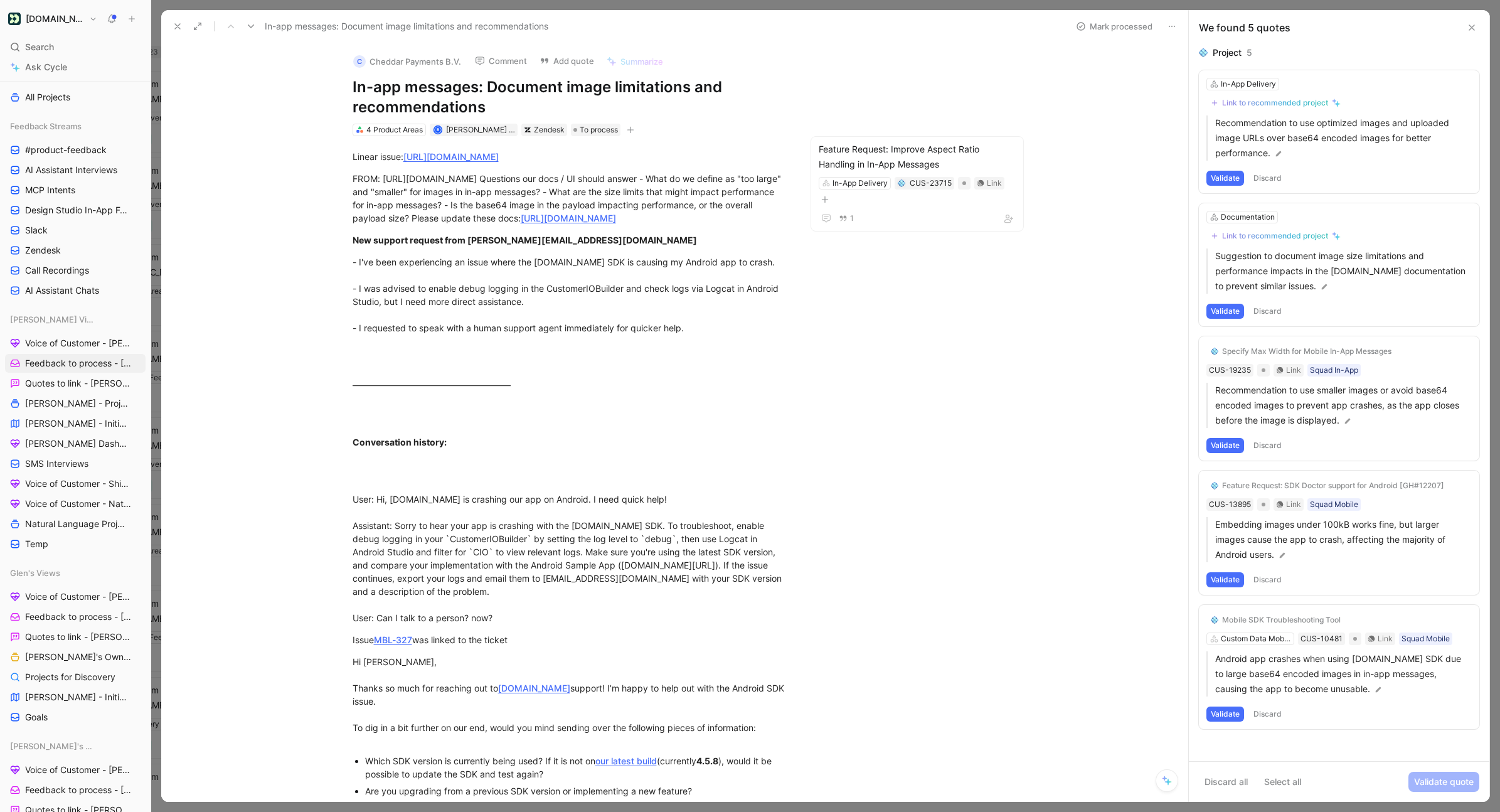
click at [1129, 447] on button "Validate" at bounding box center [1225, 445] width 38 height 15
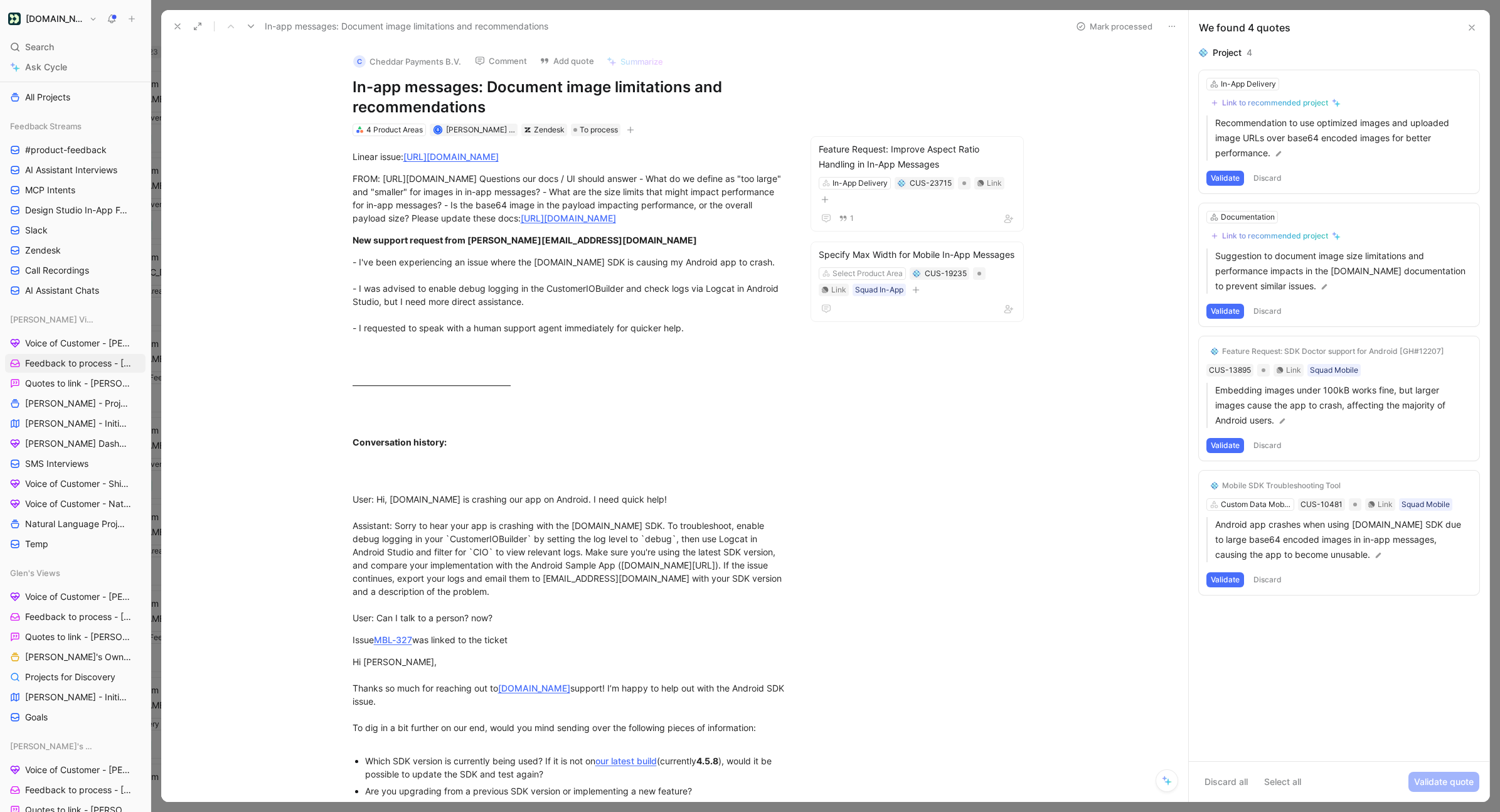
click at [1129, 579] on button "Validate" at bounding box center [1225, 579] width 38 height 15
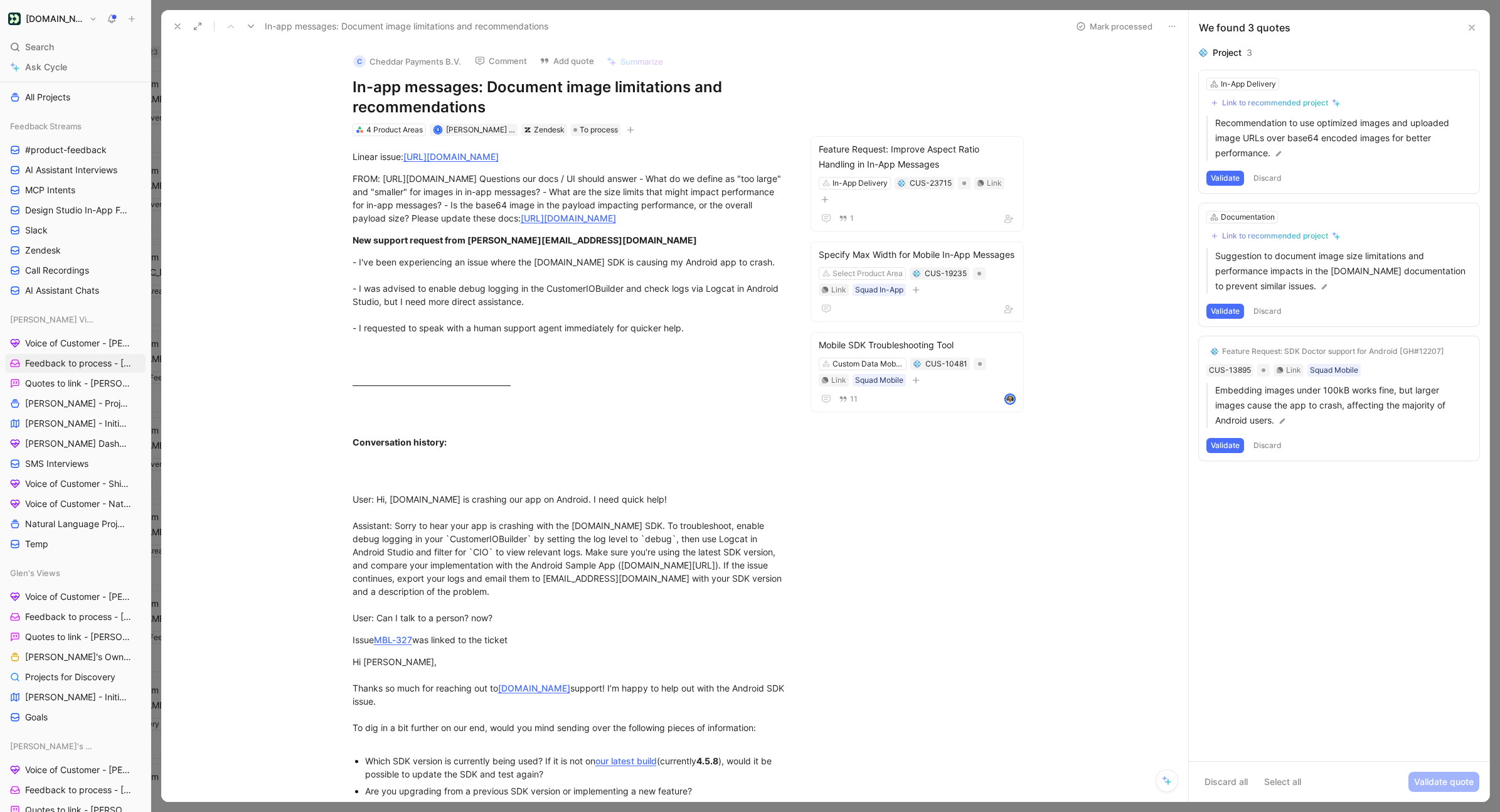
click at [1129, 443] on button "Validate" at bounding box center [1225, 445] width 38 height 15
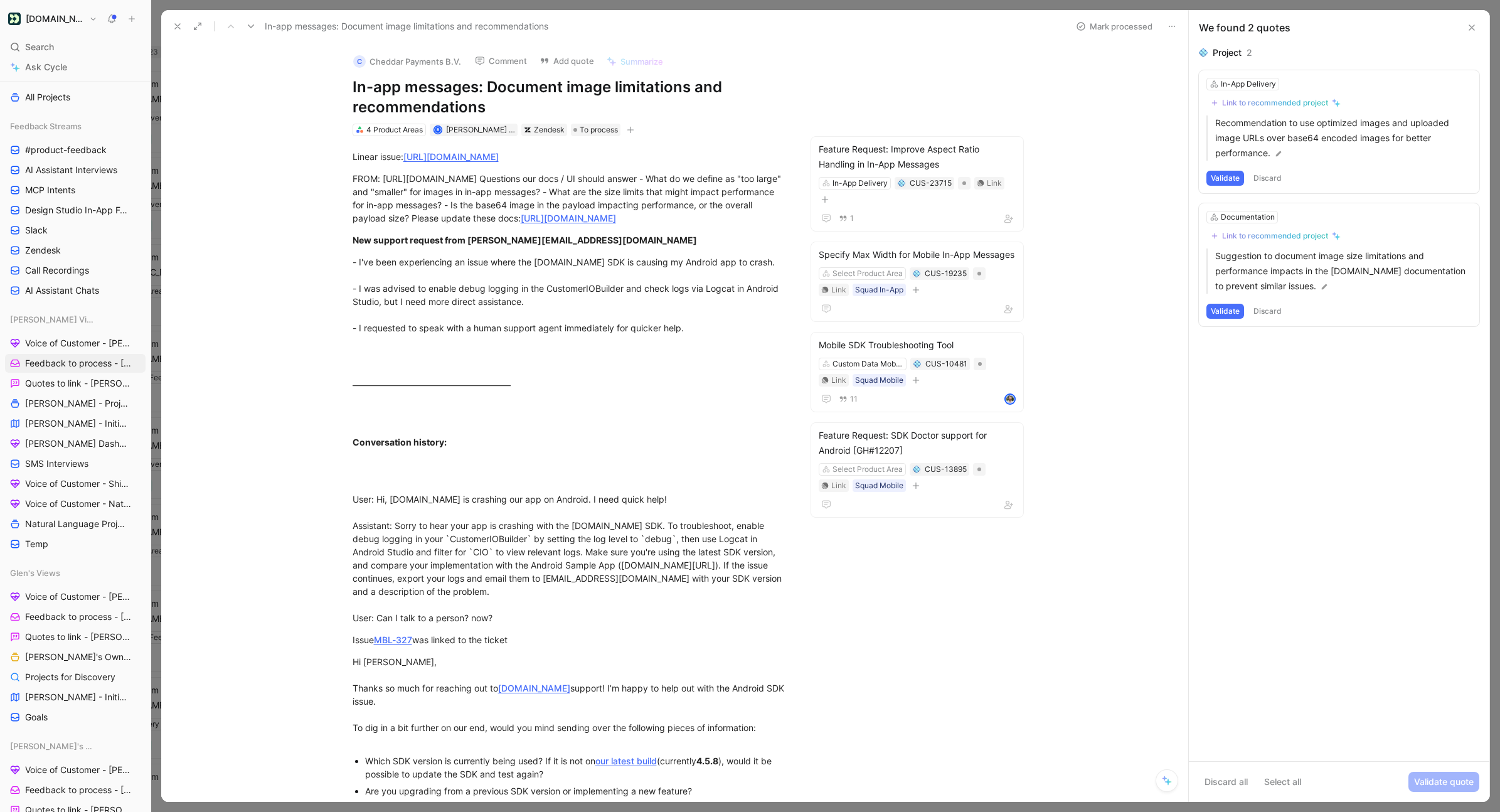
click at [1129, 313] on button "Validate" at bounding box center [1225, 311] width 38 height 15
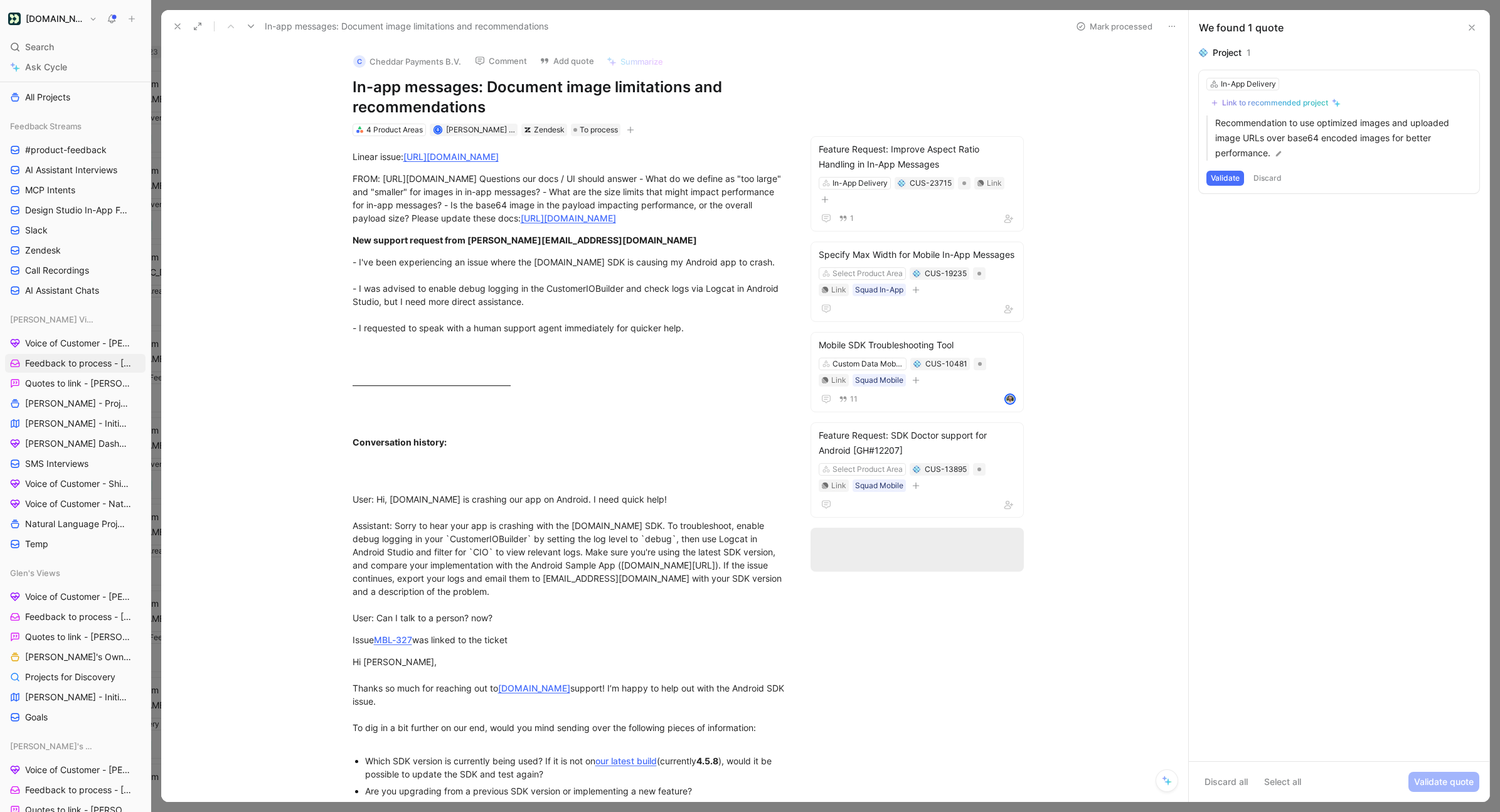
click at [1129, 180] on button "Validate" at bounding box center [1225, 179] width 38 height 15
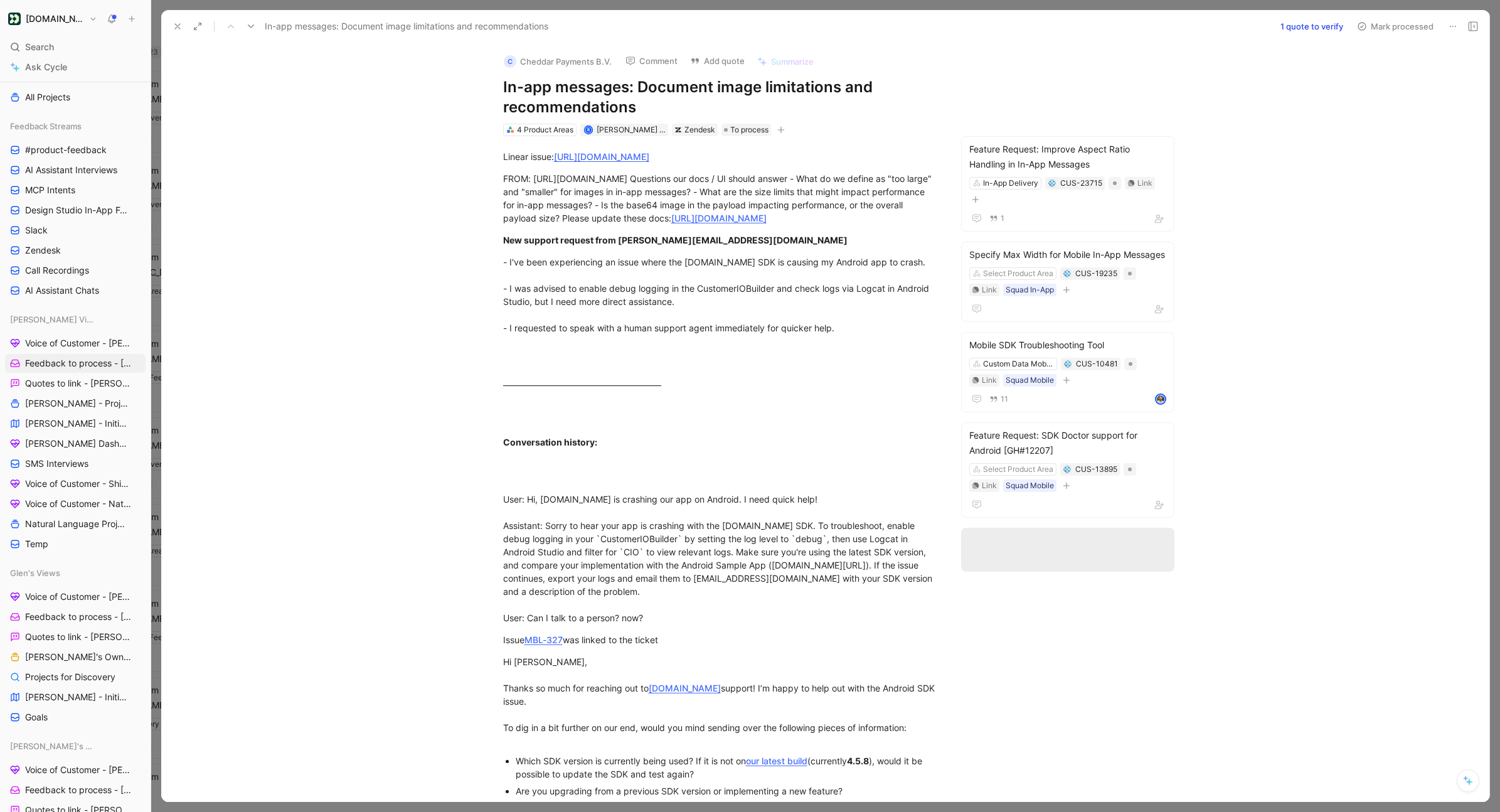
click at [1129, 23] on button "Mark processed" at bounding box center [1395, 26] width 88 height 17
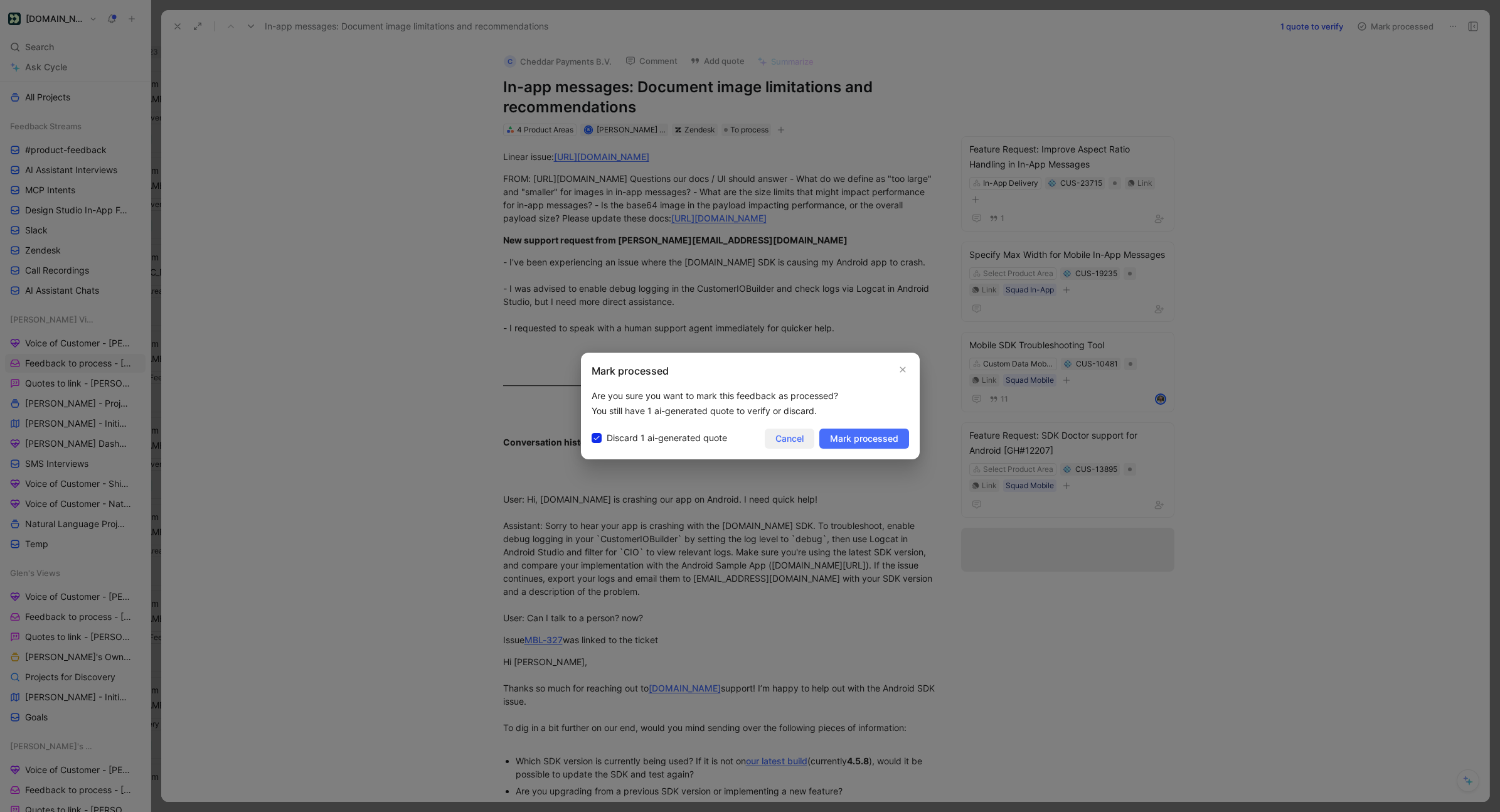
click at [783, 437] on span "Cancel" at bounding box center [789, 438] width 28 height 15
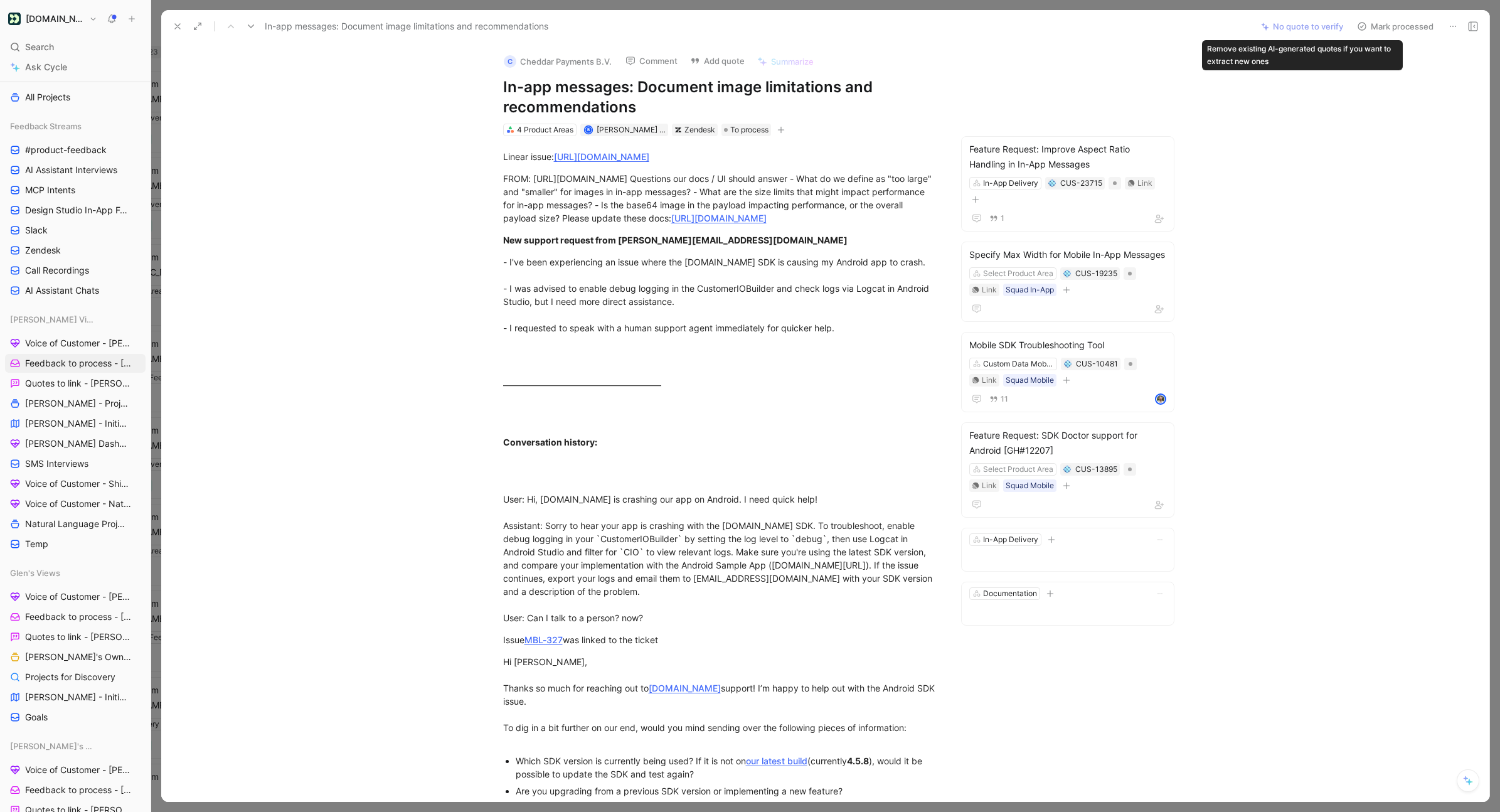
click at [1129, 24] on button "Mark processed" at bounding box center [1395, 26] width 88 height 17
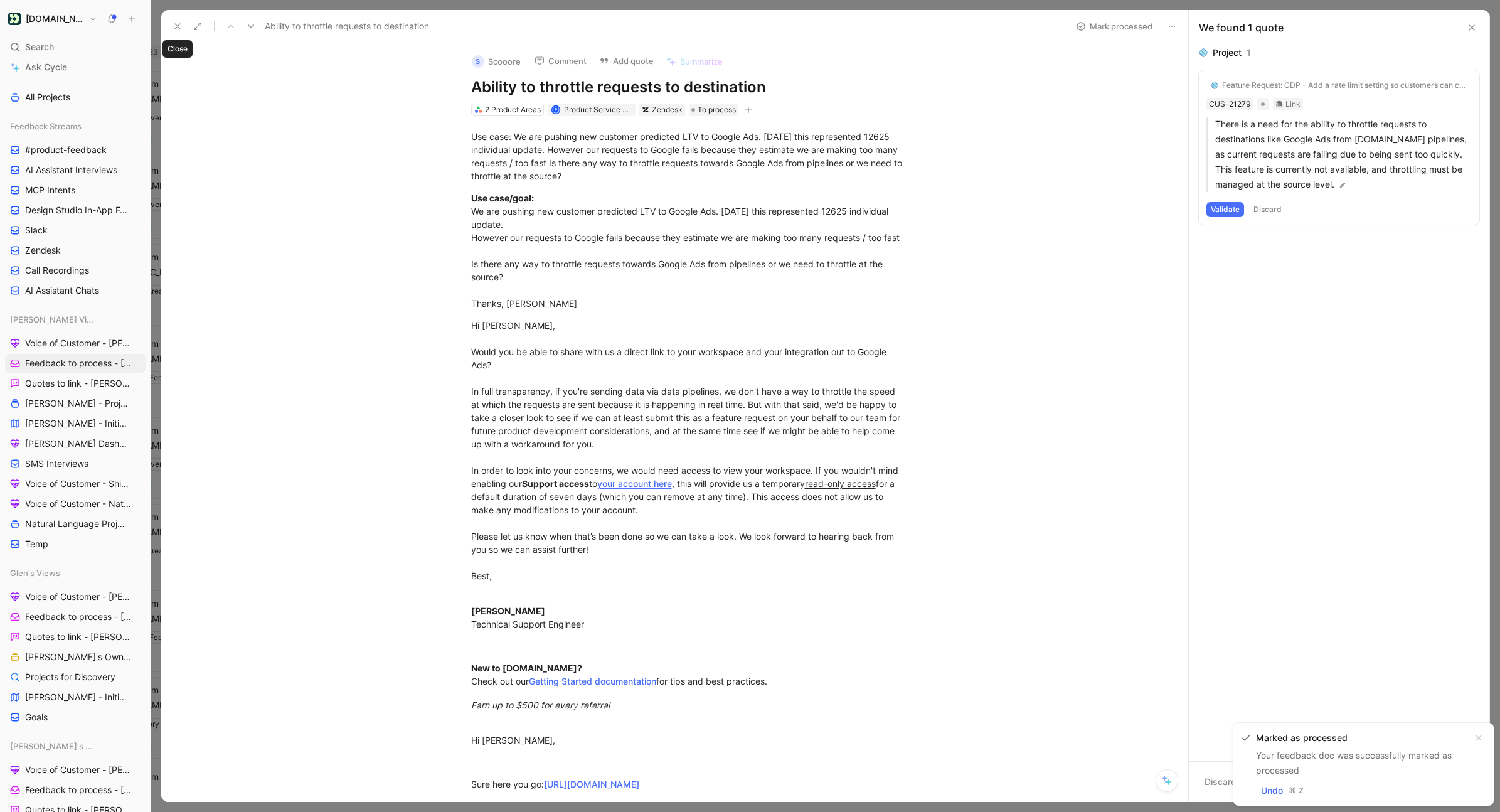
click at [173, 28] on icon at bounding box center [178, 26] width 10 height 10
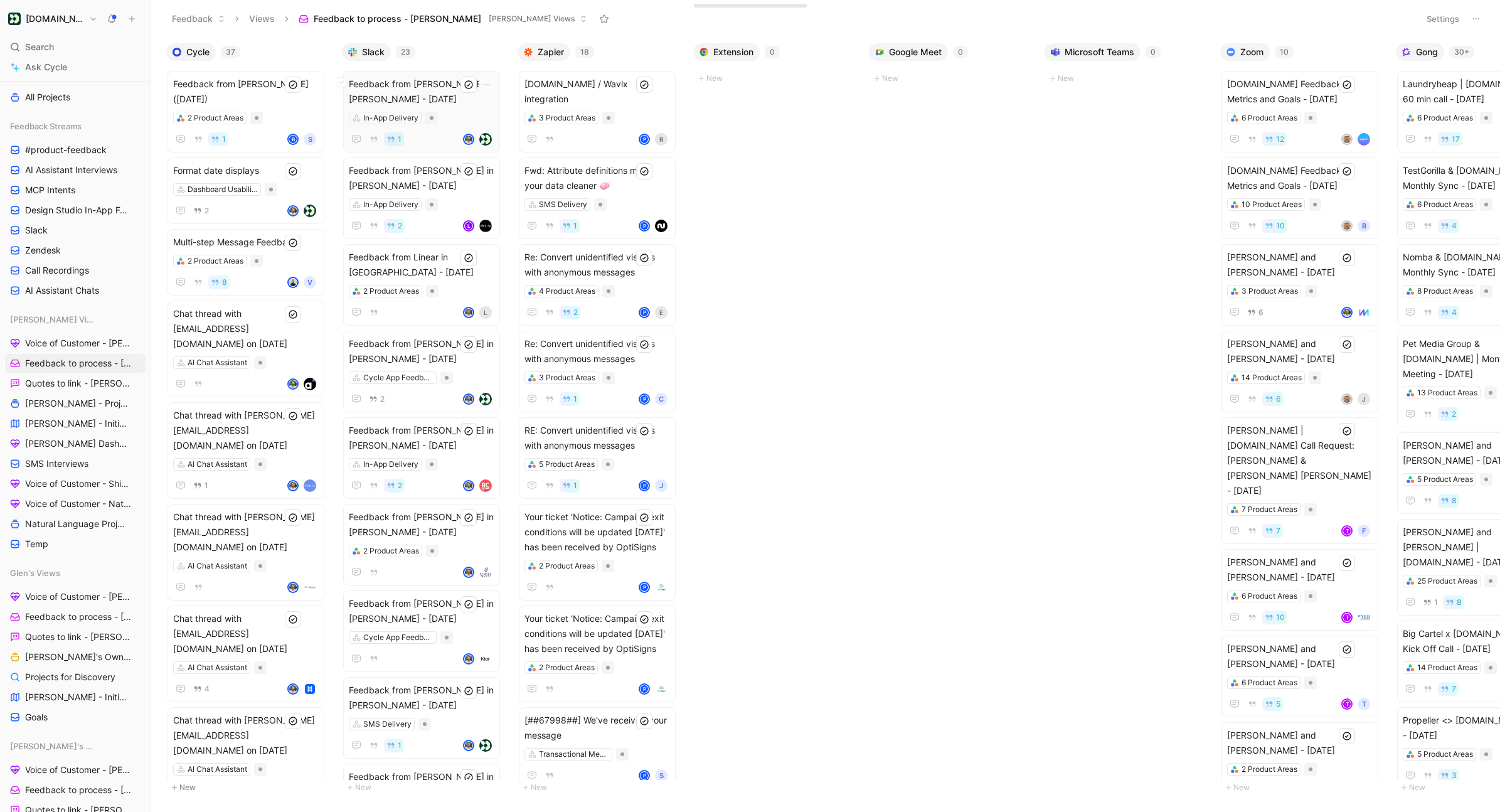
click at [449, 80] on span "Feedback from [PERSON_NAME] in [PERSON_NAME] - [DATE]" at bounding box center [421, 91] width 146 height 30
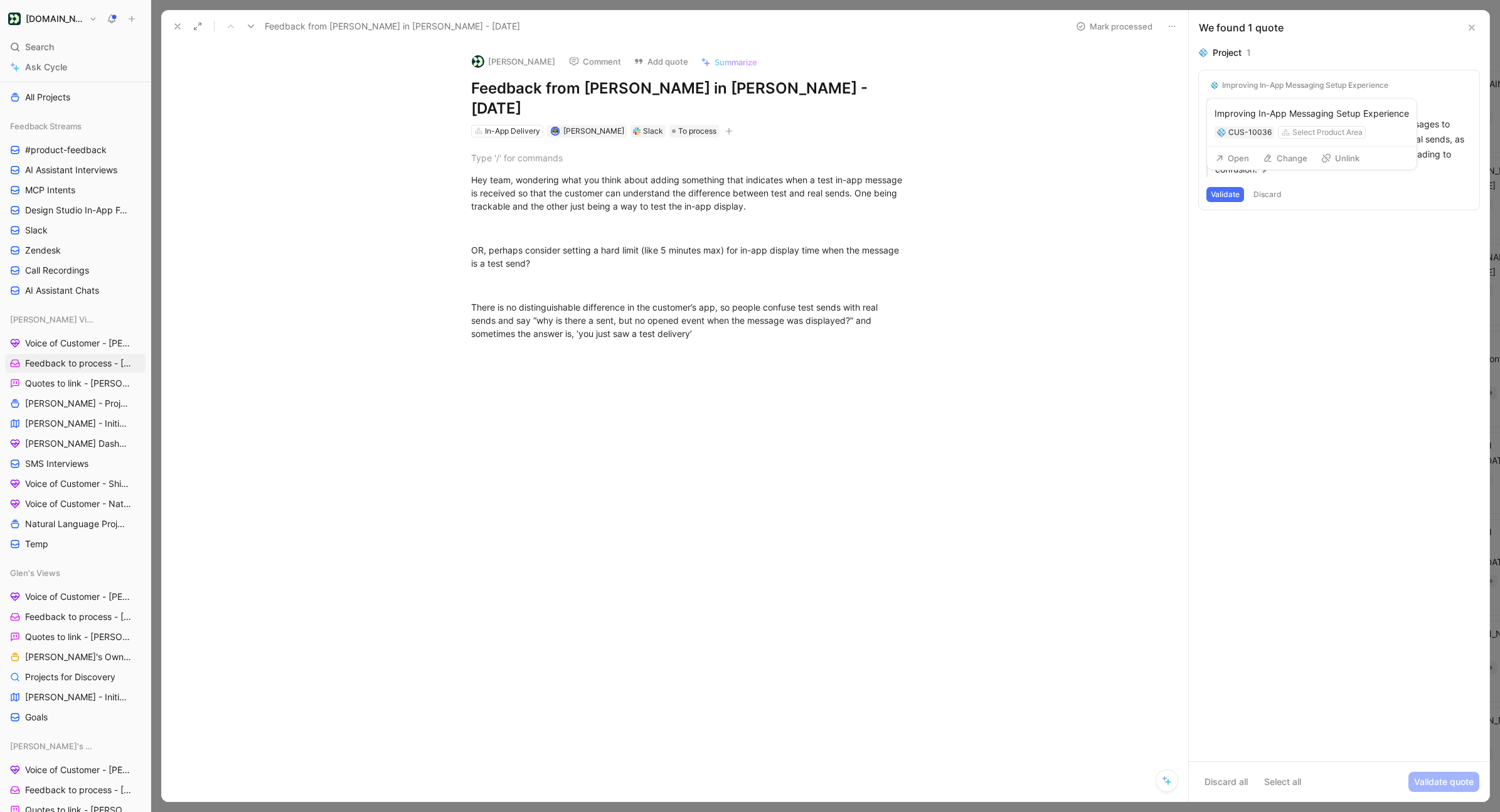
click at [1129, 162] on button "Unlink" at bounding box center [1340, 158] width 49 height 17
click at [1129, 100] on div "Link to recommended project" at bounding box center [1275, 102] width 106 height 10
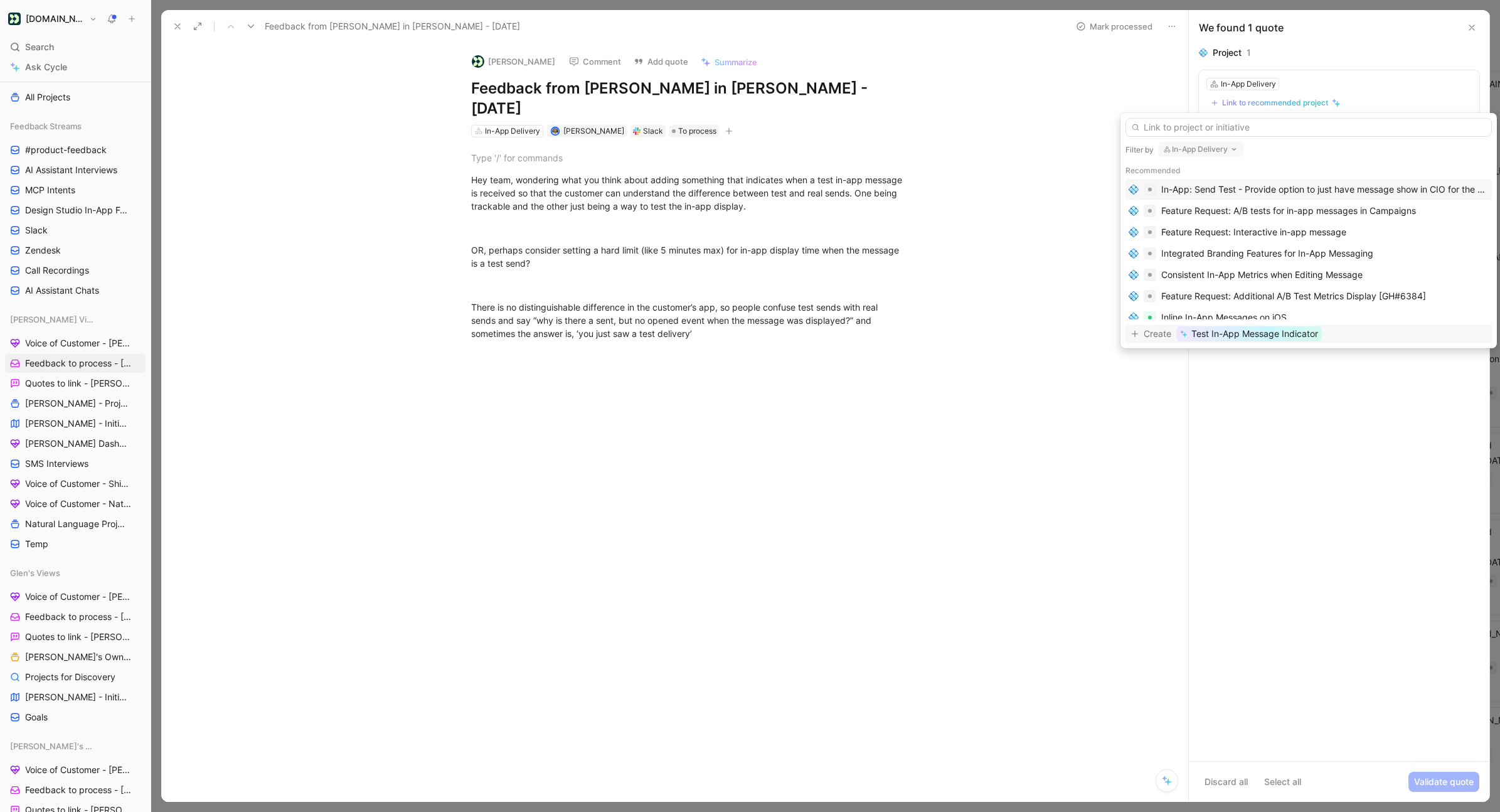
click at [1129, 337] on span "Test In-App Message Indicator" at bounding box center [1255, 334] width 127 height 15
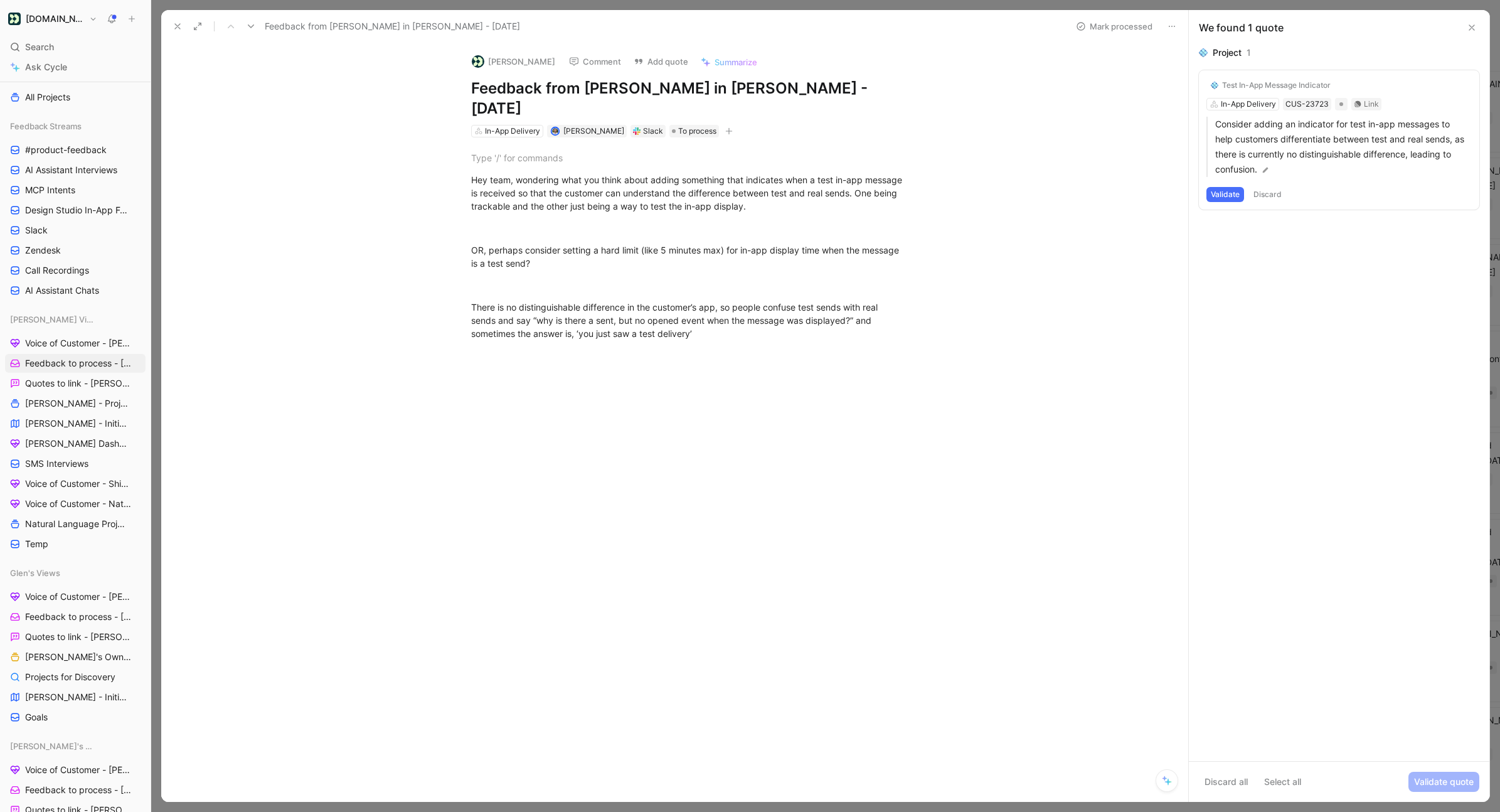
click at [1129, 196] on button "Validate" at bounding box center [1225, 195] width 38 height 15
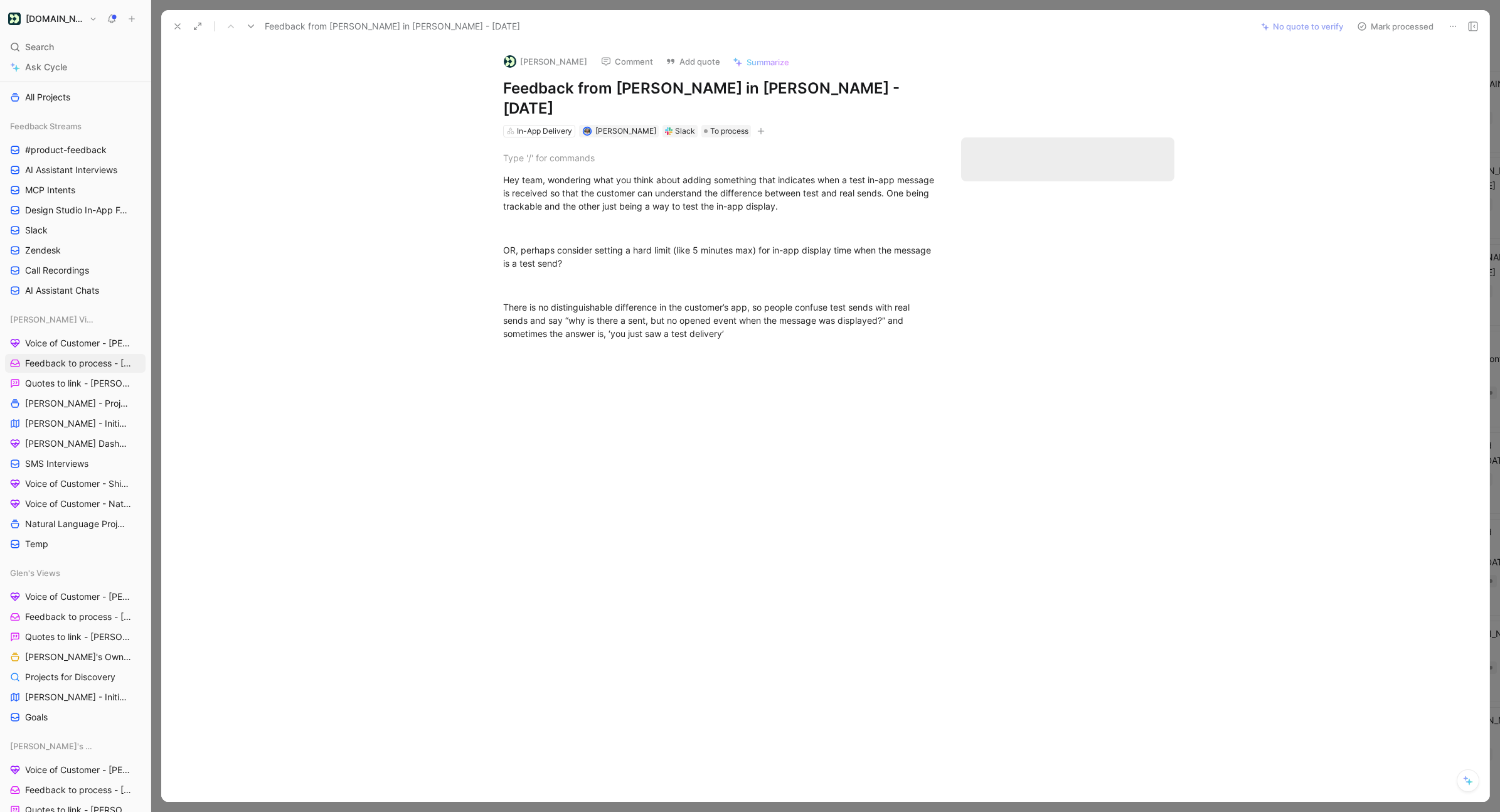
click at [1129, 26] on button "Mark processed" at bounding box center [1395, 26] width 88 height 17
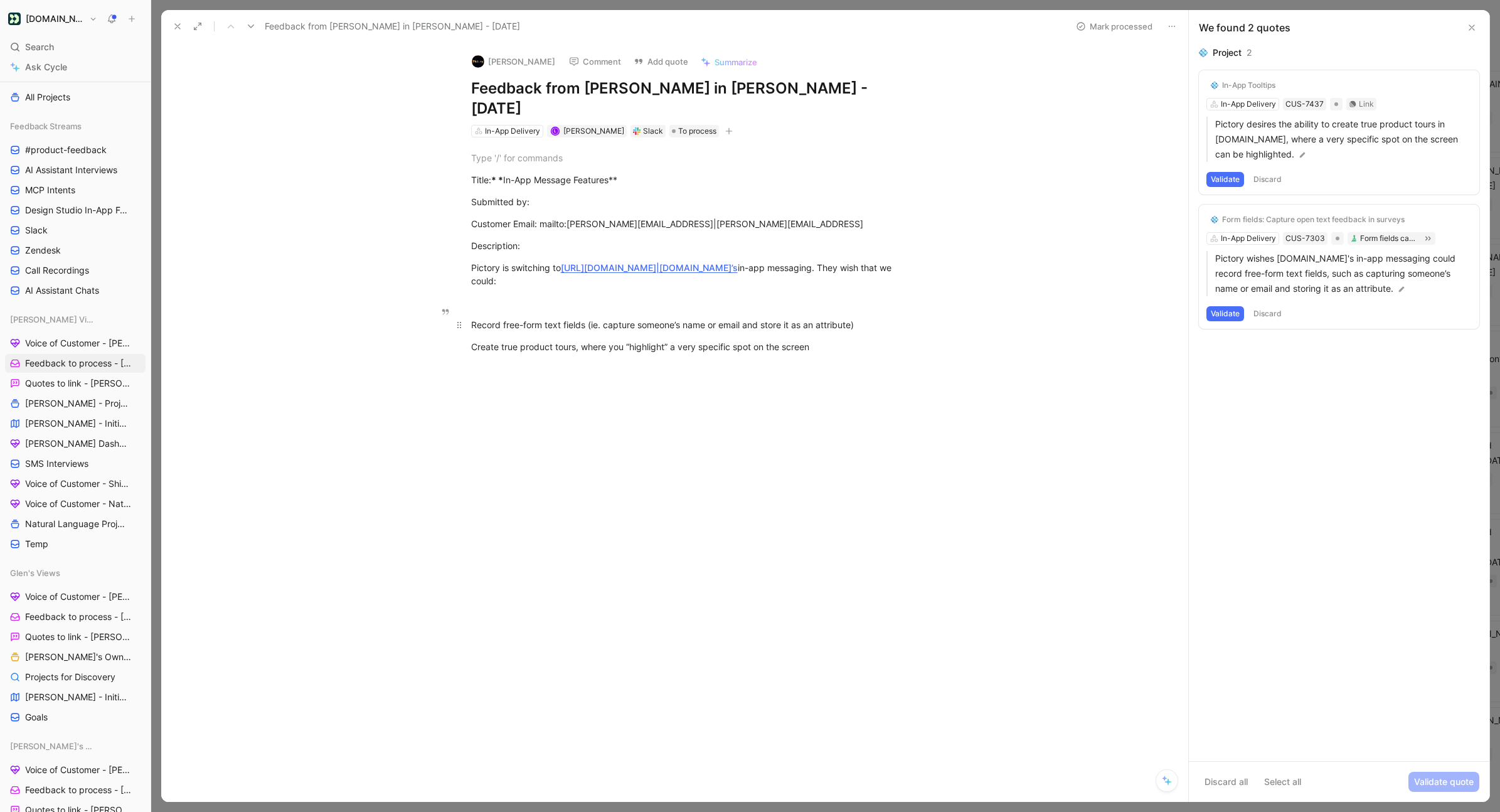
click at [867, 318] on div "Record free-form text fields (ie. capture someone’s name or email and store it …" at bounding box center [689, 324] width 435 height 14
drag, startPoint x: 879, startPoint y: 294, endPoint x: 460, endPoint y: 294, distance: 419.0
click at [460, 314] on p "Record free-form text fields (ie. capture someone’s name or email and store it …" at bounding box center [688, 323] width 482 height 20
click at [495, 294] on button "Quote" at bounding box center [494, 304] width 44 height 20
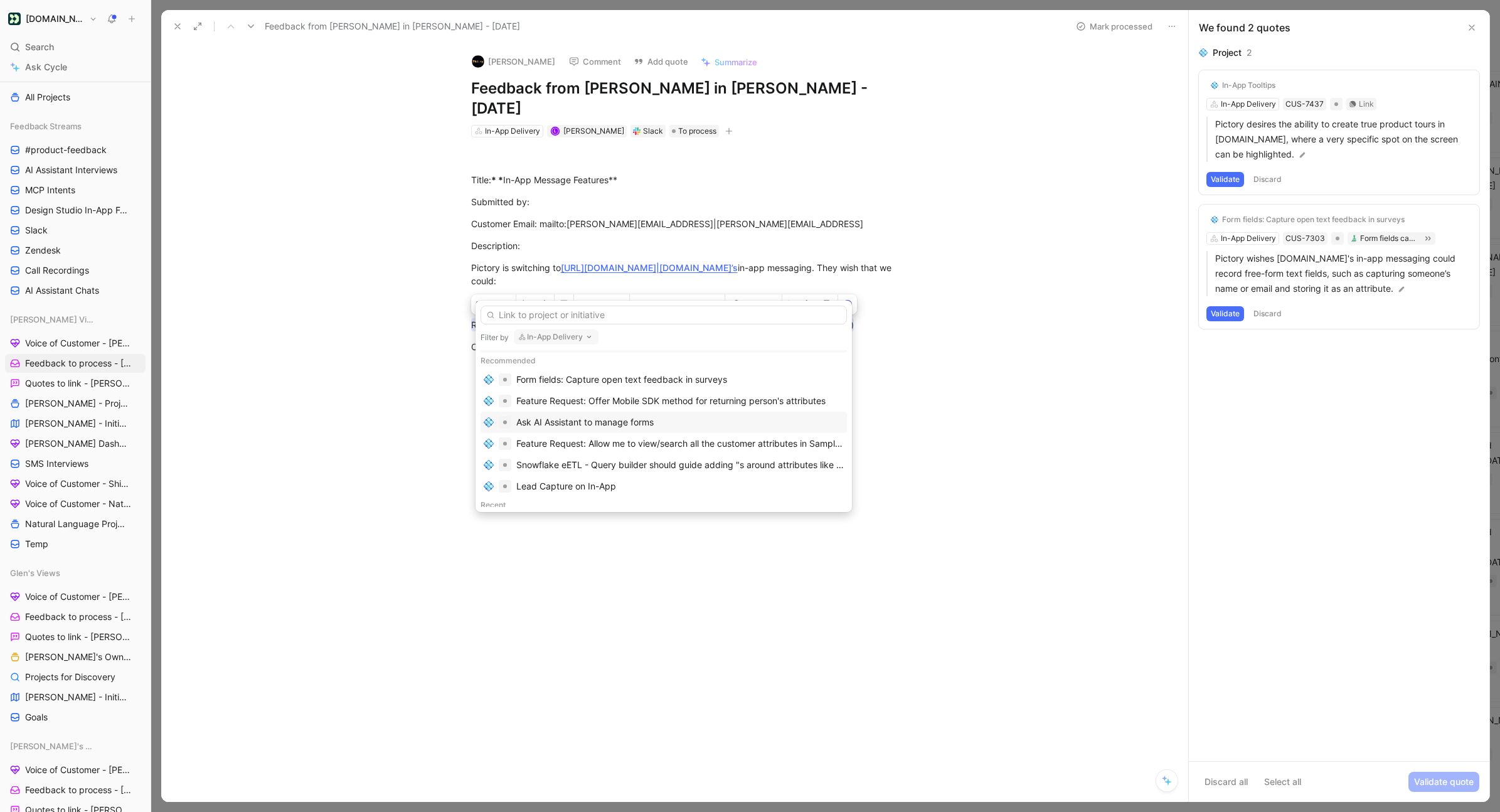
scroll to position [23, 0]
click at [563, 483] on div "Lead Capture on In-App" at bounding box center [566, 482] width 99 height 15
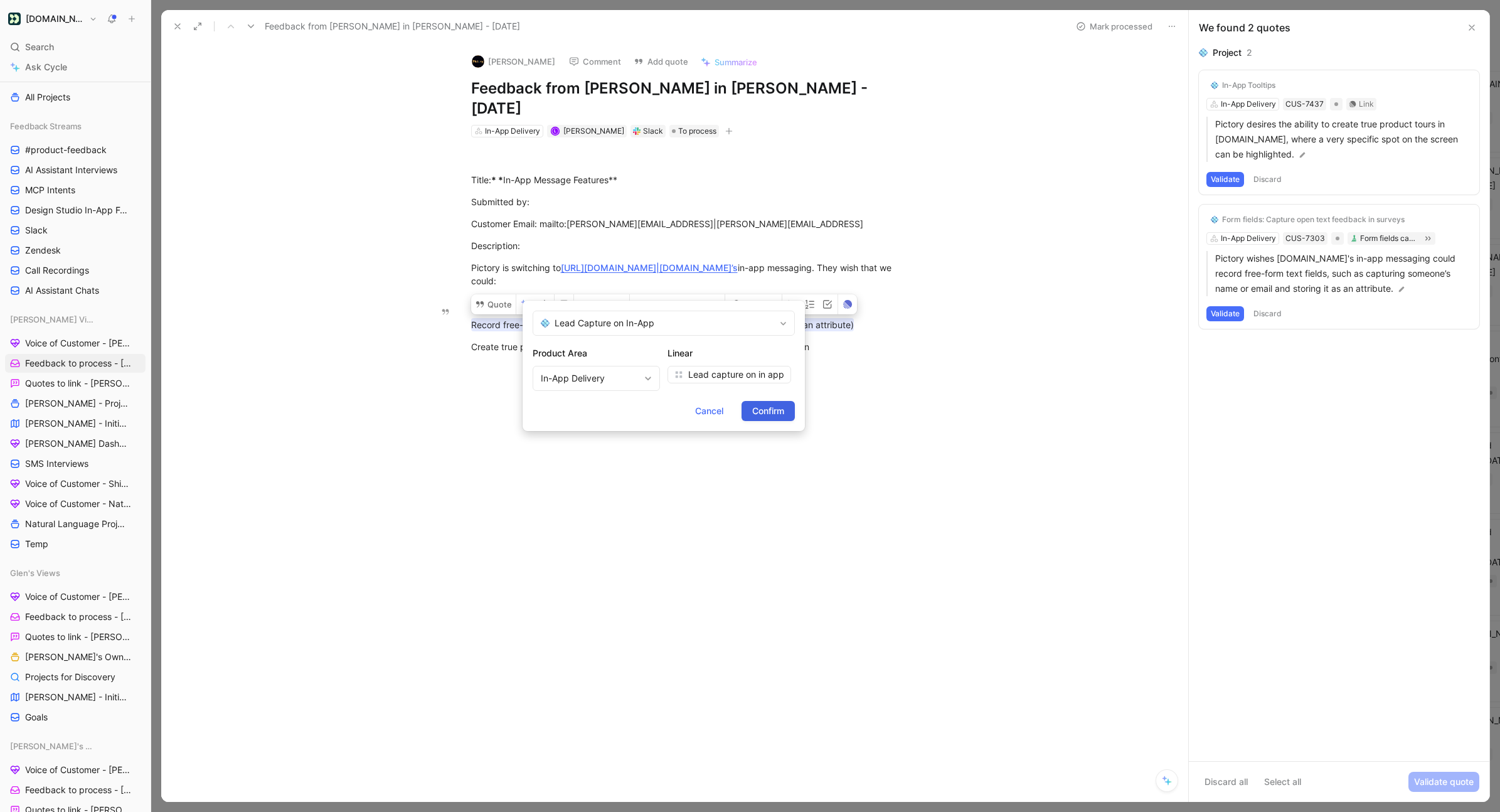
click at [762, 413] on span "Confirm" at bounding box center [768, 411] width 32 height 15
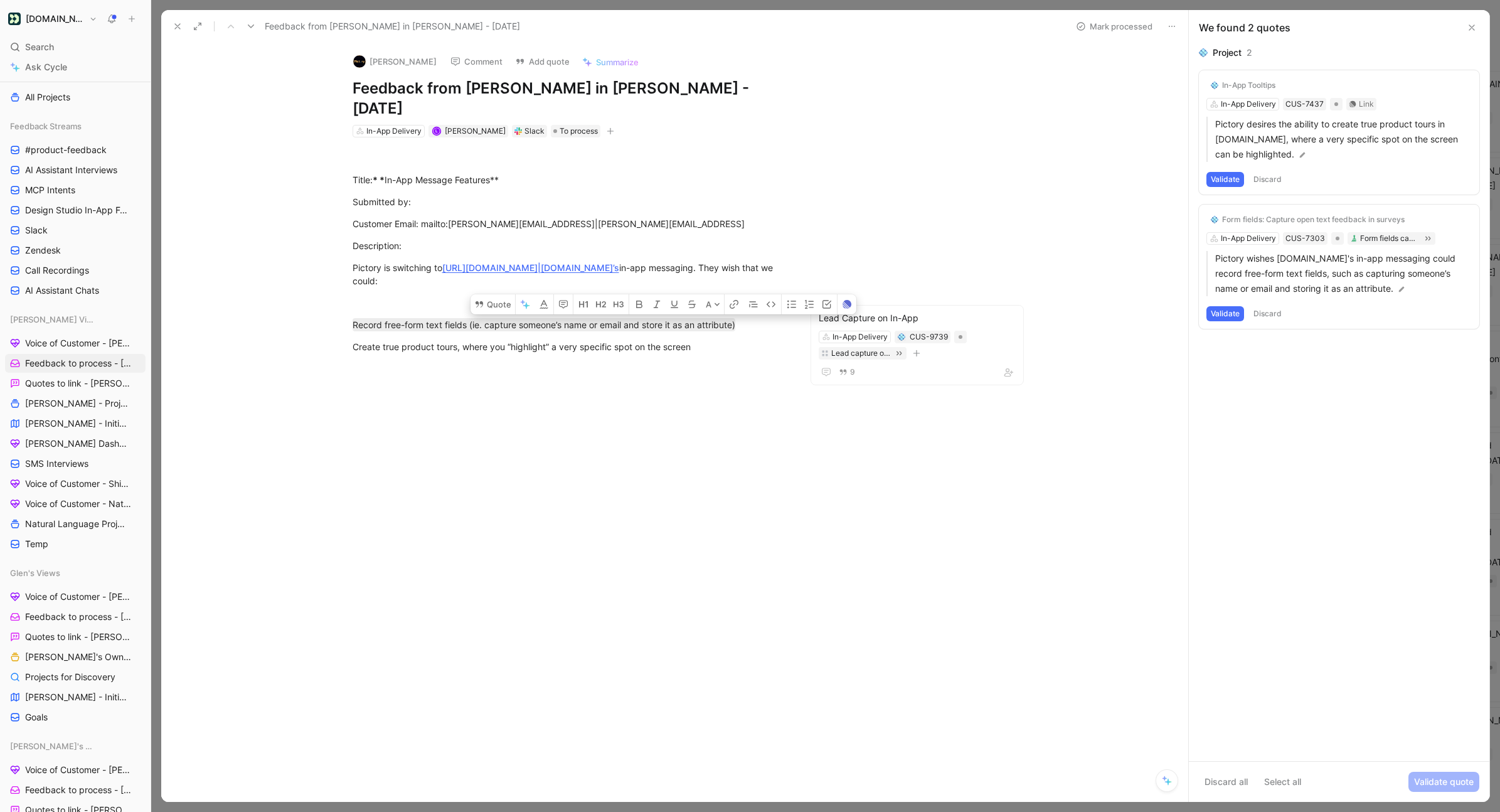
click at [1129, 311] on button "Validate" at bounding box center [1225, 314] width 38 height 15
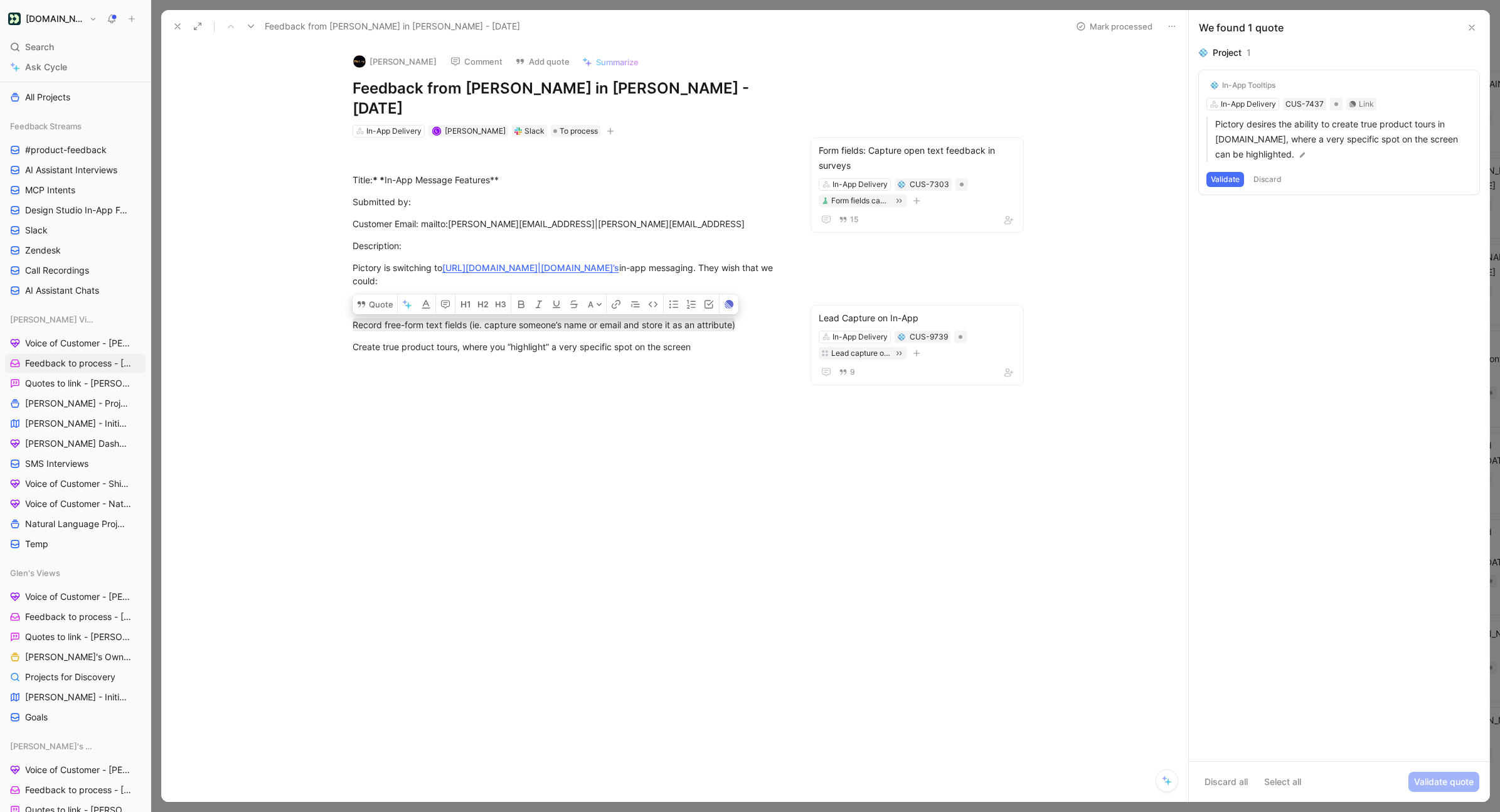
click at [1129, 178] on button "Validate" at bounding box center [1225, 180] width 38 height 15
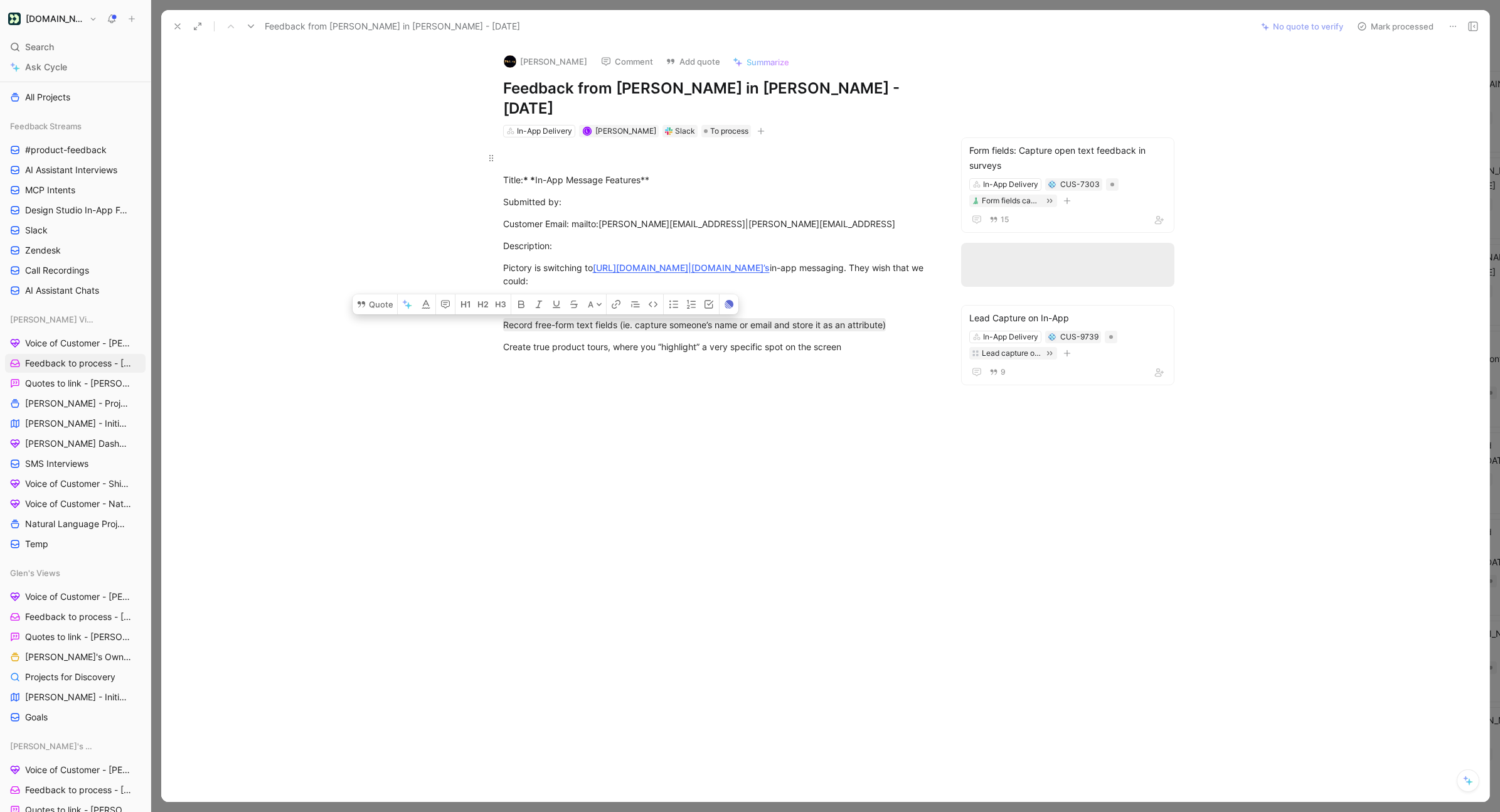
click at [1129, 28] on button "Mark processed" at bounding box center [1395, 26] width 88 height 17
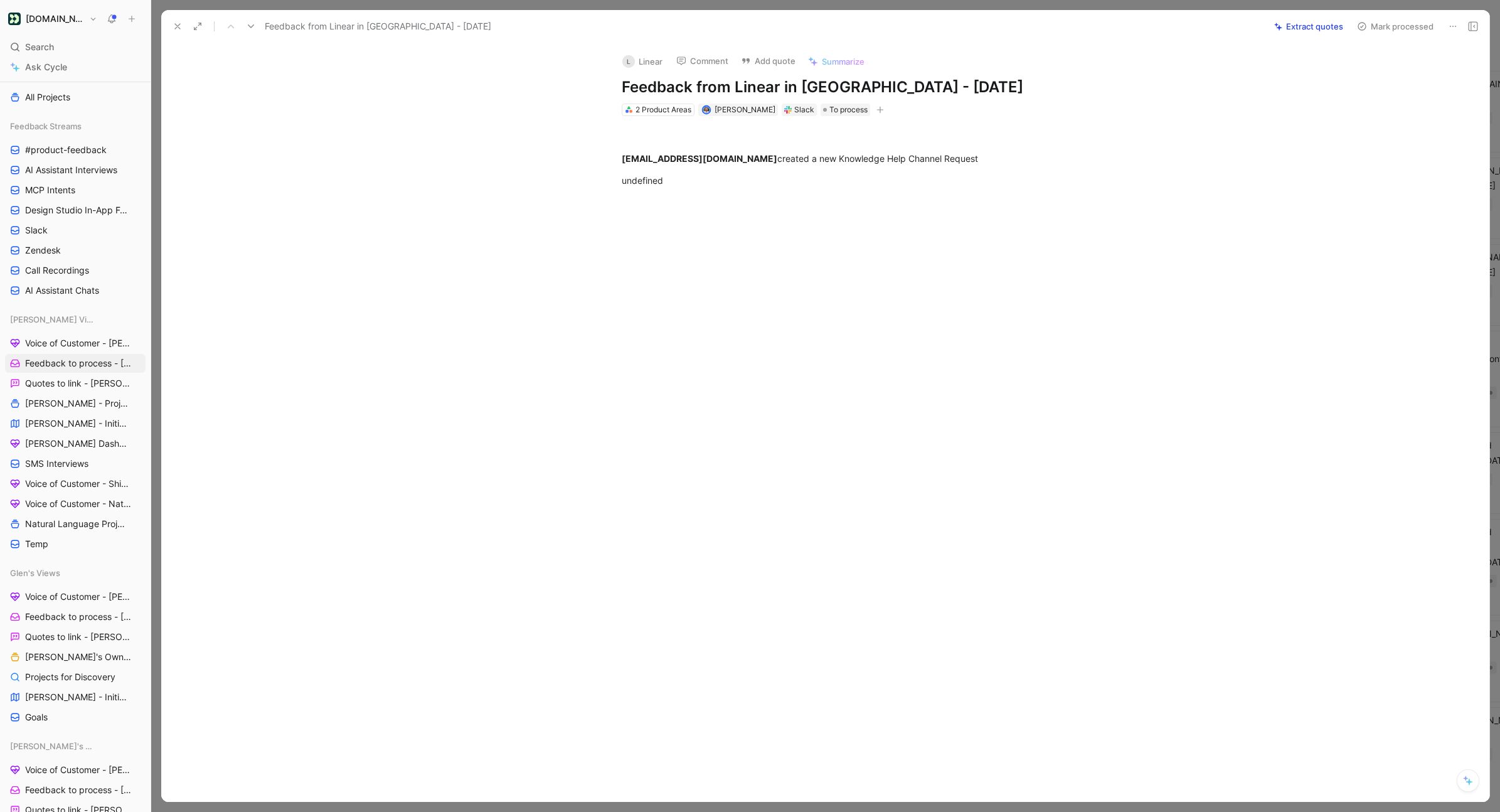
click at [1129, 24] on icon at bounding box center [1453, 26] width 10 height 10
click at [1129, 69] on div "Delete" at bounding box center [1420, 71] width 73 height 15
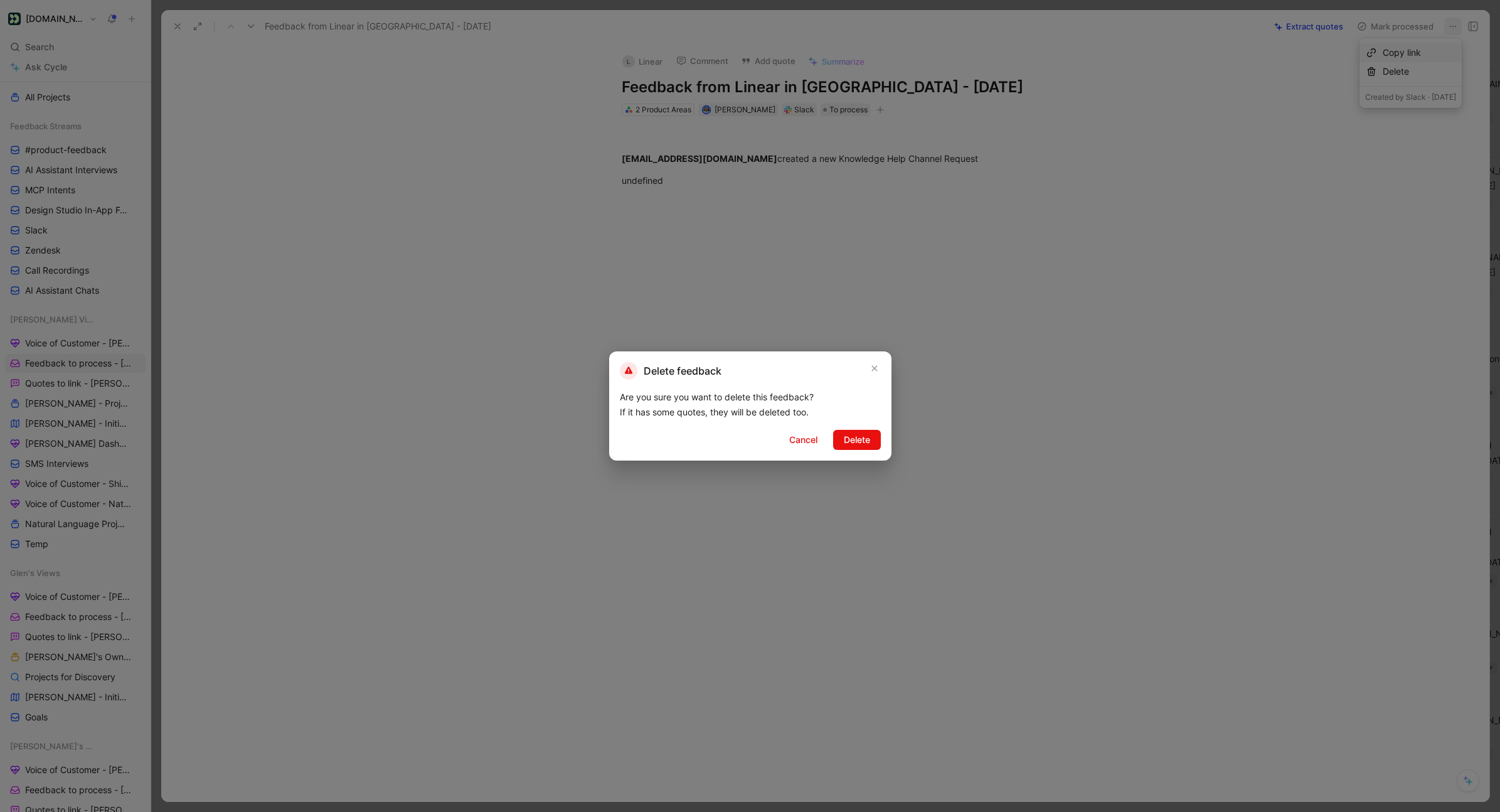
click at [850, 429] on div "Delete feedback Are you sure you want to delete this feedback? If it has some q…" at bounding box center [750, 406] width 282 height 109
click at [850, 443] on span "Delete" at bounding box center [857, 440] width 26 height 15
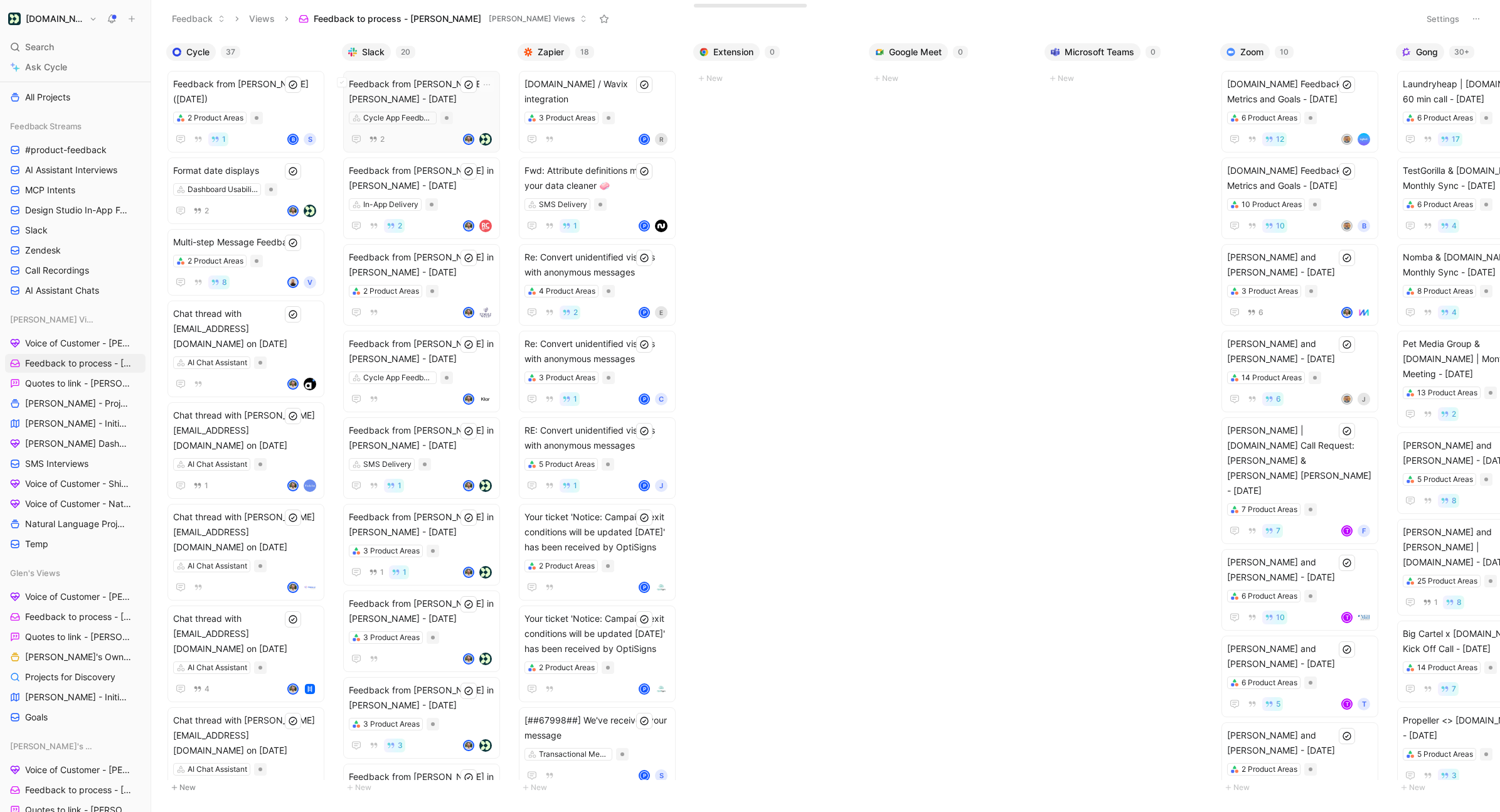
click at [458, 110] on div "Feedback from [PERSON_NAME] in [PERSON_NAME] - [DATE] Cycle App Feedback 2" at bounding box center [421, 111] width 146 height 70
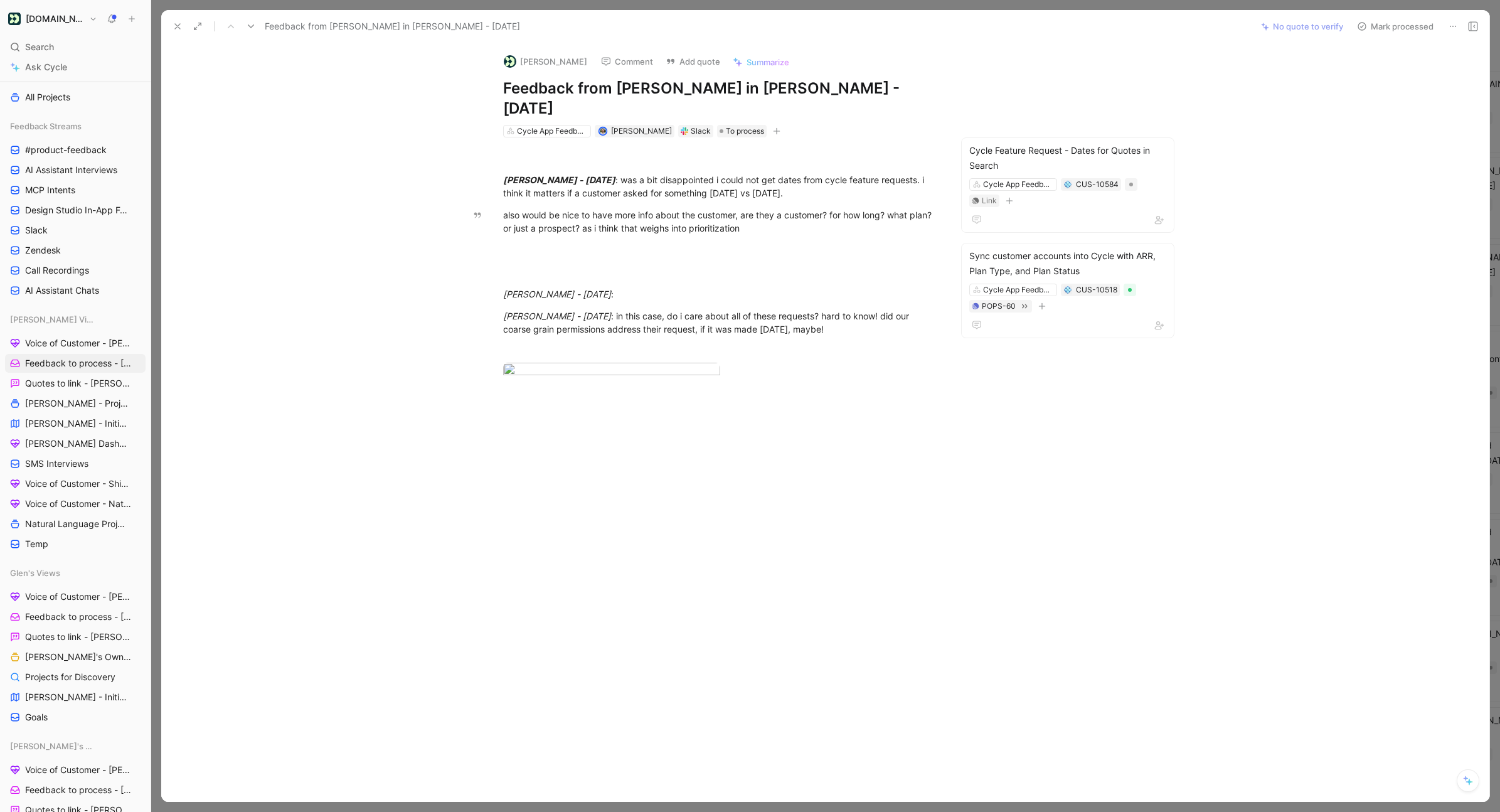
click at [722, 209] on div "also would be nice to have more info about the customer, are they a customer? f…" at bounding box center [721, 221] width 435 height 26
click at [853, 173] on div "[PERSON_NAME] - [DATE] : was a bit disappointed i could not get dates from cycl…" at bounding box center [721, 185] width 435 height 26
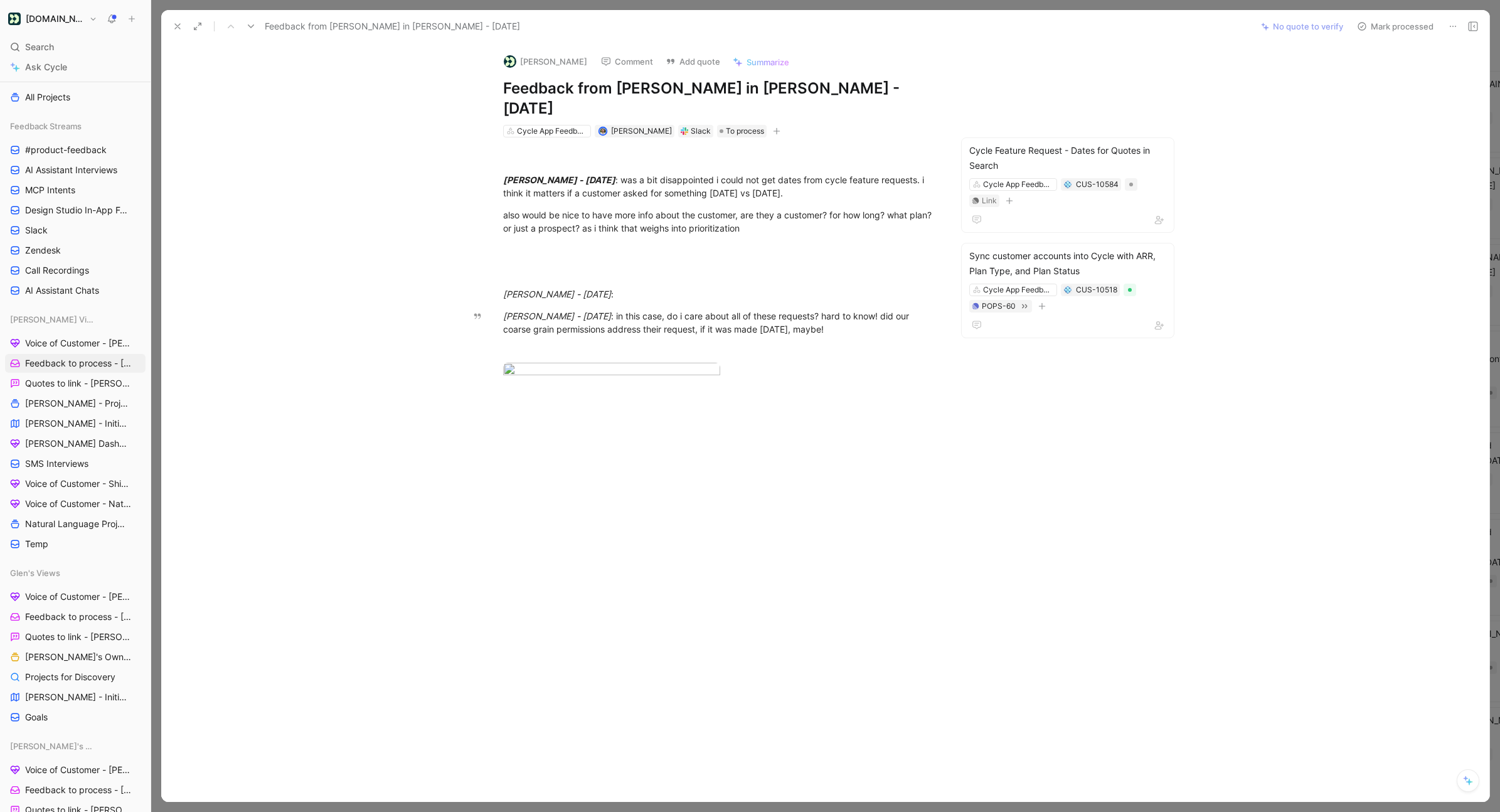
click at [1129, 24] on button "Mark processed" at bounding box center [1395, 26] width 88 height 17
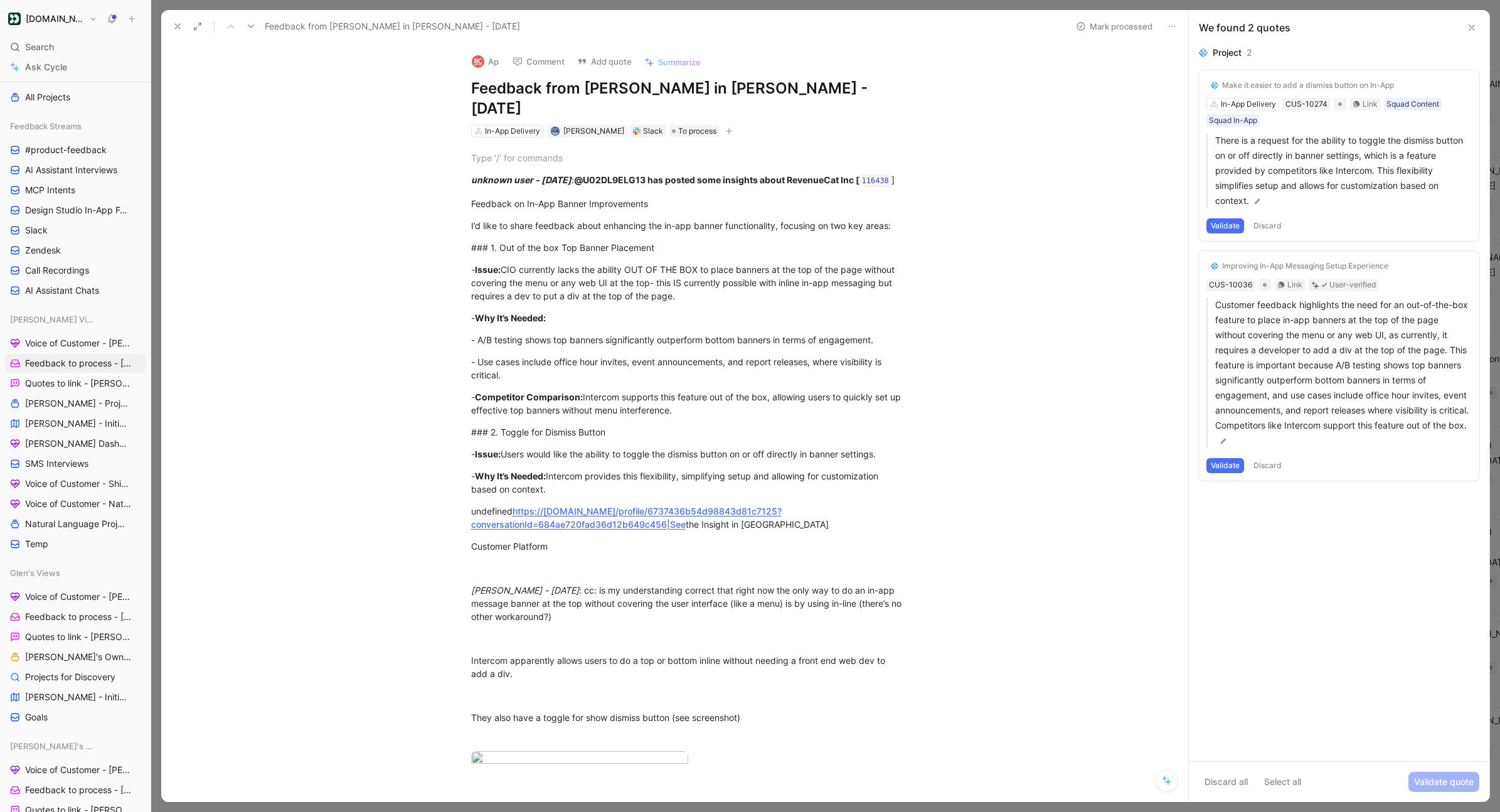
click at [1129, 229] on button "Validate" at bounding box center [1225, 226] width 38 height 15
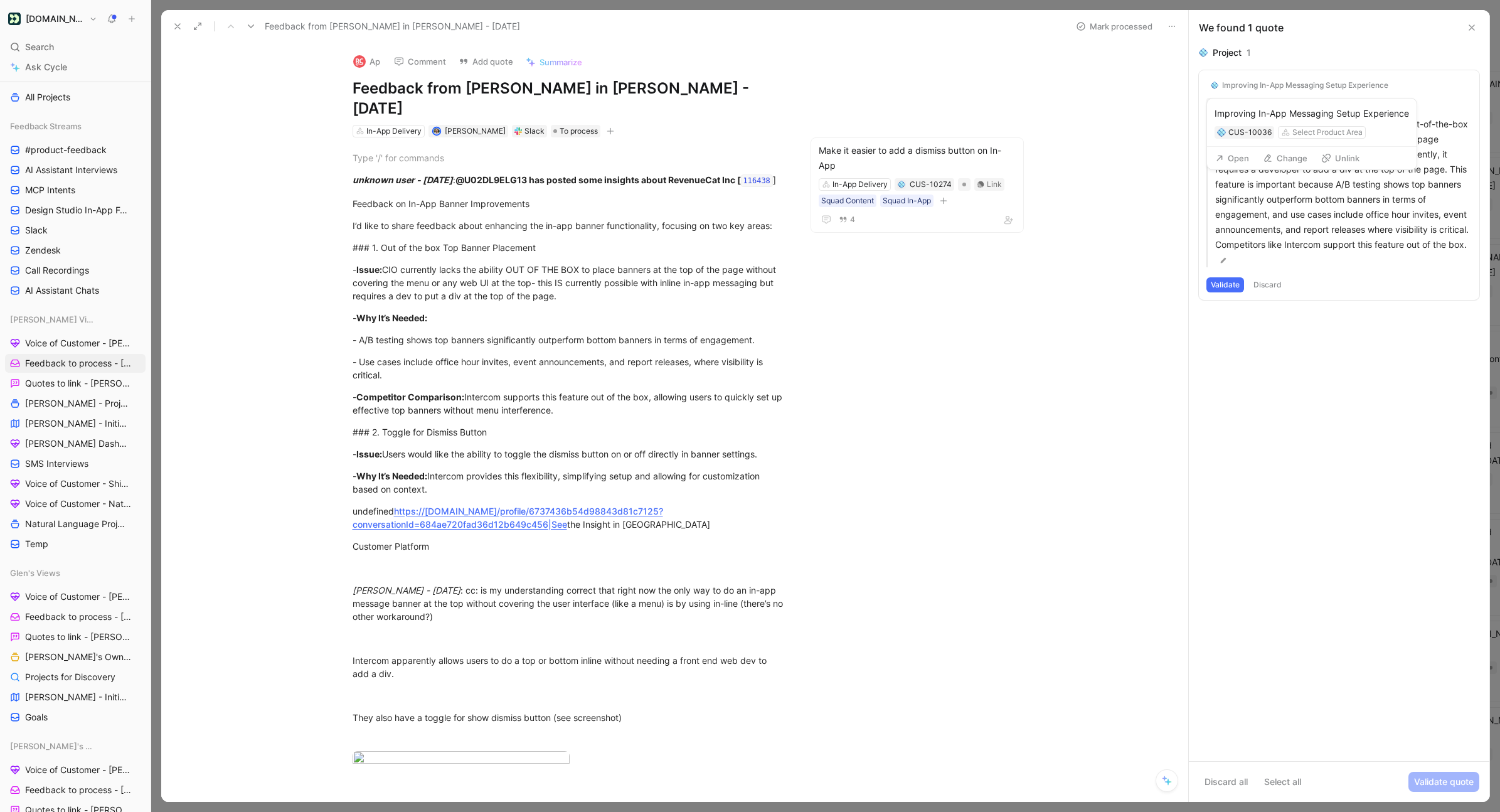
click at [1129, 91] on button "Improving In-App Messaging Setup Experience" at bounding box center [1299, 86] width 186 height 15
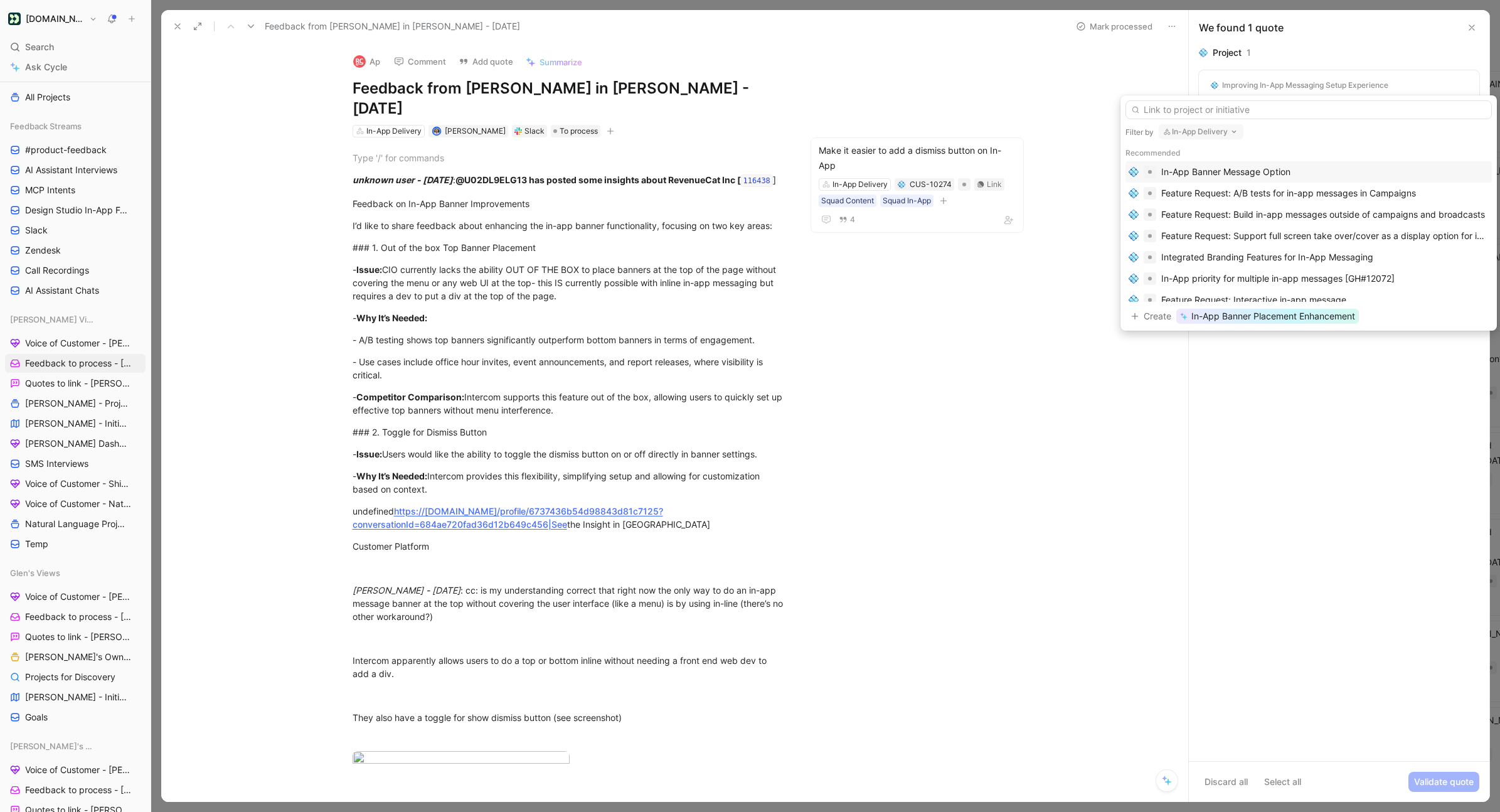
click at [1129, 173] on div "In-App Banner Message Option" at bounding box center [1226, 172] width 129 height 15
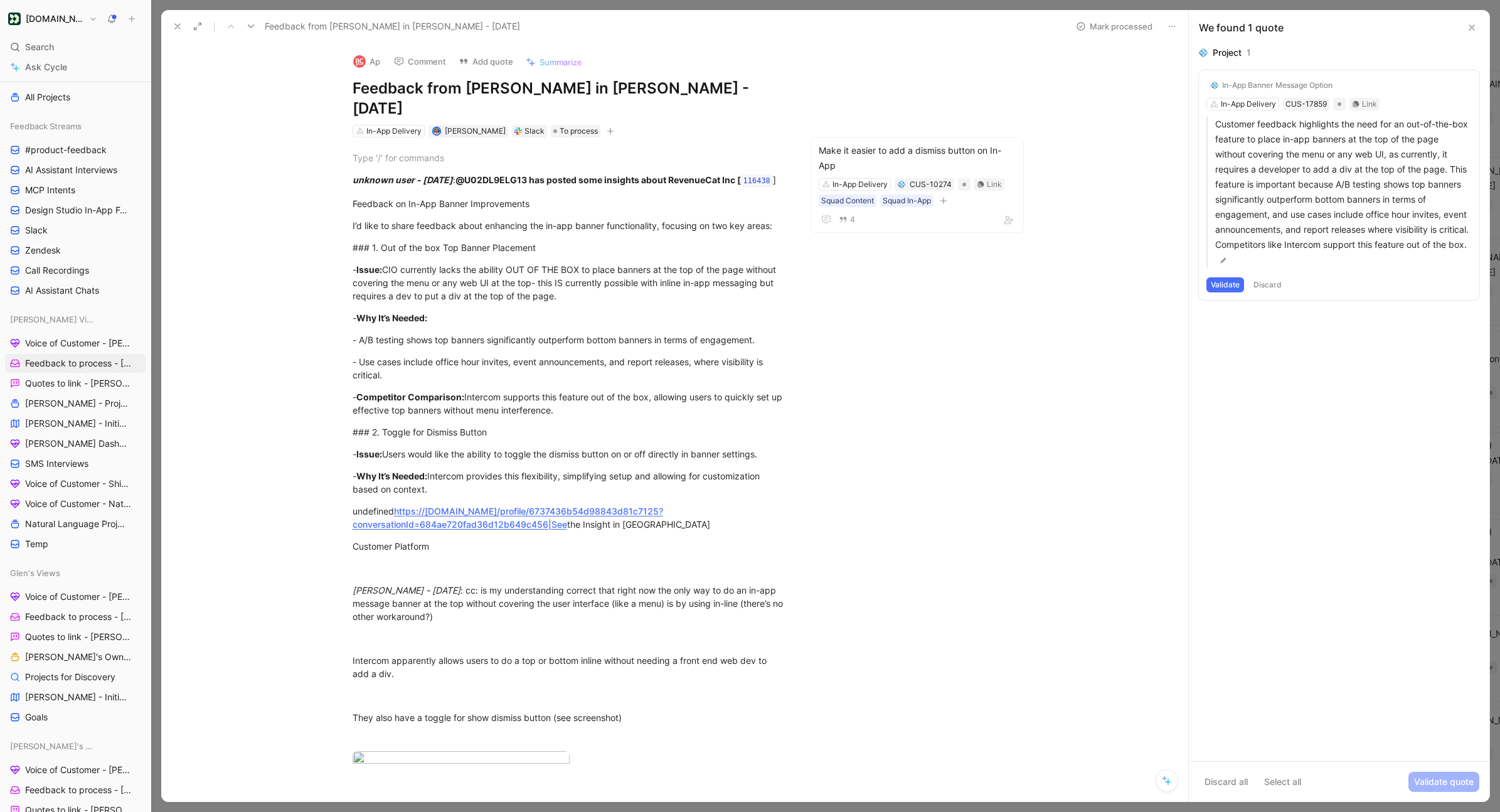
click at [1129, 287] on button "Validate" at bounding box center [1225, 285] width 38 height 15
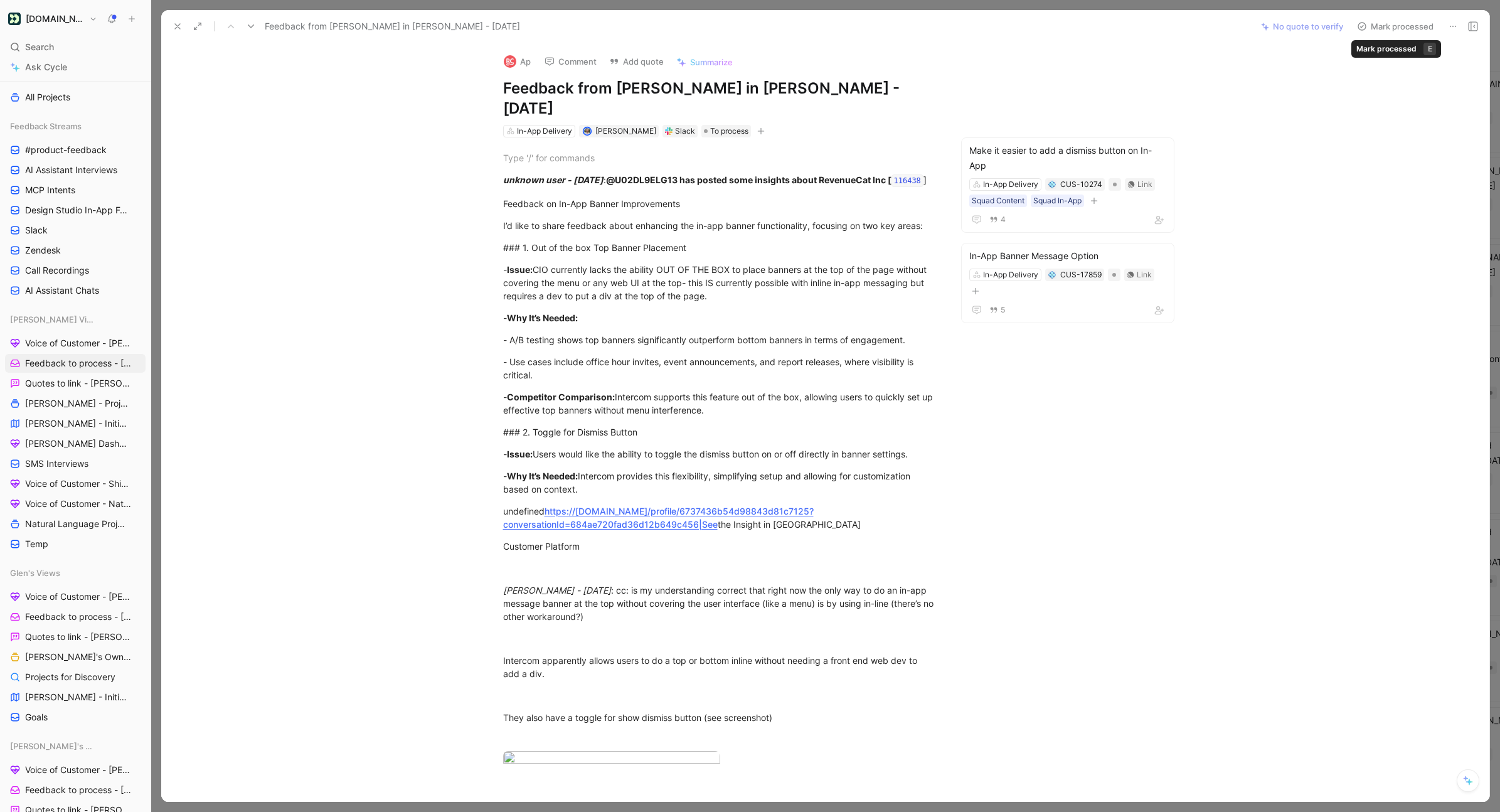
click at [1129, 27] on button "Mark processed" at bounding box center [1395, 26] width 88 height 17
click at [1129, 28] on button "Mark processed" at bounding box center [1395, 26] width 88 height 17
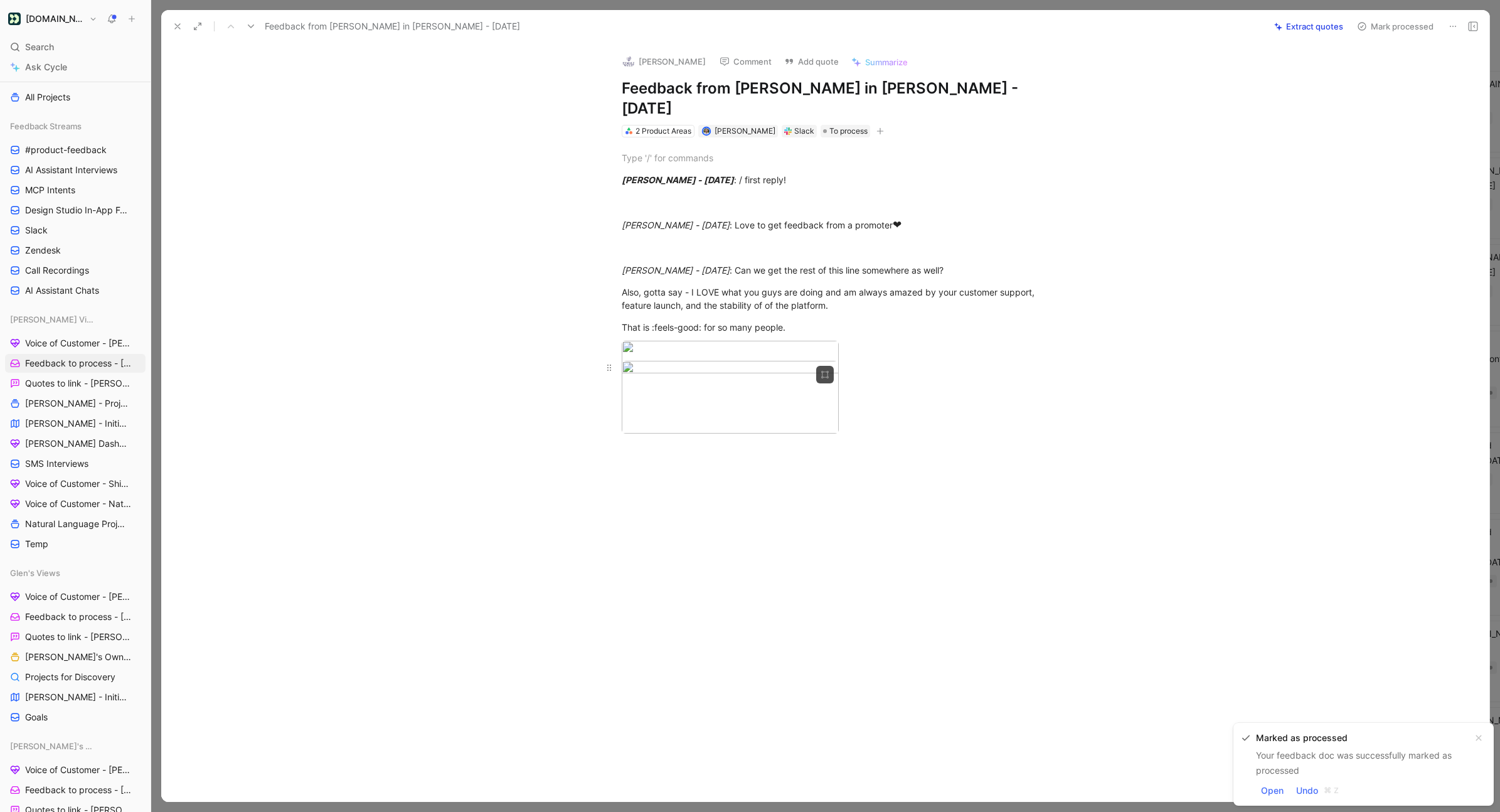
click at [687, 393] on body "[DOMAIN_NAME] Search ⌘ K Ask Cycle Workspace Home G then H Feedback G then F Re…" at bounding box center [750, 406] width 1500 height 812
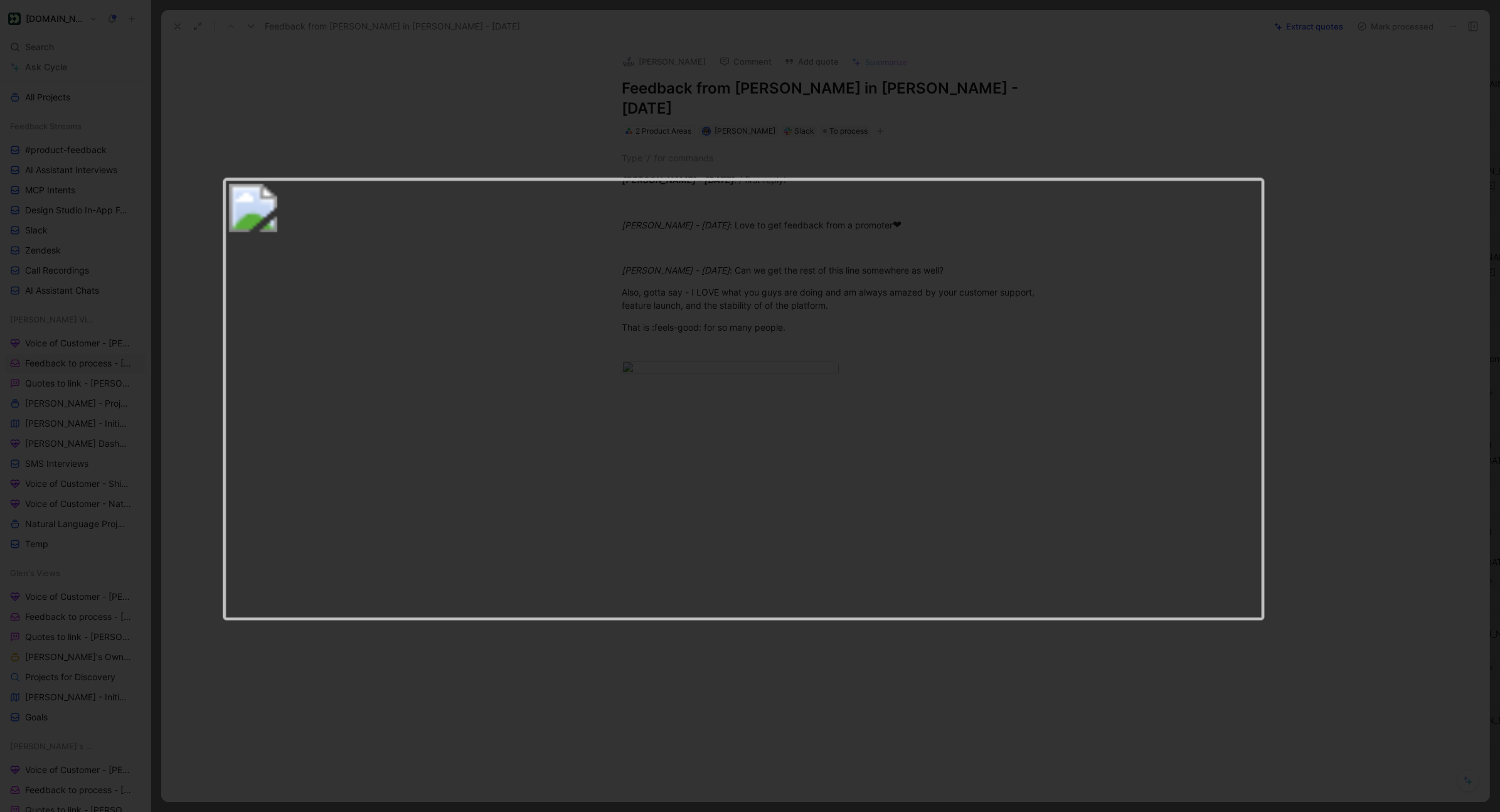
click at [769, 611] on div at bounding box center [750, 812] width 1500 height 0
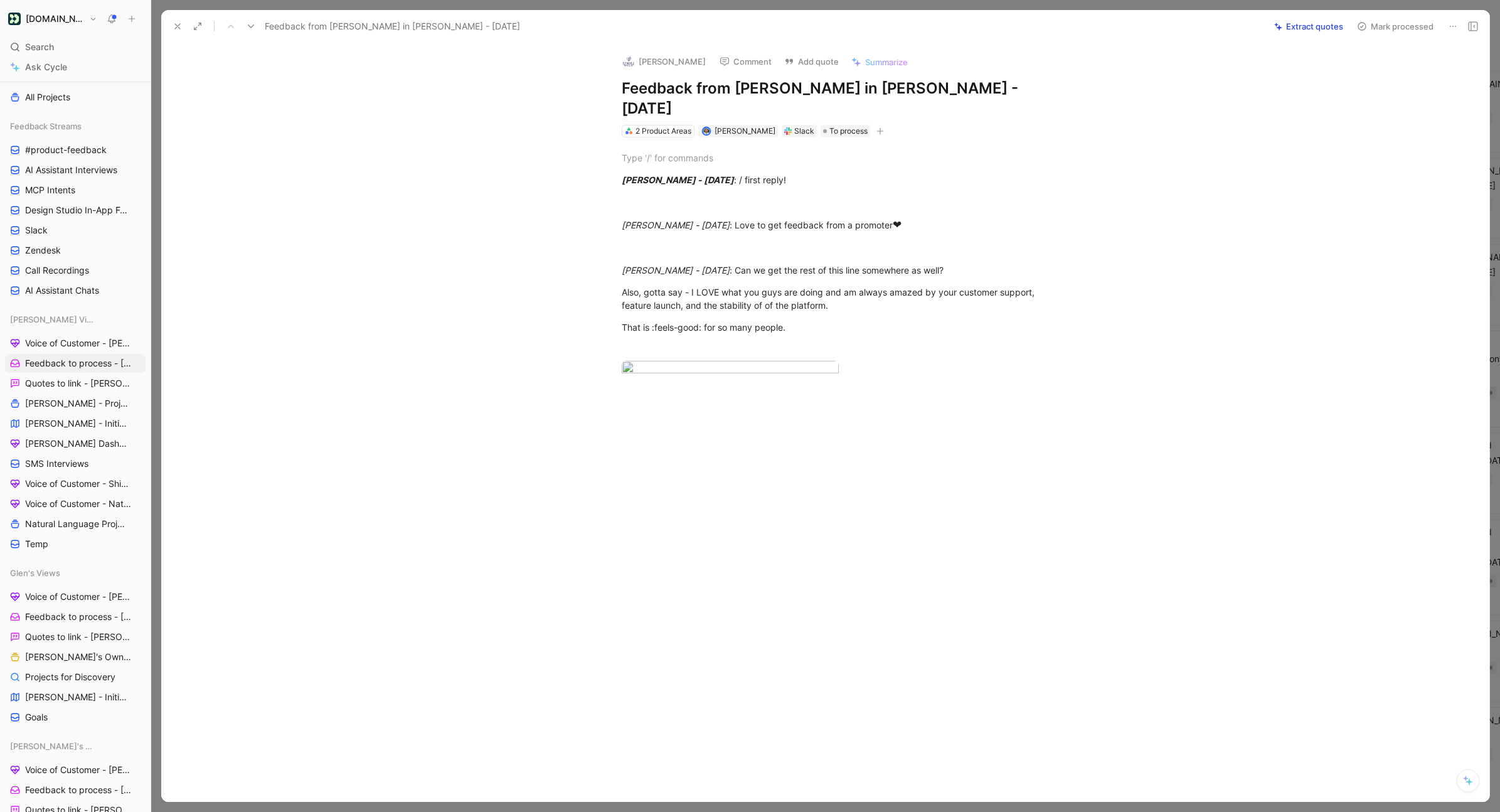
click at [1129, 28] on button "Extract quotes" at bounding box center [1308, 26] width 80 height 17
click at [687, 393] on body "[DOMAIN_NAME] Search ⌘ K Ask Cycle Workspace Home G then H Feedback G then F Re…" at bounding box center [750, 406] width 1500 height 812
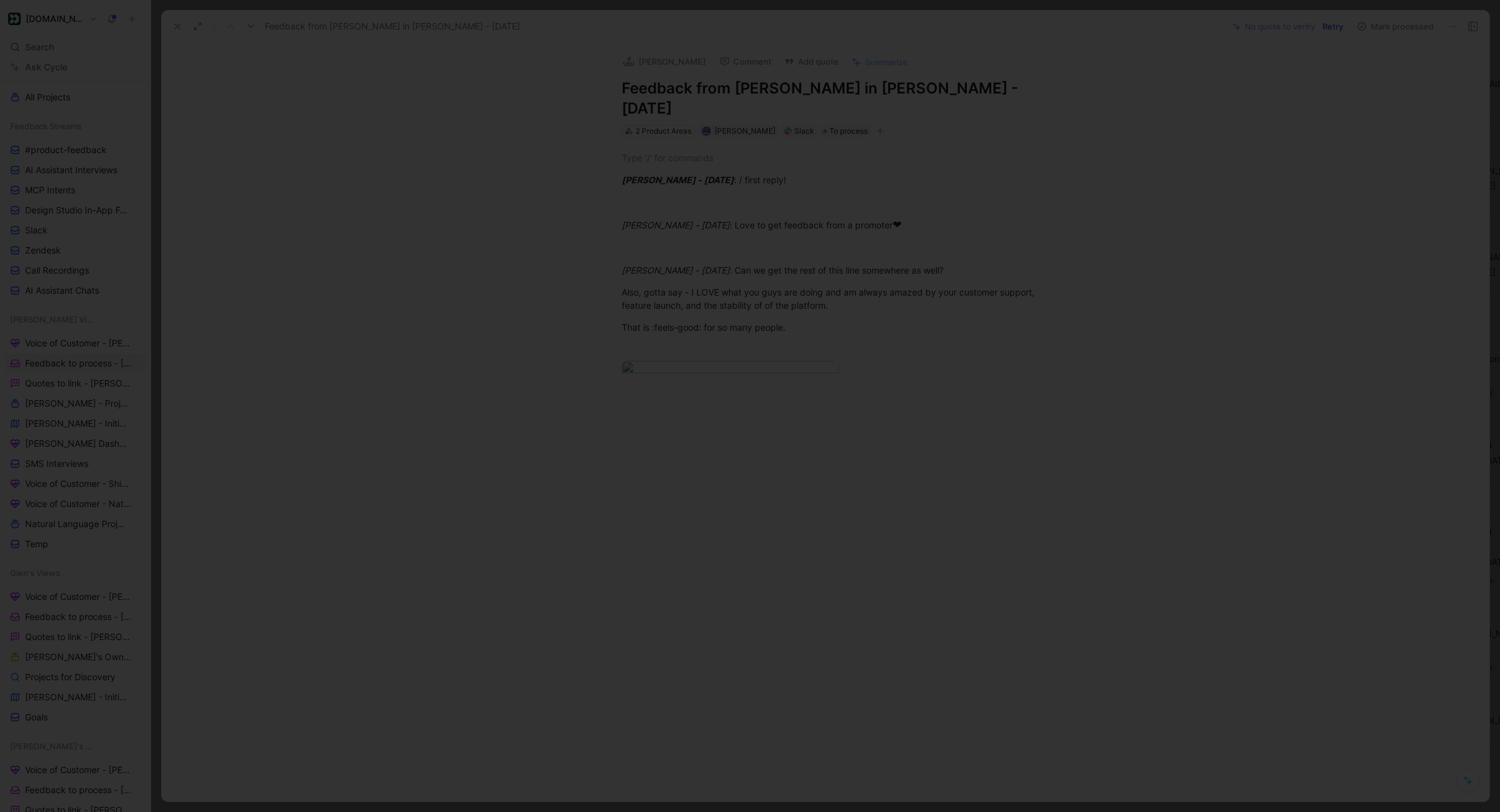
click at [508, 611] on div at bounding box center [750, 812] width 1500 height 0
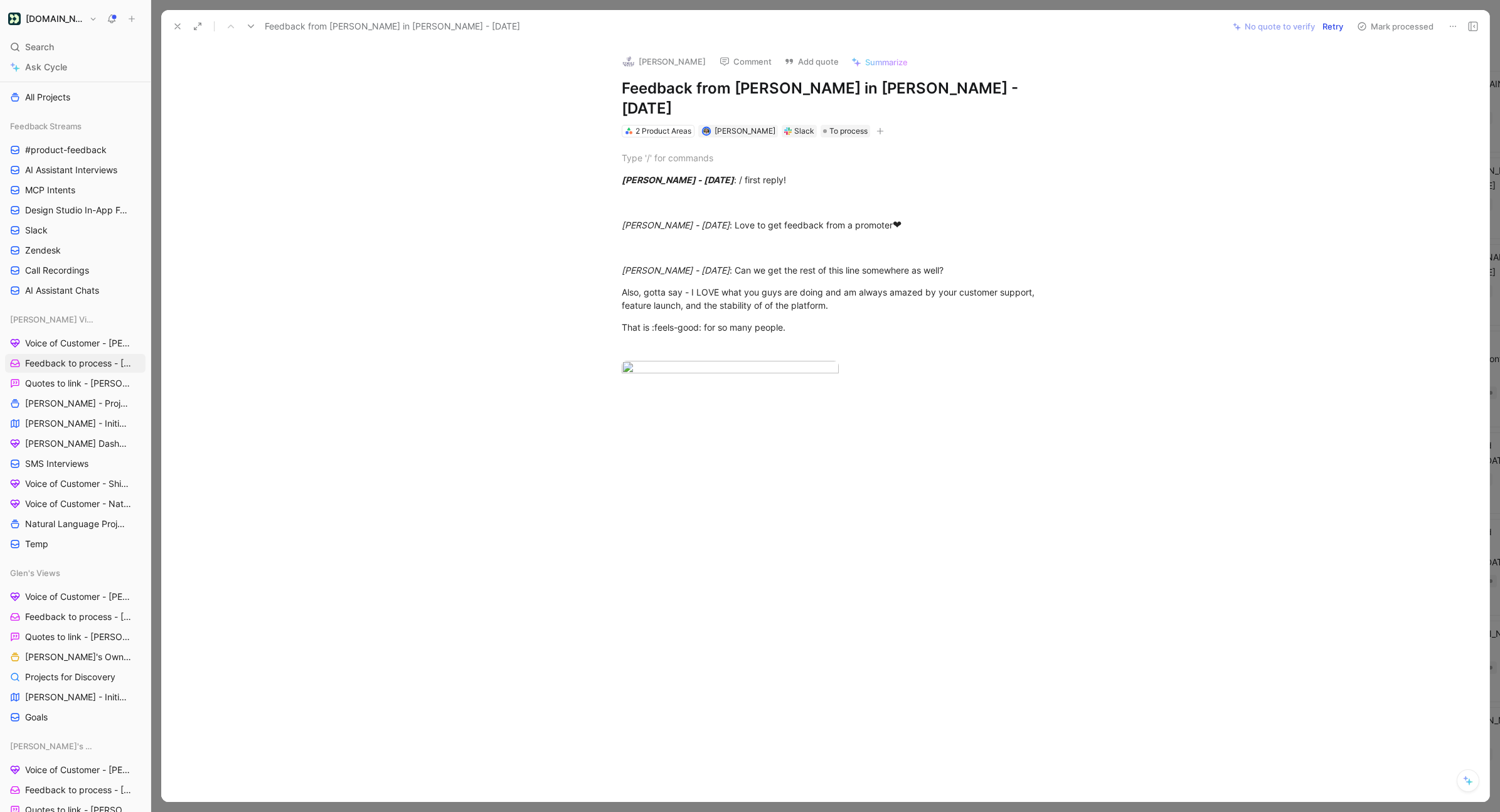
click at [178, 24] on icon at bounding box center [178, 26] width 10 height 10
